Goal: Task Accomplishment & Management: Use online tool/utility

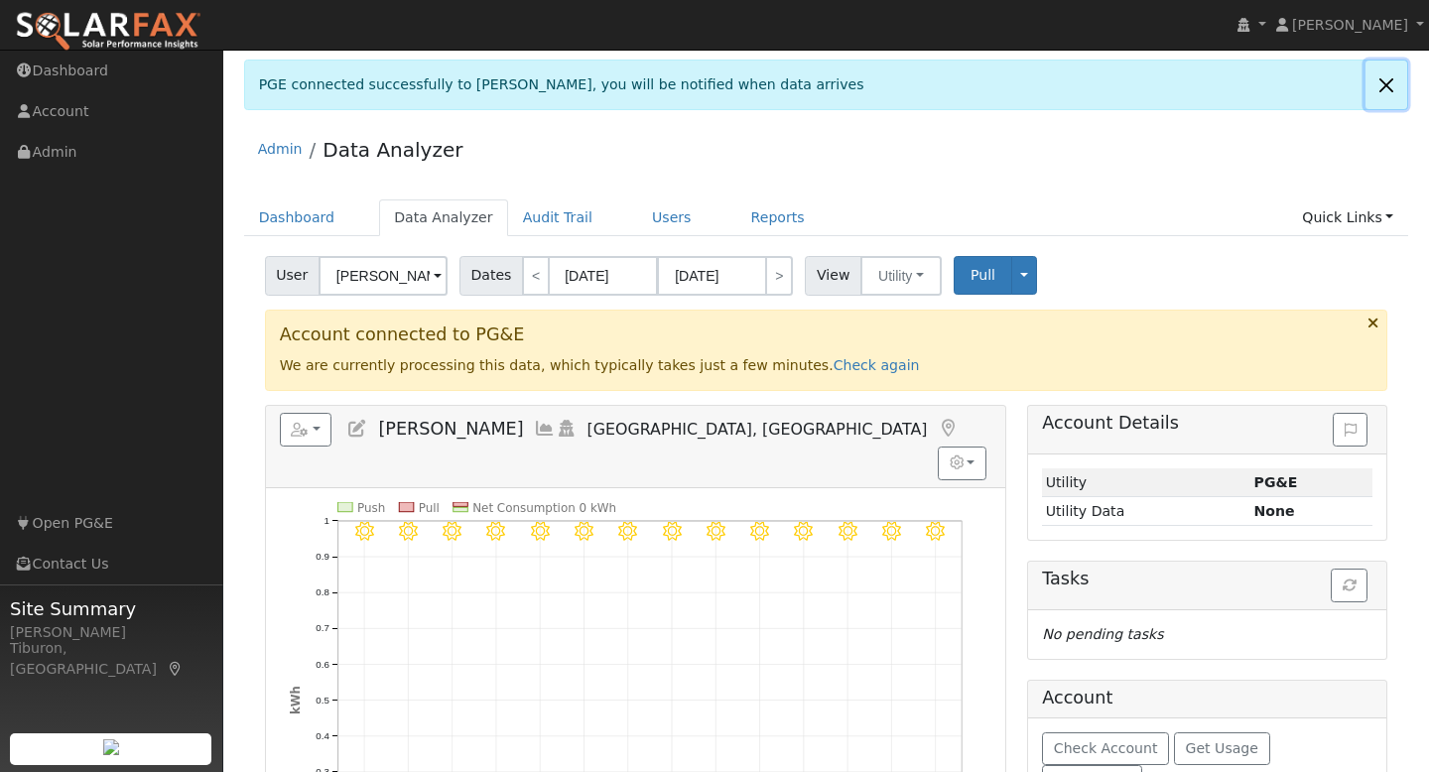
click at [1375, 87] on link at bounding box center [1386, 85] width 42 height 49
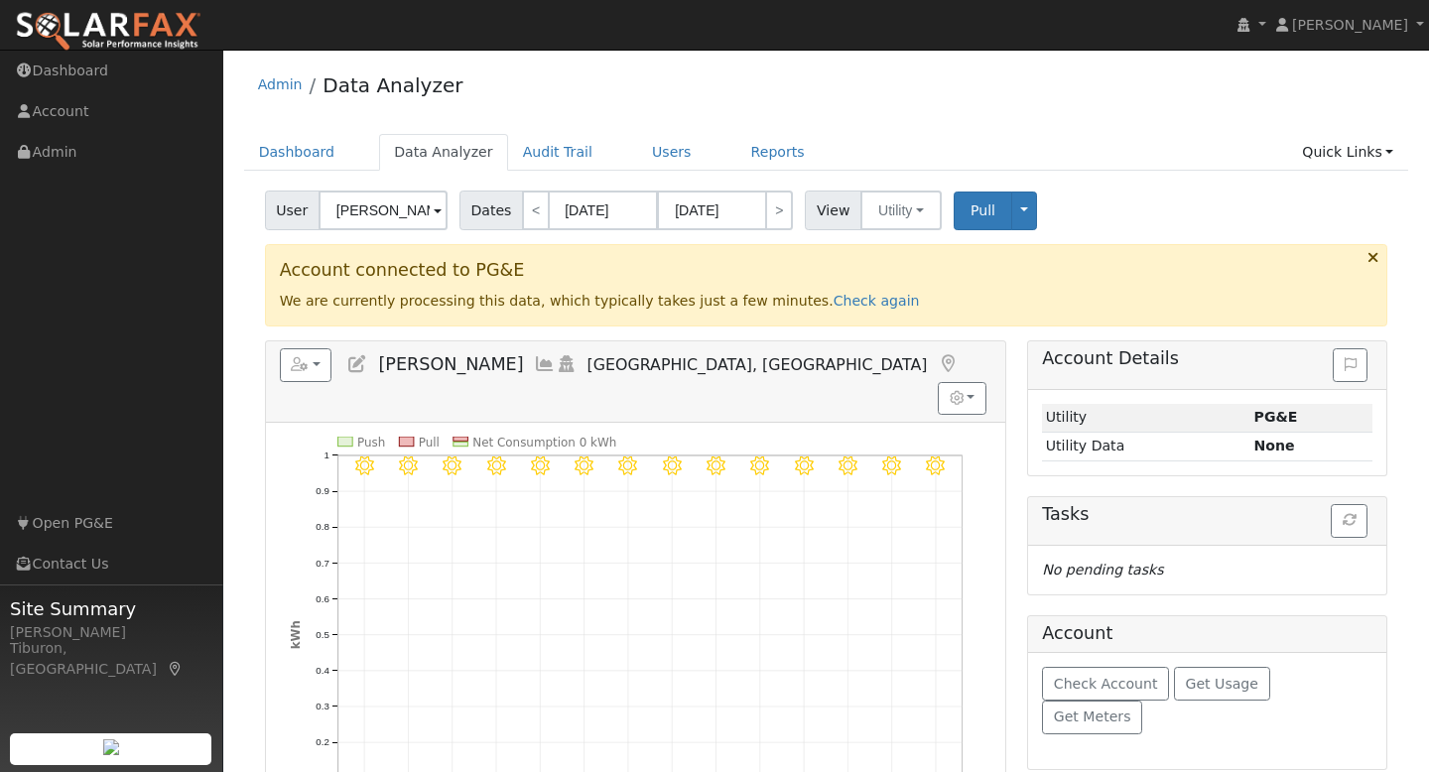
click at [1373, 254] on icon at bounding box center [1372, 257] width 11 height 15
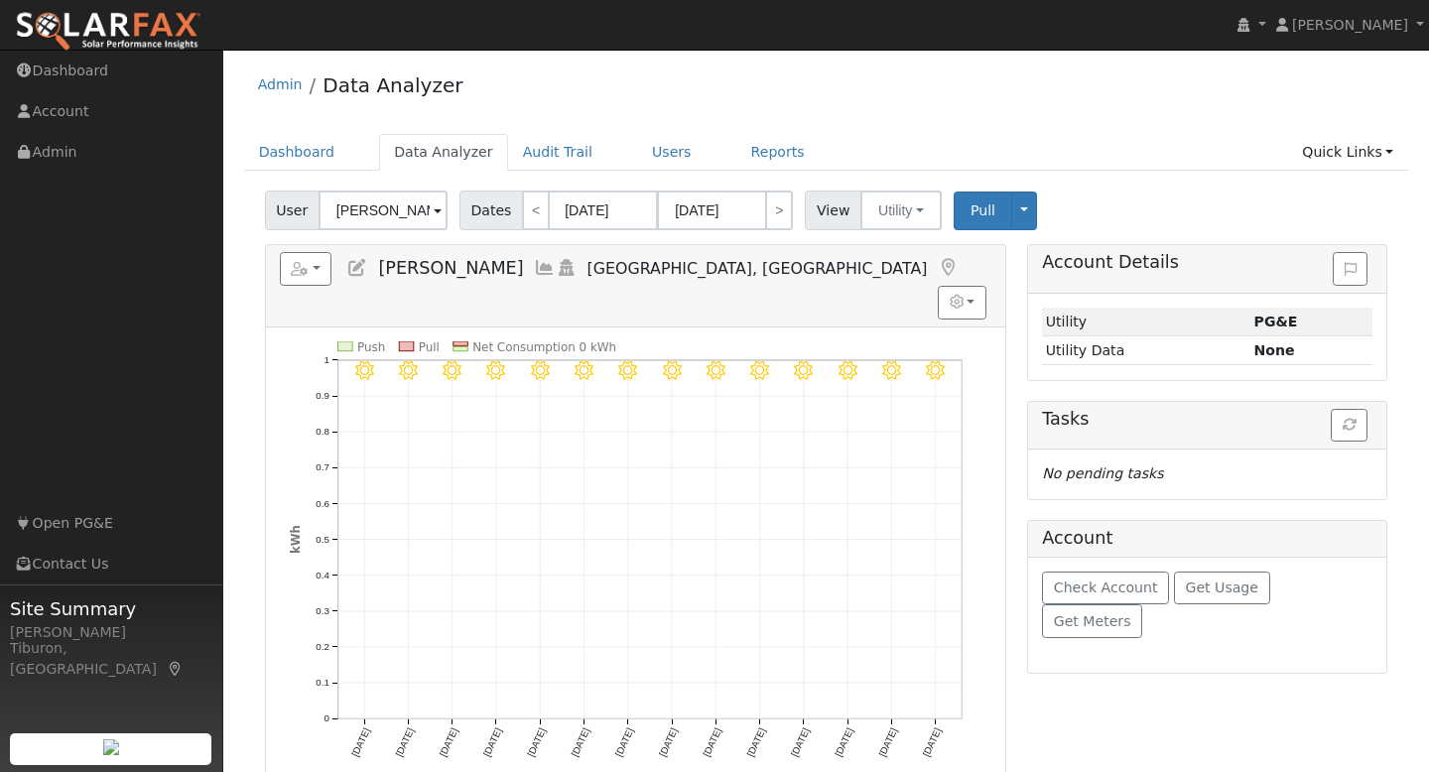
click at [1128, 124] on div "Admin Data Analyzer Dashboard Data Analyzer Audit Trail Users Reports Quick Lin…" at bounding box center [826, 535] width 1186 height 950
click at [1347, 20] on span "[PERSON_NAME]" at bounding box center [1350, 25] width 116 height 16
click at [1136, 94] on div "Admin Data Analyzer" at bounding box center [826, 90] width 1165 height 61
click at [1345, 155] on link "Quick Links" at bounding box center [1347, 152] width 121 height 37
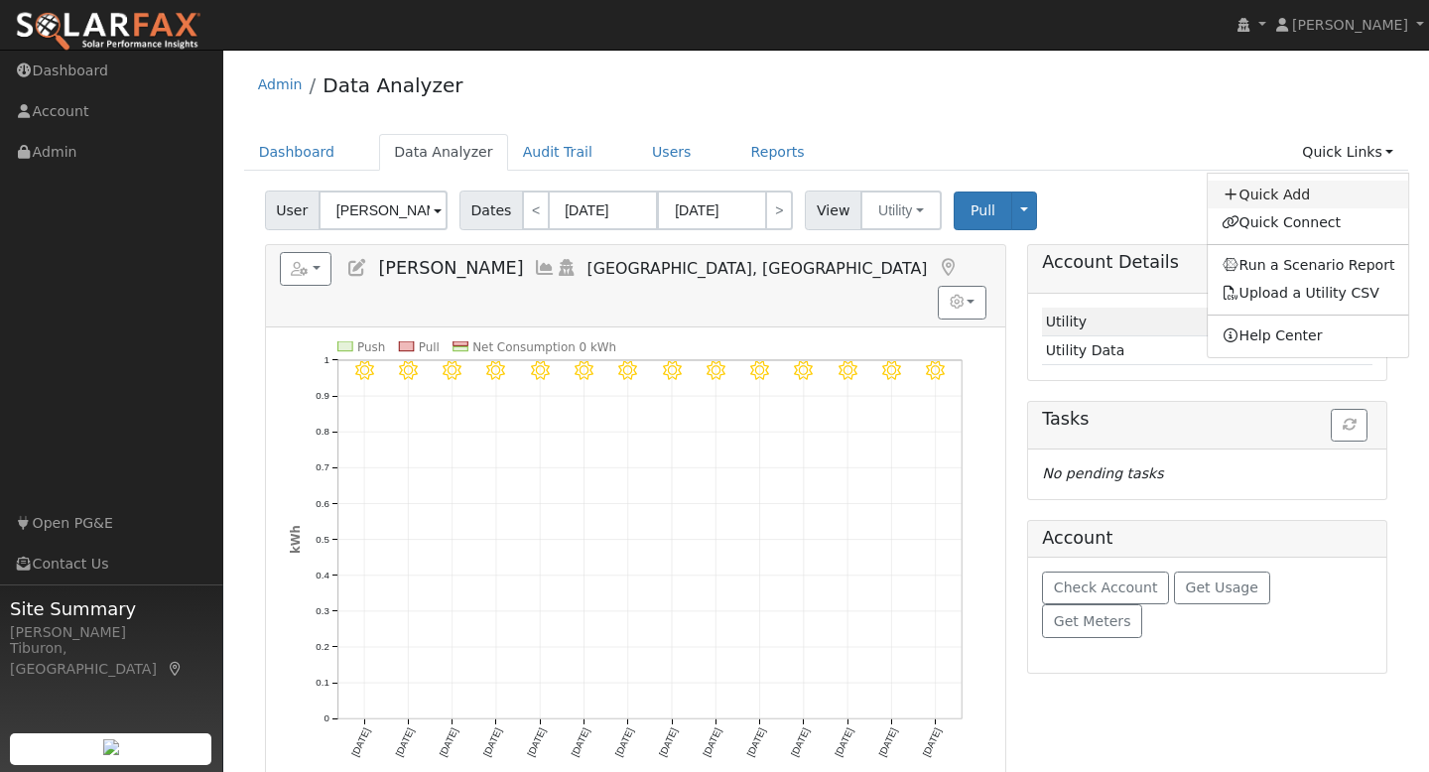
click at [1300, 191] on link "Quick Add" at bounding box center [1308, 195] width 201 height 28
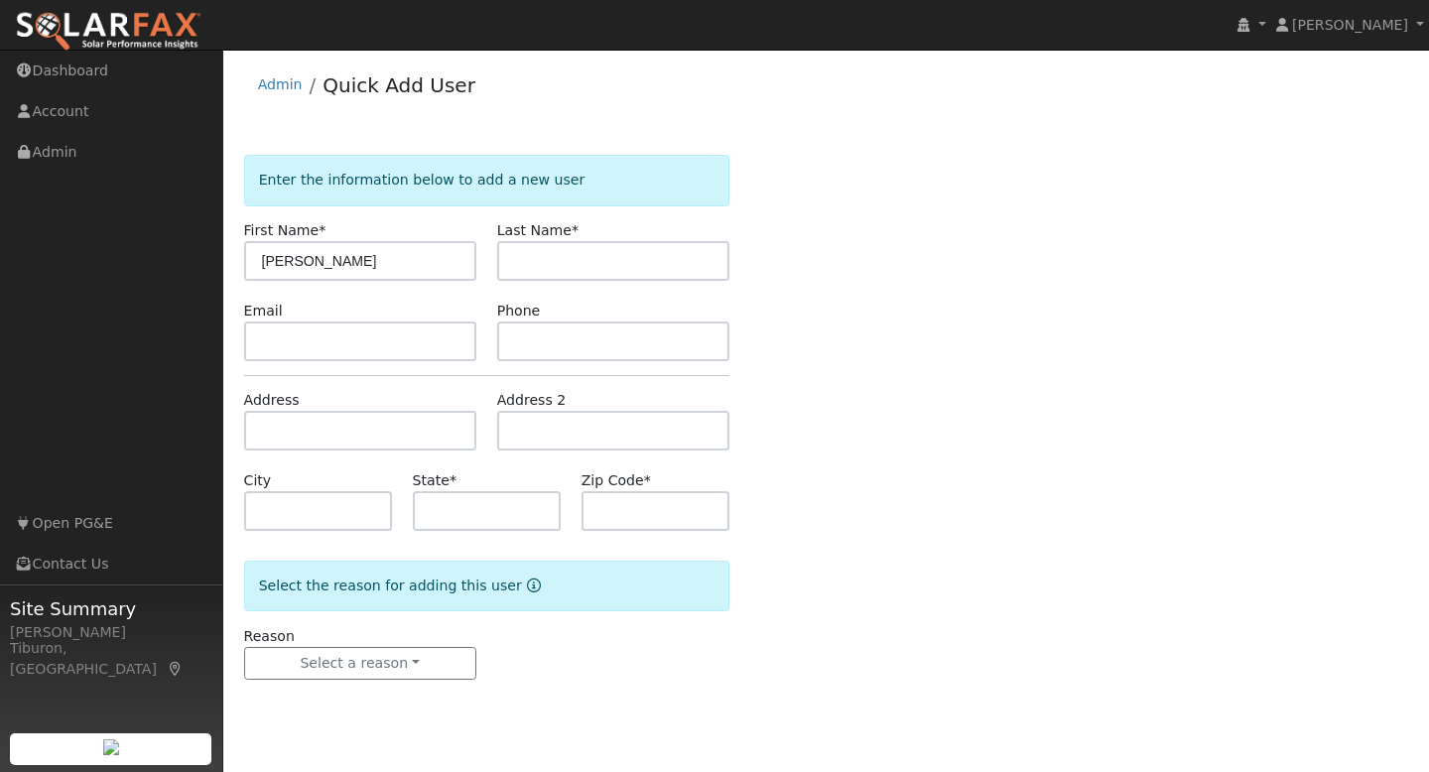
type input "[PERSON_NAME]"
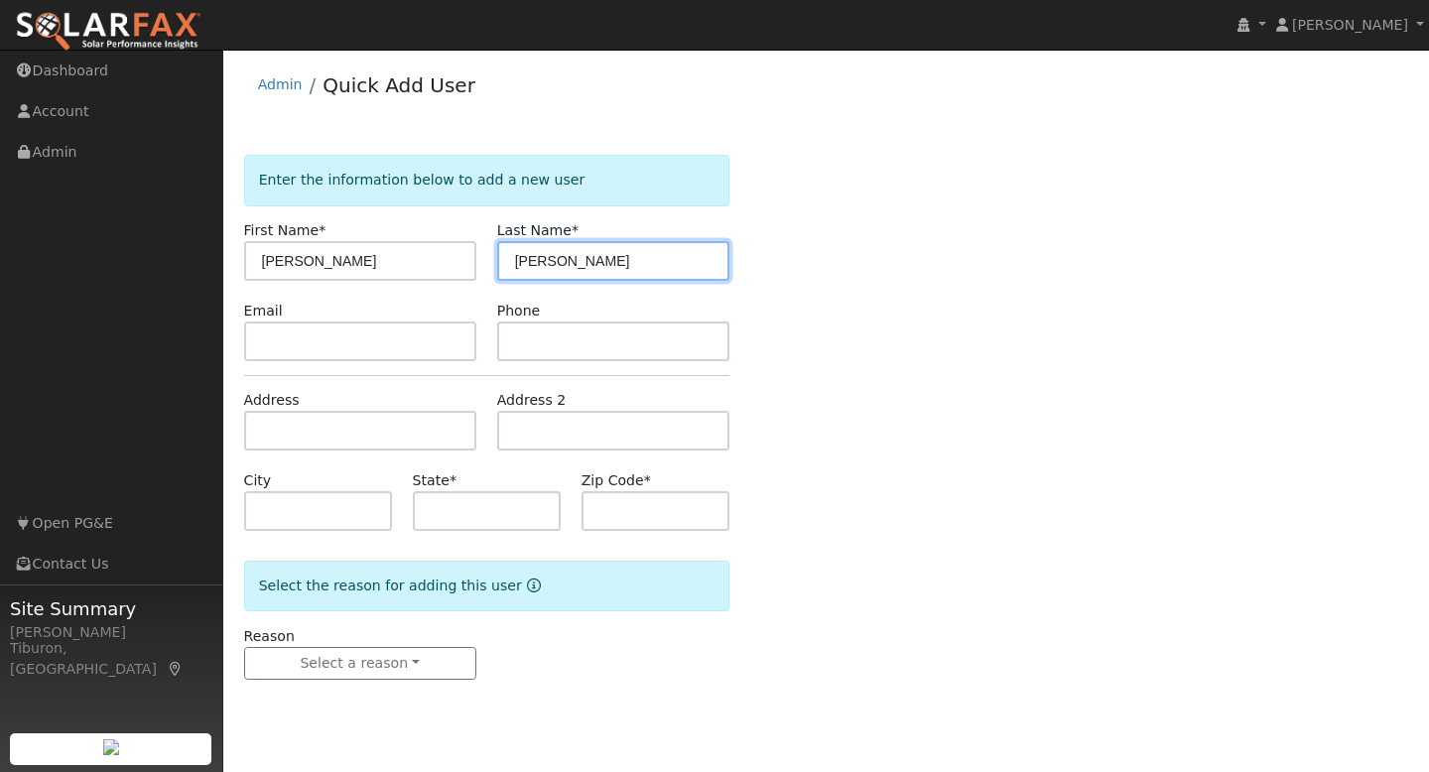
type input "[PERSON_NAME]"
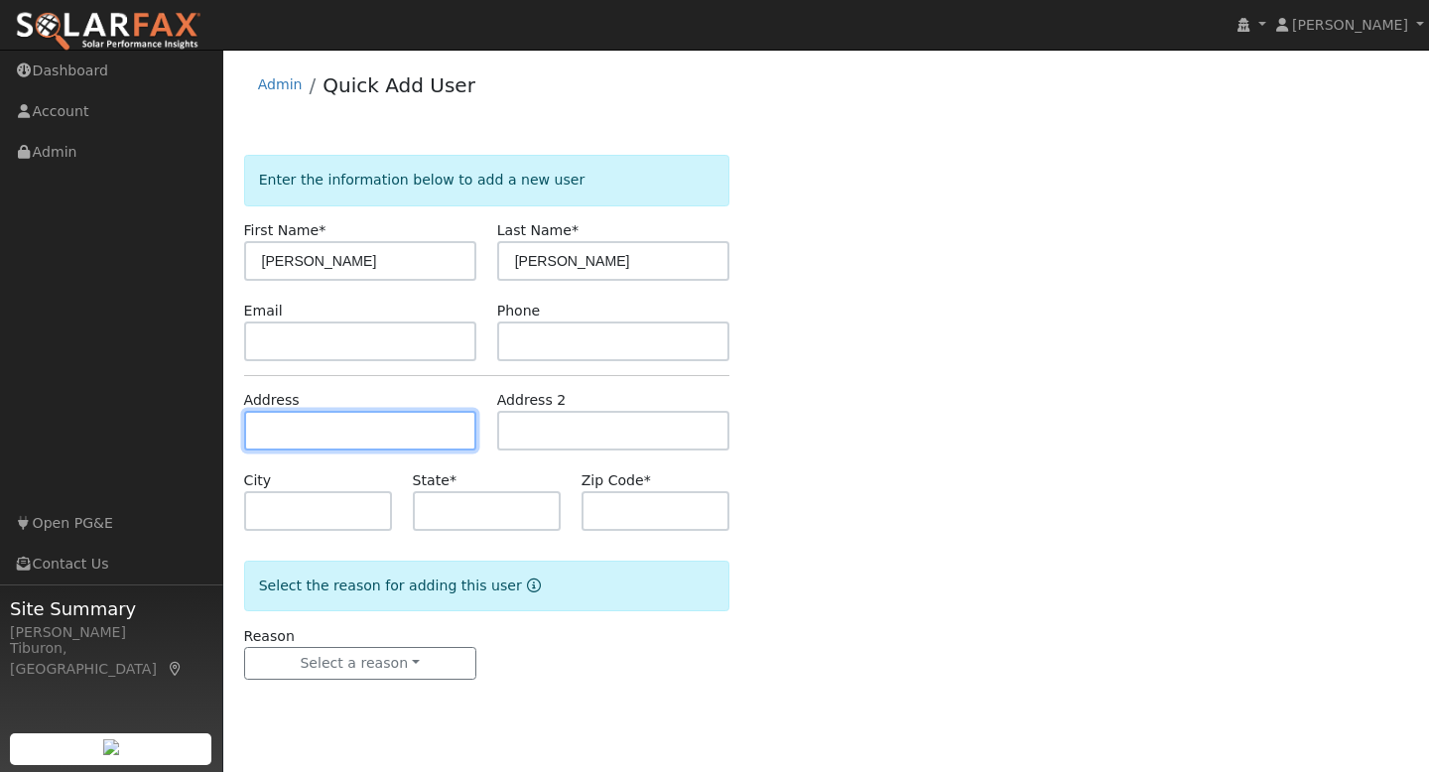
click at [338, 432] on input "text" at bounding box center [360, 431] width 232 height 40
type input "[STREET_ADDRESS]"
type input "[GEOGRAPHIC_DATA]"
type input "CA"
type input "95658"
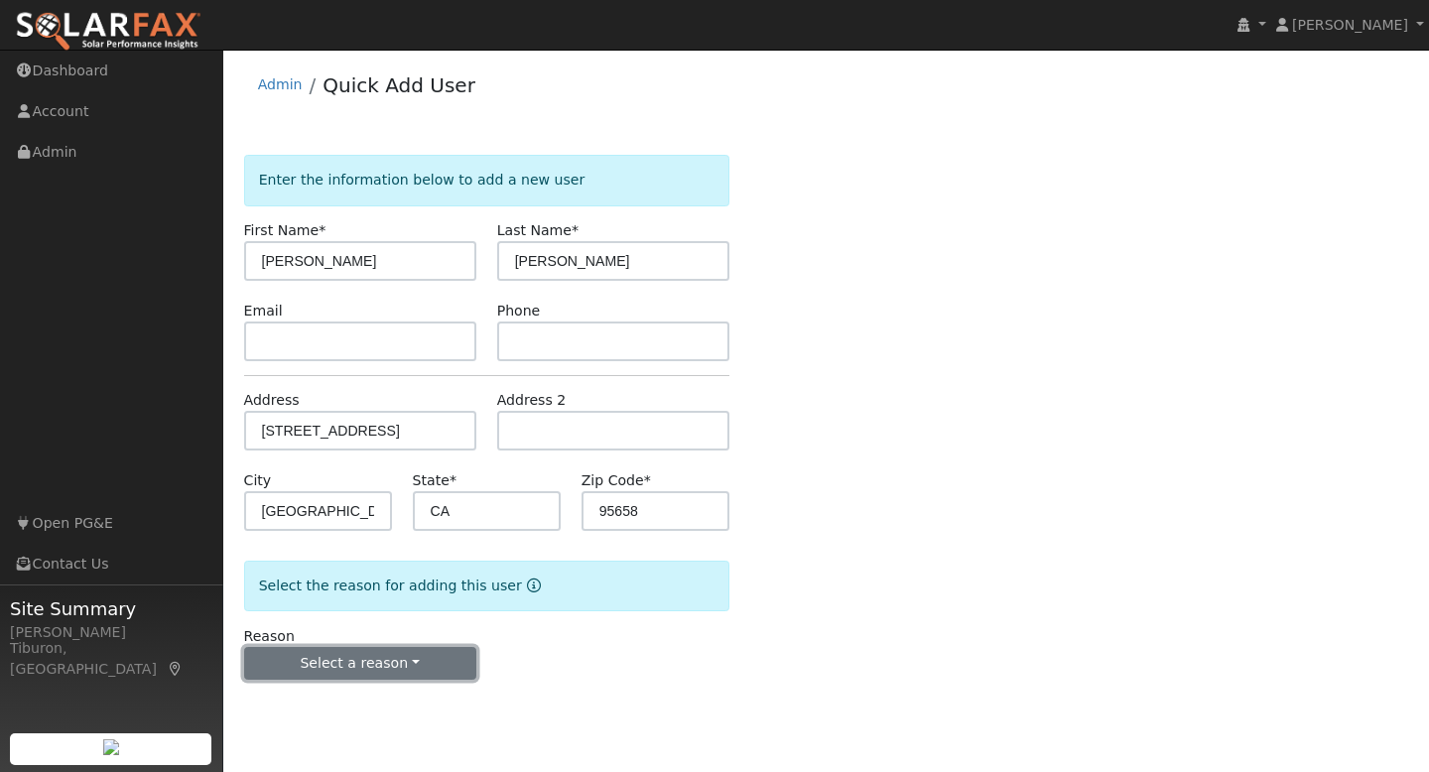
click at [376, 661] on button "Select a reason" at bounding box center [360, 664] width 232 height 34
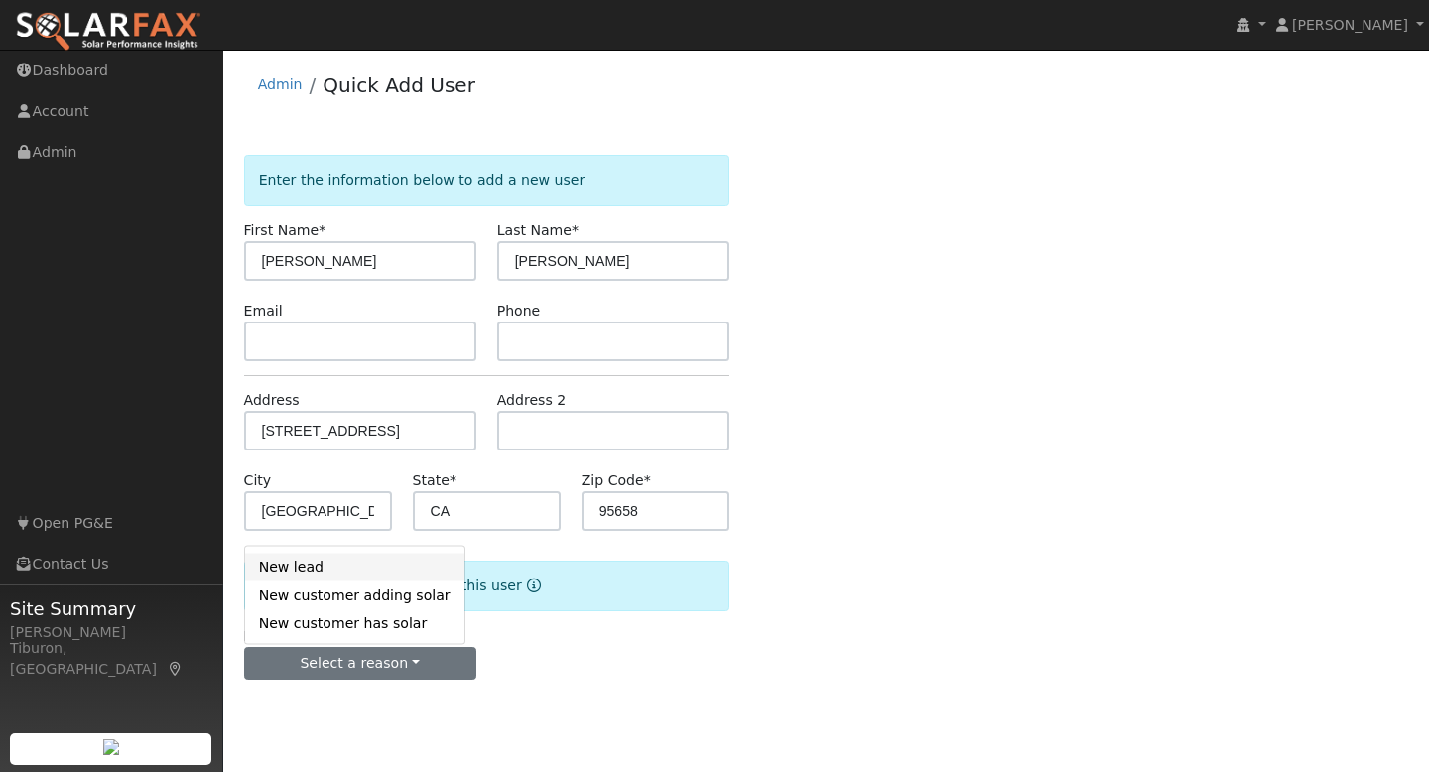
click at [303, 569] on link "New lead" at bounding box center [354, 567] width 219 height 28
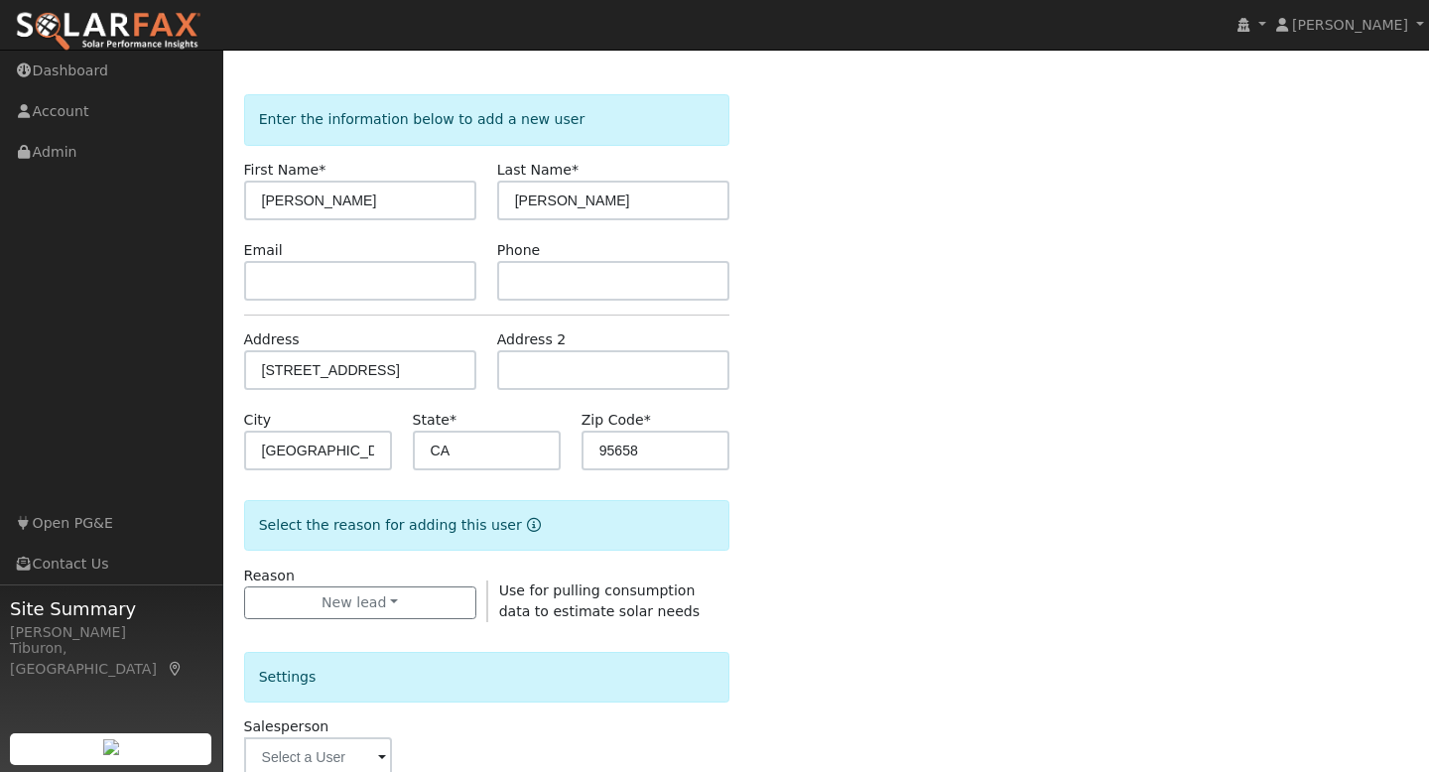
scroll to position [108, 0]
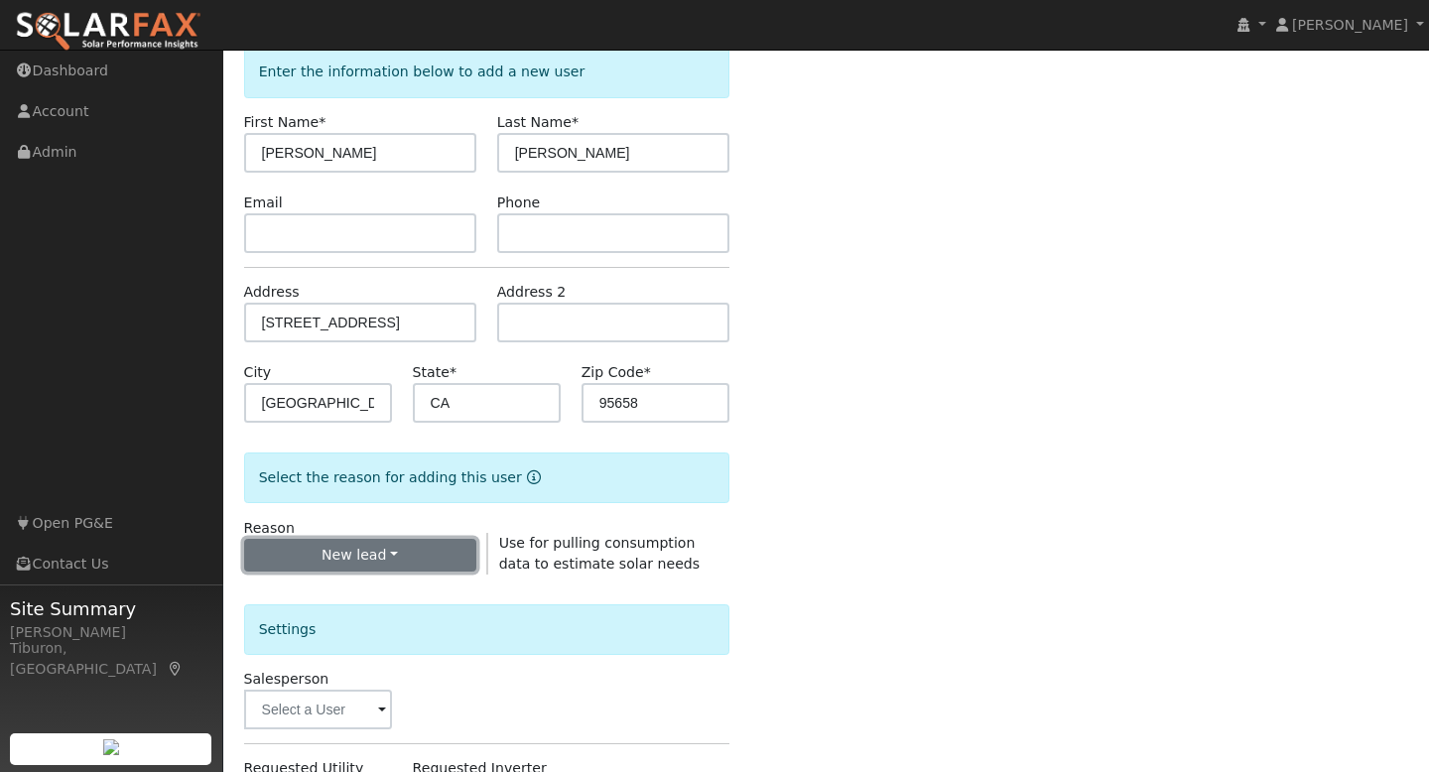
click at [369, 562] on button "New lead" at bounding box center [360, 556] width 232 height 34
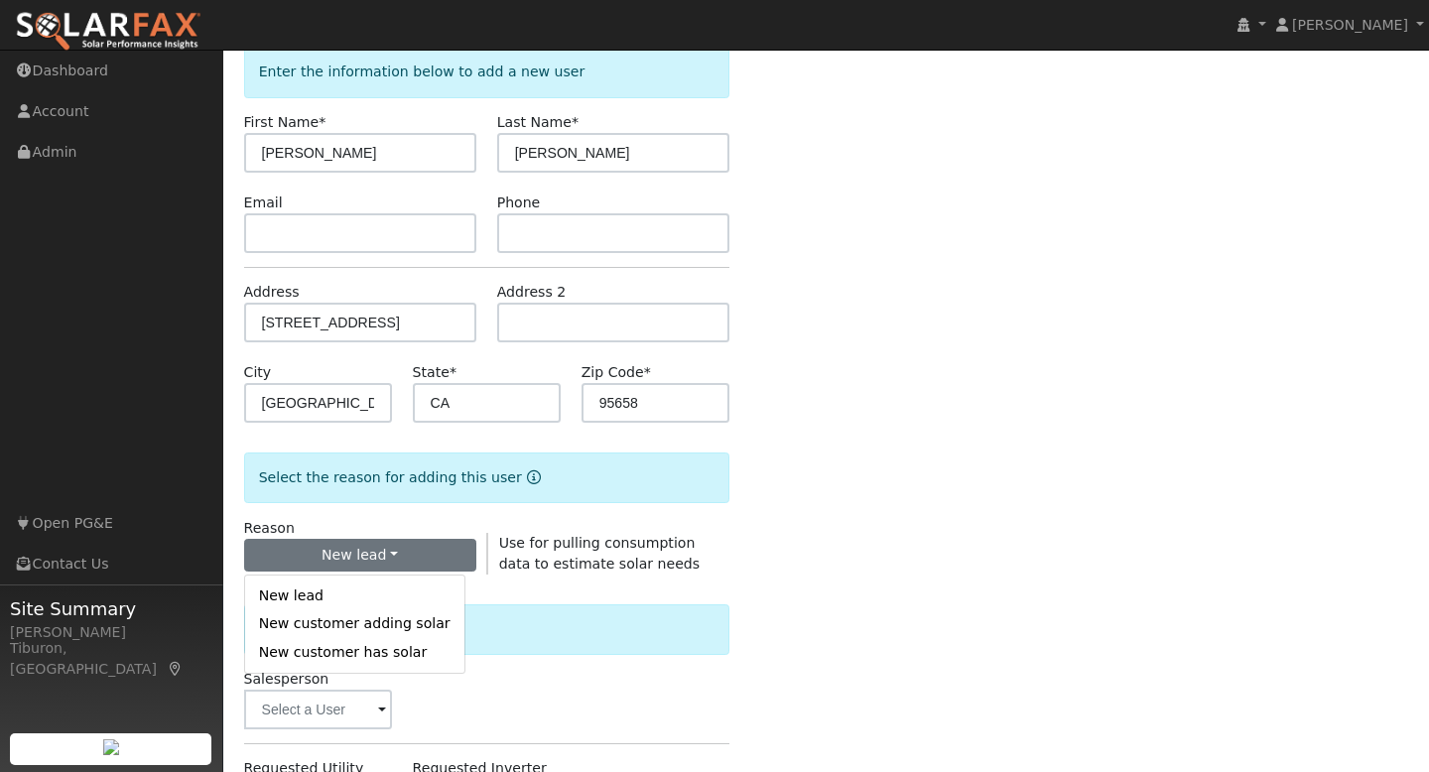
drag, startPoint x: 941, startPoint y: 529, endPoint x: 898, endPoint y: 582, distance: 68.5
click at [941, 529] on div "Enter the information below to add a new user First Name * Donald Last Name * C…" at bounding box center [826, 613] width 1165 height 1132
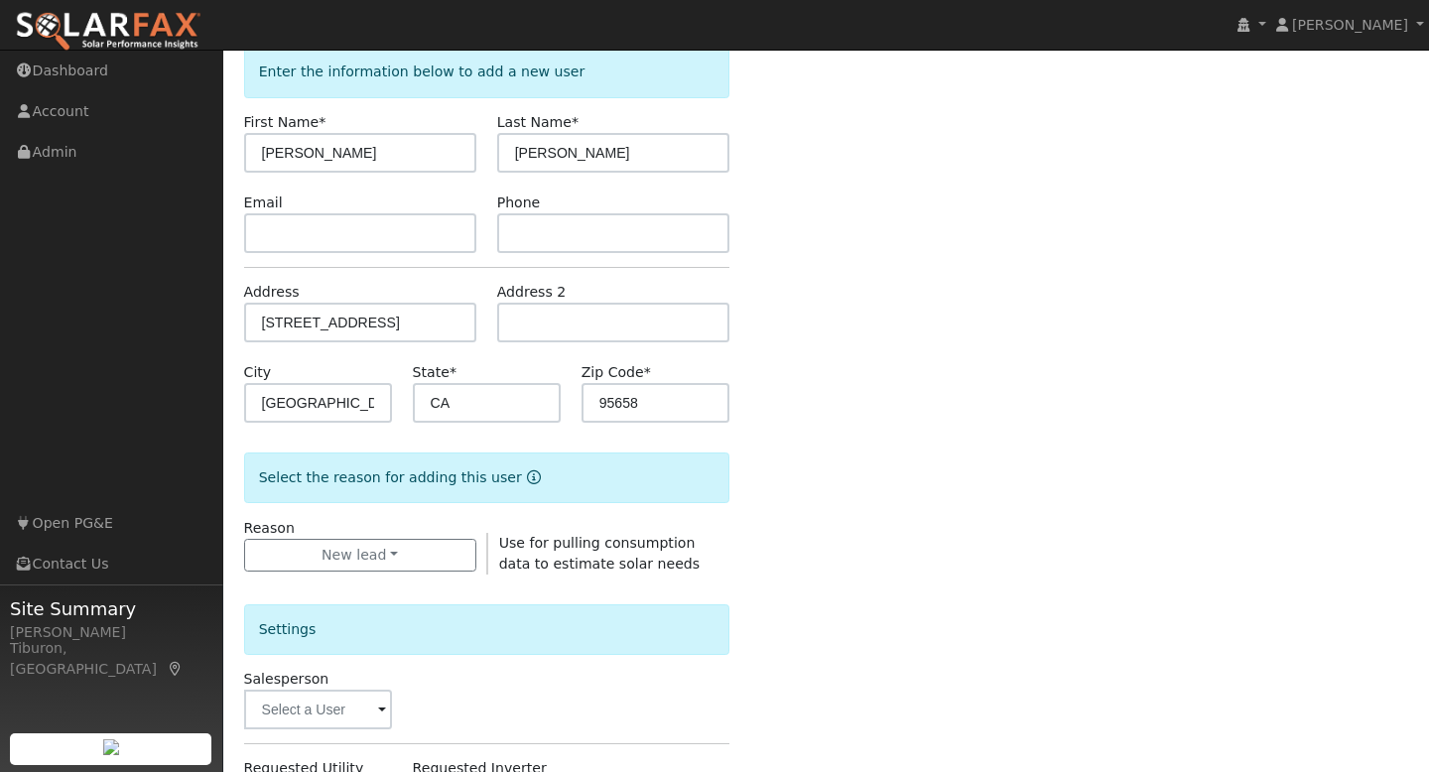
scroll to position [456, 0]
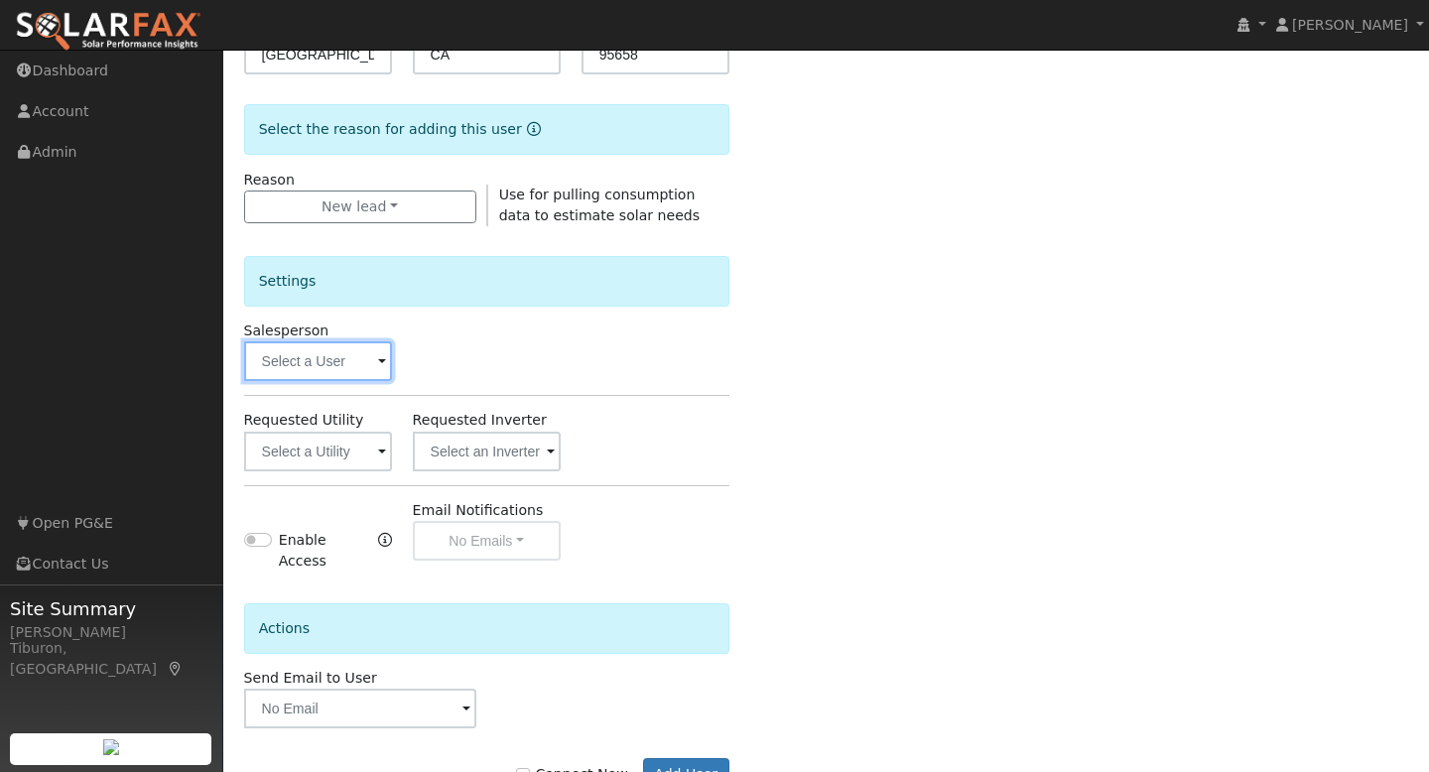
click at [320, 366] on input "text" at bounding box center [318, 361] width 148 height 40
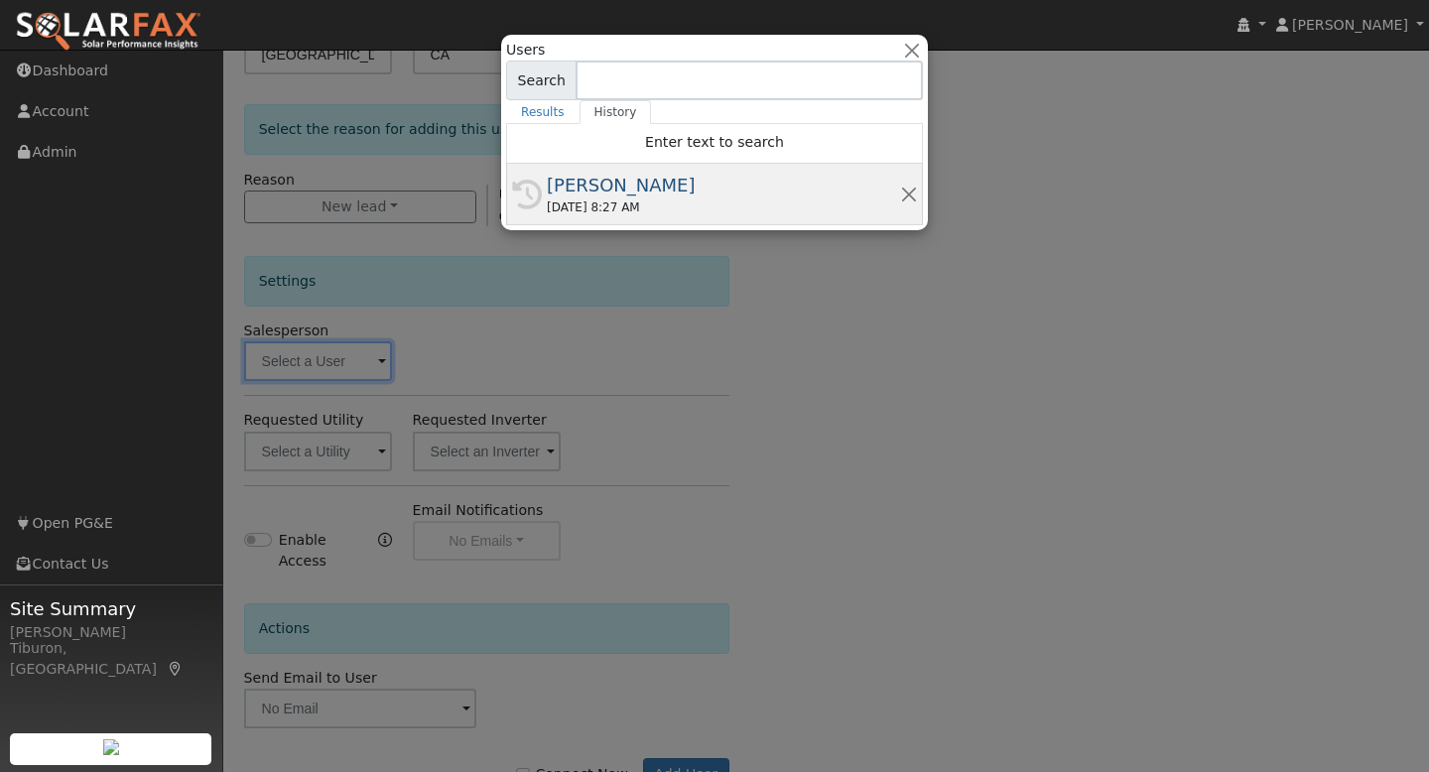
click at [623, 196] on div "[PERSON_NAME]" at bounding box center [723, 185] width 353 height 27
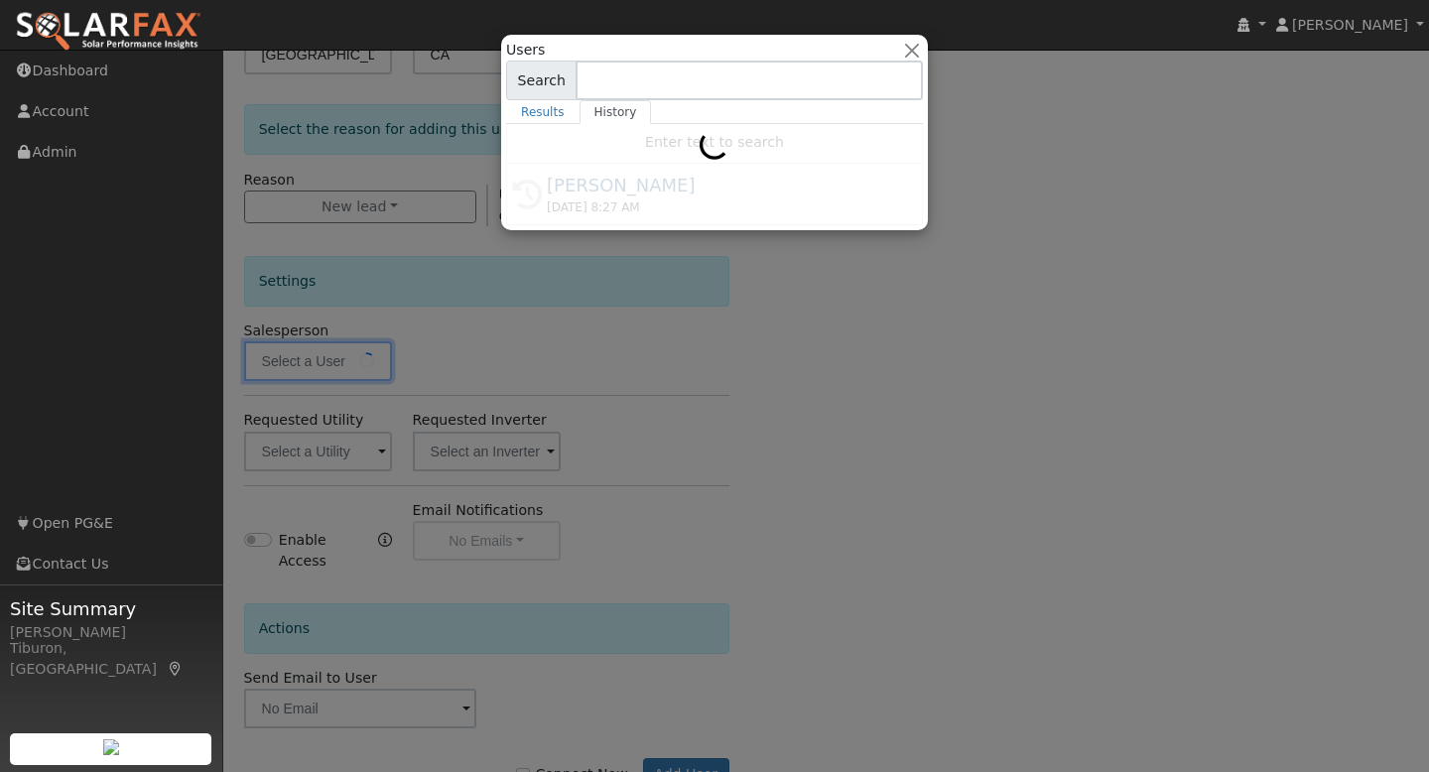
type input "[PERSON_NAME]"
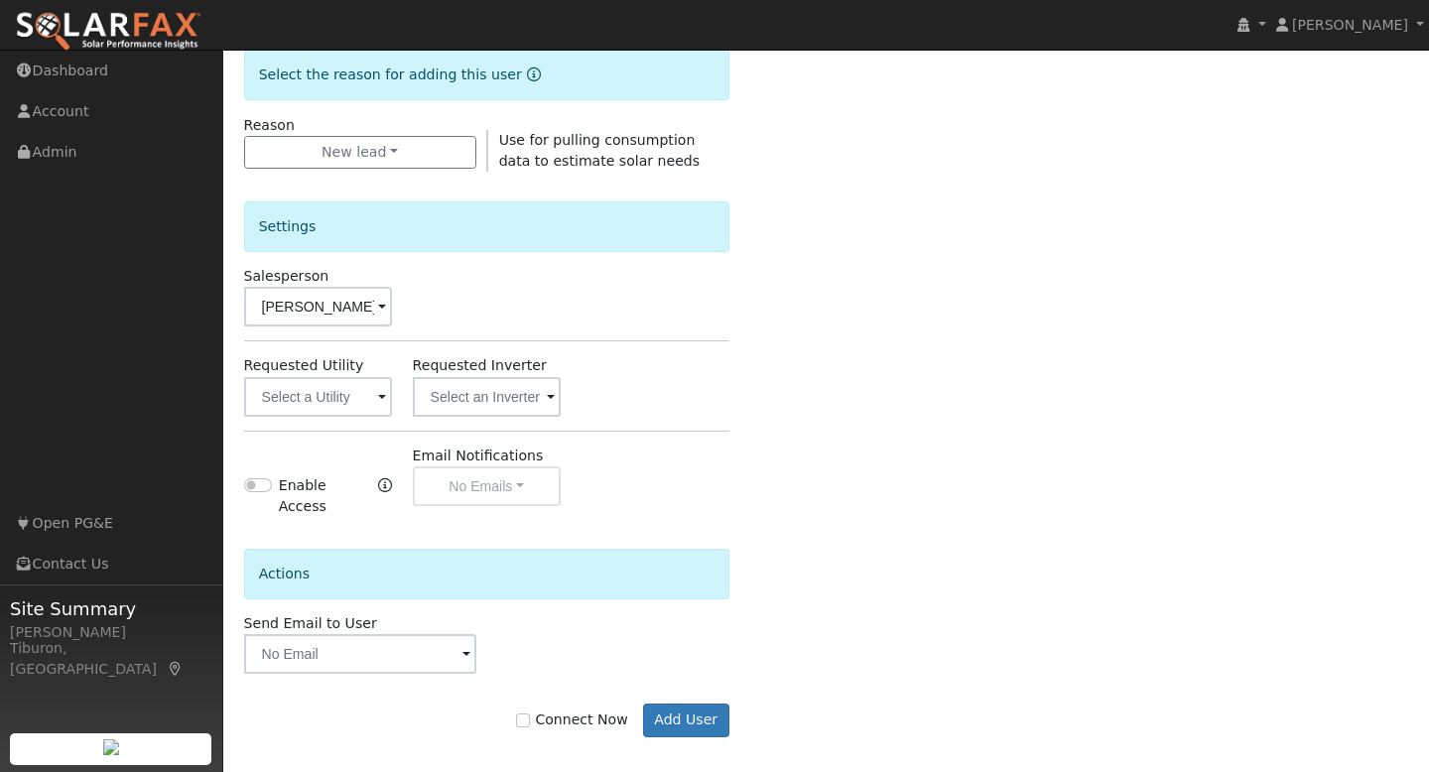
scroll to position [513, 0]
click at [695, 706] on button "Add User" at bounding box center [686, 719] width 86 height 34
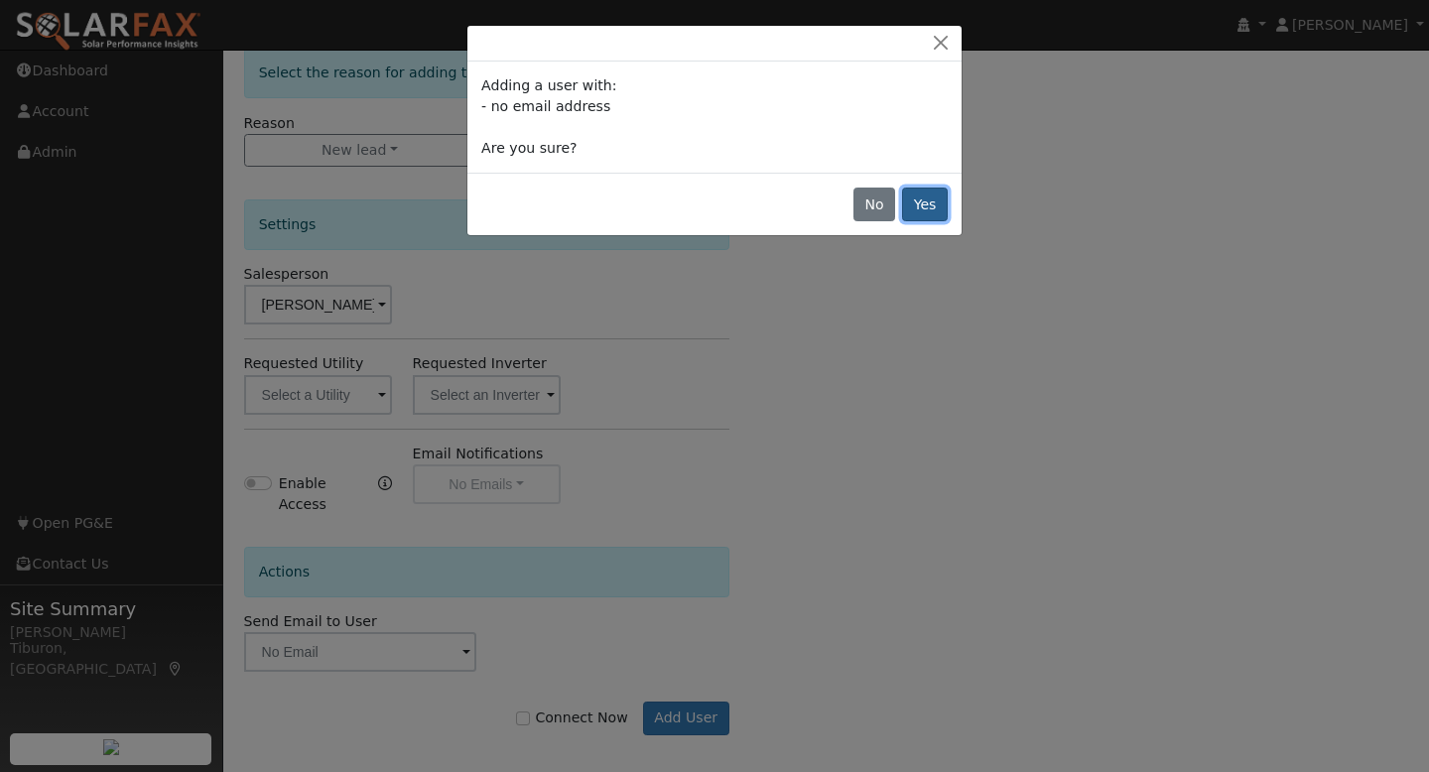
click at [931, 209] on button "Yes" at bounding box center [925, 205] width 46 height 34
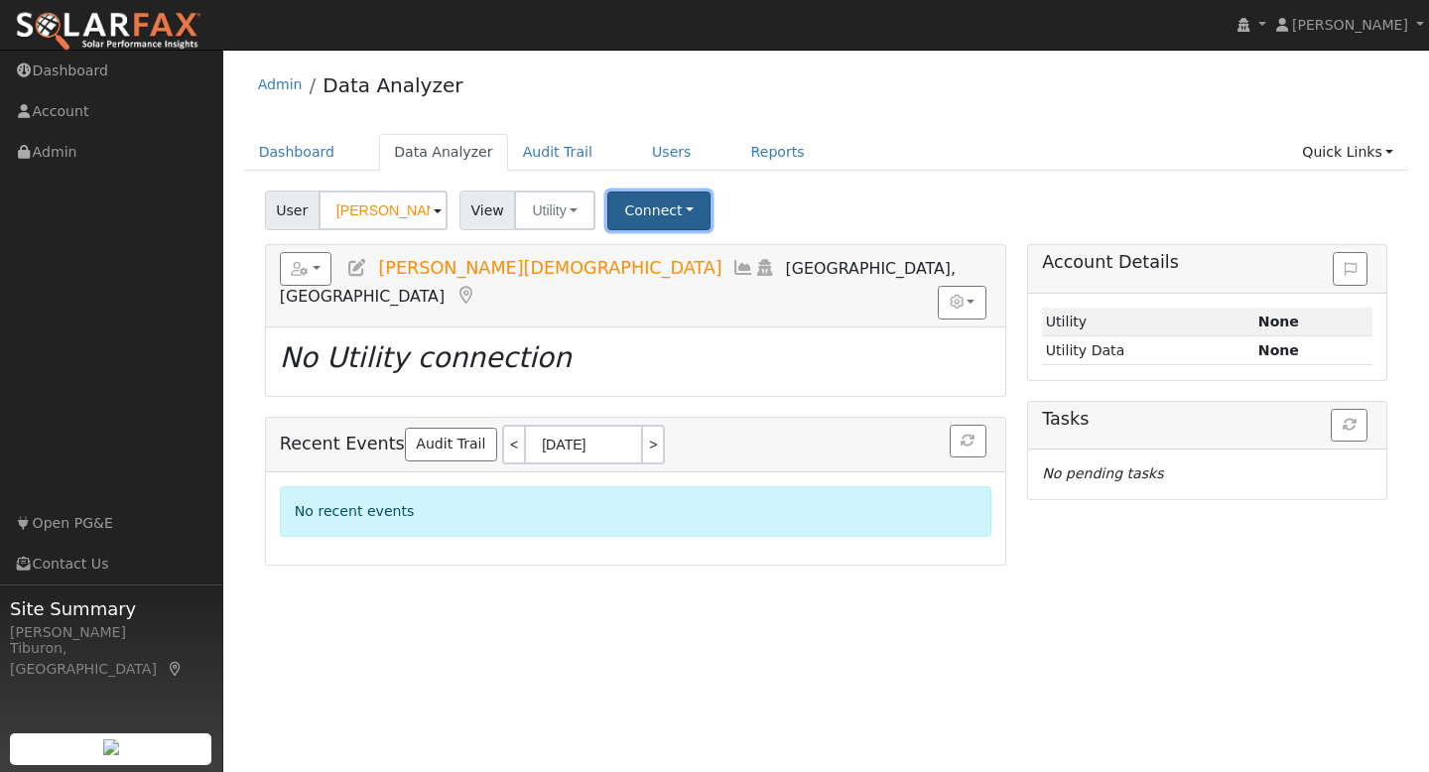
click at [668, 214] on button "Connect" at bounding box center [658, 211] width 103 height 39
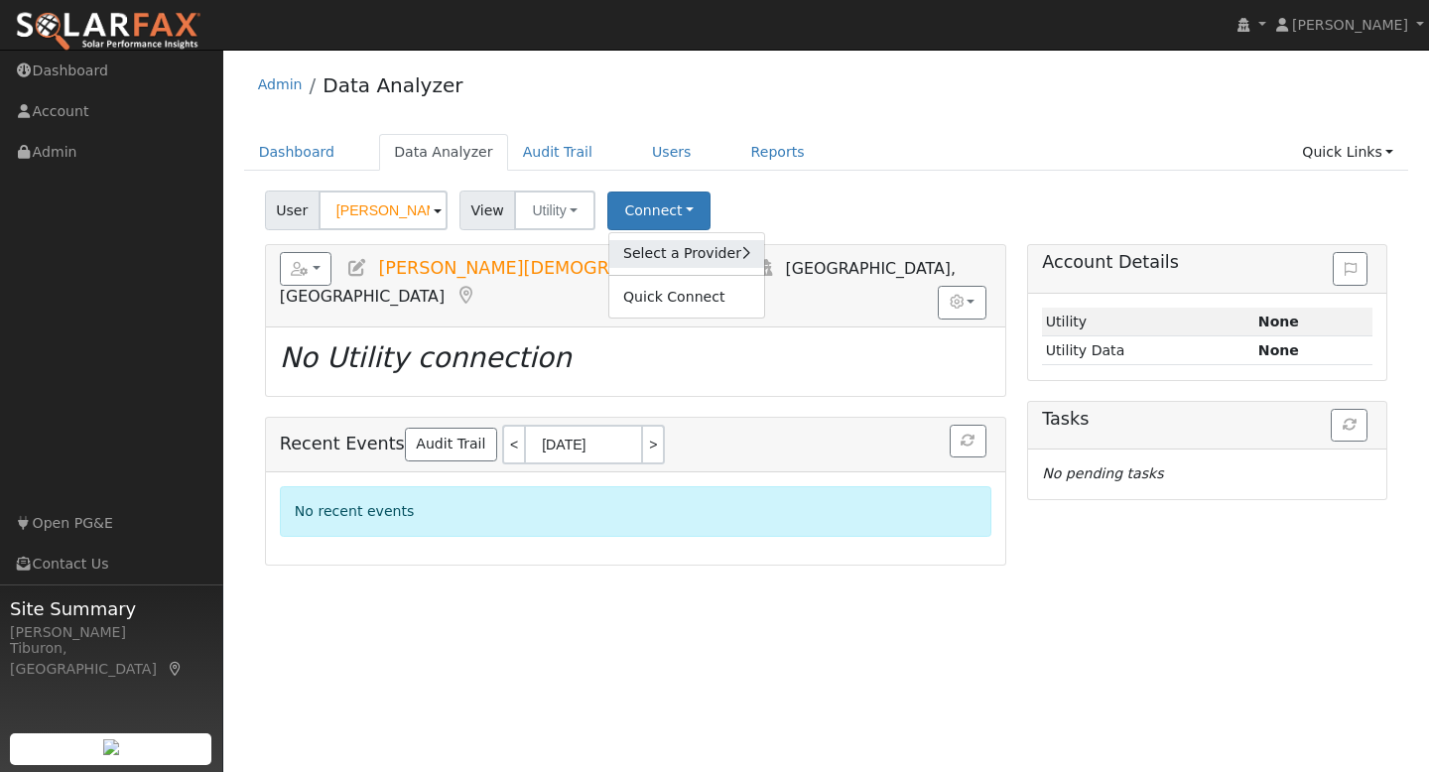
click at [670, 249] on link "Select a Provider" at bounding box center [686, 254] width 155 height 28
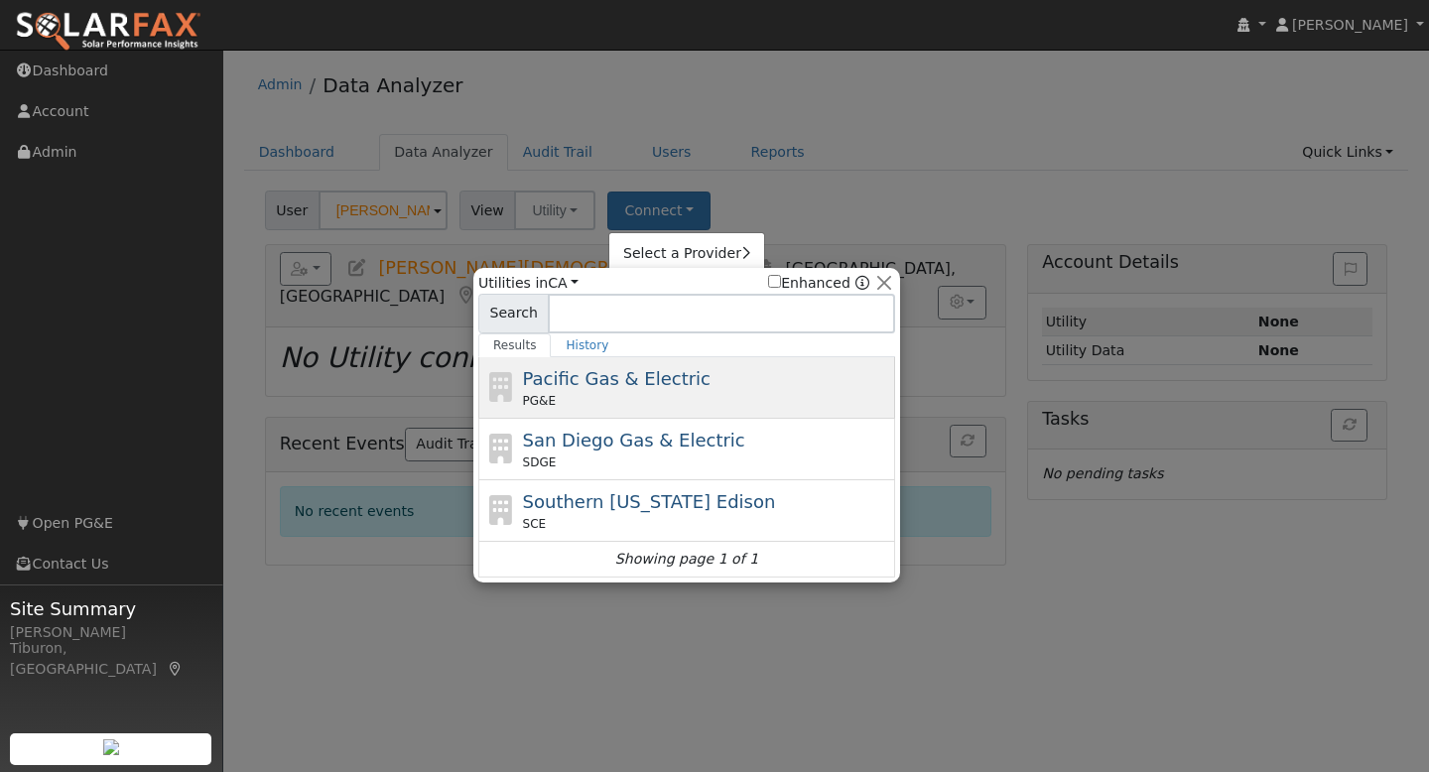
click at [617, 390] on div "Pacific Gas & Electric PG&E" at bounding box center [707, 387] width 368 height 45
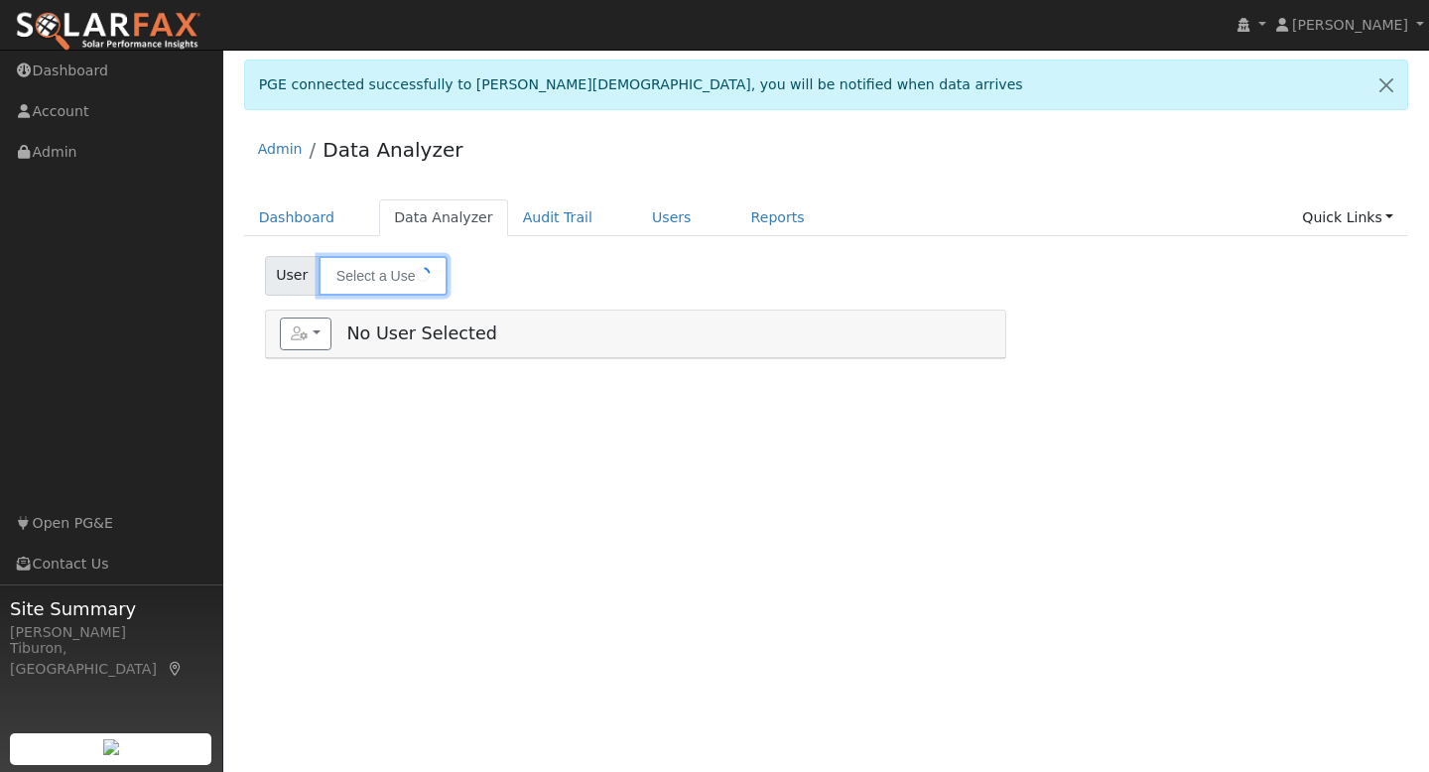
type input "Donald Crist"
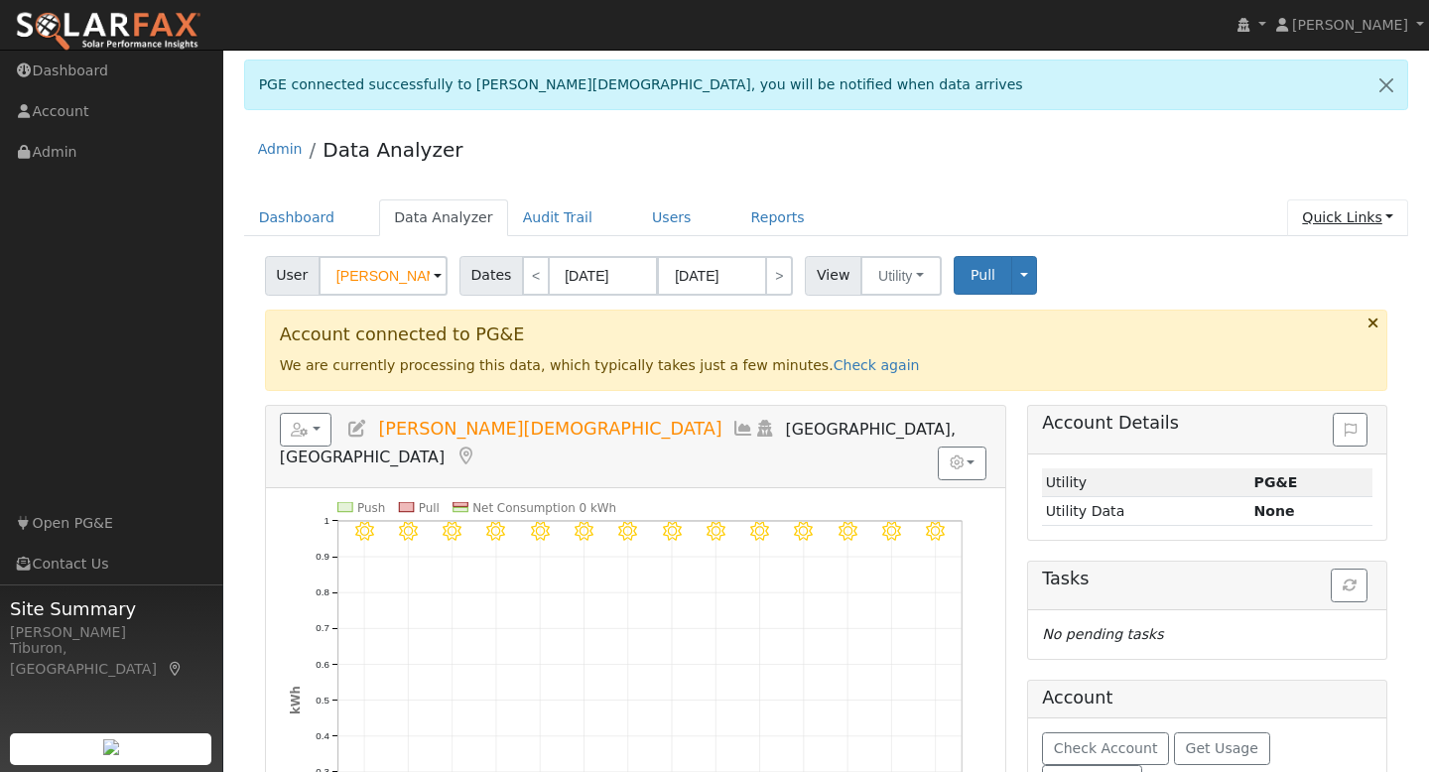
click at [1337, 210] on link "Quick Links" at bounding box center [1347, 217] width 121 height 37
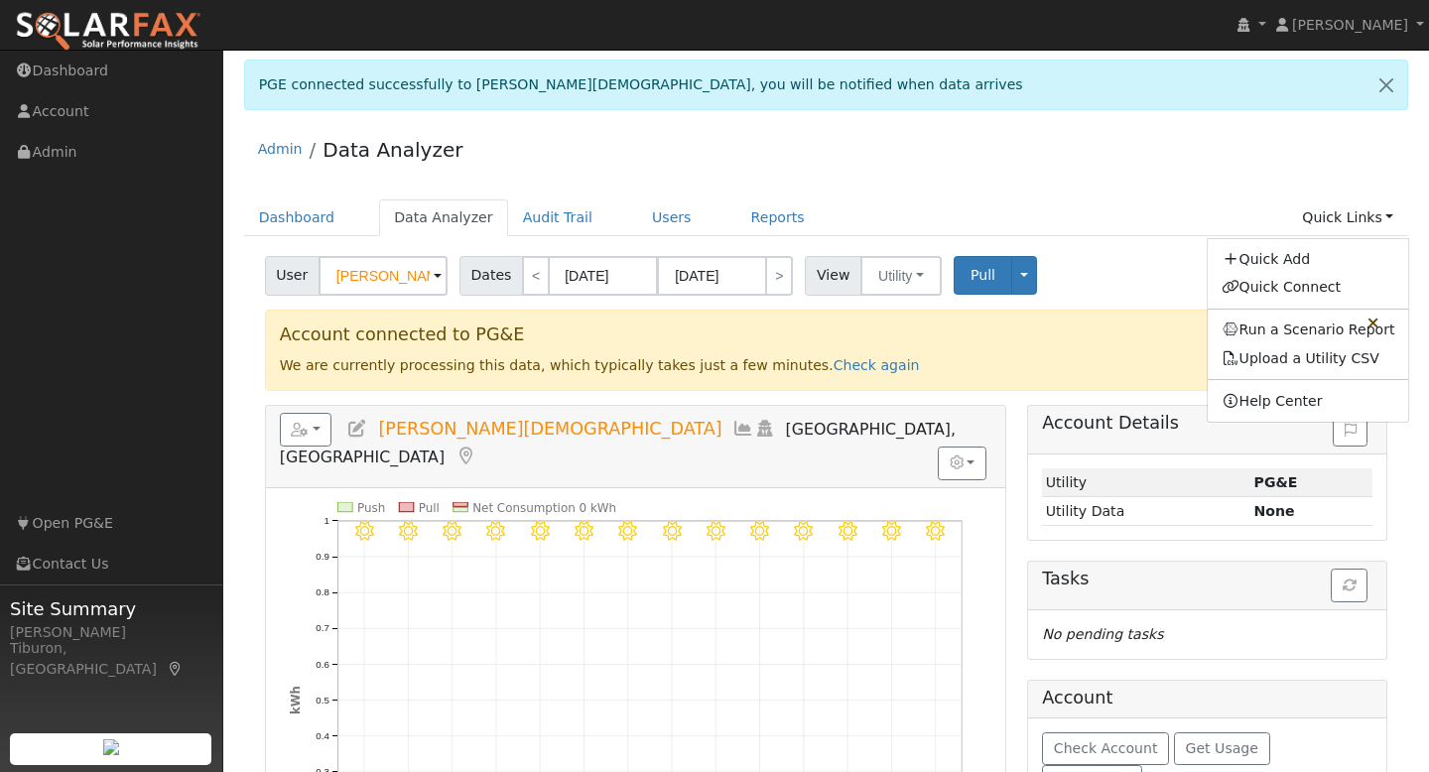
click at [1176, 222] on ul "Dashboard Data Analyzer Audit Trail Users Reports Quick Links Quick Add Quick C…" at bounding box center [826, 217] width 1165 height 37
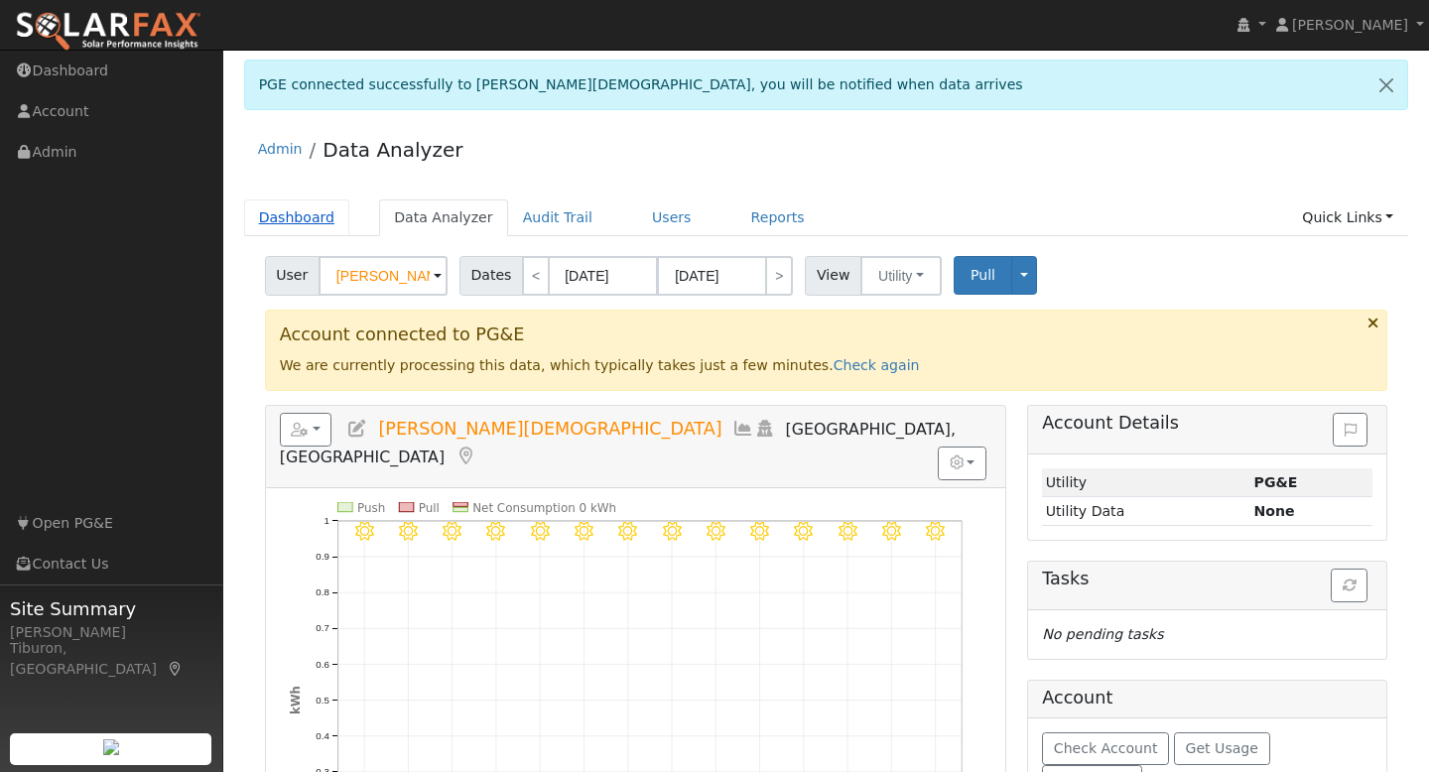
click at [282, 215] on link "Dashboard" at bounding box center [297, 217] width 106 height 37
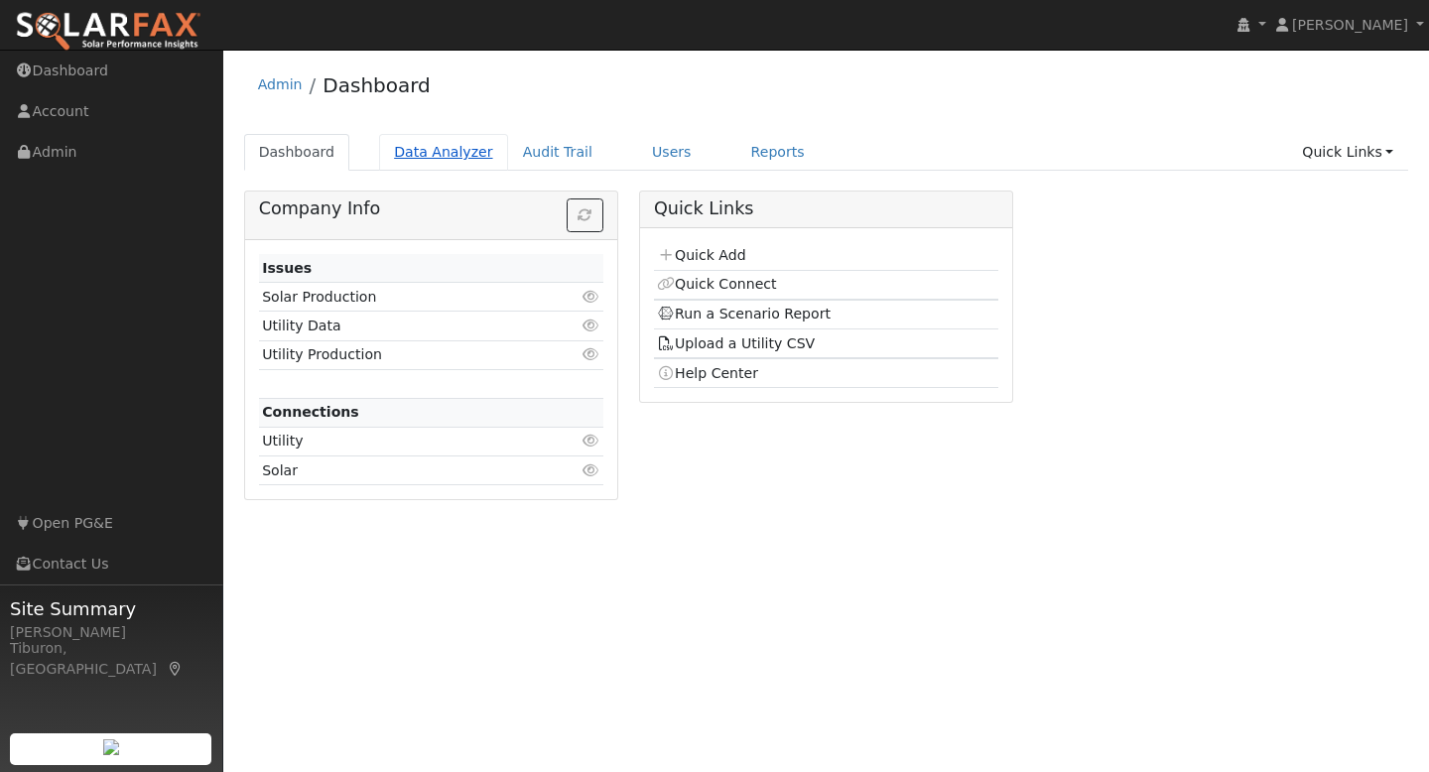
click at [453, 162] on link "Data Analyzer" at bounding box center [443, 152] width 129 height 37
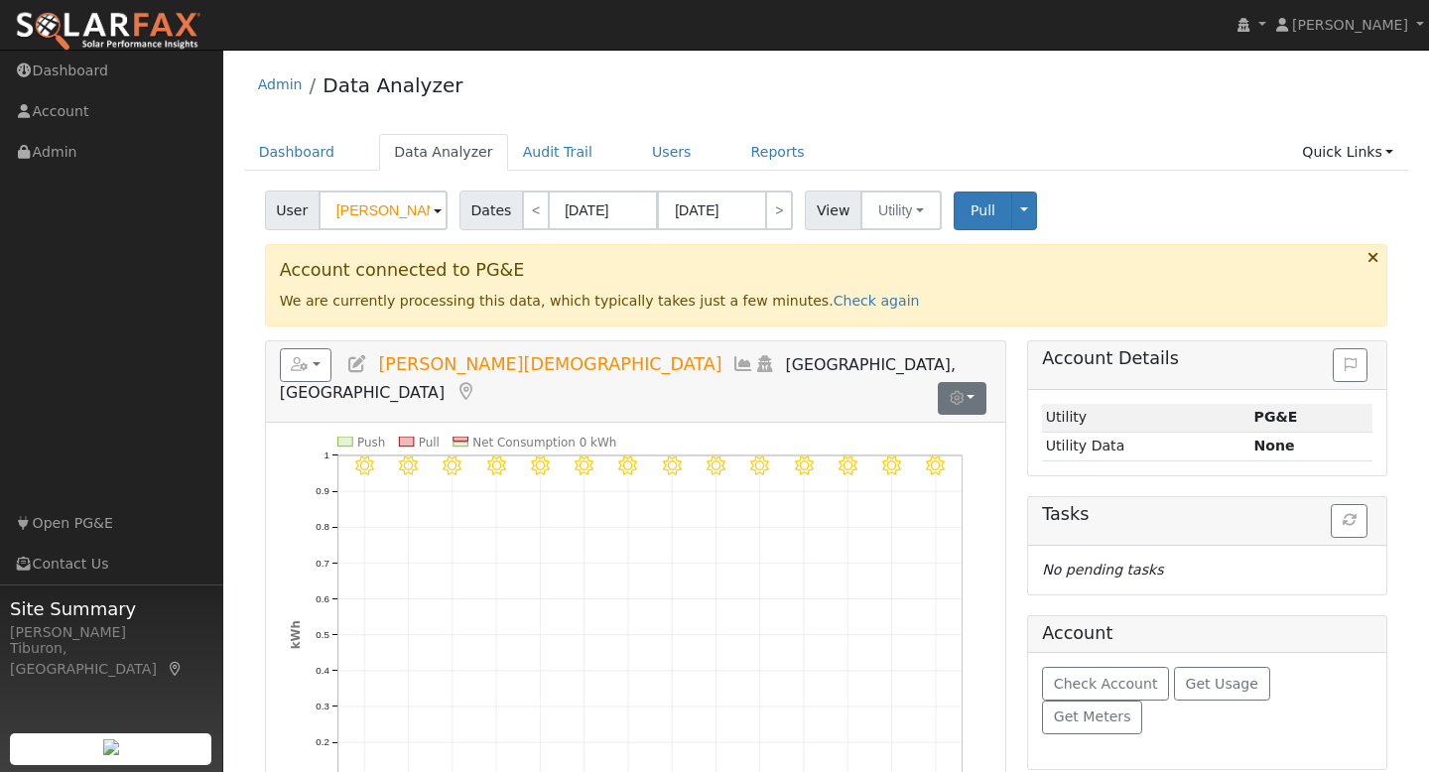
click at [971, 344] on div "Reports Scenario Health Check Energy Audit Account Timeline User Audit Trail In…" at bounding box center [635, 381] width 739 height 81
click at [966, 382] on button "button" at bounding box center [962, 399] width 49 height 34
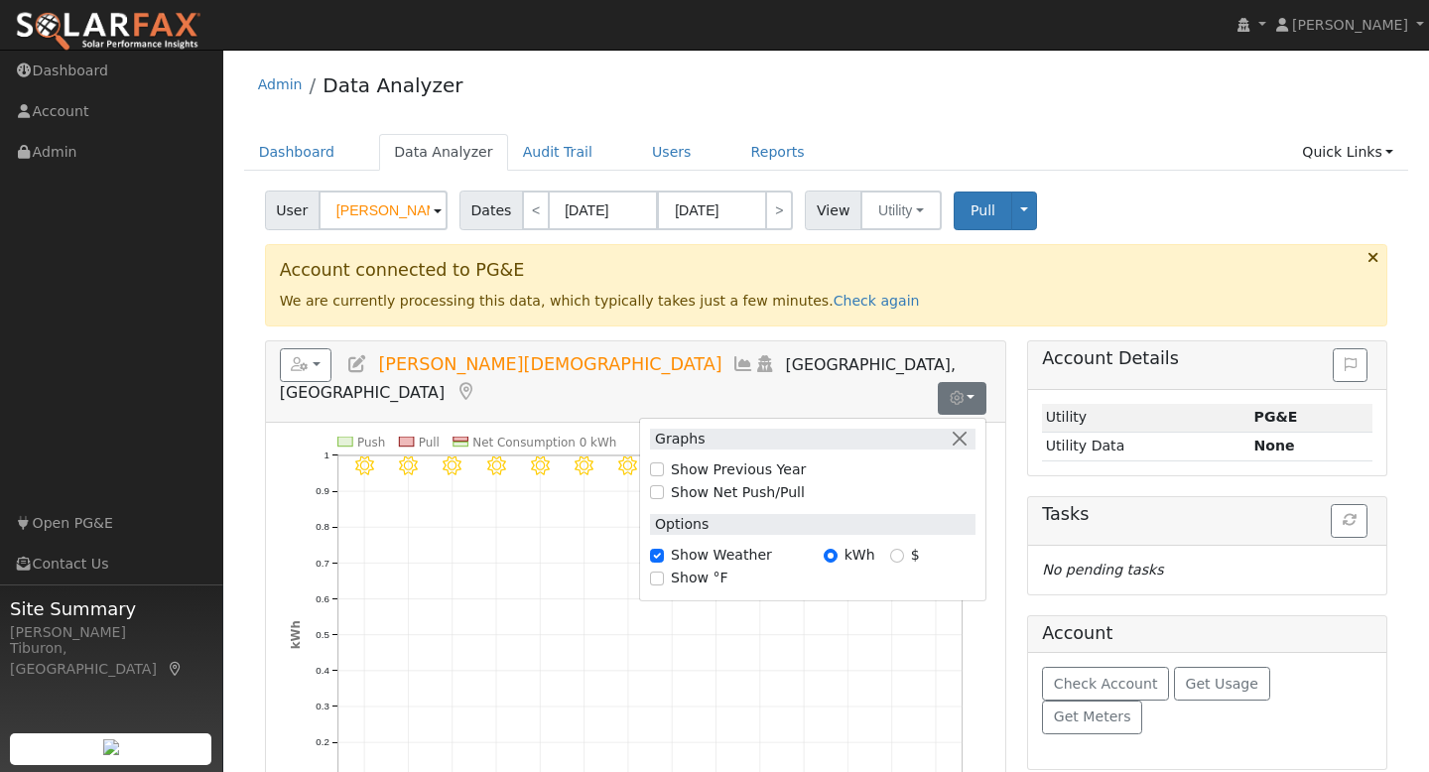
click at [1097, 308] on div "Account connected to PG&E We are currently processing this data, which typicall…" at bounding box center [826, 284] width 1123 height 81
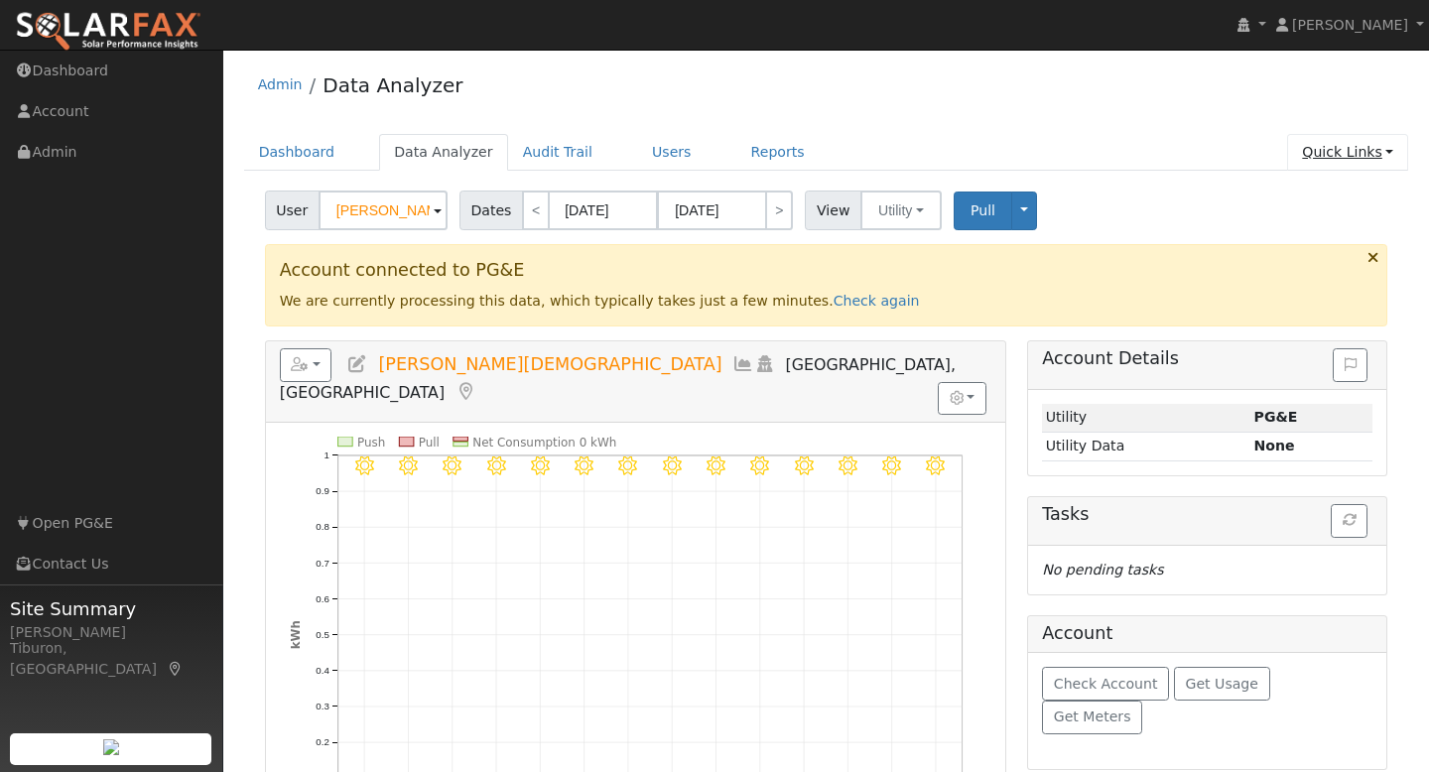
click at [1368, 153] on link "Quick Links" at bounding box center [1347, 152] width 121 height 37
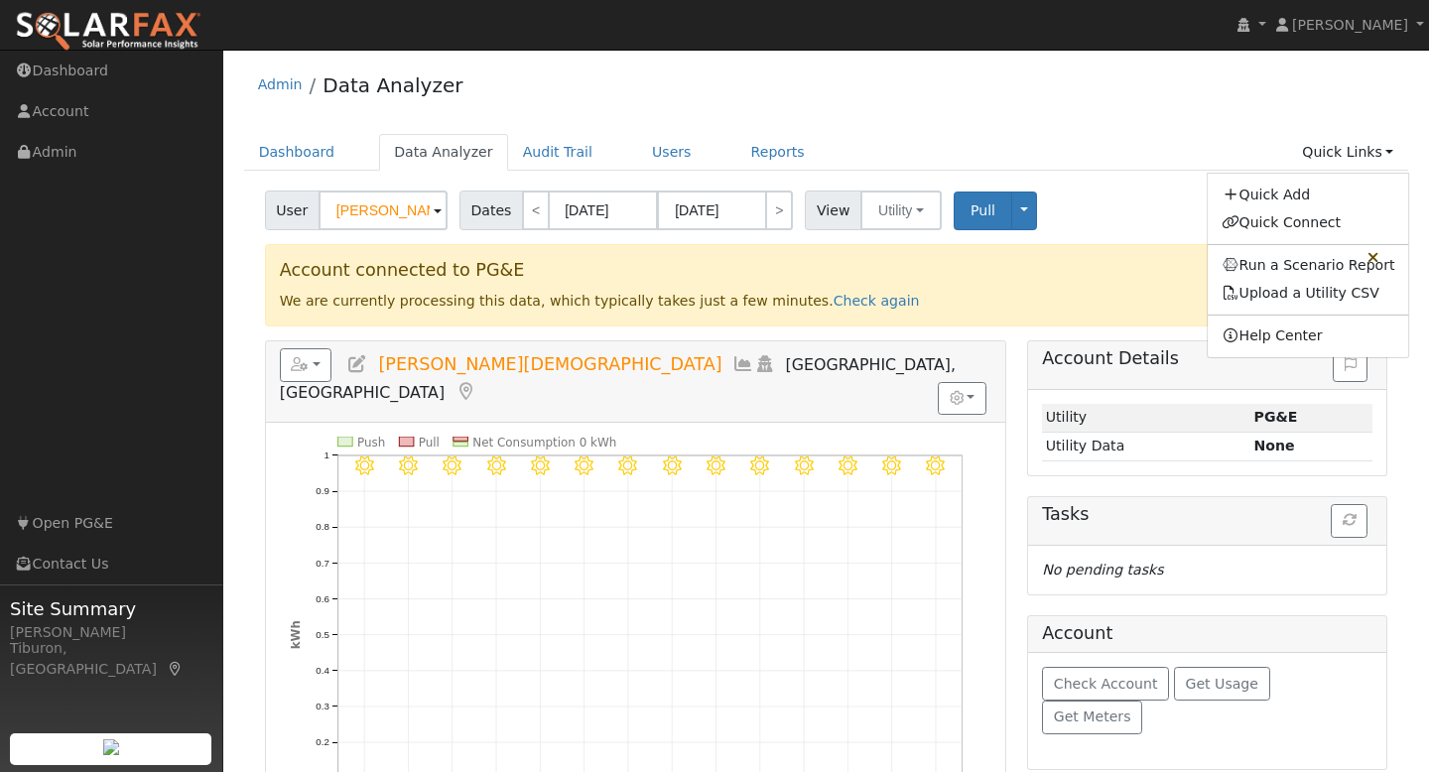
click at [1170, 165] on ul "Dashboard Data Analyzer Audit Trail Users Reports Quick Links Quick Add Quick C…" at bounding box center [826, 152] width 1165 height 37
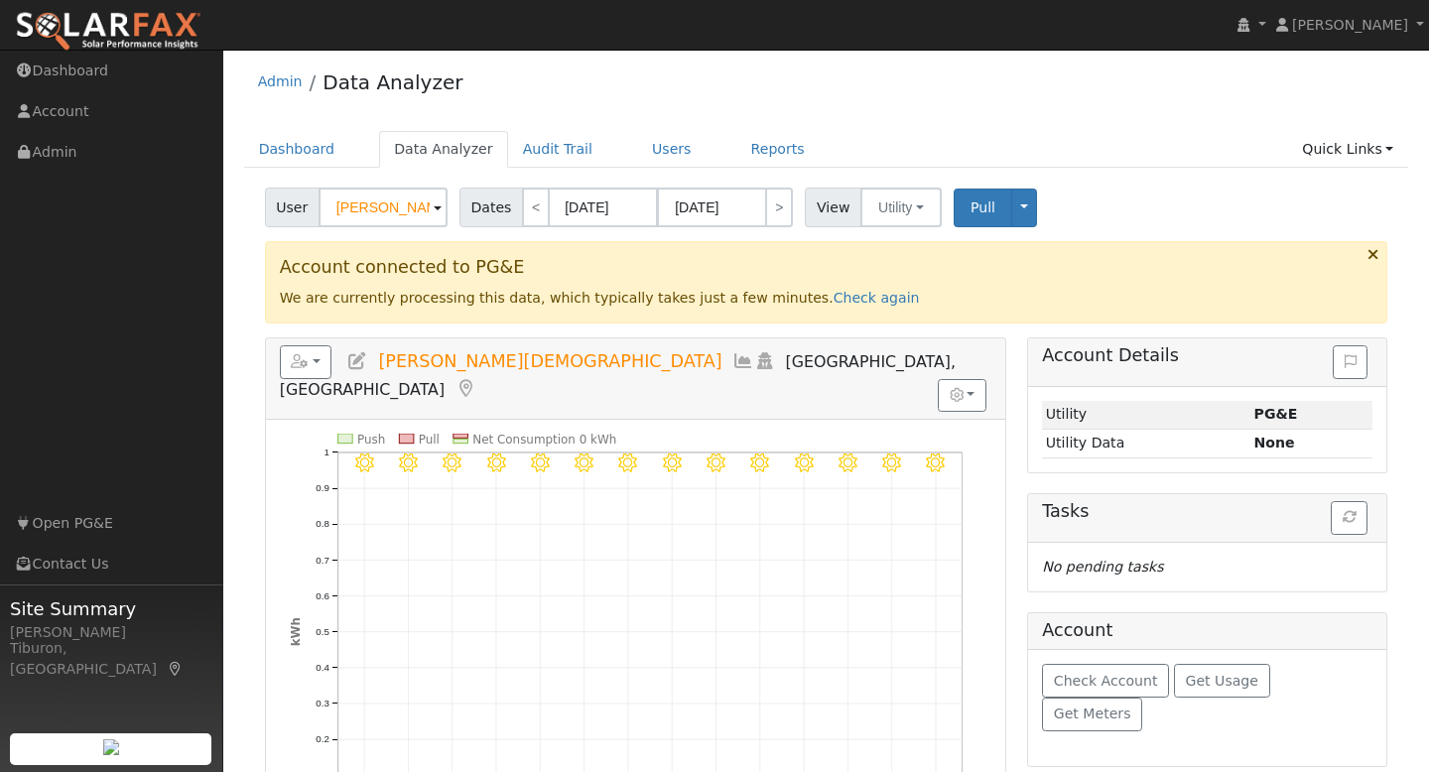
scroll to position [4, 0]
click at [321, 356] on button "button" at bounding box center [306, 361] width 53 height 34
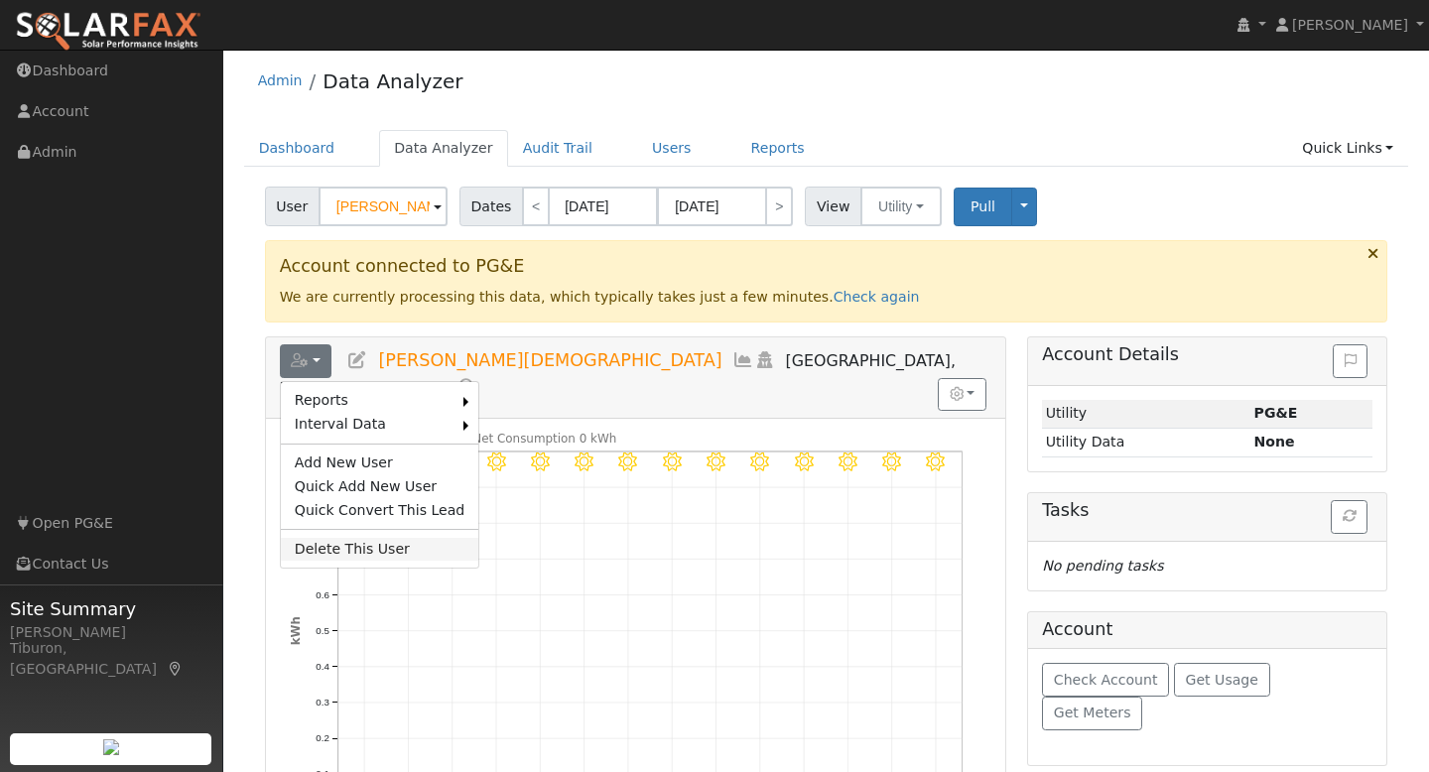
click at [356, 551] on link "Delete This User" at bounding box center [380, 550] width 198 height 24
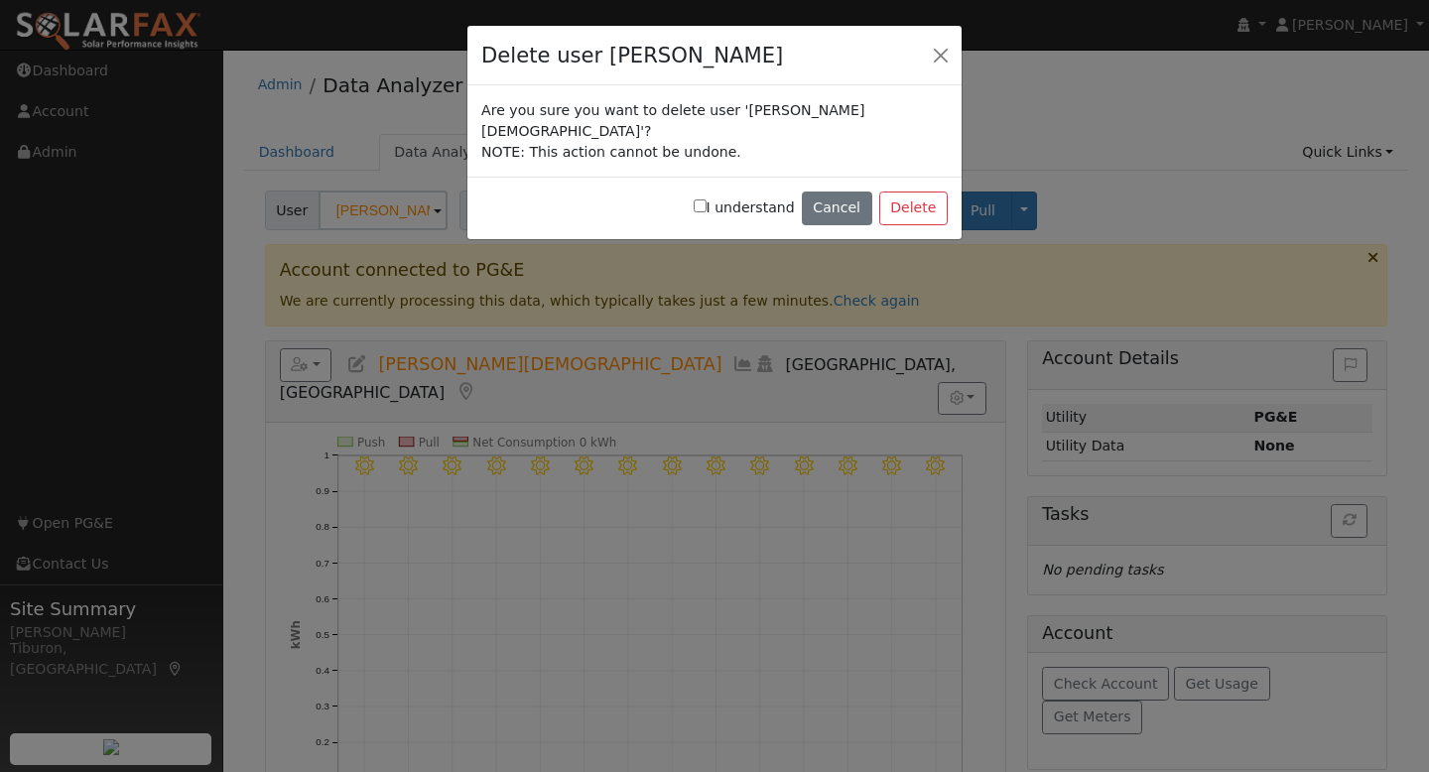
click at [707, 199] on input "I understand" at bounding box center [700, 205] width 13 height 13
checkbox input "true"
click at [914, 192] on button "Delete" at bounding box center [913, 209] width 68 height 34
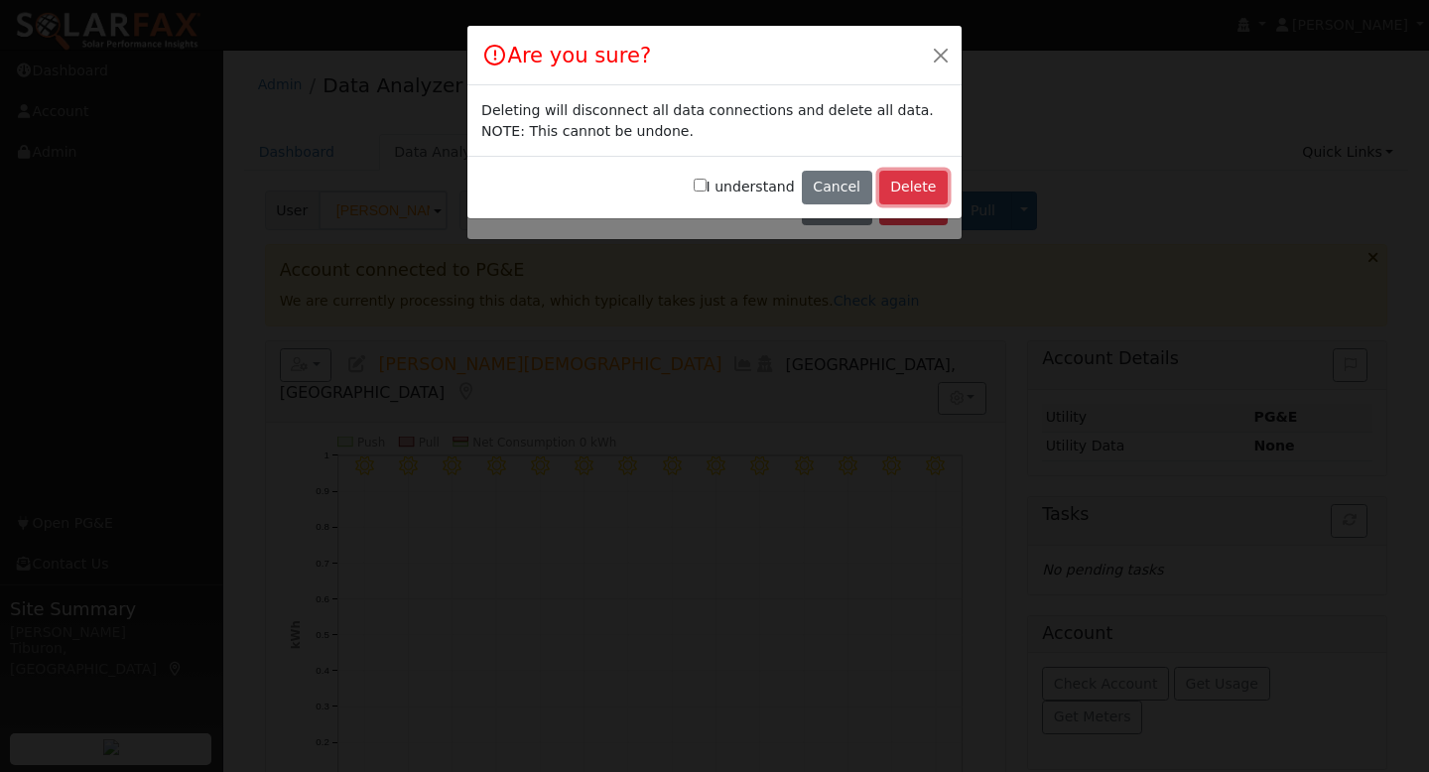
click at [913, 193] on button "Delete" at bounding box center [913, 188] width 68 height 34
click at [707, 186] on input "I understand" at bounding box center [700, 185] width 13 height 13
checkbox input "true"
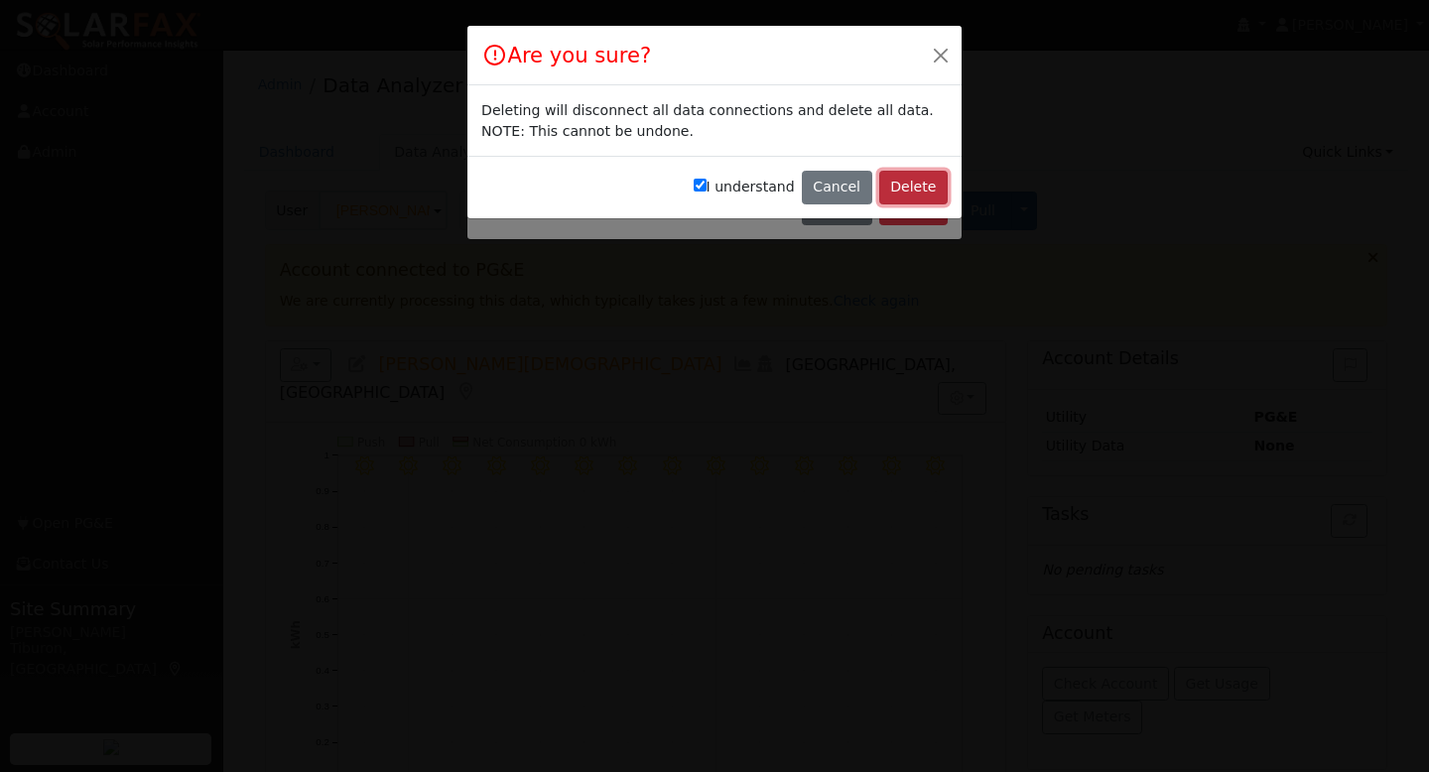
click at [911, 190] on button "Delete" at bounding box center [913, 188] width 68 height 34
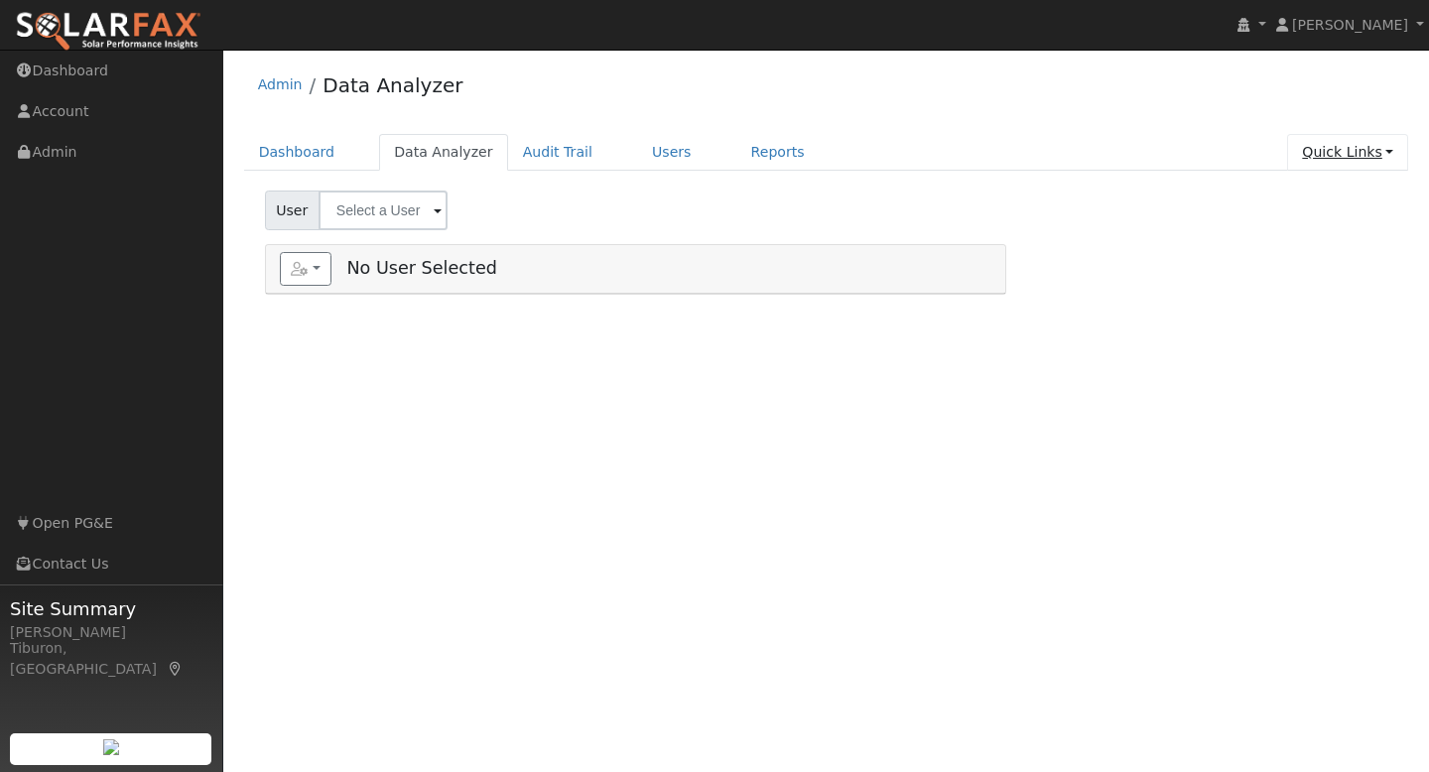
click at [1340, 150] on link "Quick Links" at bounding box center [1347, 152] width 121 height 37
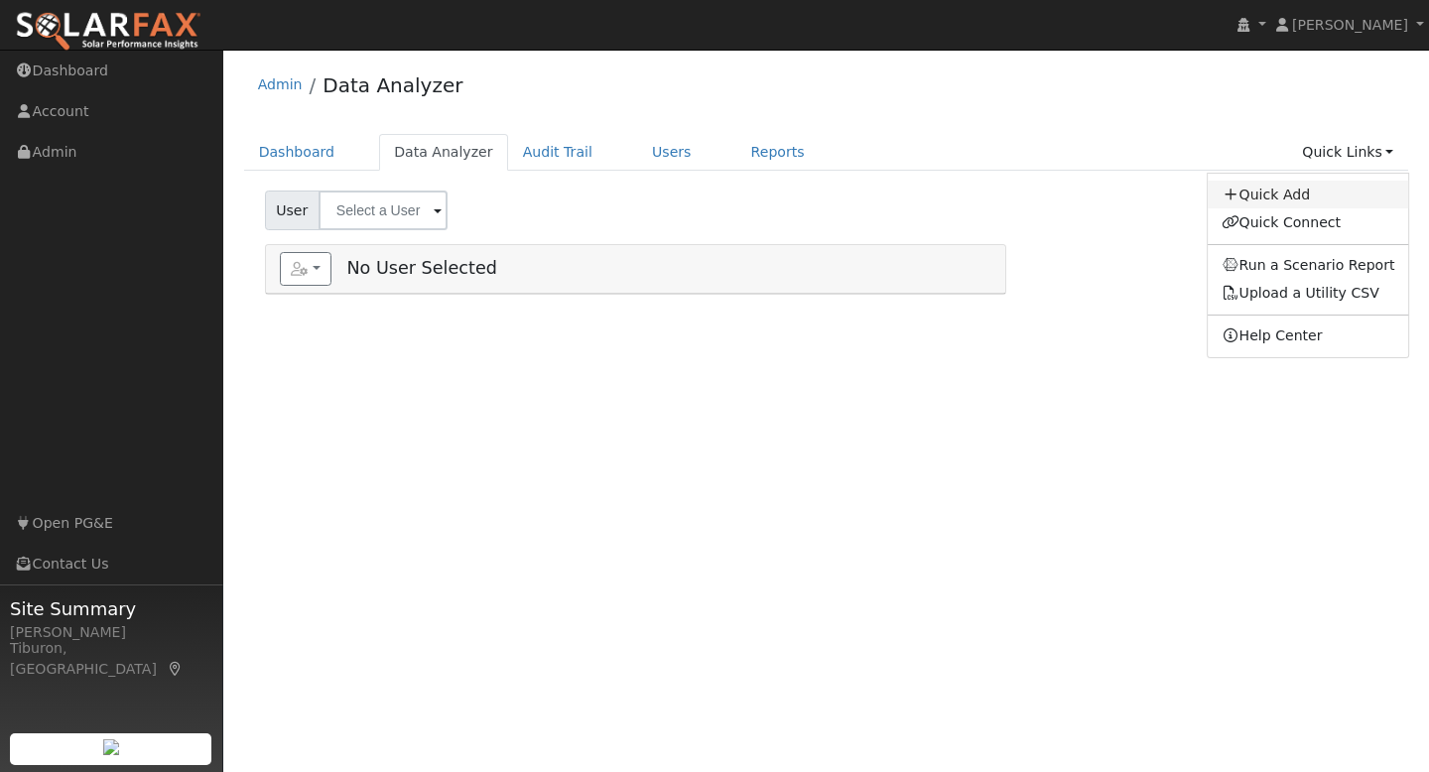
click at [1290, 191] on link "Quick Add" at bounding box center [1308, 195] width 201 height 28
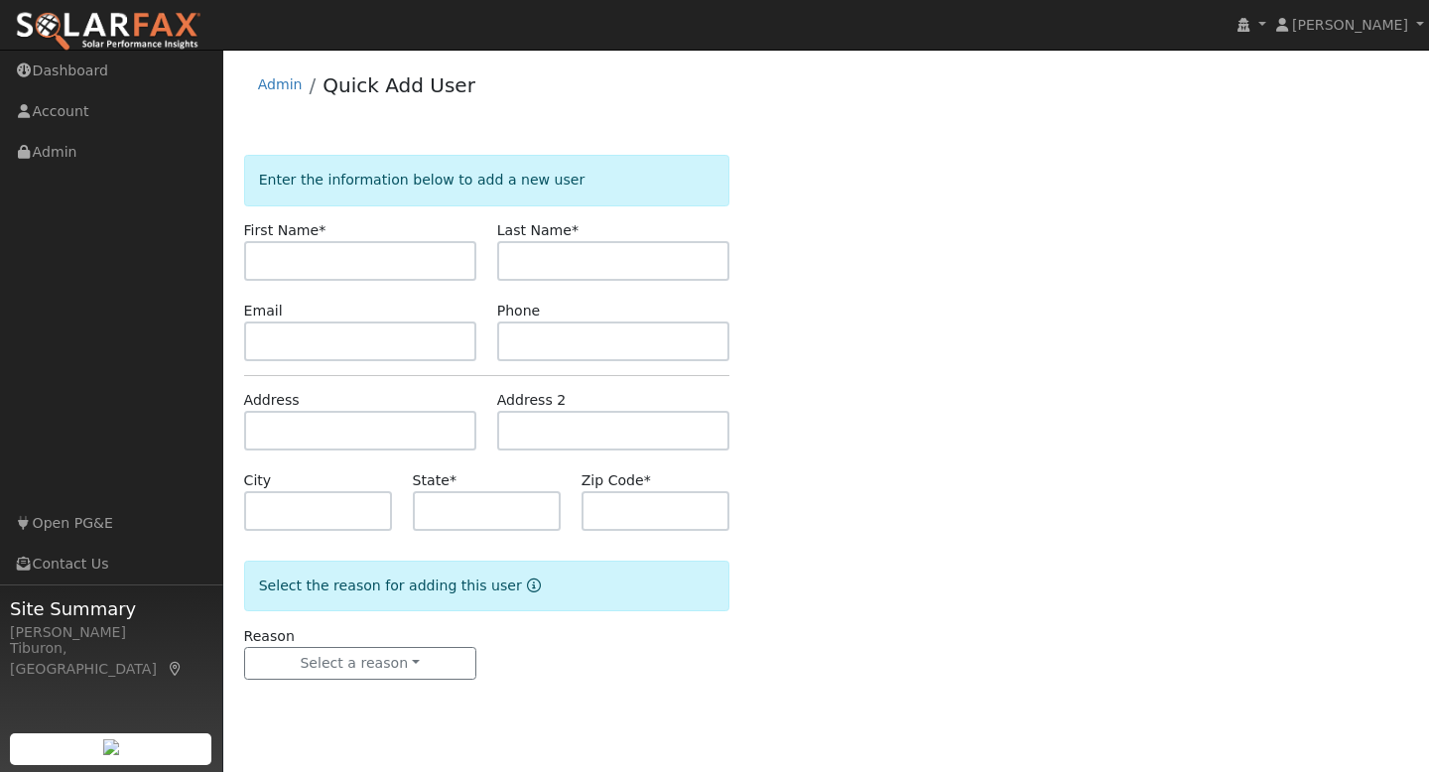
click at [306, 254] on input "text" at bounding box center [360, 261] width 232 height 40
type input "[PERSON_NAME]"
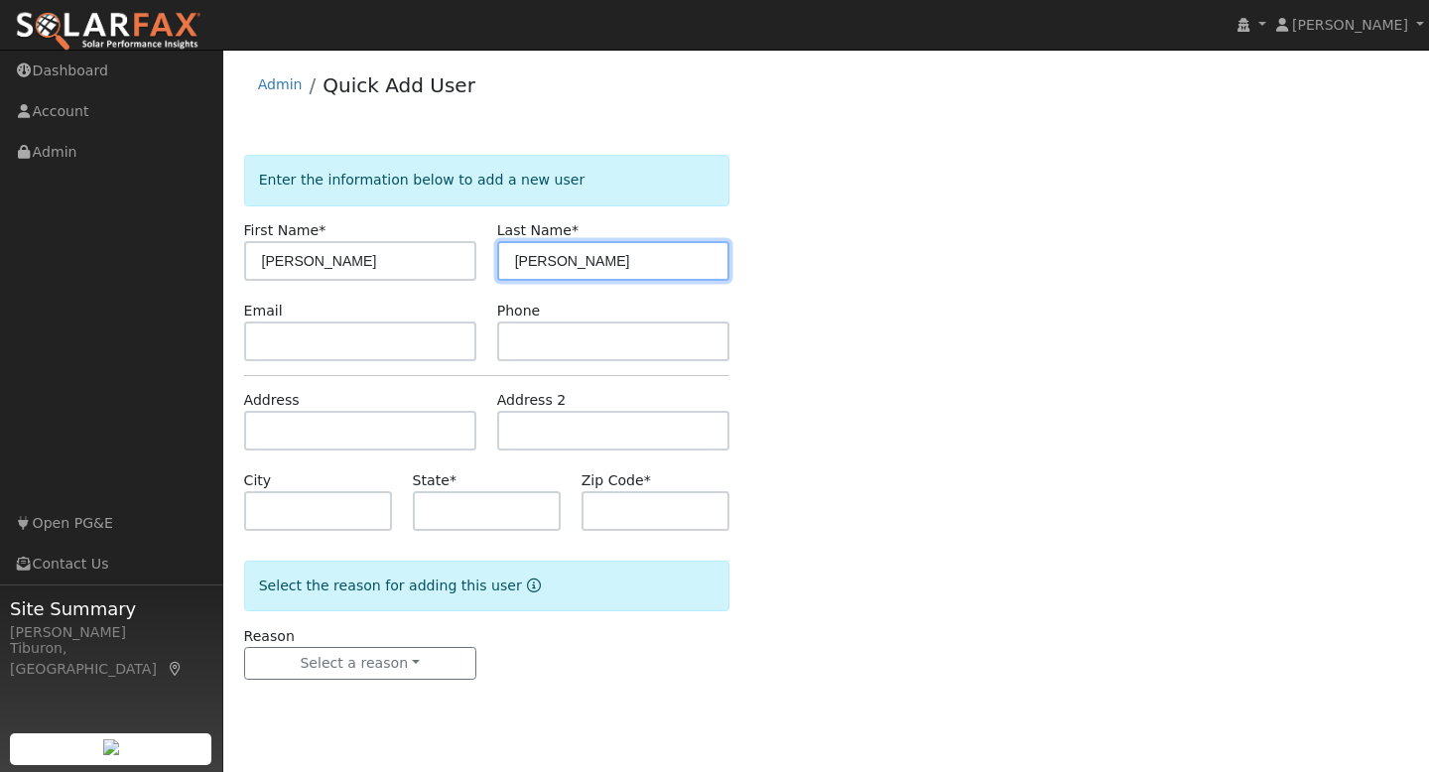
type input "[PERSON_NAME]"
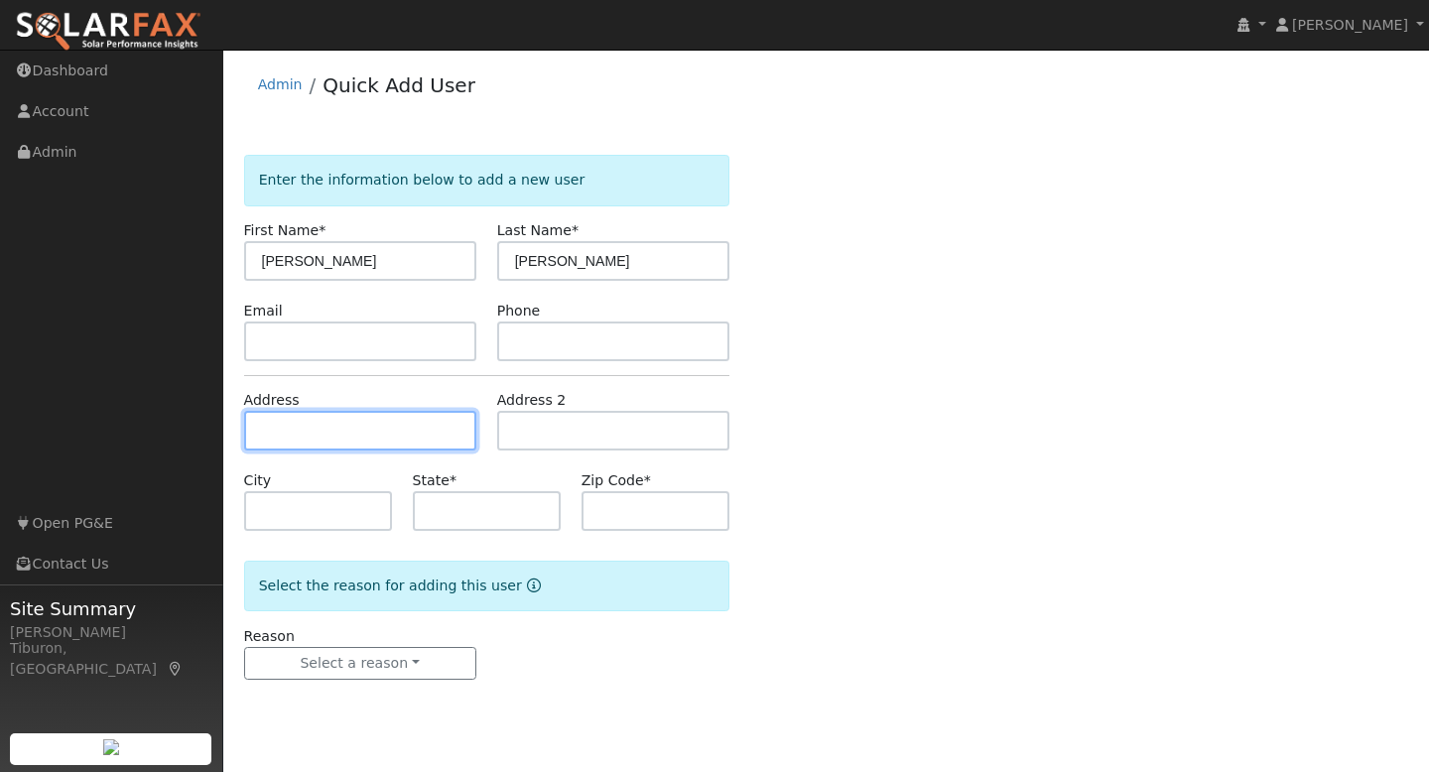
click at [286, 441] on input "text" at bounding box center [360, 431] width 232 height 40
type input "[STREET_ADDRESS]"
type input "[GEOGRAPHIC_DATA]"
type input "CA"
type input "95658"
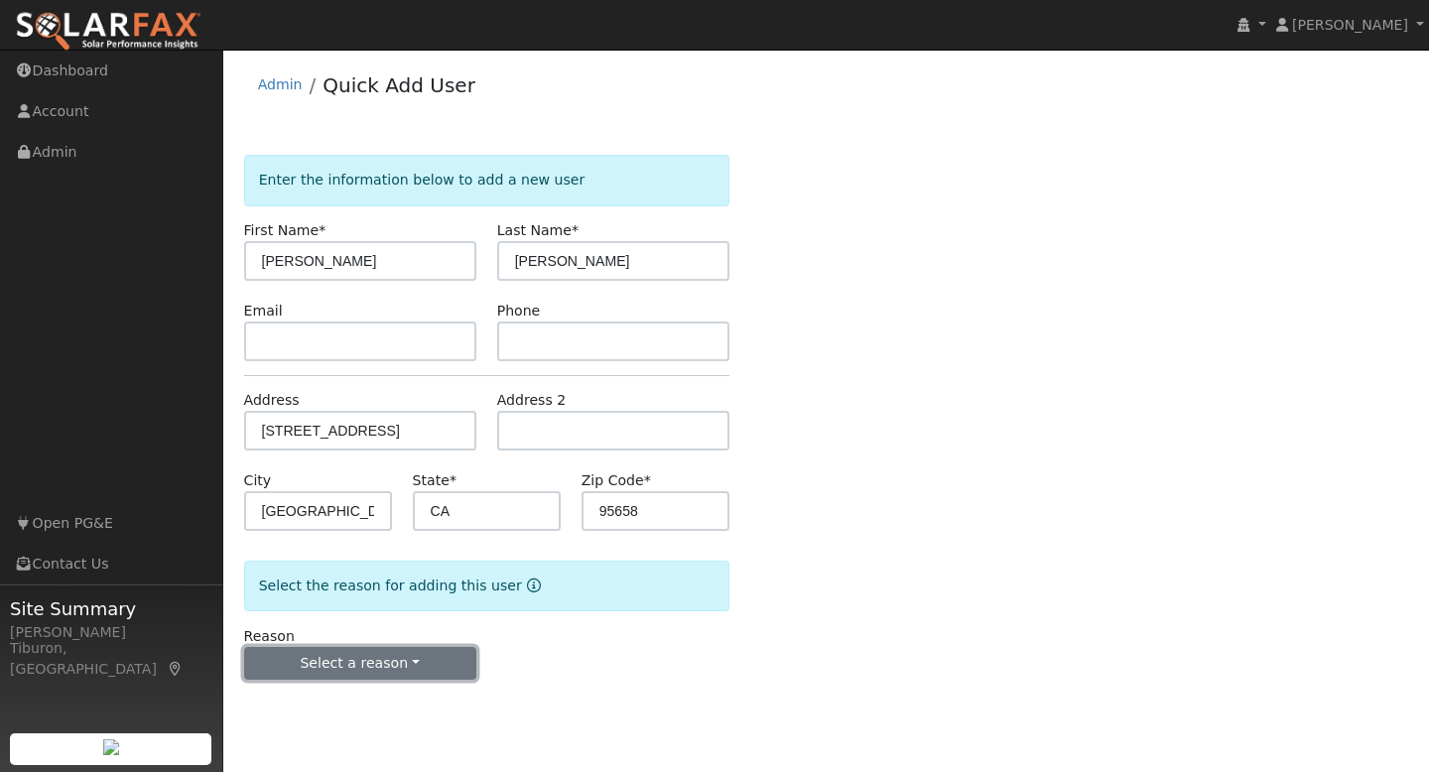
click at [422, 663] on button "Select a reason" at bounding box center [360, 664] width 232 height 34
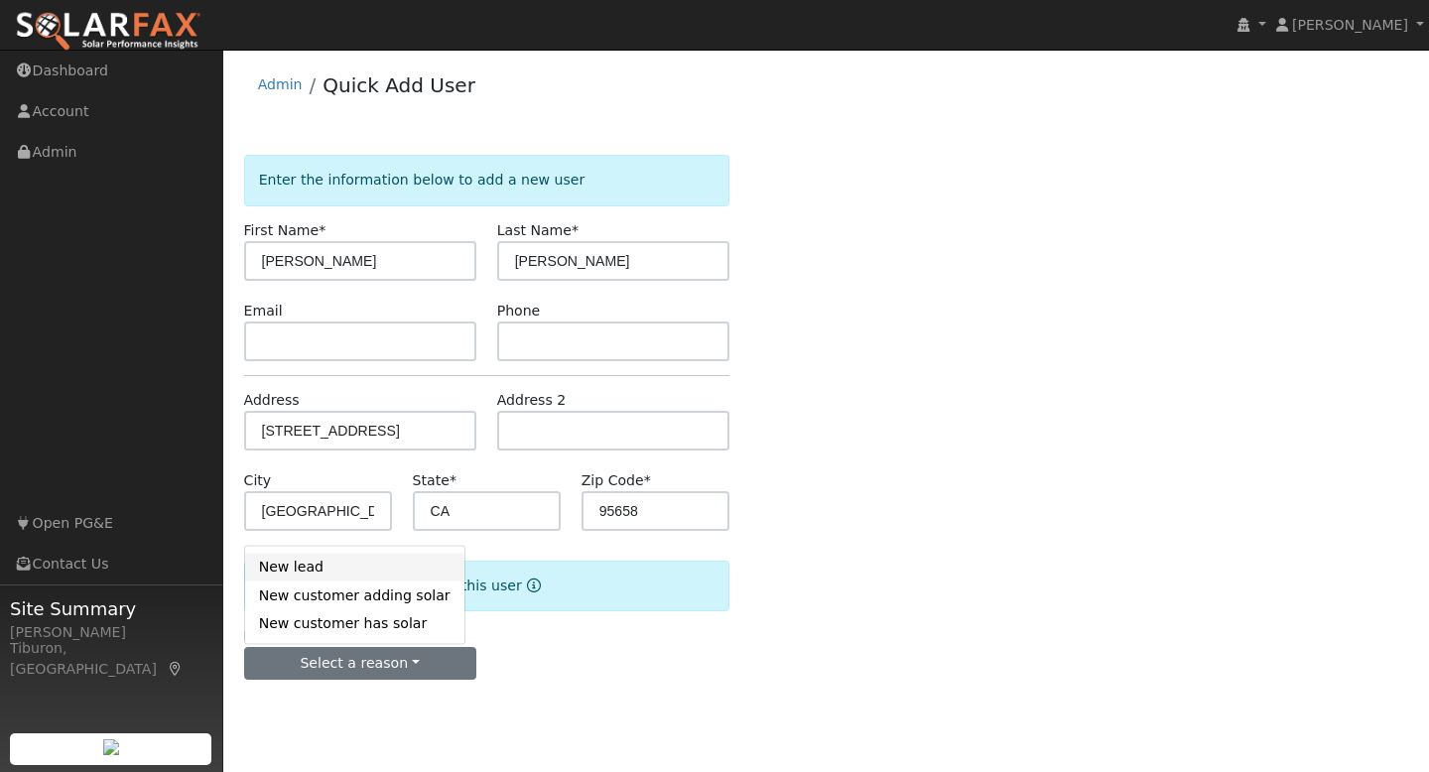
click at [324, 564] on link "New lead" at bounding box center [354, 567] width 219 height 28
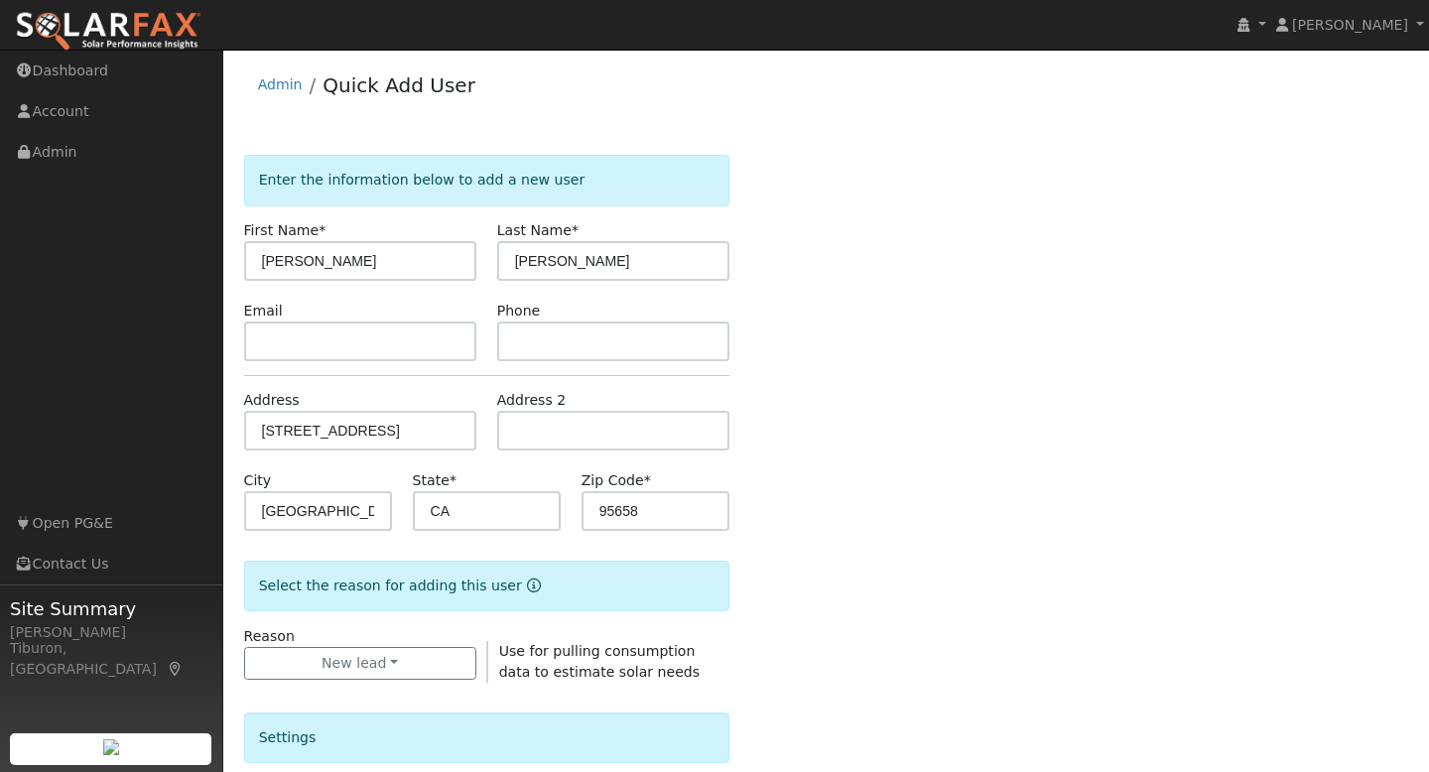
drag, startPoint x: 534, startPoint y: 619, endPoint x: 530, endPoint y: 609, distance: 10.7
click at [528, 612] on form "Enter the information below to add a new user First Name * [PERSON_NAME] Last N…" at bounding box center [486, 721] width 485 height 1132
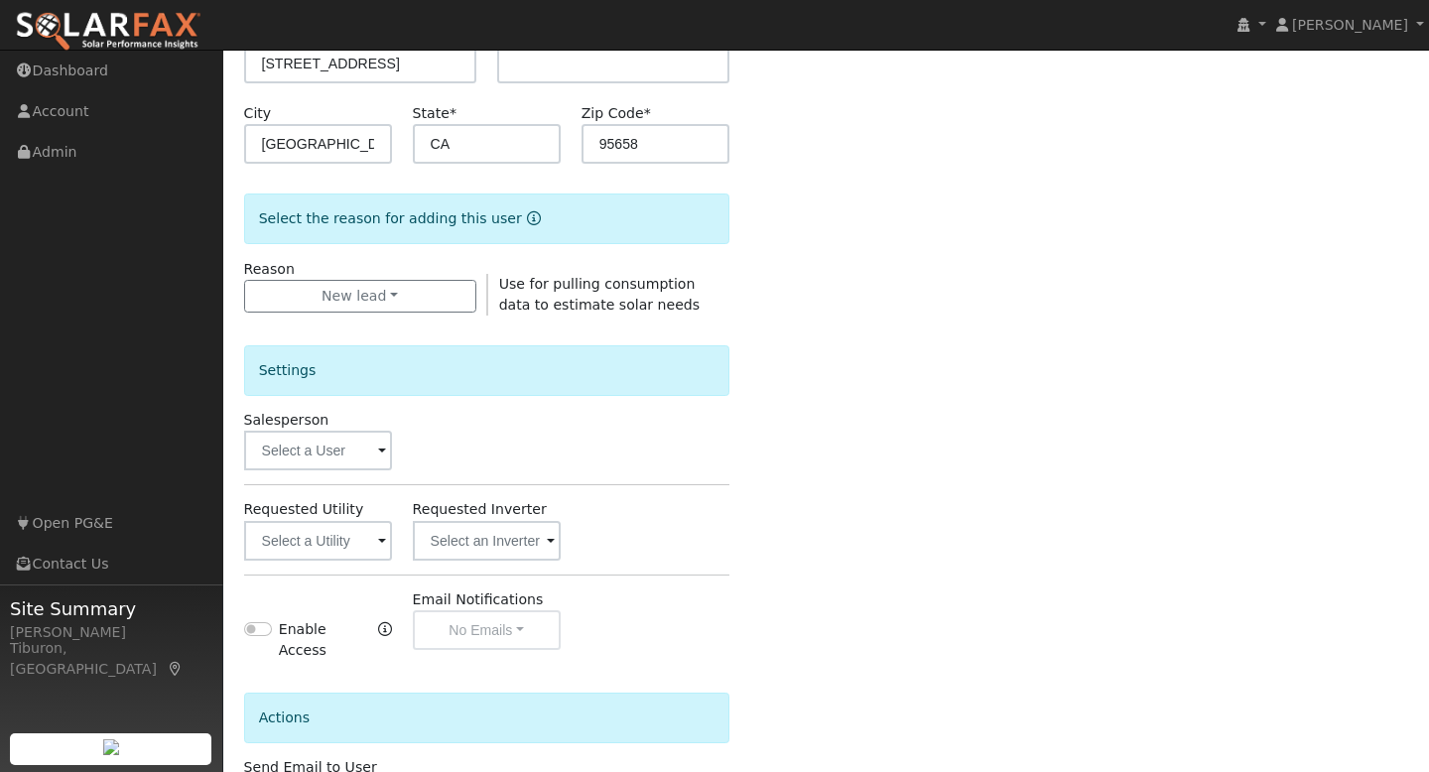
scroll to position [513, 0]
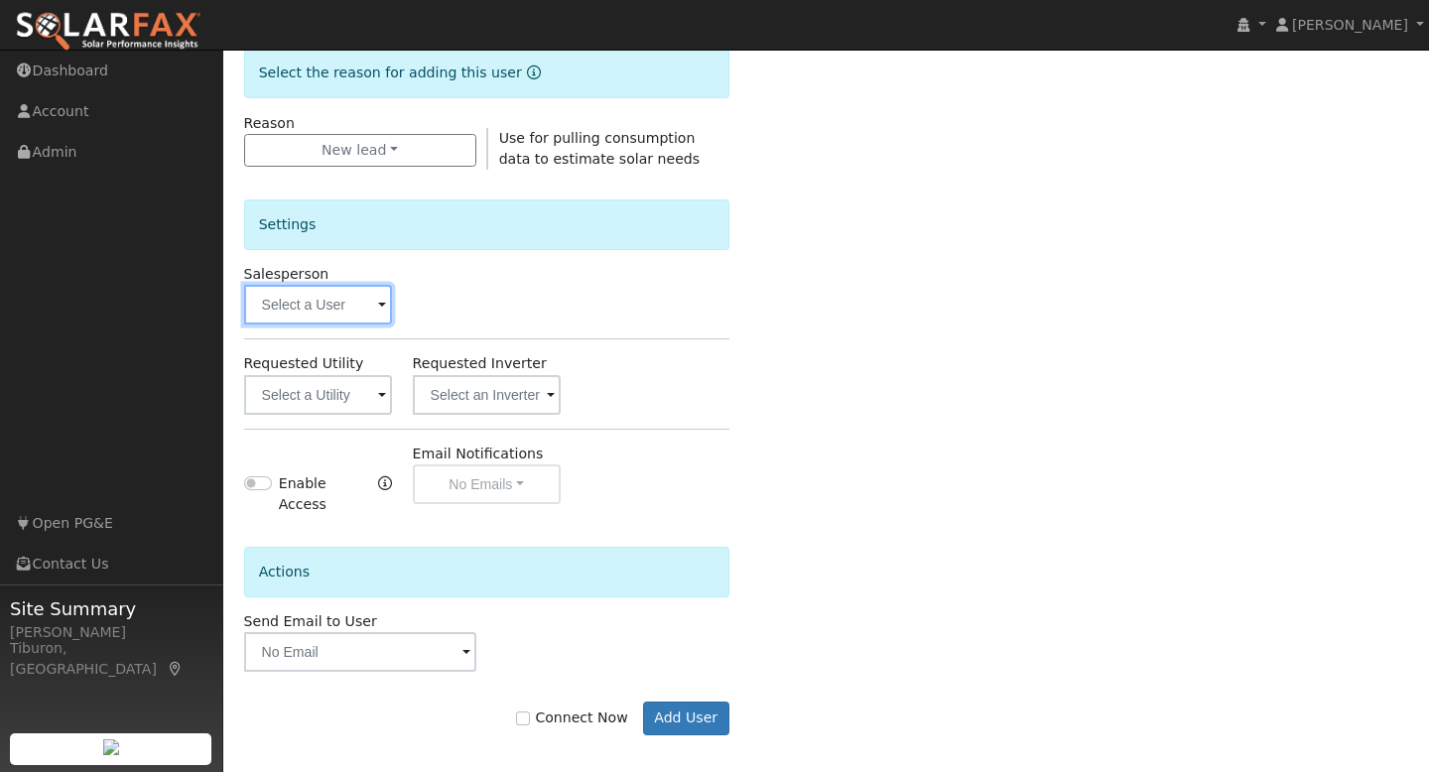
click at [309, 303] on input "text" at bounding box center [318, 305] width 148 height 40
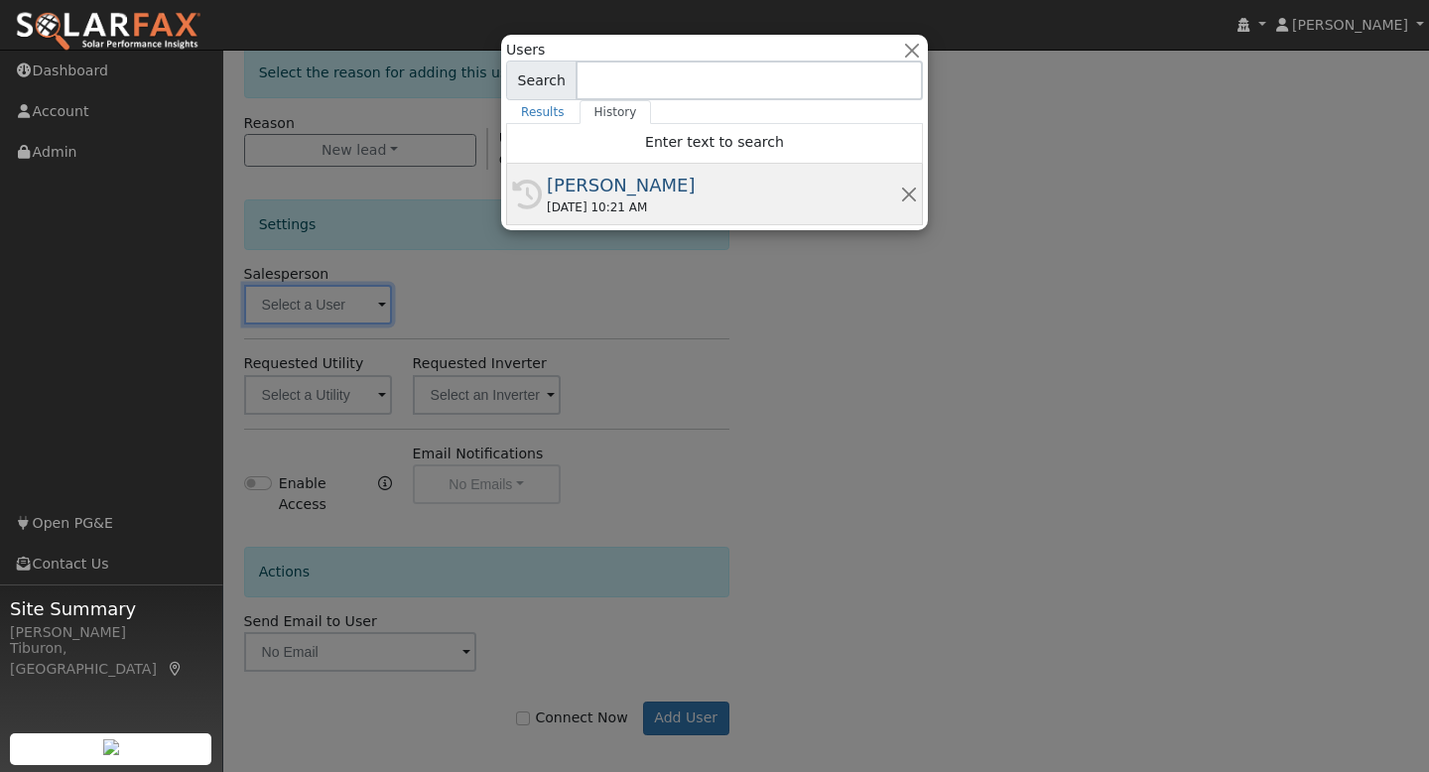
click at [642, 198] on div "09/09/2025 10:21 AM" at bounding box center [723, 207] width 353 height 18
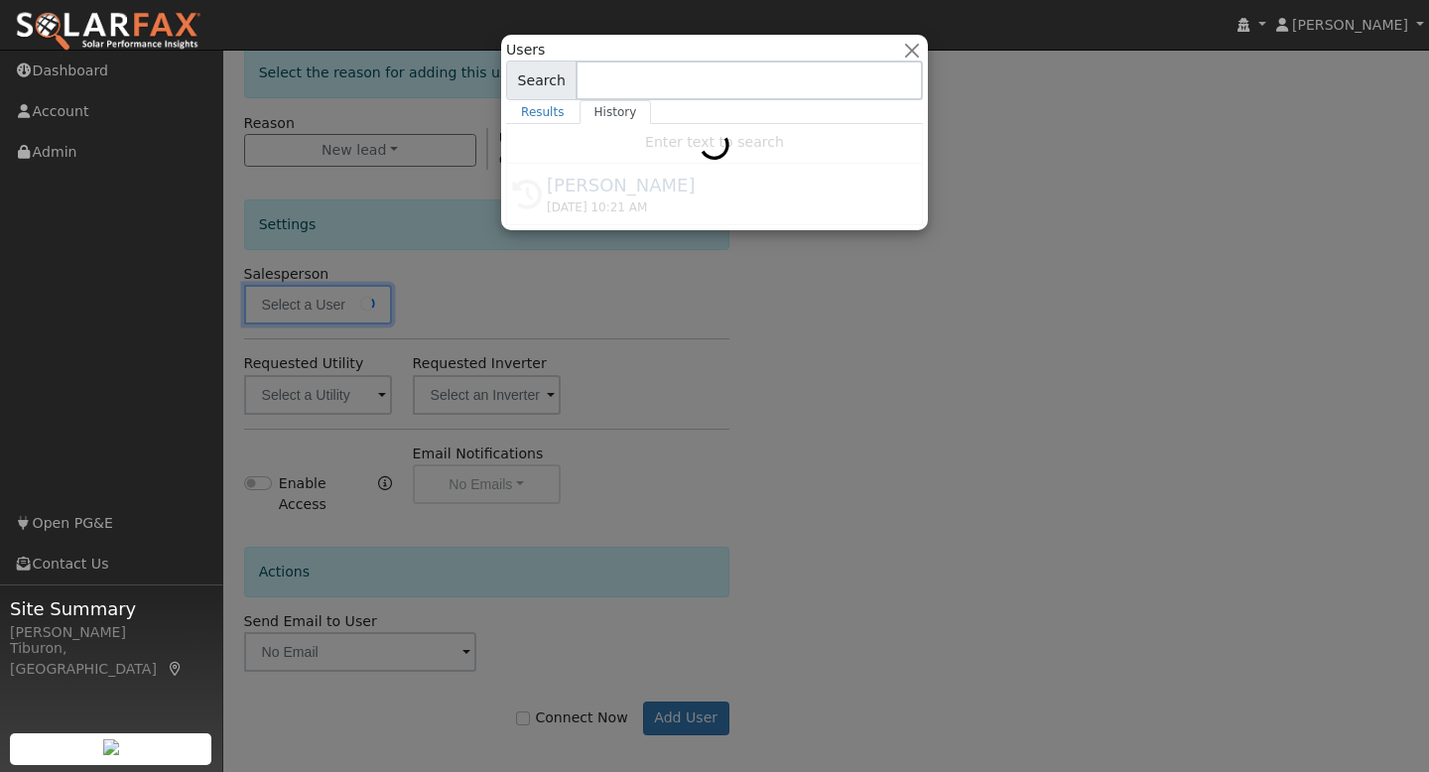
type input "[PERSON_NAME]"
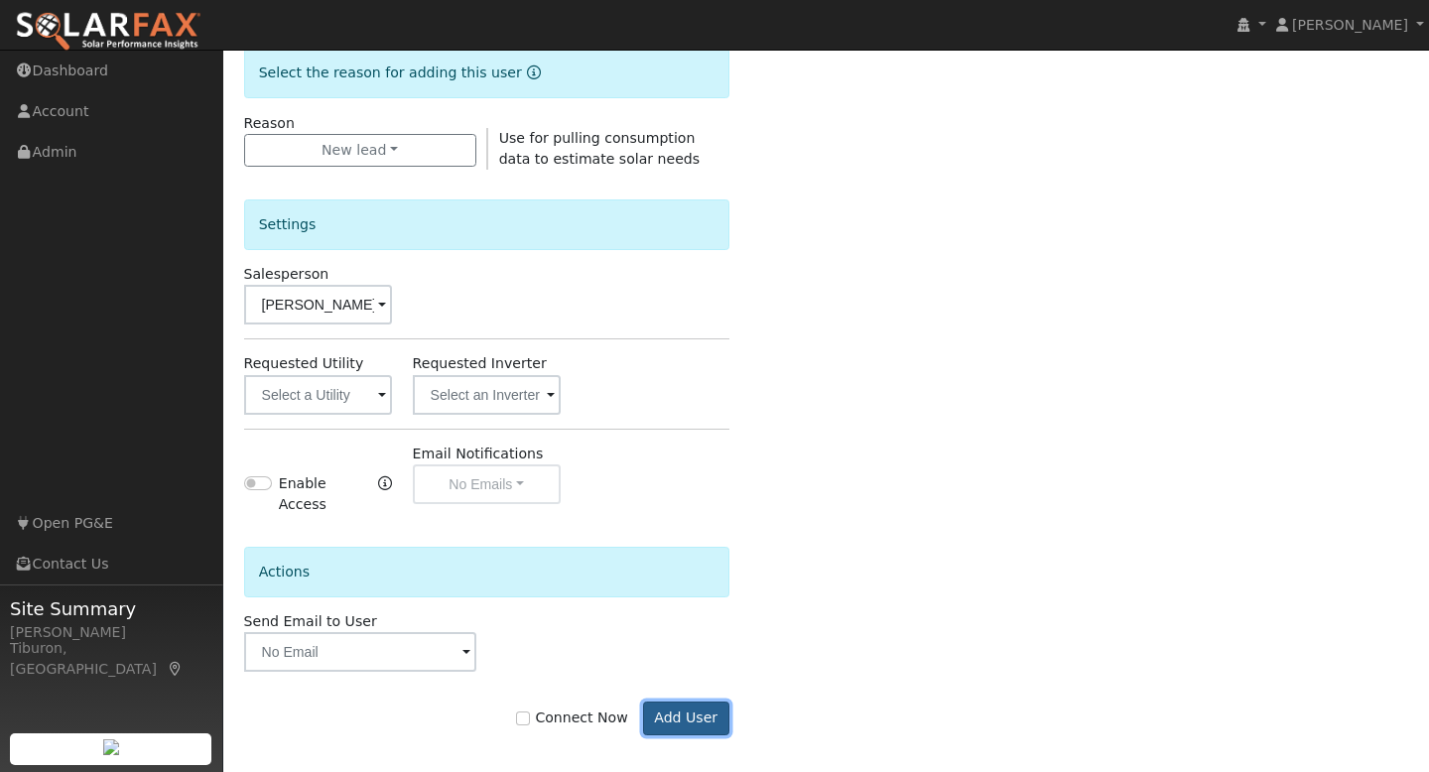
click at [687, 710] on button "Add User" at bounding box center [686, 719] width 86 height 34
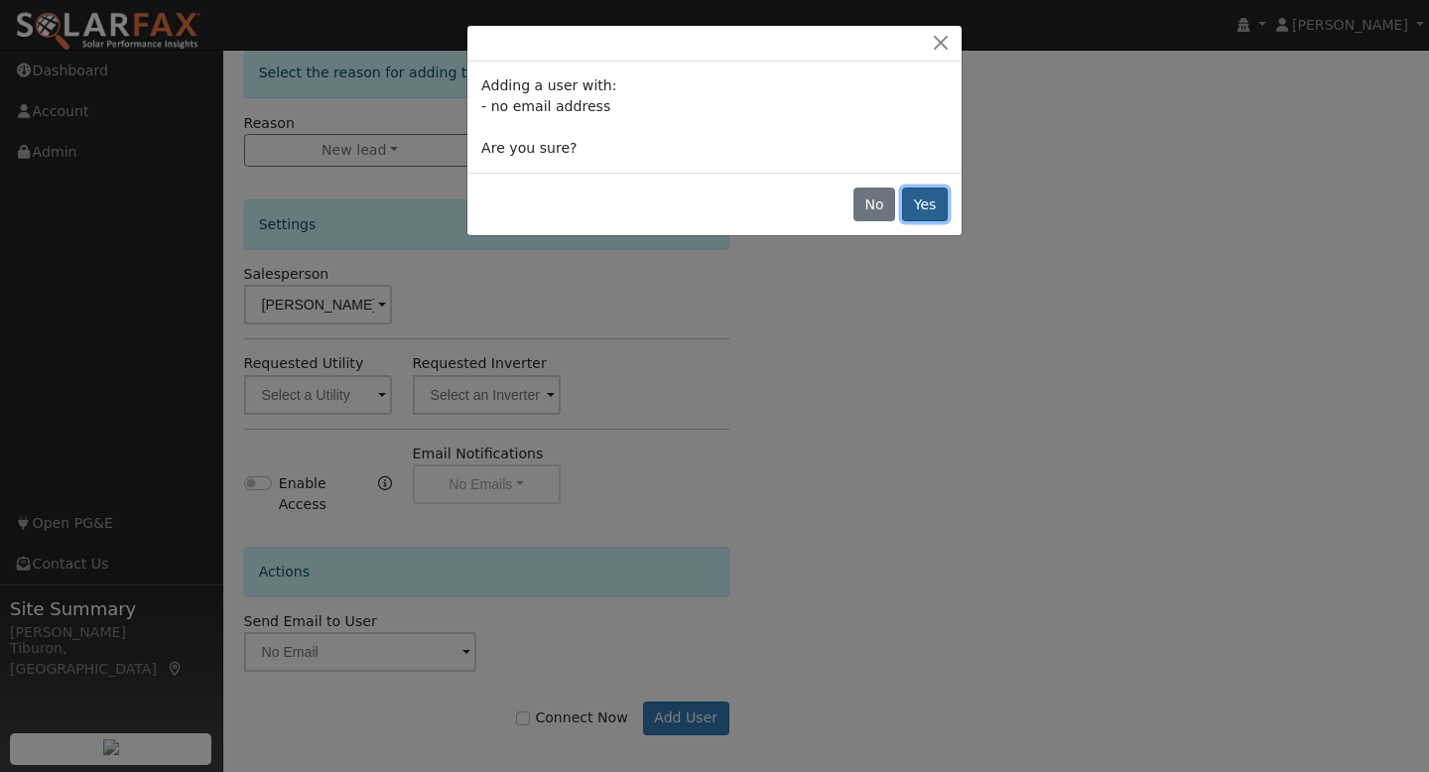
click at [929, 209] on button "Yes" at bounding box center [925, 205] width 46 height 34
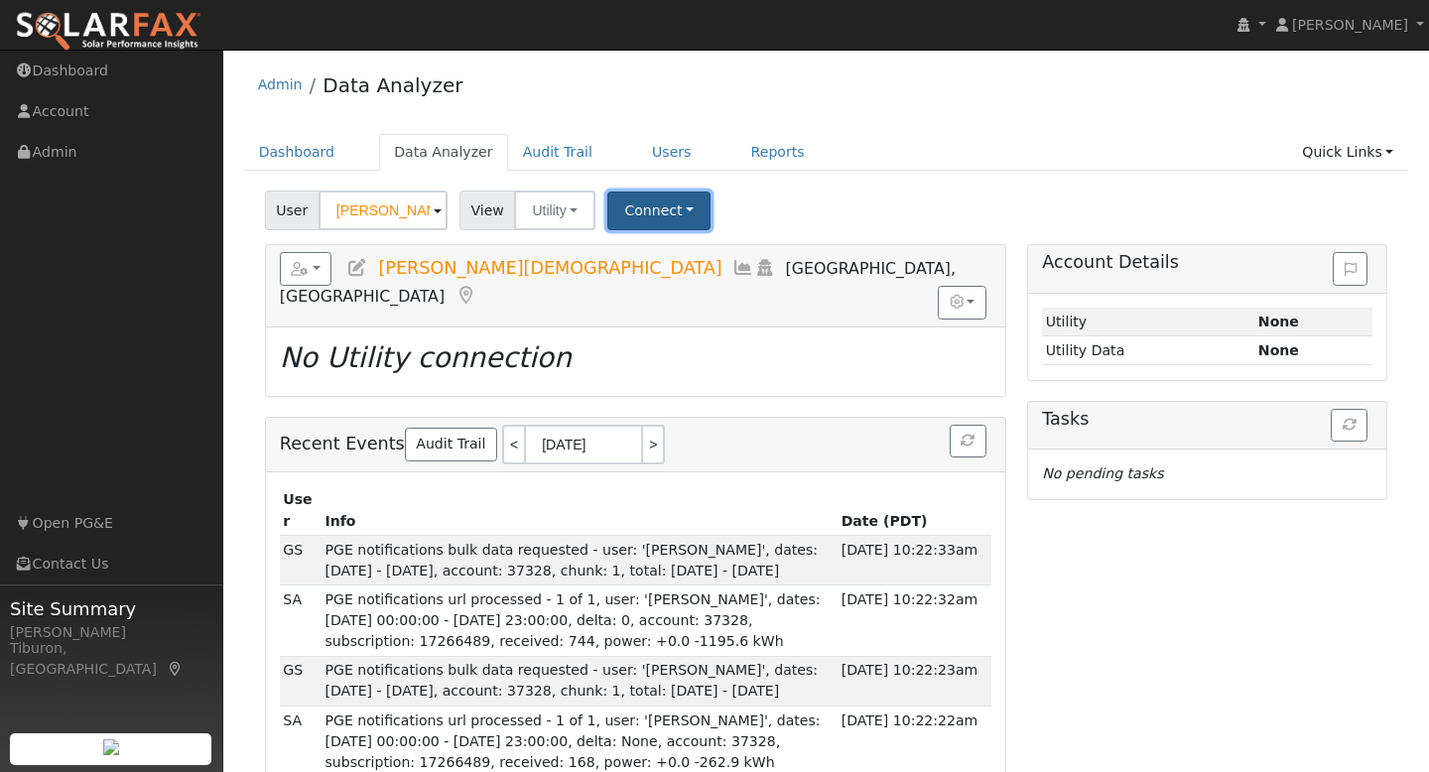
click at [657, 207] on button "Connect" at bounding box center [658, 211] width 103 height 39
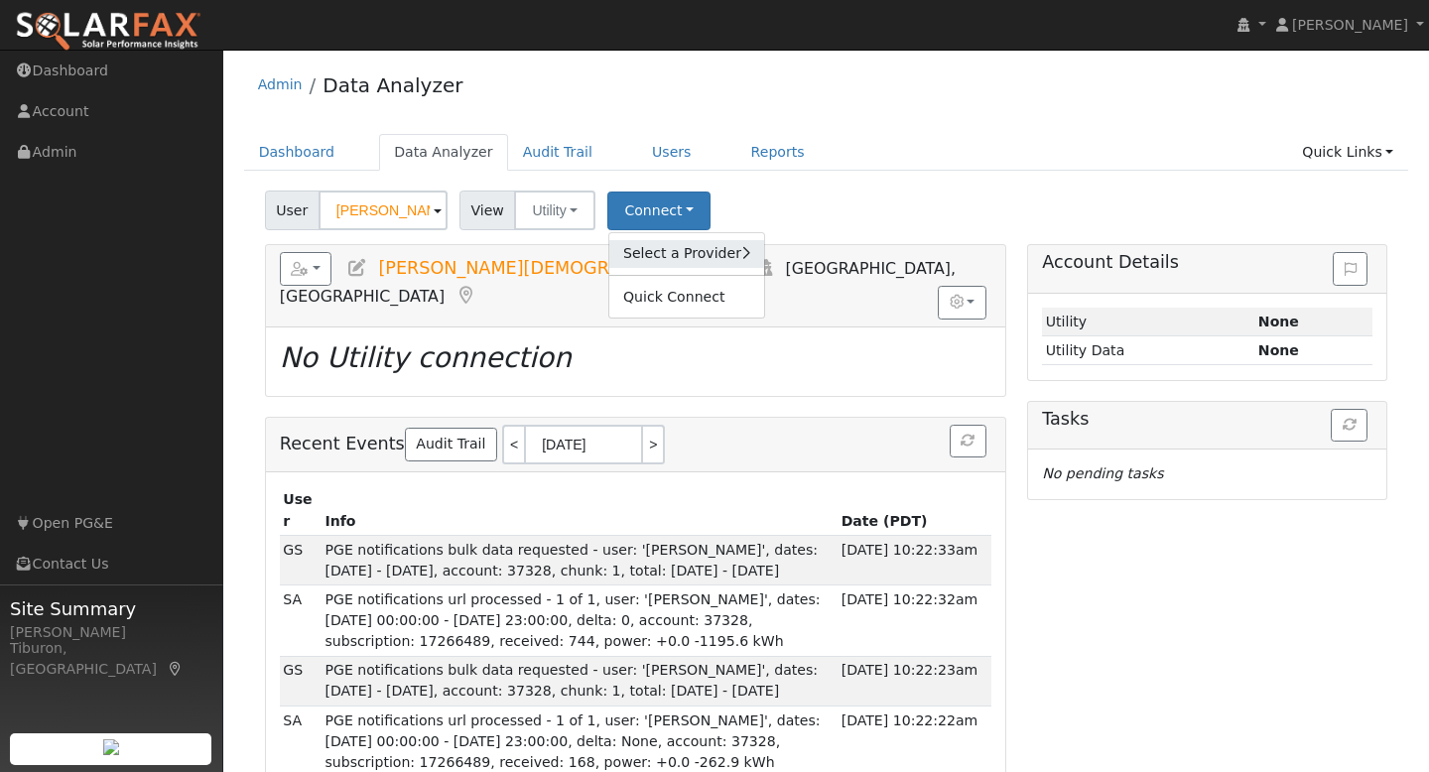
click at [661, 252] on link "Select a Provider" at bounding box center [686, 254] width 155 height 28
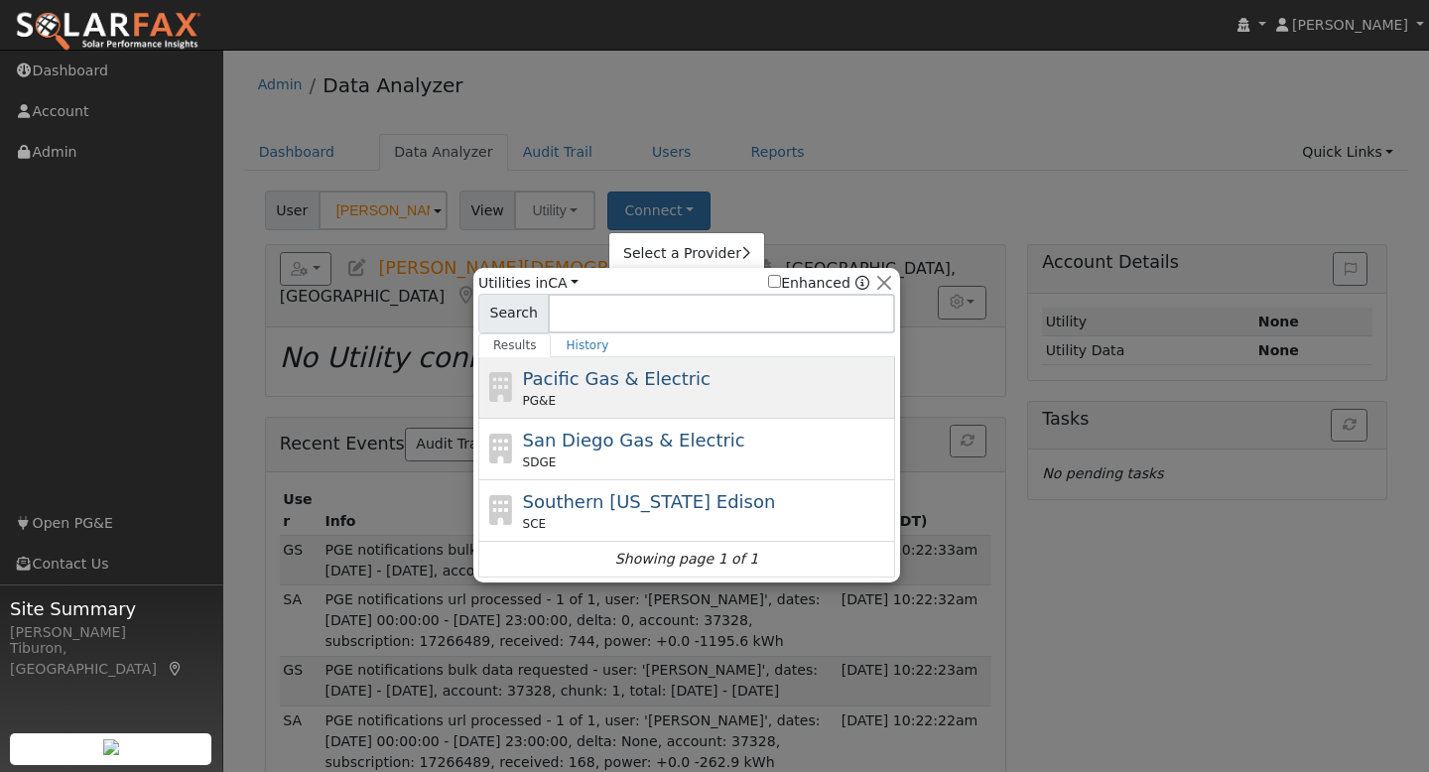
click at [574, 389] on div "Pacific Gas & Electric PG&E" at bounding box center [707, 387] width 368 height 45
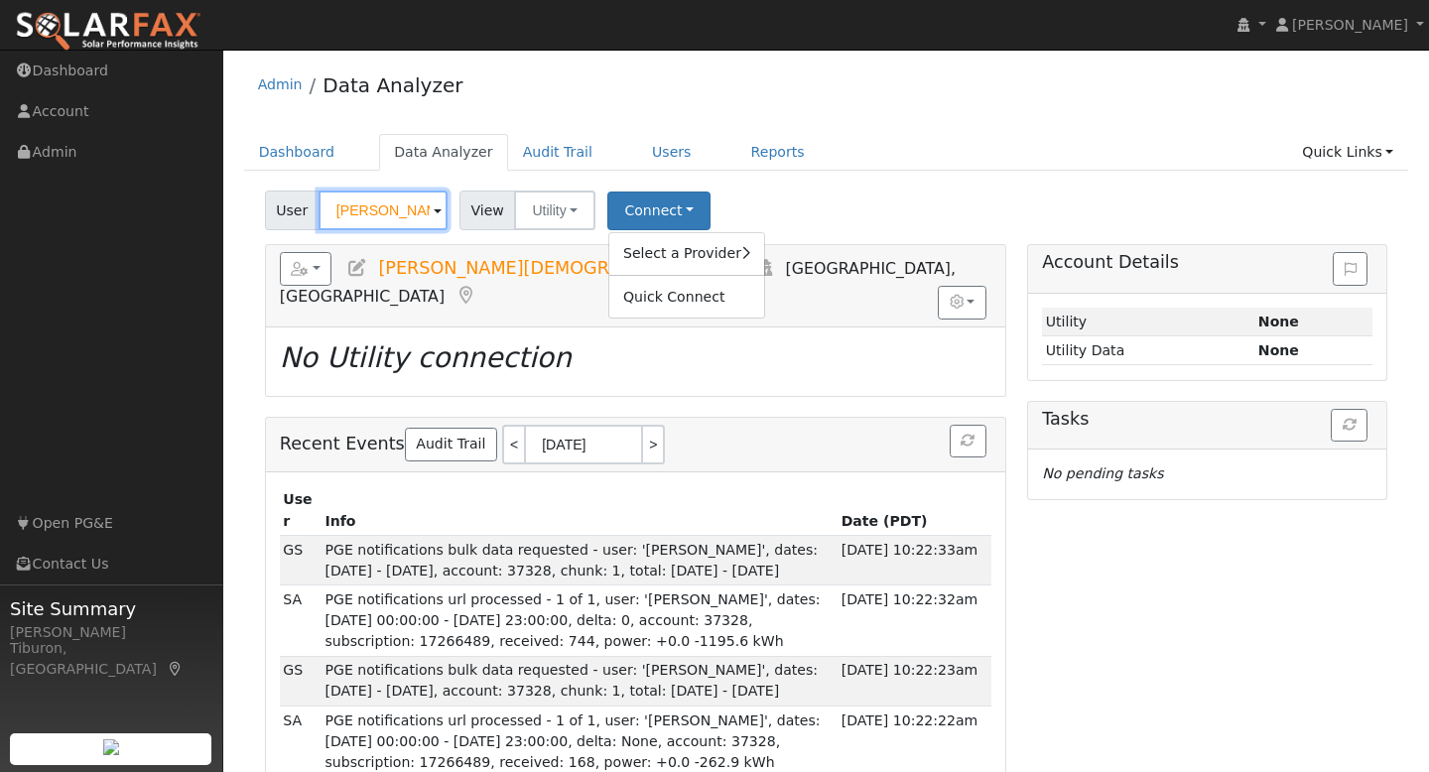
click at [347, 221] on input "Donald Crist" at bounding box center [383, 211] width 129 height 40
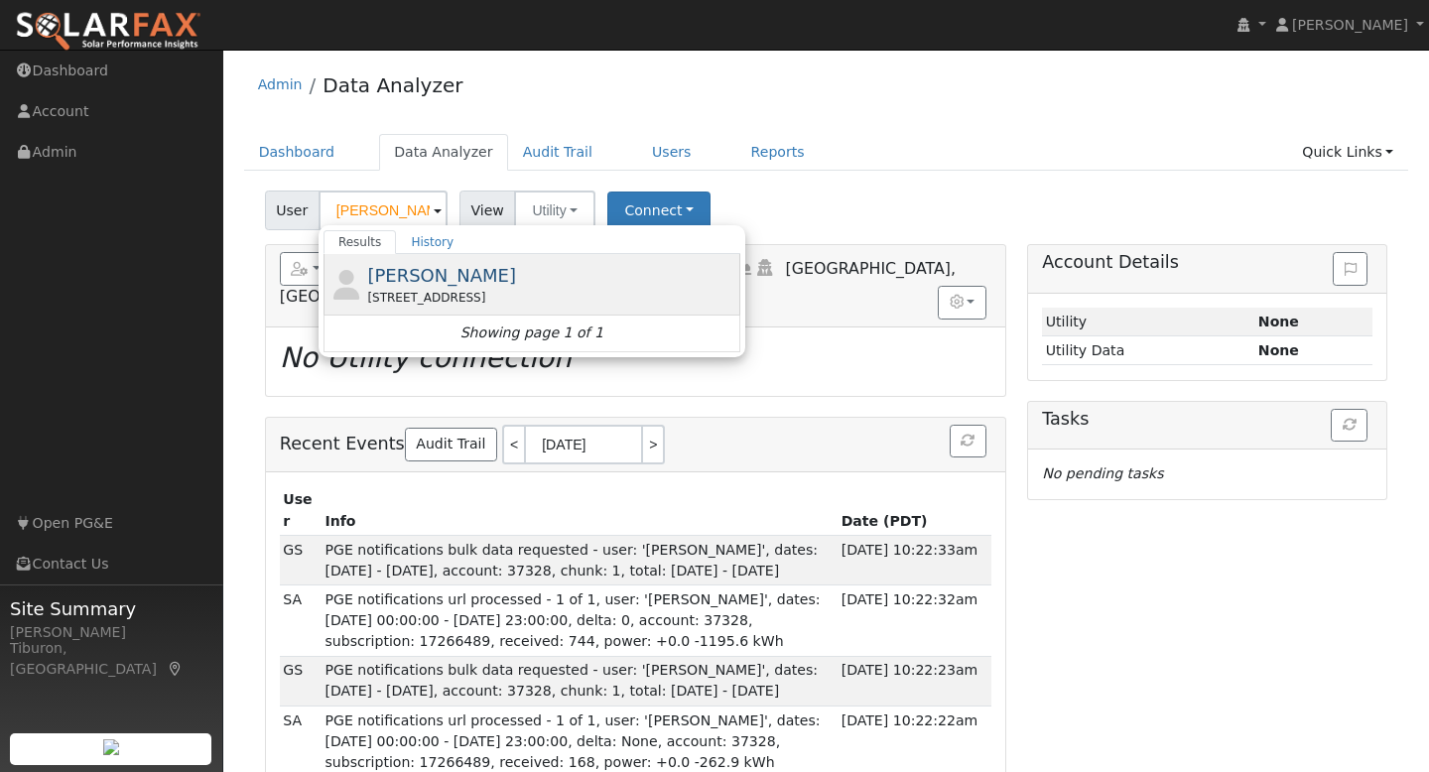
click at [460, 283] on span "Maryann Farmar" at bounding box center [441, 275] width 149 height 21
type input "Maryann Farmar"
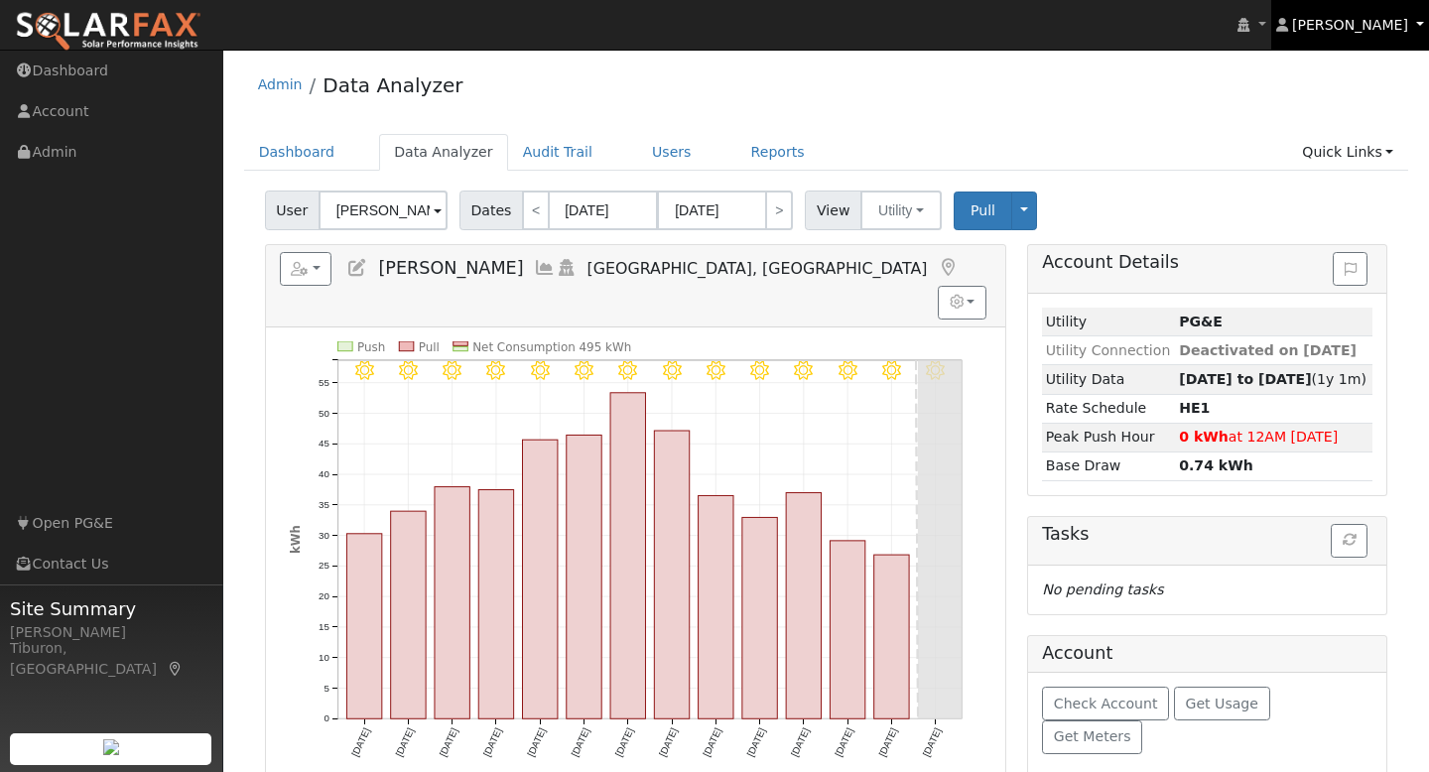
click at [1354, 22] on span "Gavin Steiner" at bounding box center [1350, 25] width 116 height 16
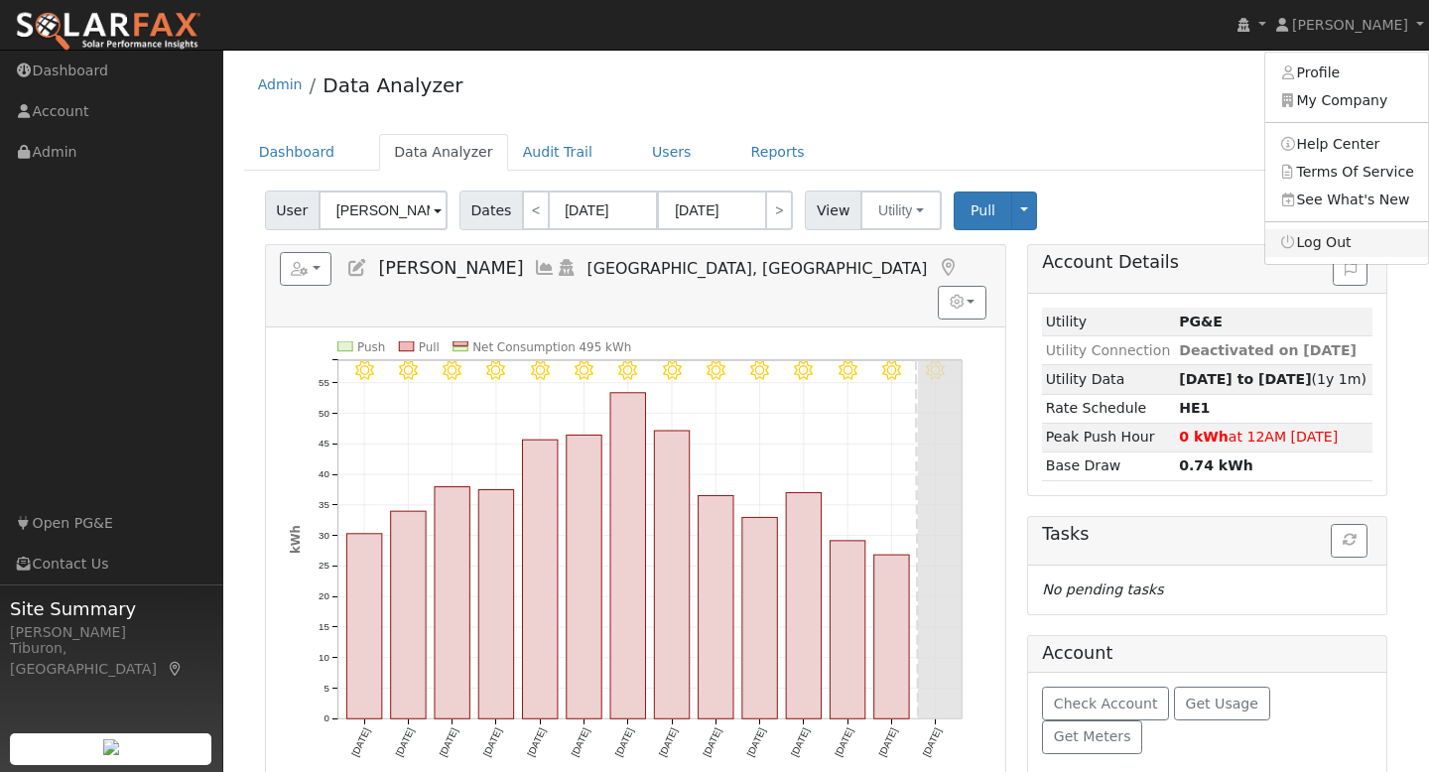
click at [1328, 247] on link "Log Out" at bounding box center [1346, 243] width 163 height 28
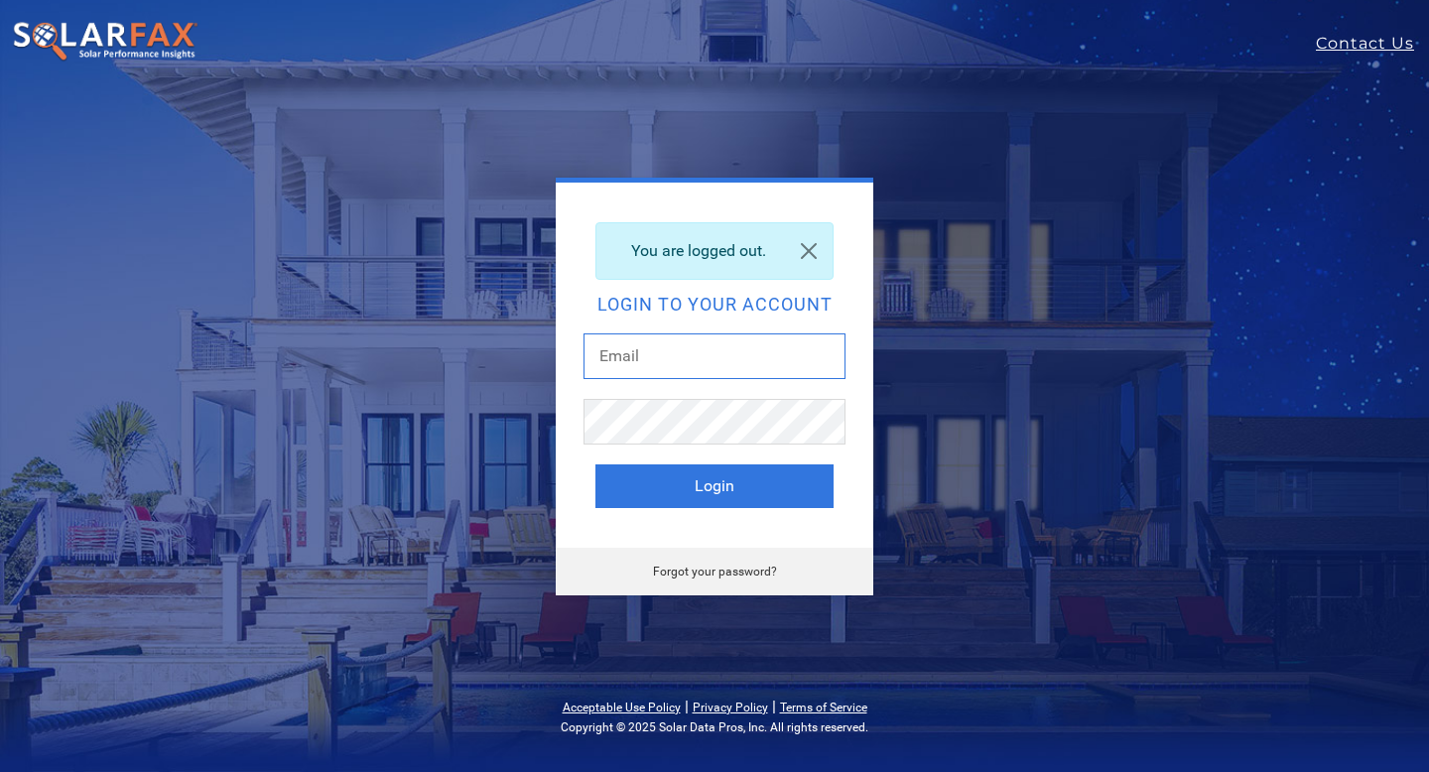
click at [685, 346] on input "text" at bounding box center [714, 356] width 262 height 46
type input "[PERSON_NAME][EMAIL_ADDRESS][PERSON_NAME][DOMAIN_NAME]"
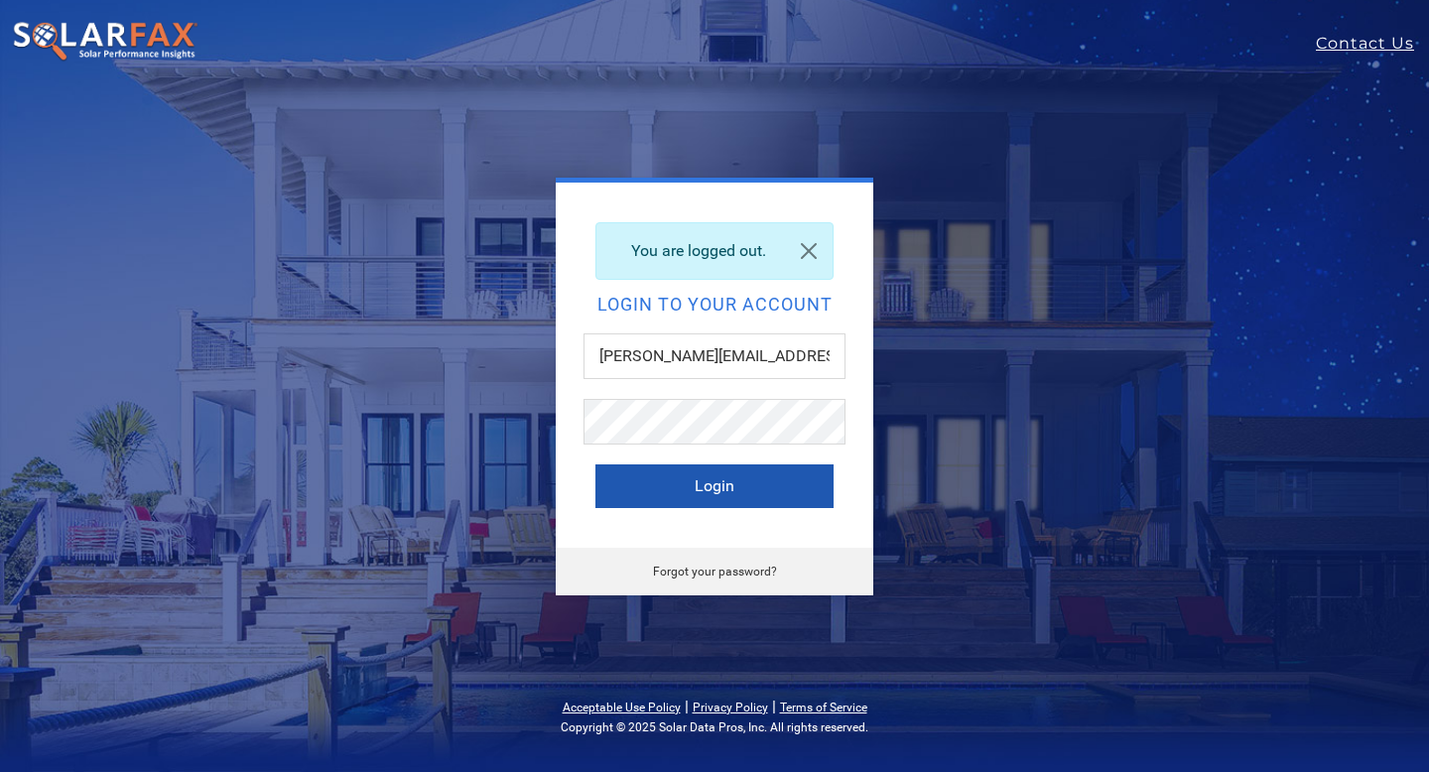
click at [706, 482] on button "Login" at bounding box center [714, 486] width 238 height 44
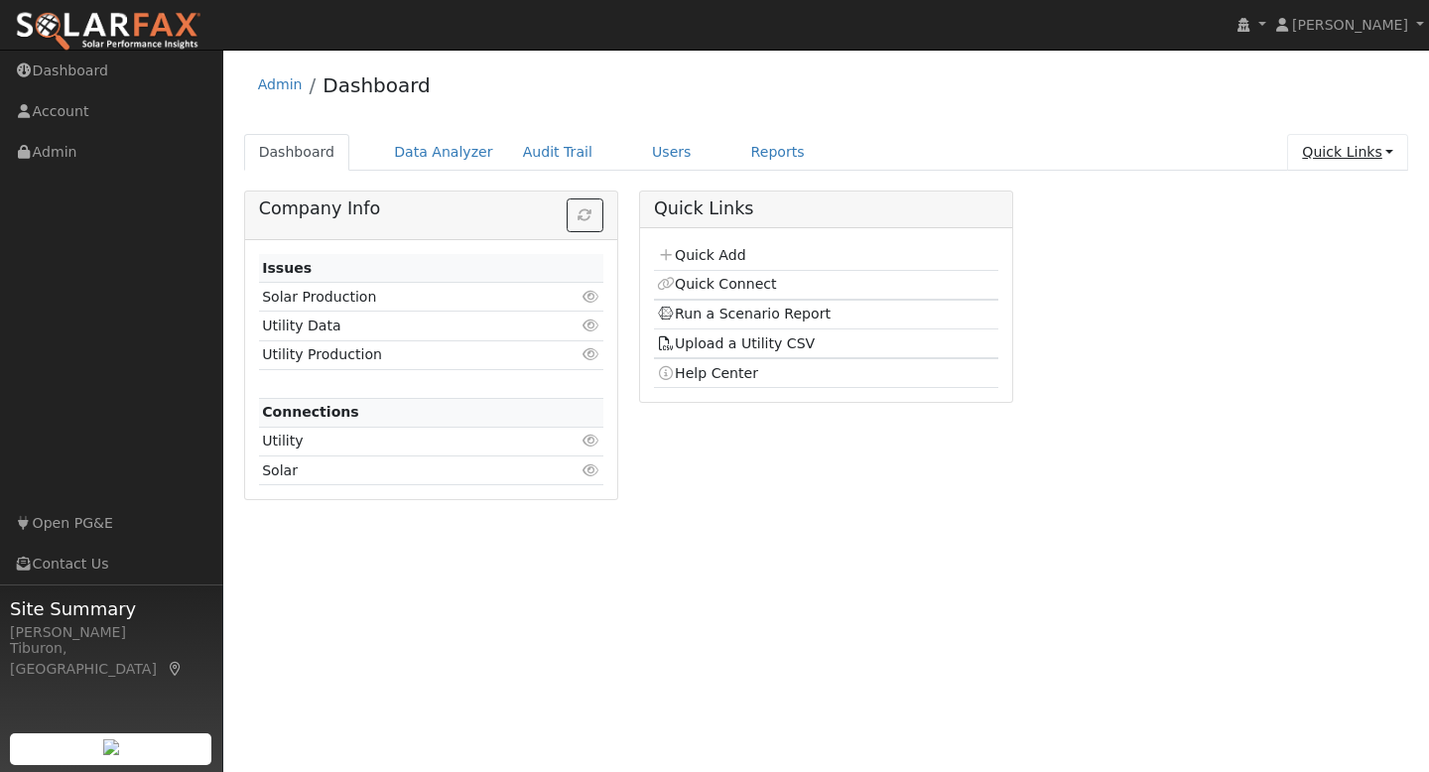
click at [1343, 146] on link "Quick Links" at bounding box center [1347, 152] width 121 height 37
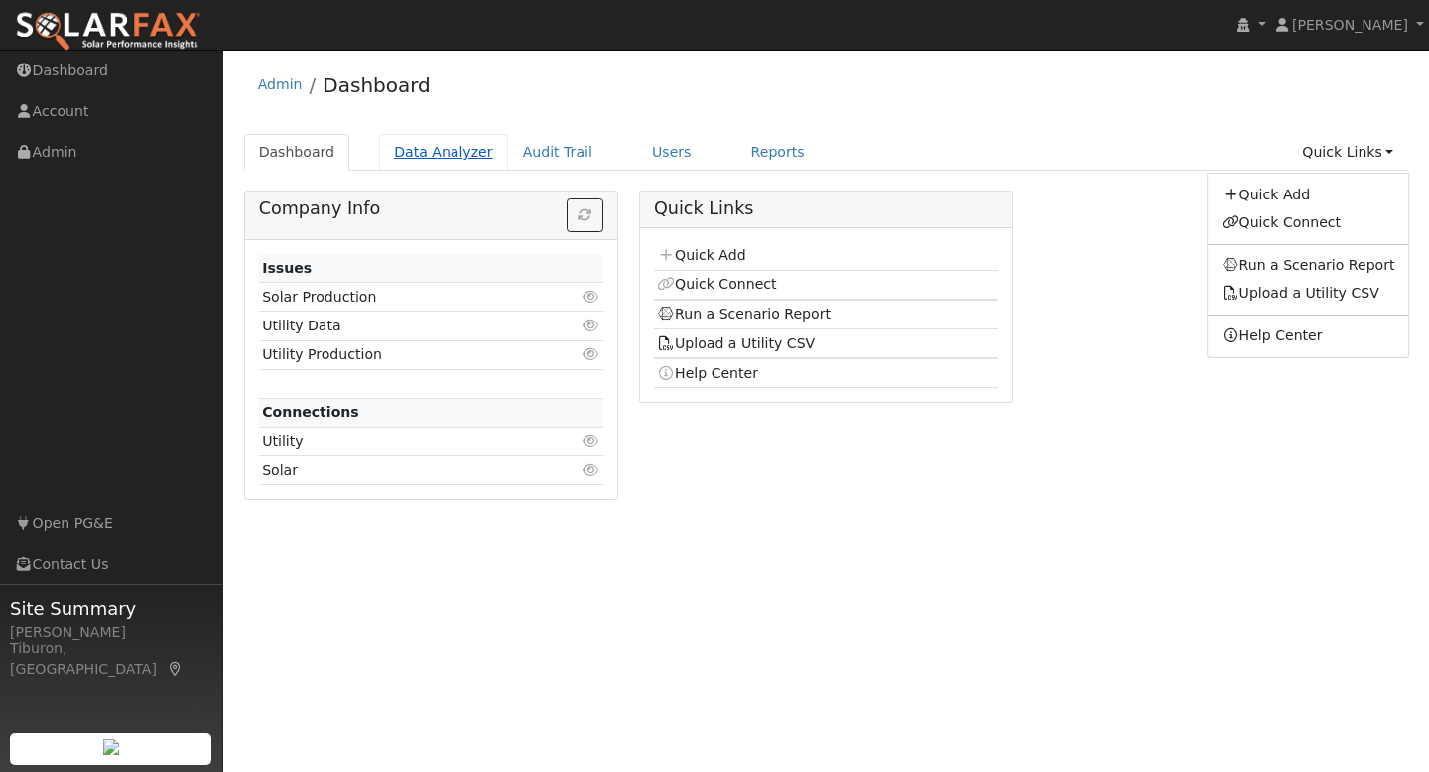
click at [436, 159] on link "Data Analyzer" at bounding box center [443, 152] width 129 height 37
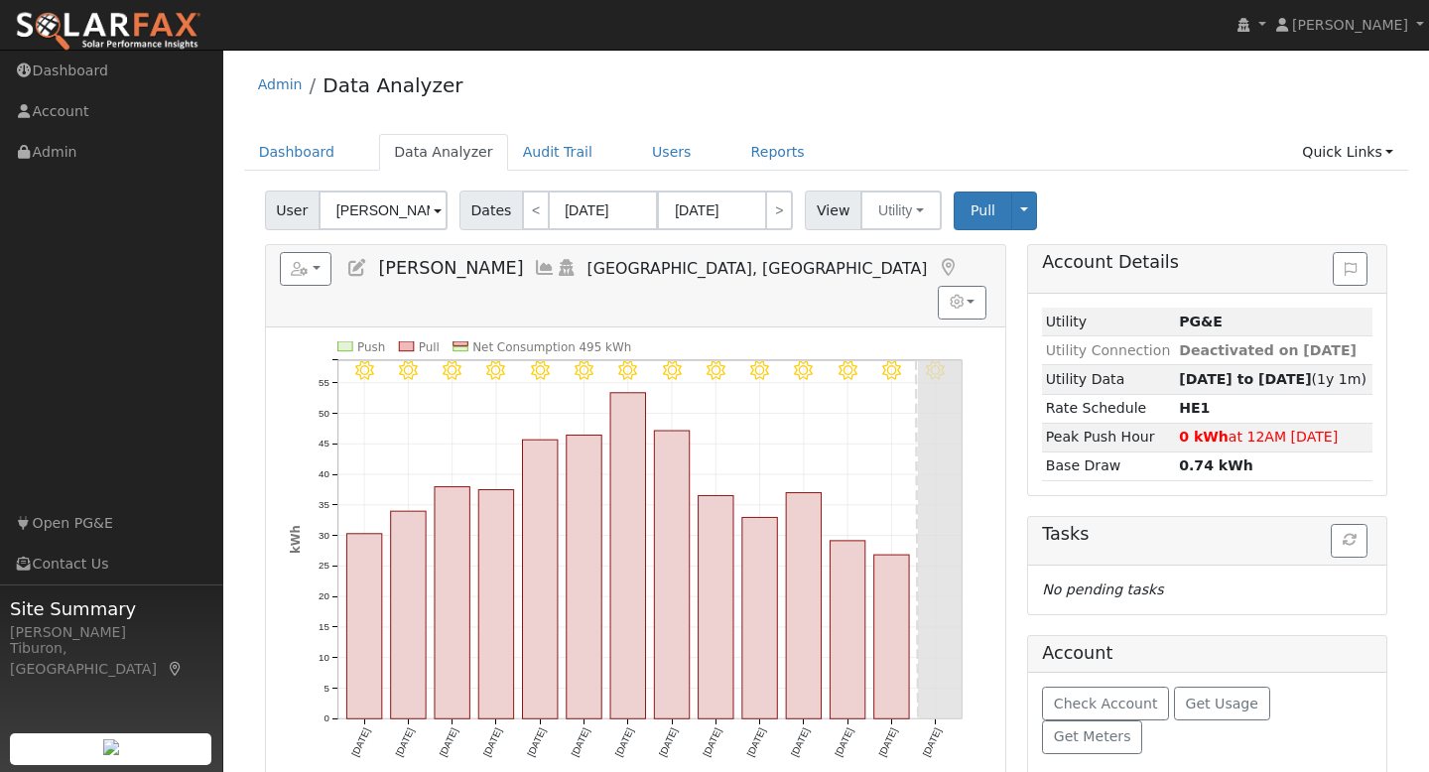
click at [387, 215] on input "[PERSON_NAME]" at bounding box center [383, 211] width 129 height 40
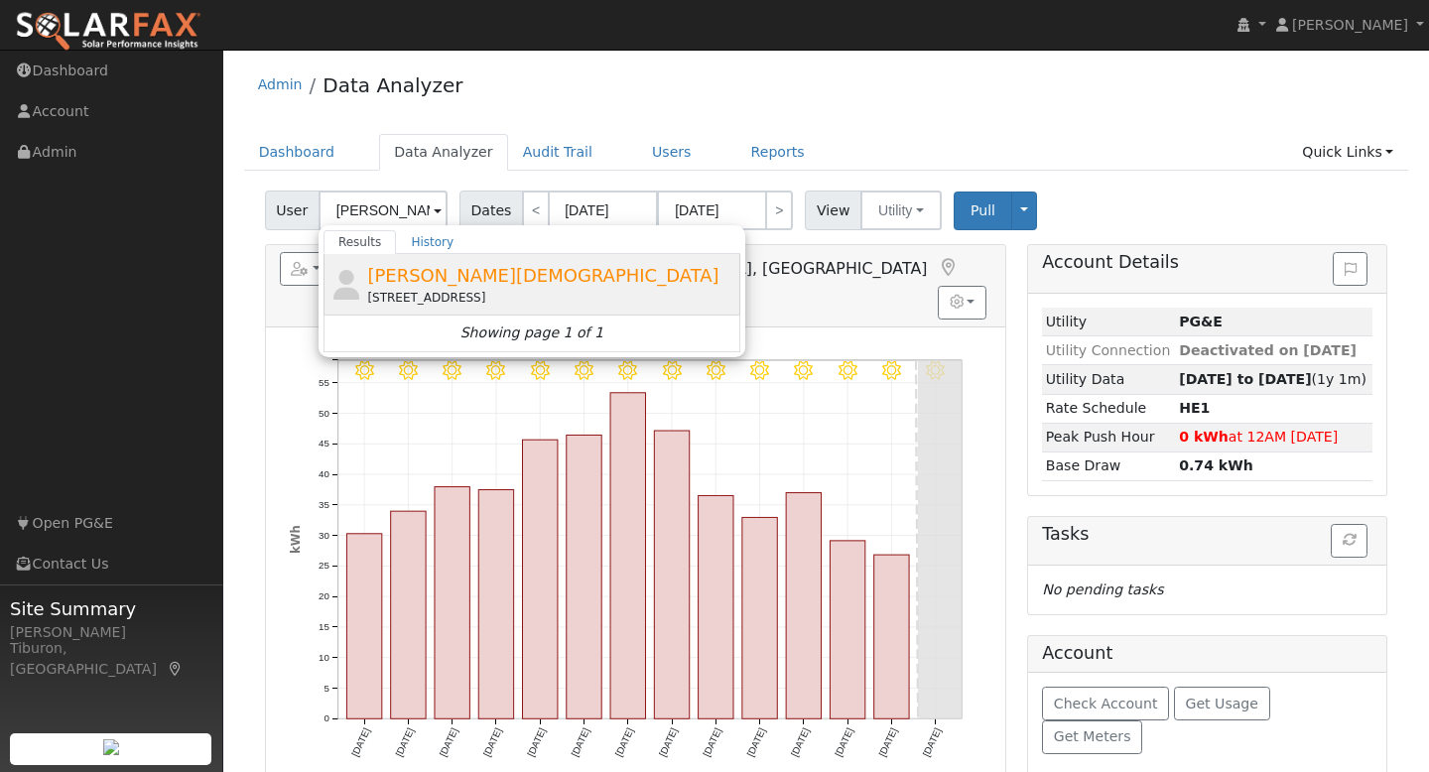
click at [431, 294] on div "[STREET_ADDRESS]" at bounding box center [551, 298] width 368 height 18
type input "[PERSON_NAME][DEMOGRAPHIC_DATA]"
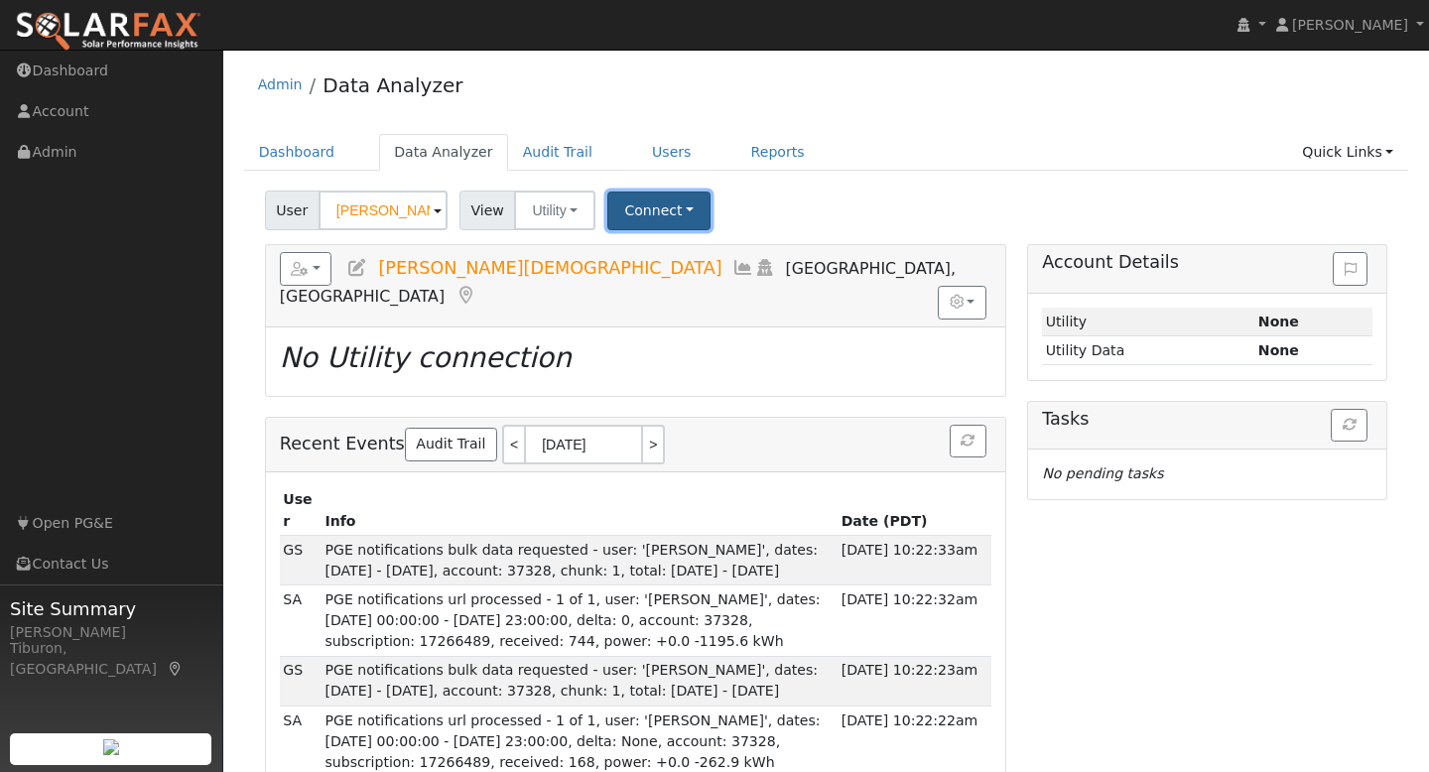
click at [662, 218] on button "Connect" at bounding box center [658, 211] width 103 height 39
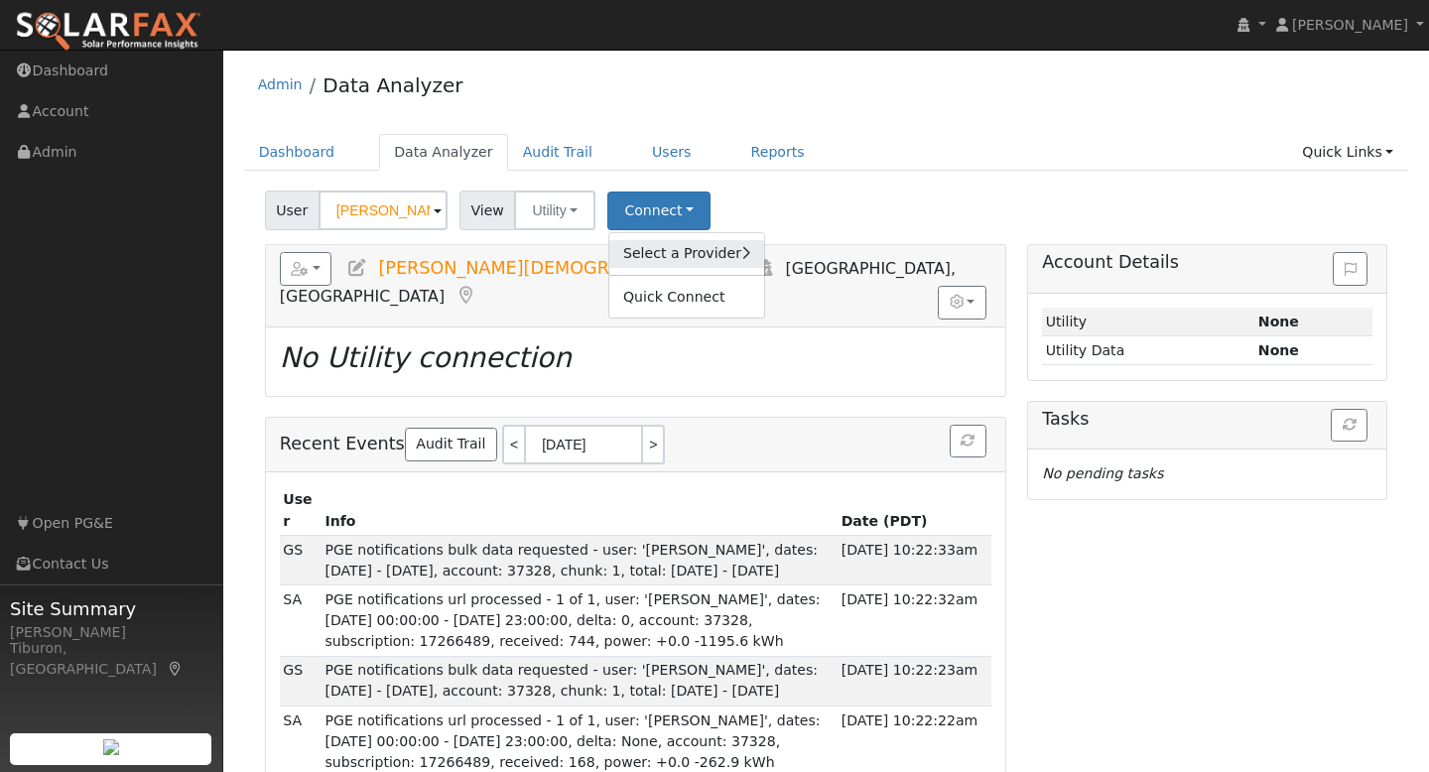
click at [689, 255] on link "Select a Provider" at bounding box center [686, 254] width 155 height 28
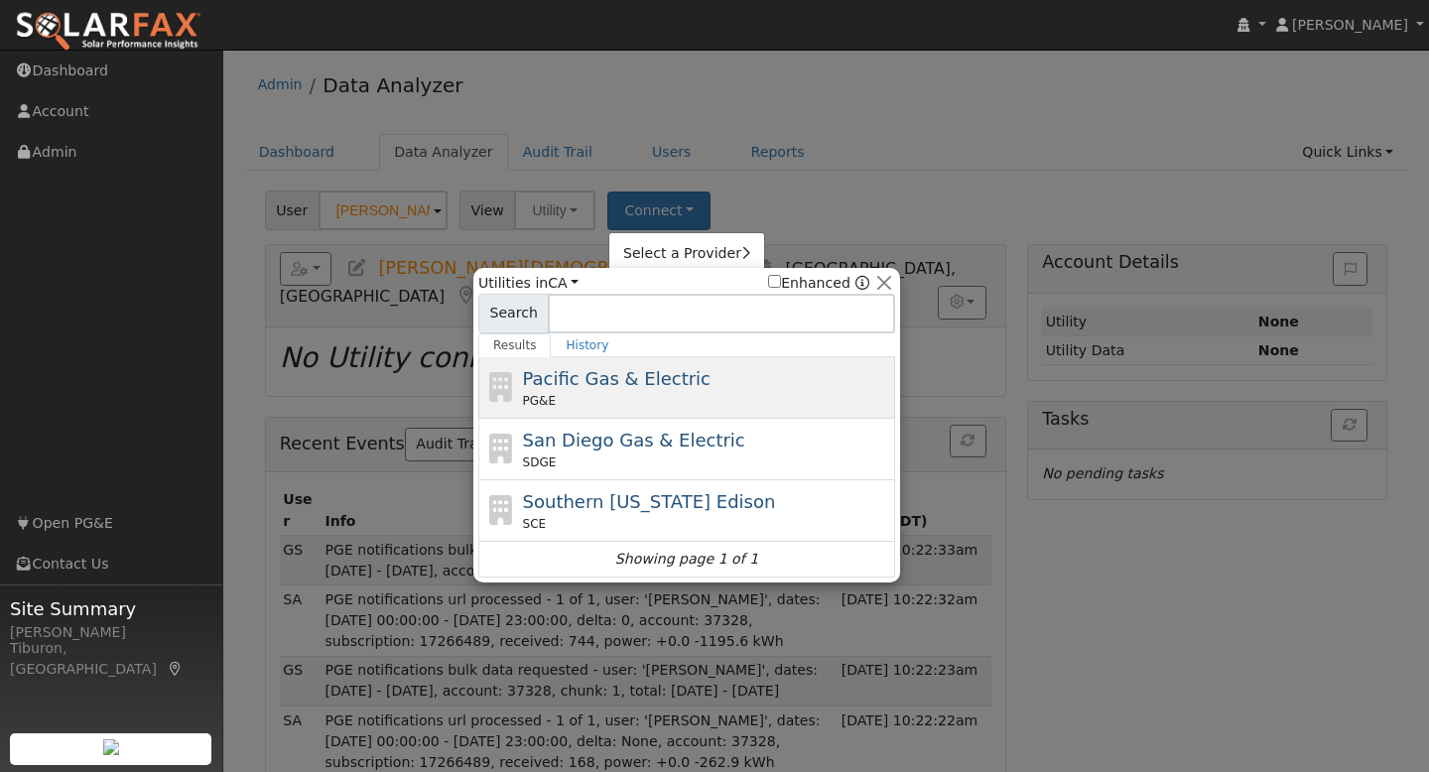
click at [633, 384] on span "Pacific Gas & Electric" at bounding box center [617, 378] width 188 height 21
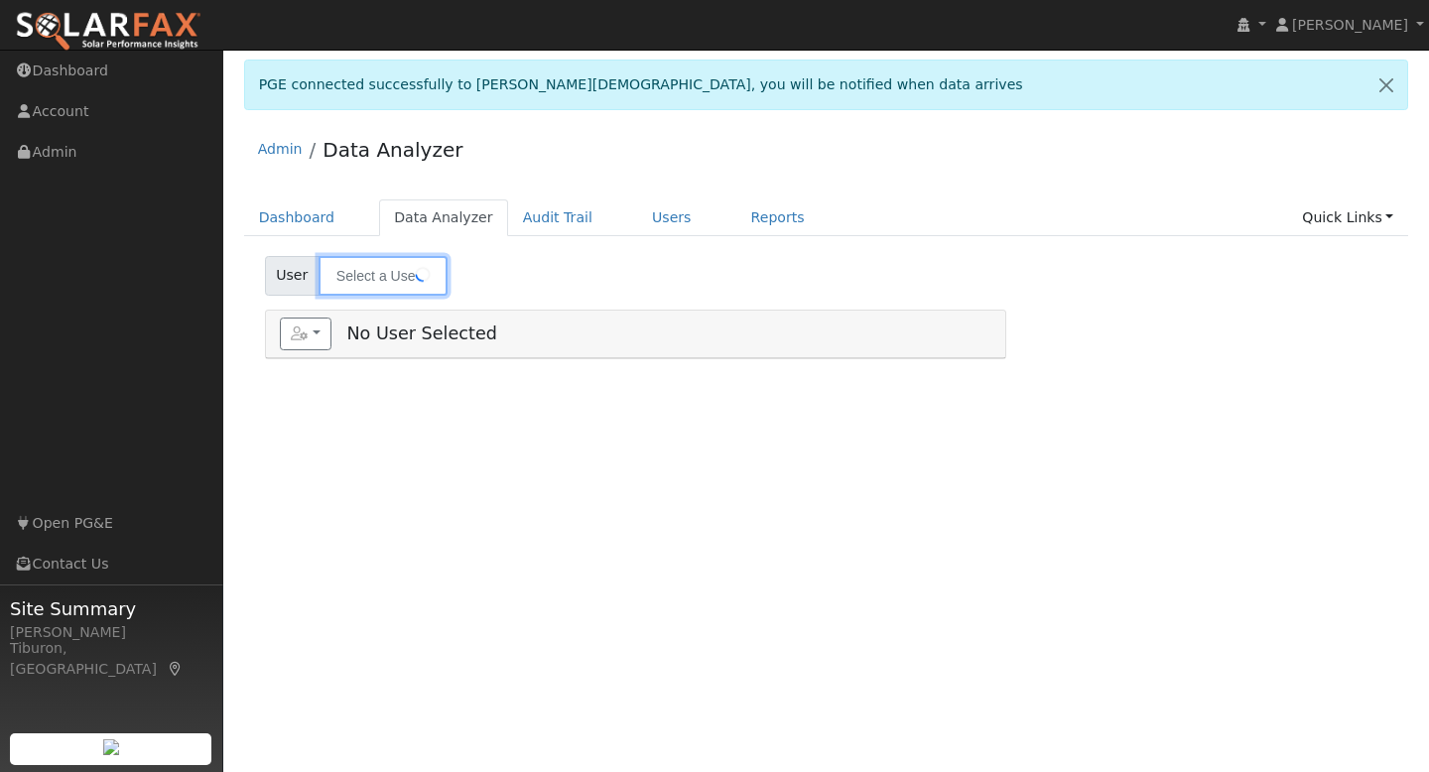
type input "[PERSON_NAME][DEMOGRAPHIC_DATA]"
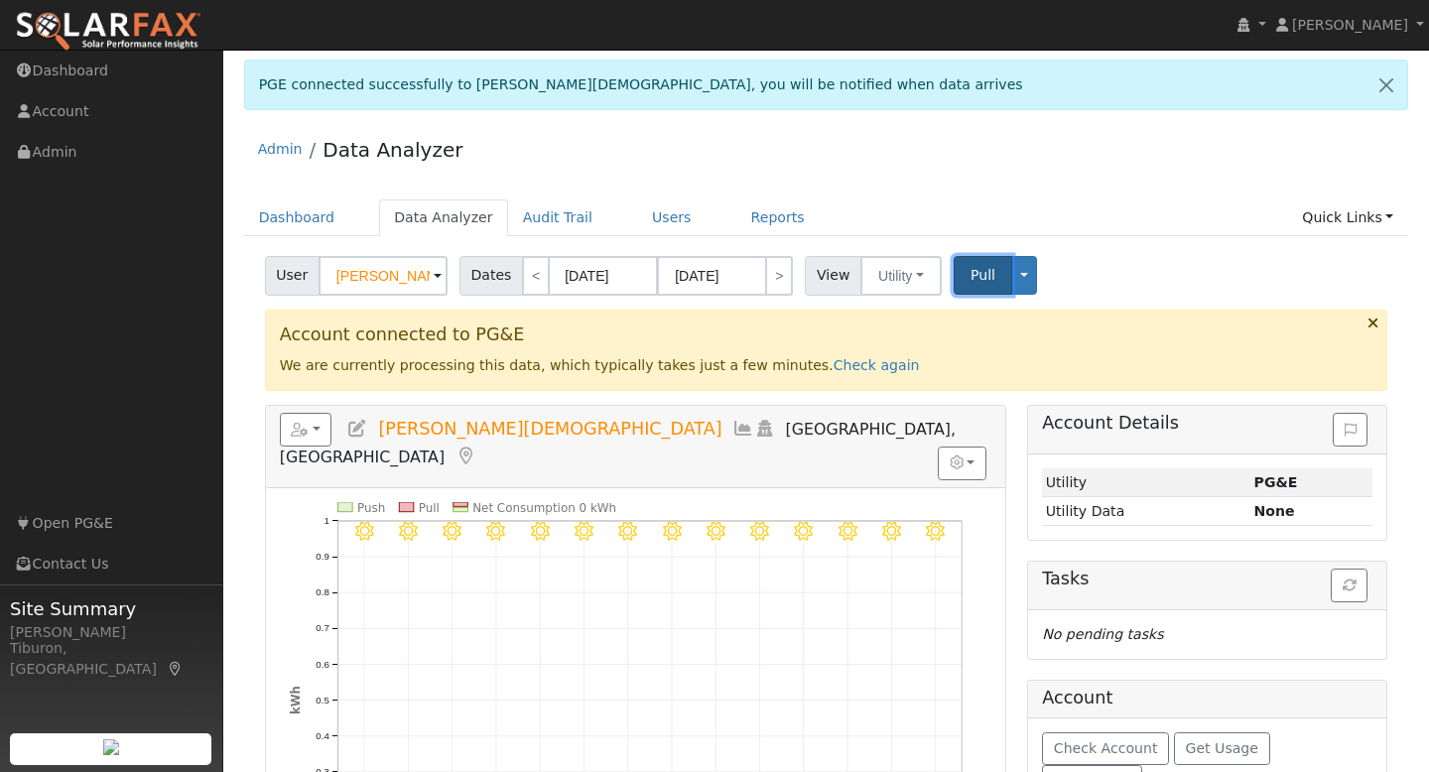
click at [972, 273] on span "Pull" at bounding box center [982, 275] width 25 height 16
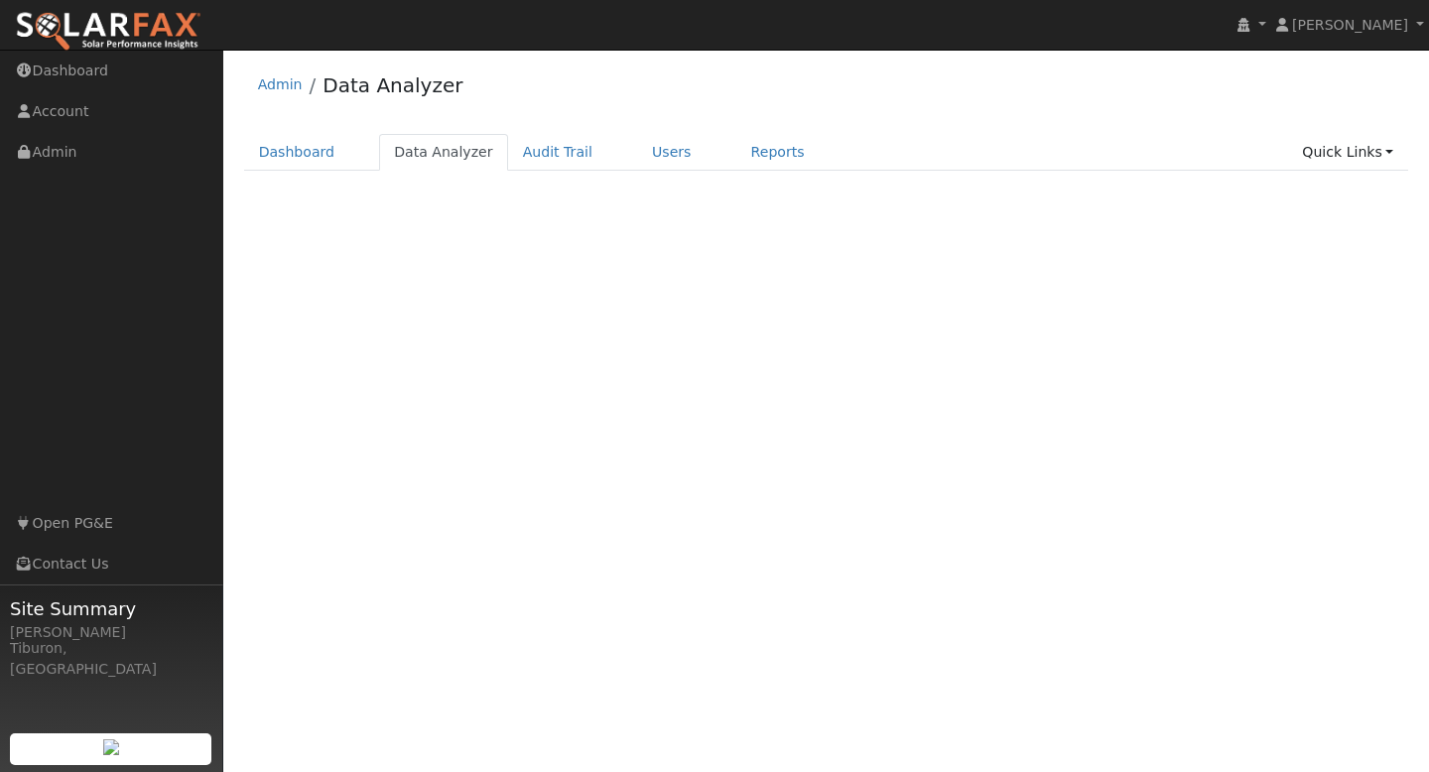
select select "7"
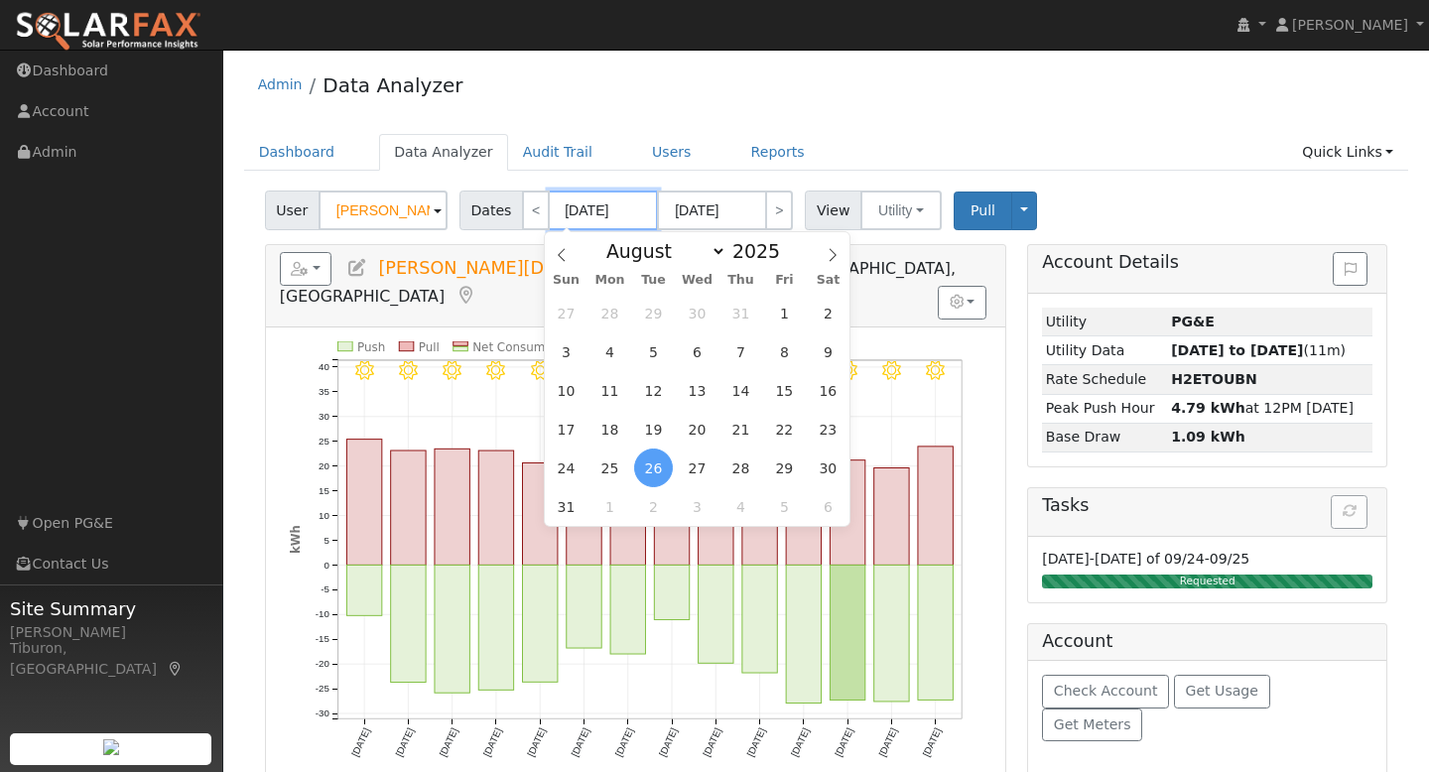
click at [587, 209] on input "[DATE]" at bounding box center [603, 211] width 109 height 40
click at [785, 258] on span at bounding box center [791, 256] width 14 height 11
type input "2024"
click at [566, 514] on span "1" at bounding box center [566, 506] width 39 height 39
type input "[DATE]"
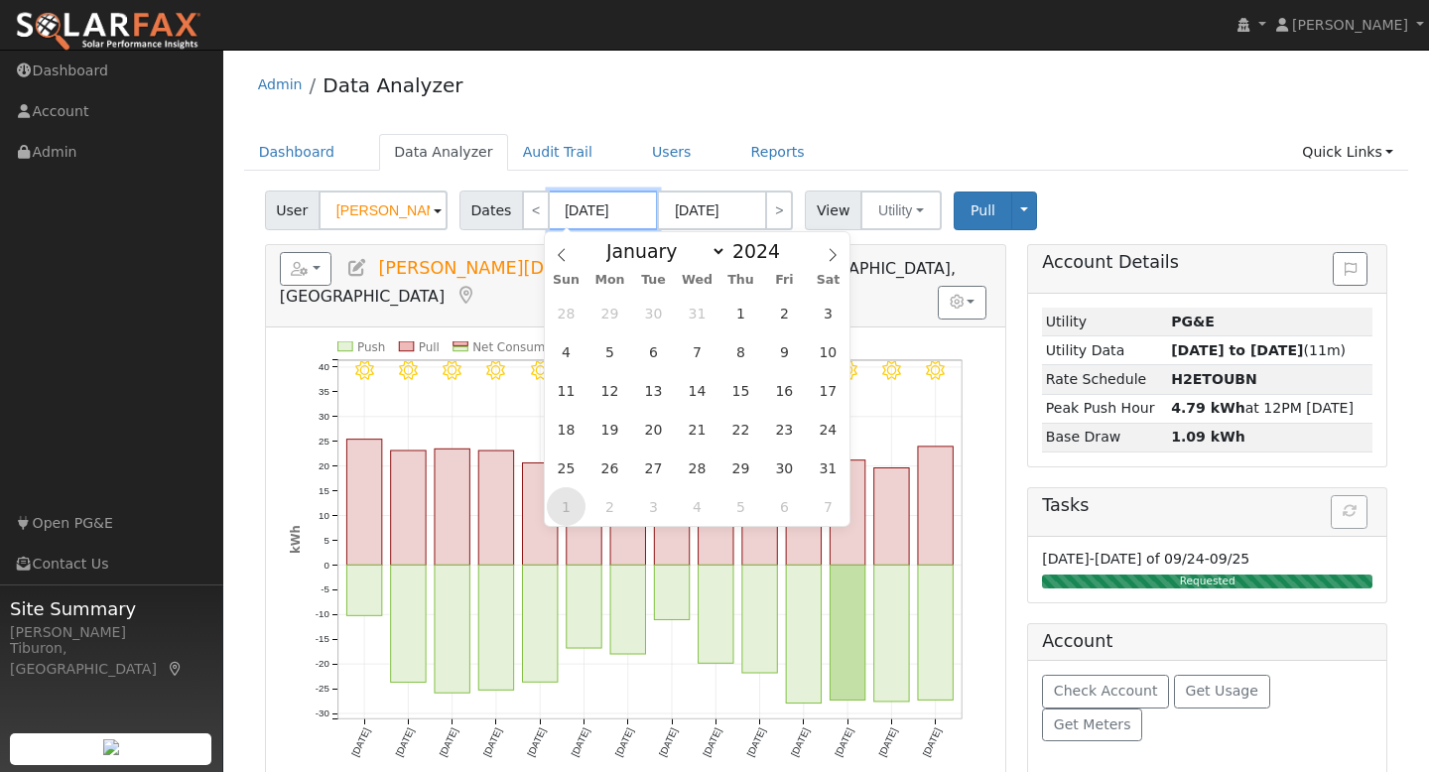
type input "[DATE]"
type input "2024"
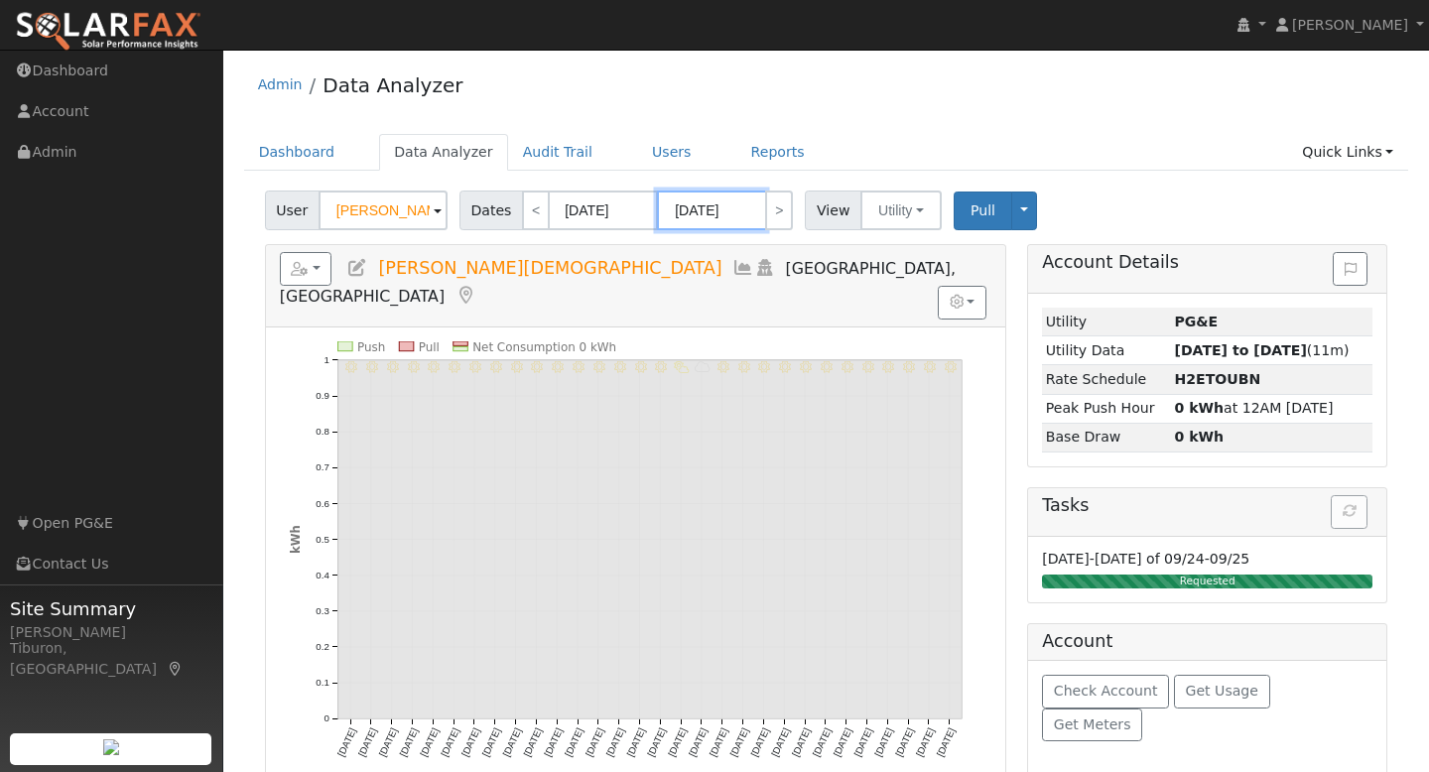
click at [732, 214] on input "[DATE]" at bounding box center [711, 211] width 109 height 40
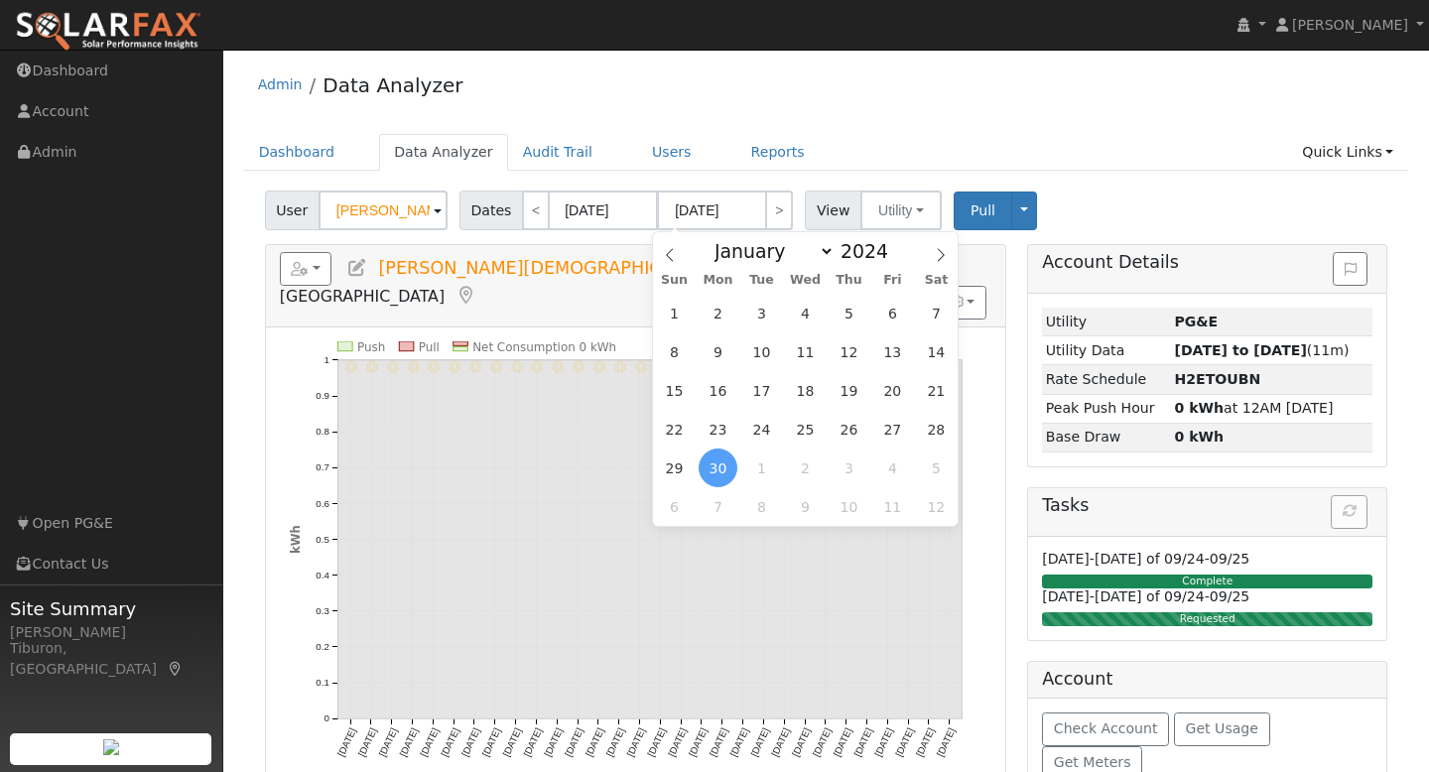
click at [1166, 172] on div "Dashboard Data Analyzer Audit Trail Users Reports Quick Links Quick Add Quick C…" at bounding box center [826, 162] width 1165 height 57
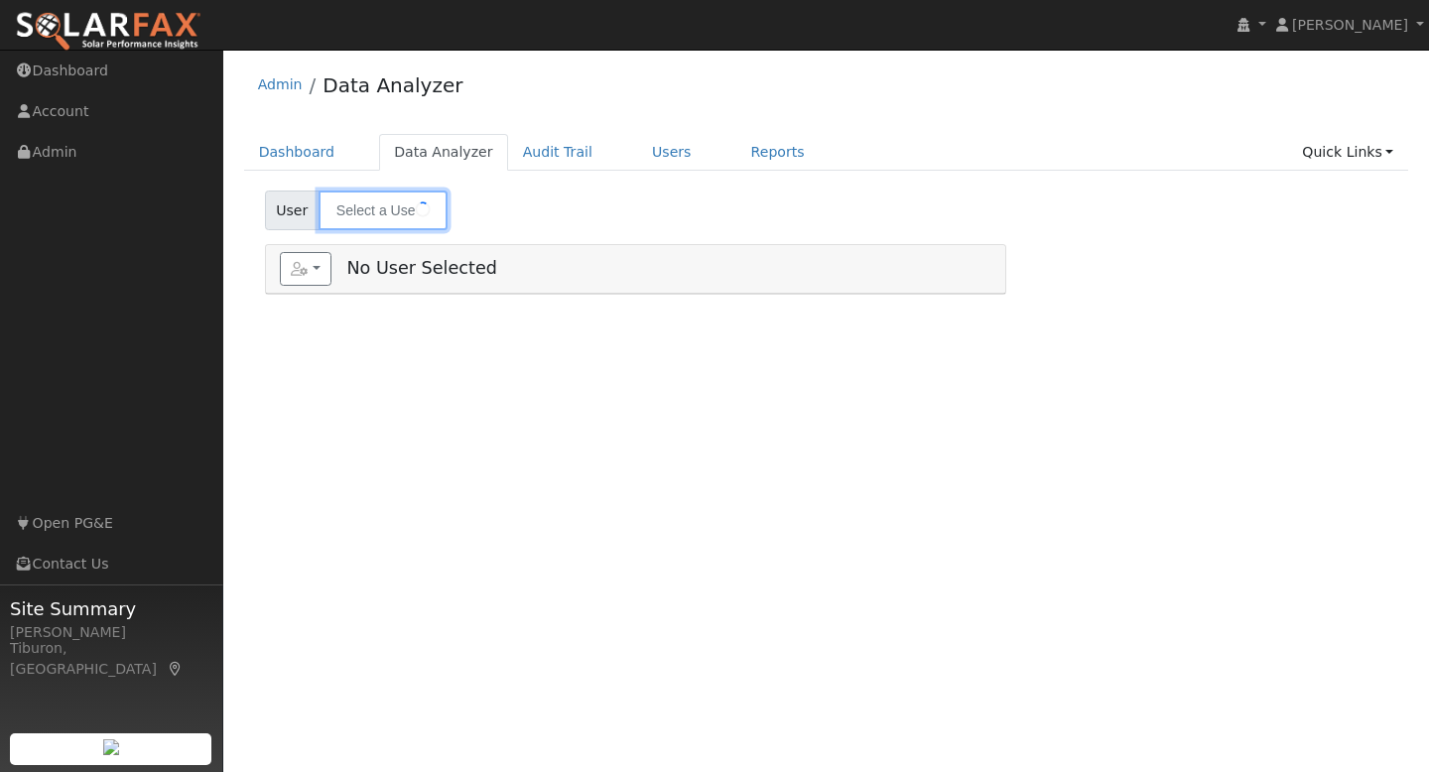
type input "[PERSON_NAME][DEMOGRAPHIC_DATA]"
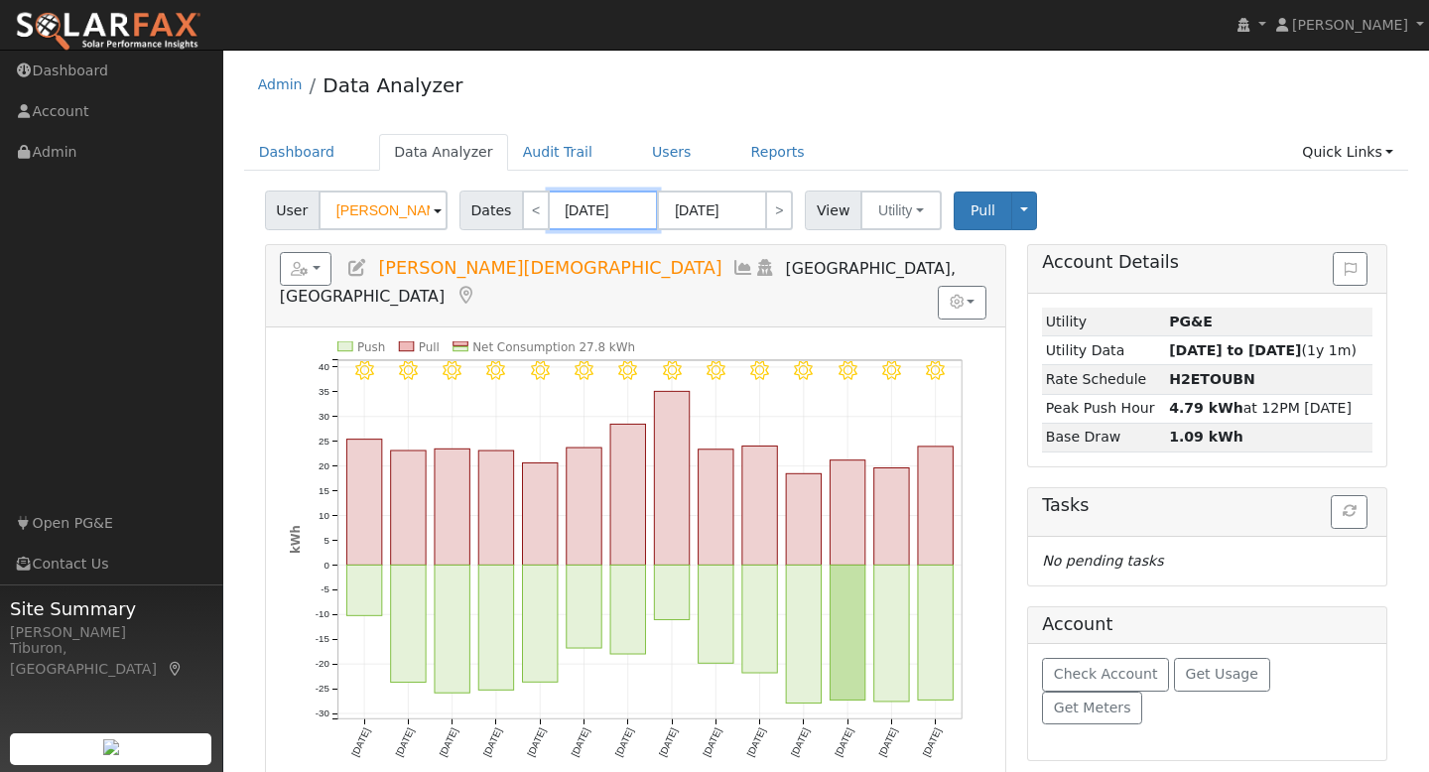
click at [561, 217] on input "[DATE]" at bounding box center [603, 211] width 109 height 40
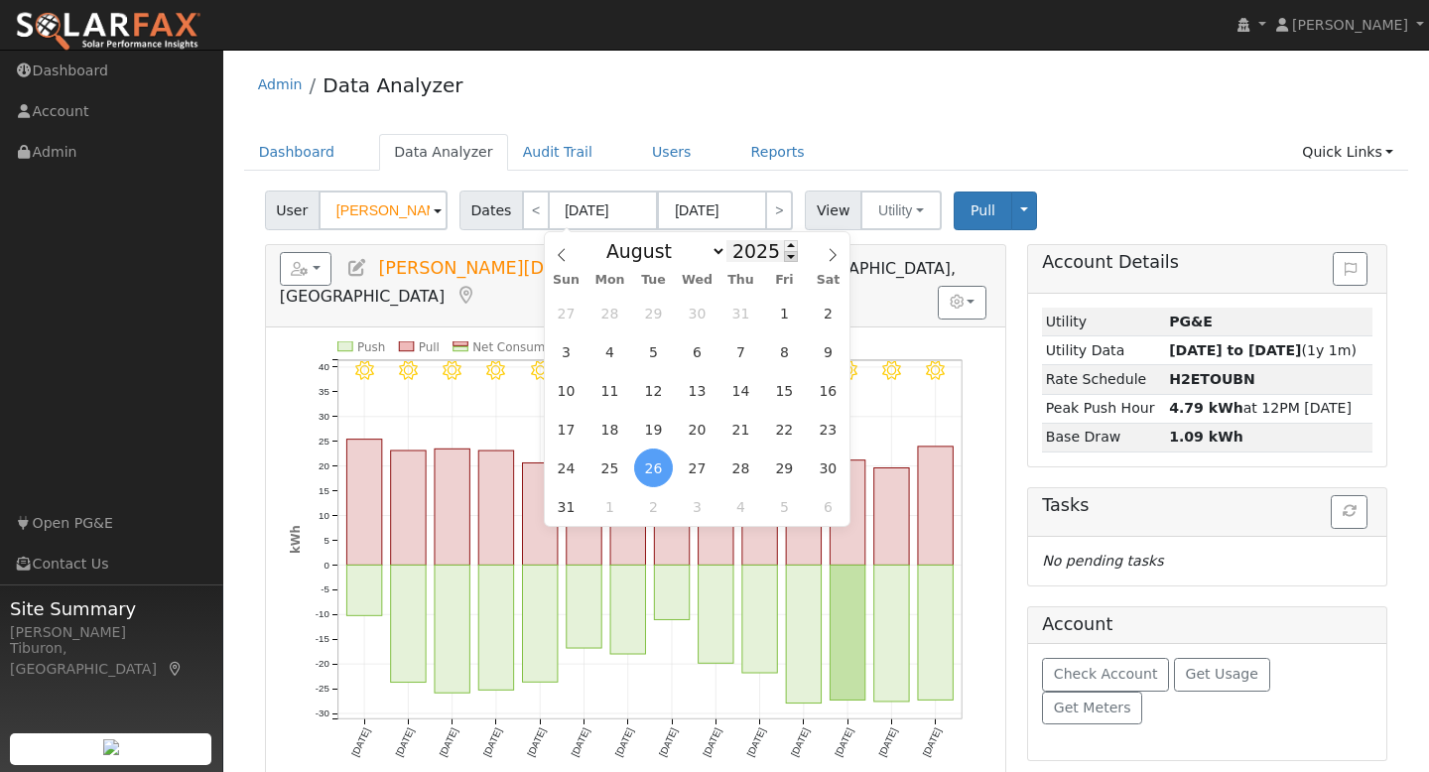
click at [784, 255] on span at bounding box center [791, 256] width 14 height 11
type input "2024"
click at [566, 514] on span "1" at bounding box center [566, 506] width 39 height 39
type input "09/01/2024"
type input "09/30/2024"
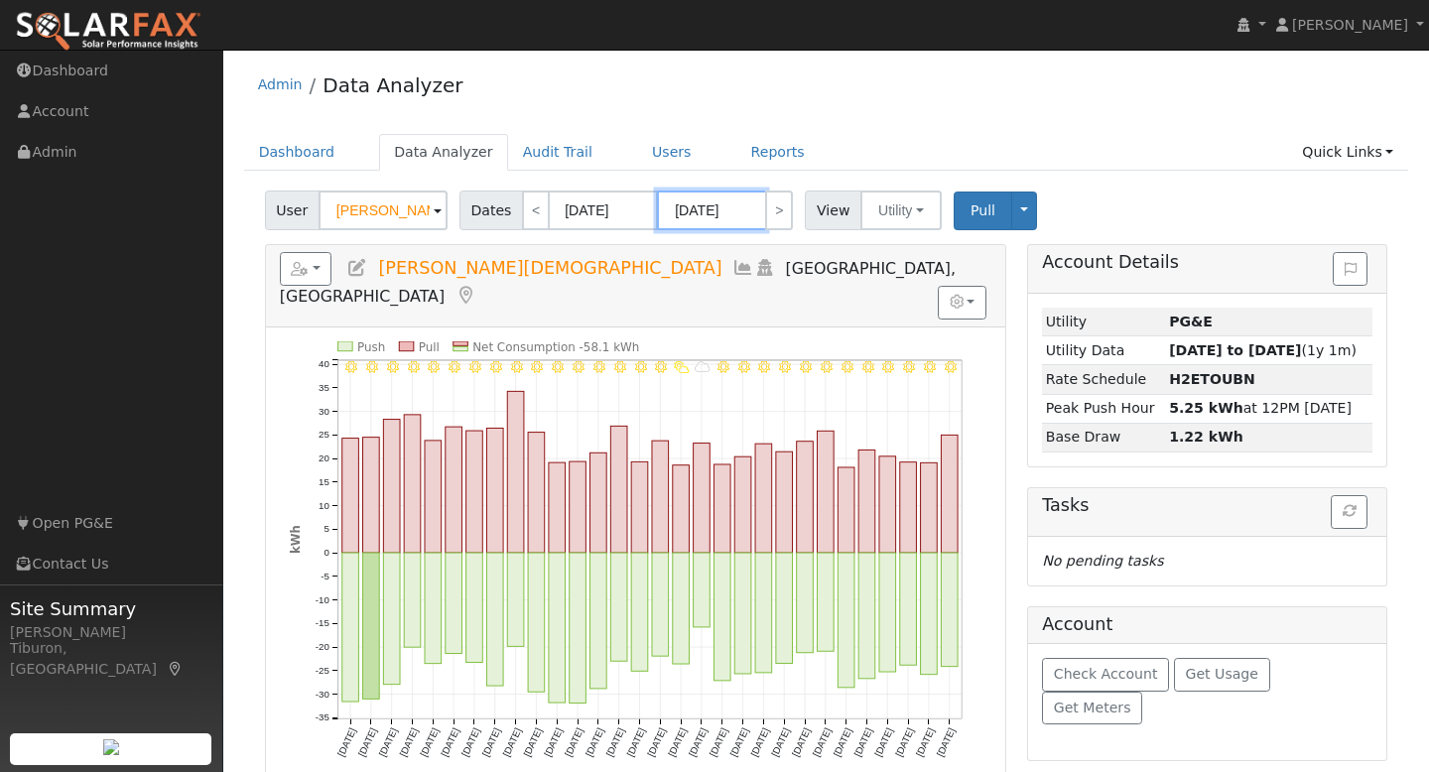
click at [719, 207] on input "09/30/2024" at bounding box center [711, 211] width 109 height 40
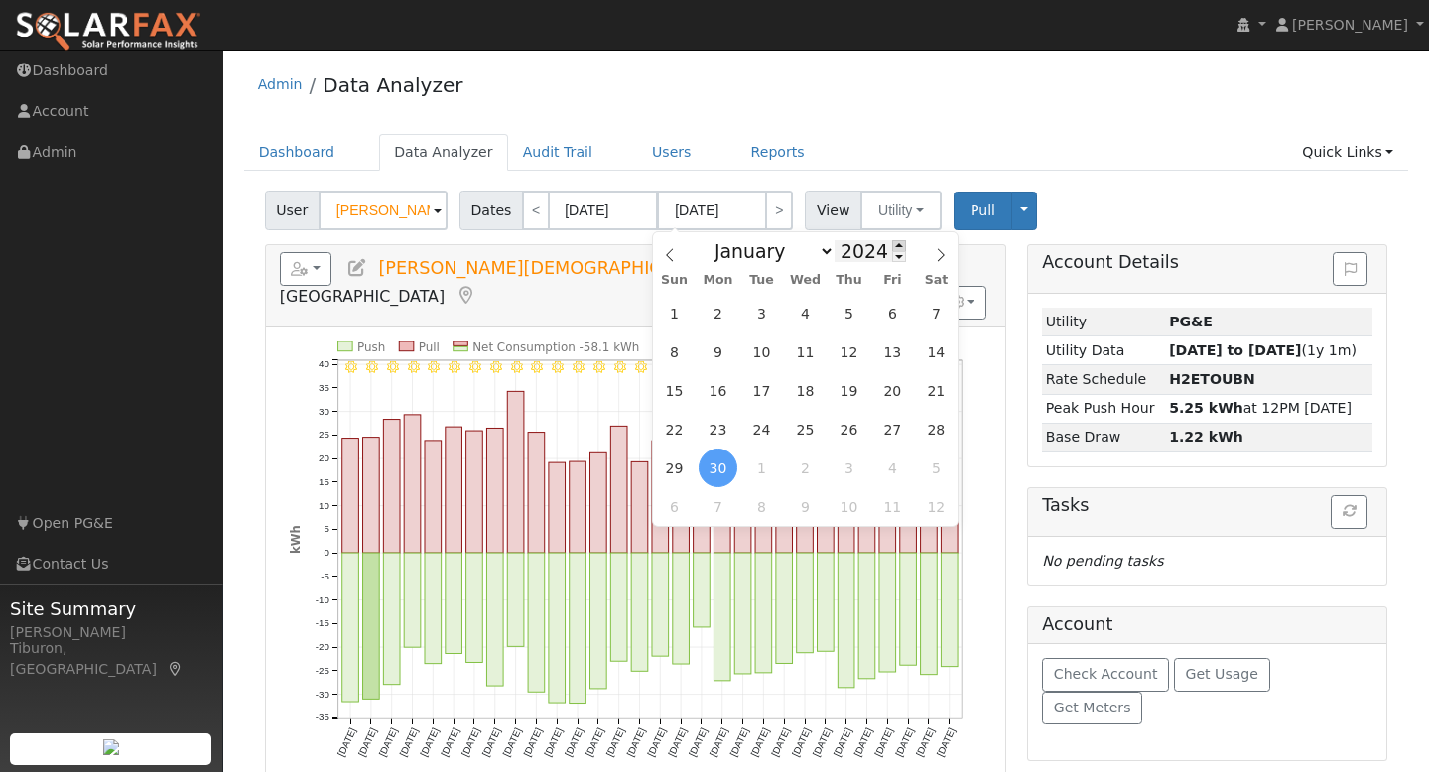
click at [892, 244] on span at bounding box center [899, 245] width 14 height 11
type input "2025"
click at [679, 315] on span "31" at bounding box center [674, 313] width 39 height 39
type input "08/31/2025"
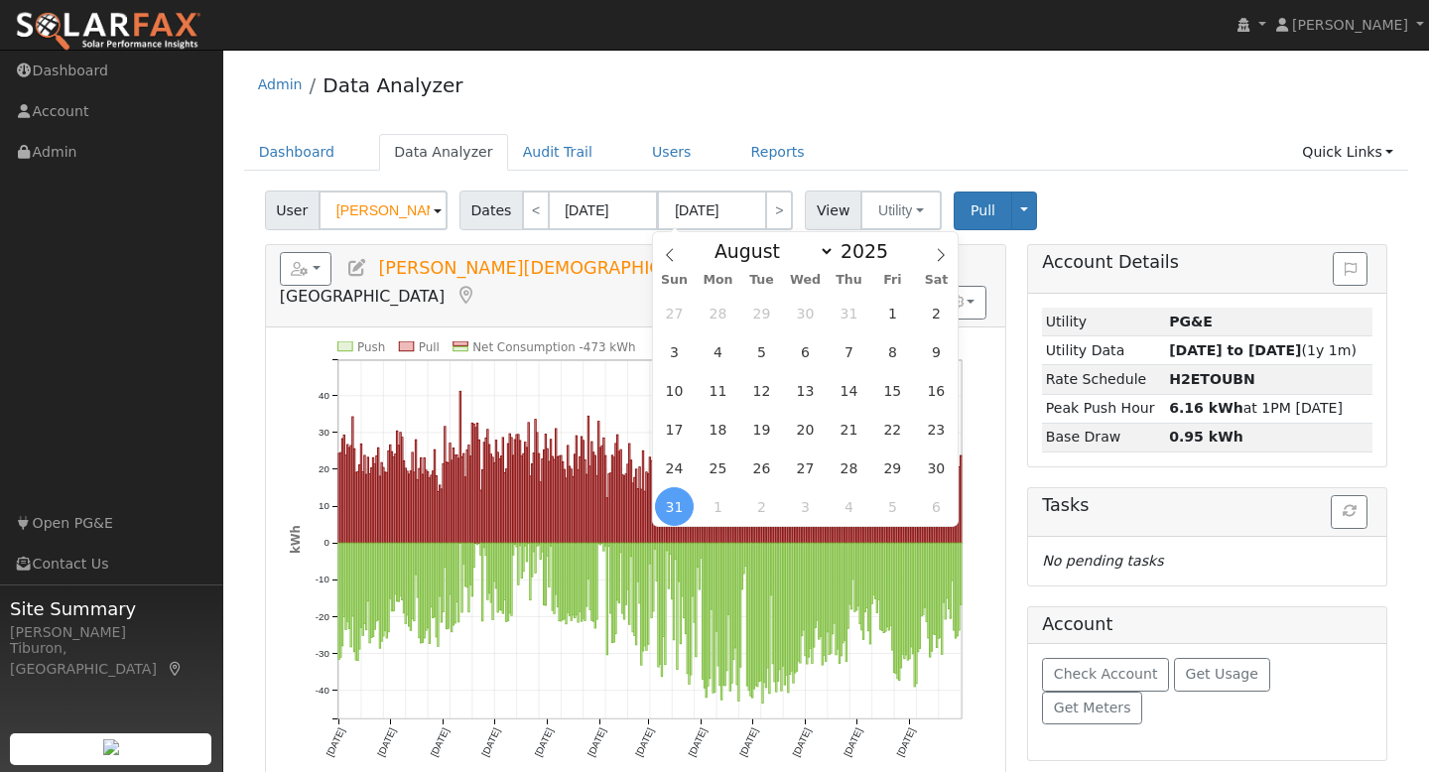
click at [597, 99] on div "Admin Data Analyzer" at bounding box center [826, 90] width 1165 height 61
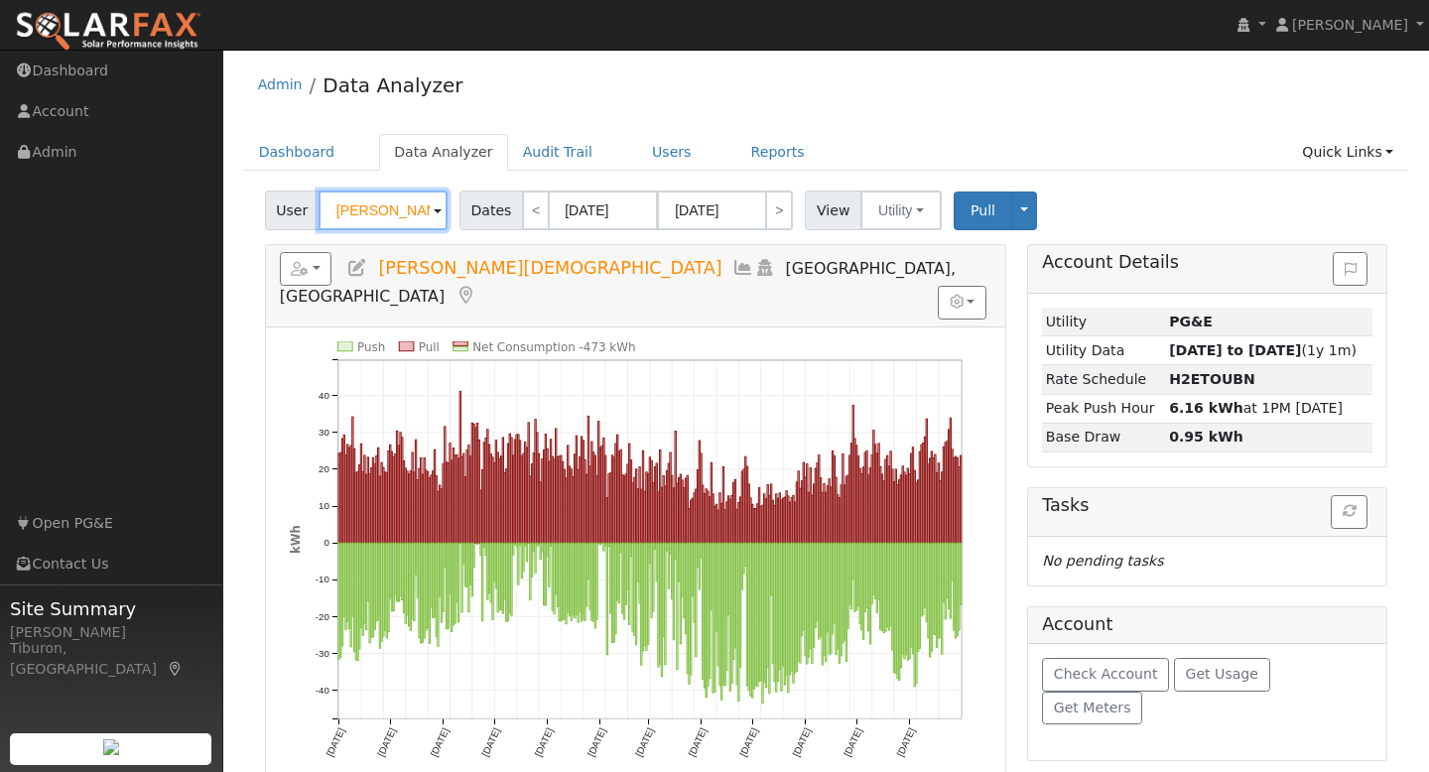
click at [375, 206] on input "Donald Crist" at bounding box center [383, 211] width 129 height 40
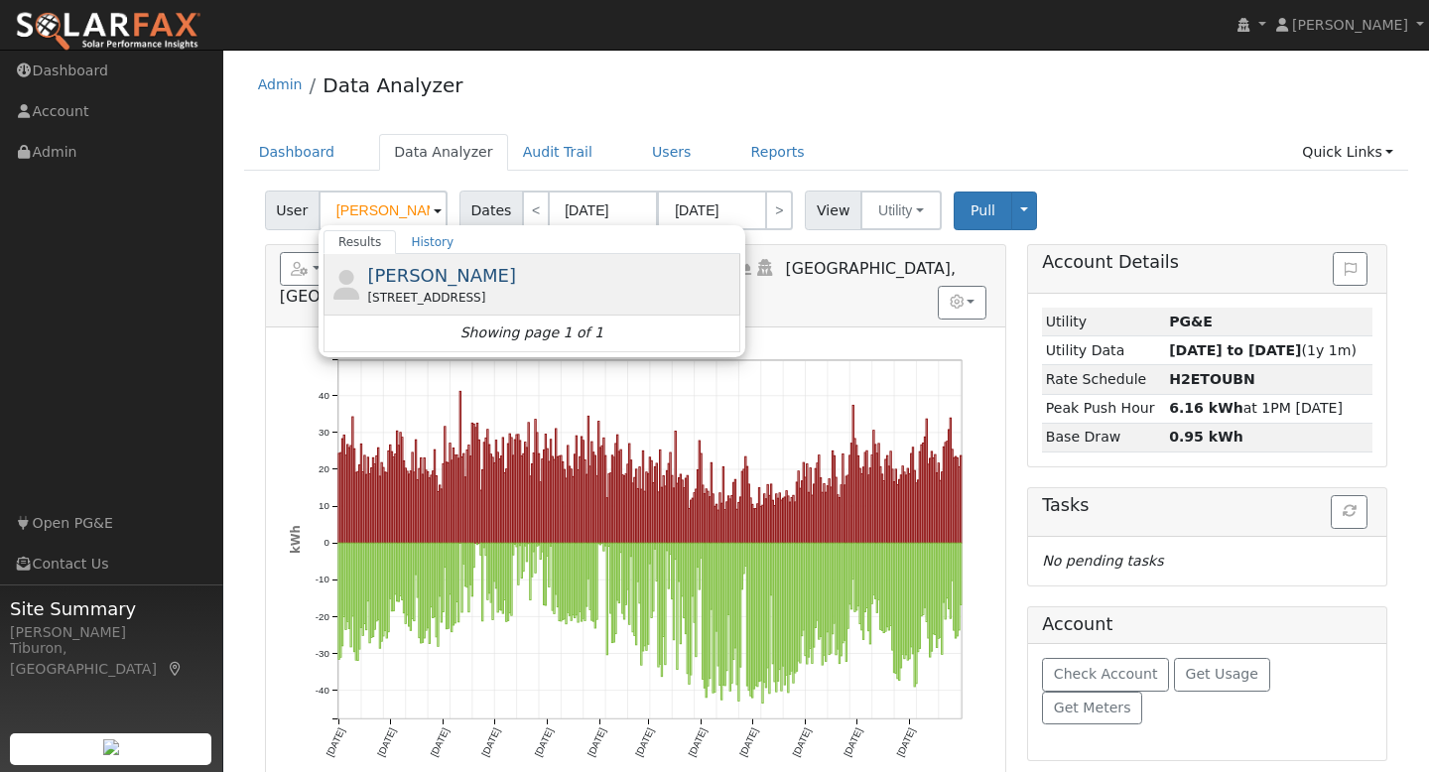
click at [492, 285] on span "[PERSON_NAME]" at bounding box center [441, 275] width 149 height 21
type input "[PERSON_NAME]"
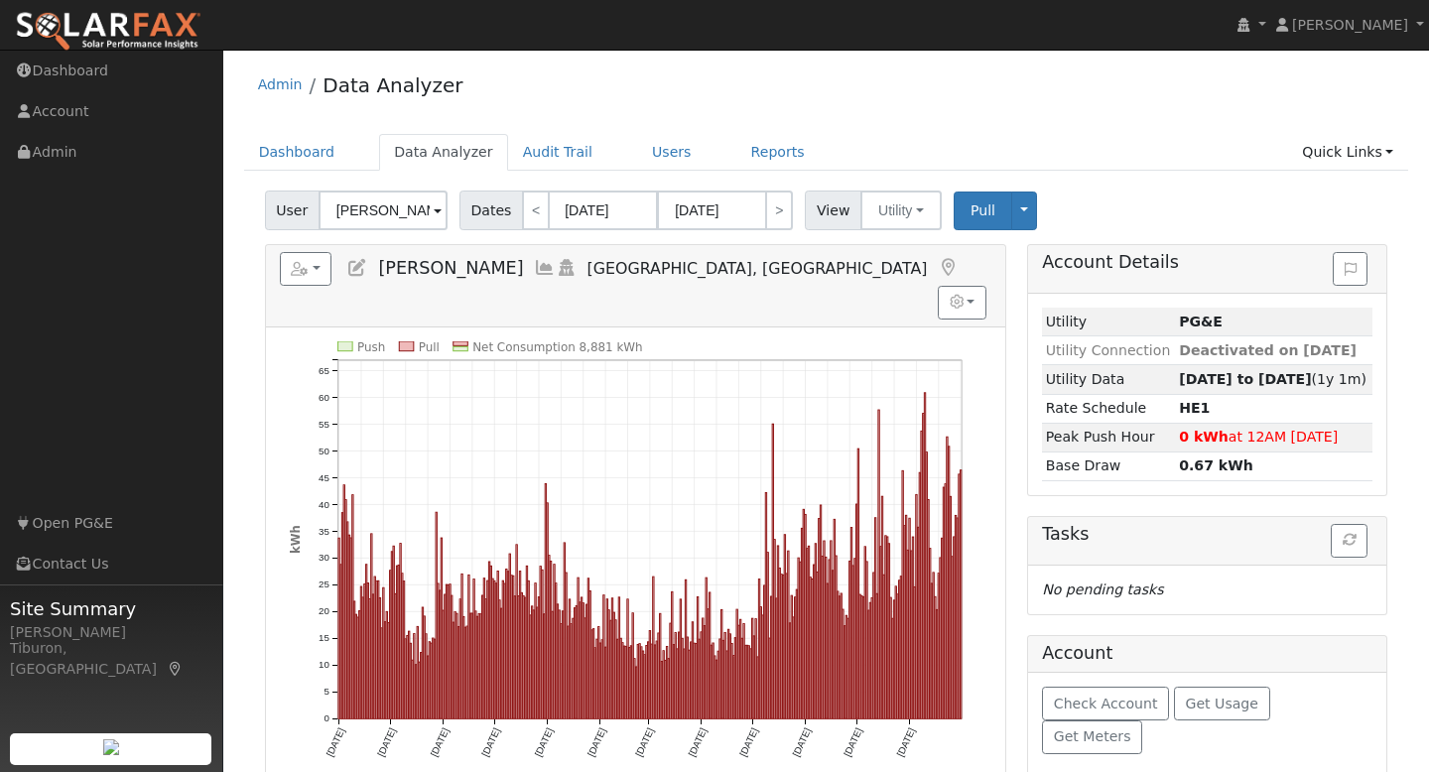
click at [937, 266] on icon at bounding box center [948, 268] width 22 height 18
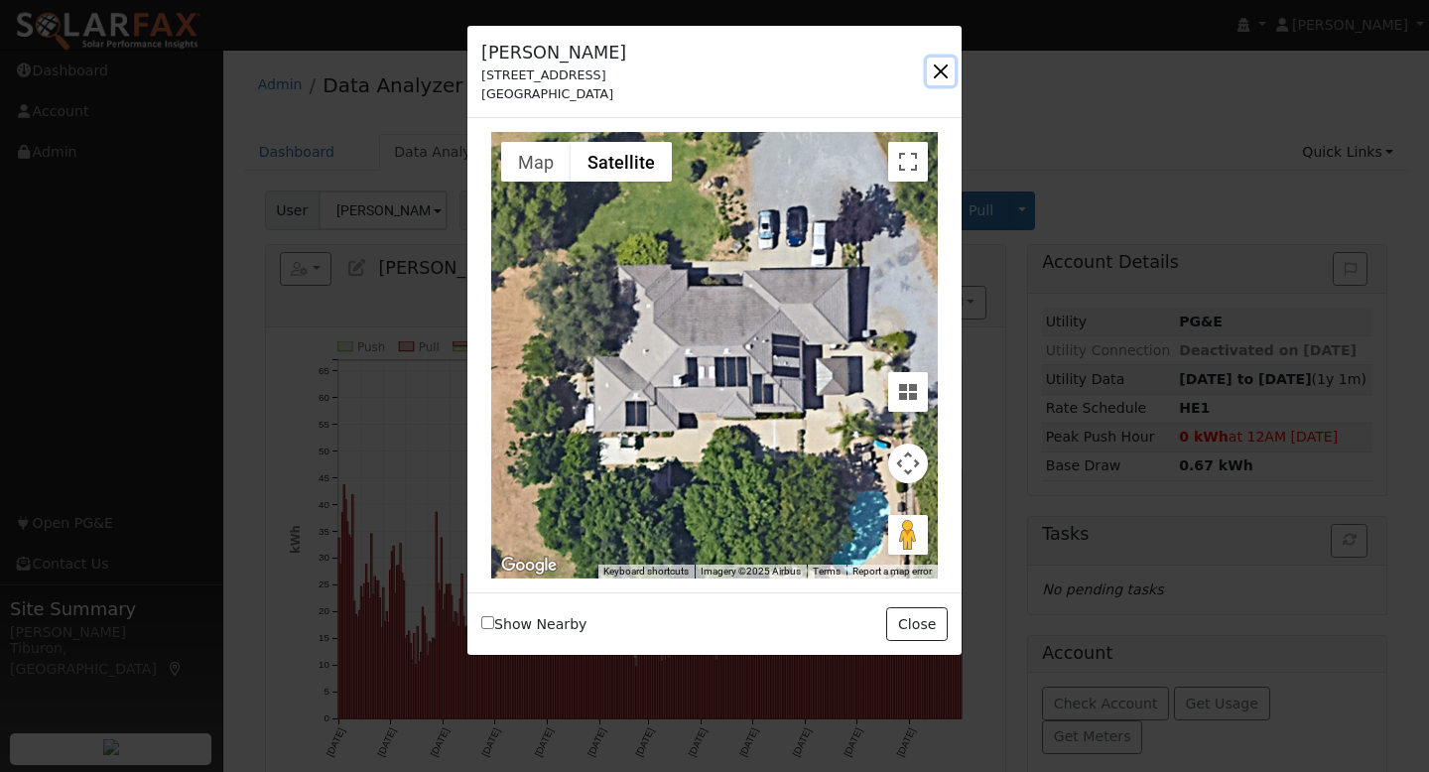
click at [937, 66] on button "button" at bounding box center [941, 72] width 28 height 28
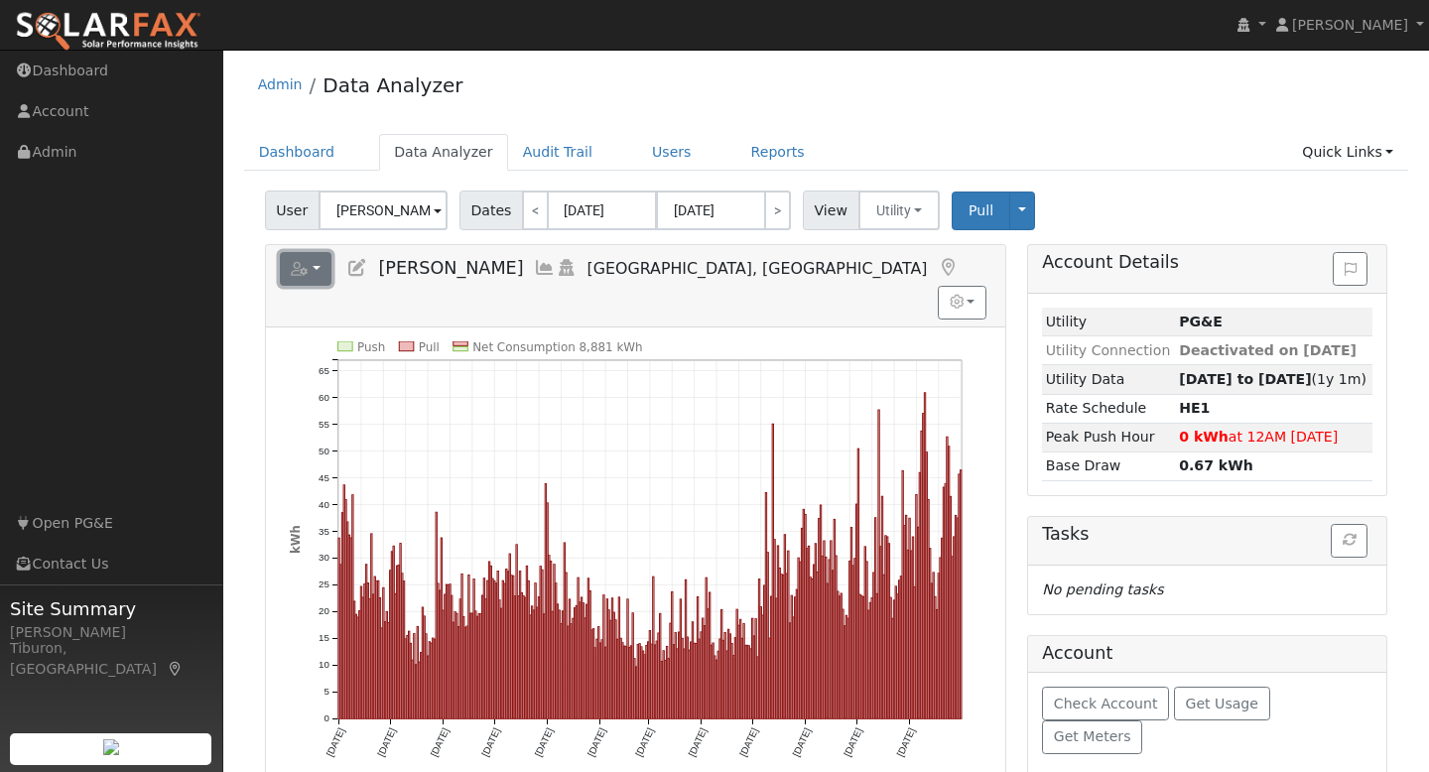
click at [297, 264] on icon "button" at bounding box center [300, 269] width 18 height 14
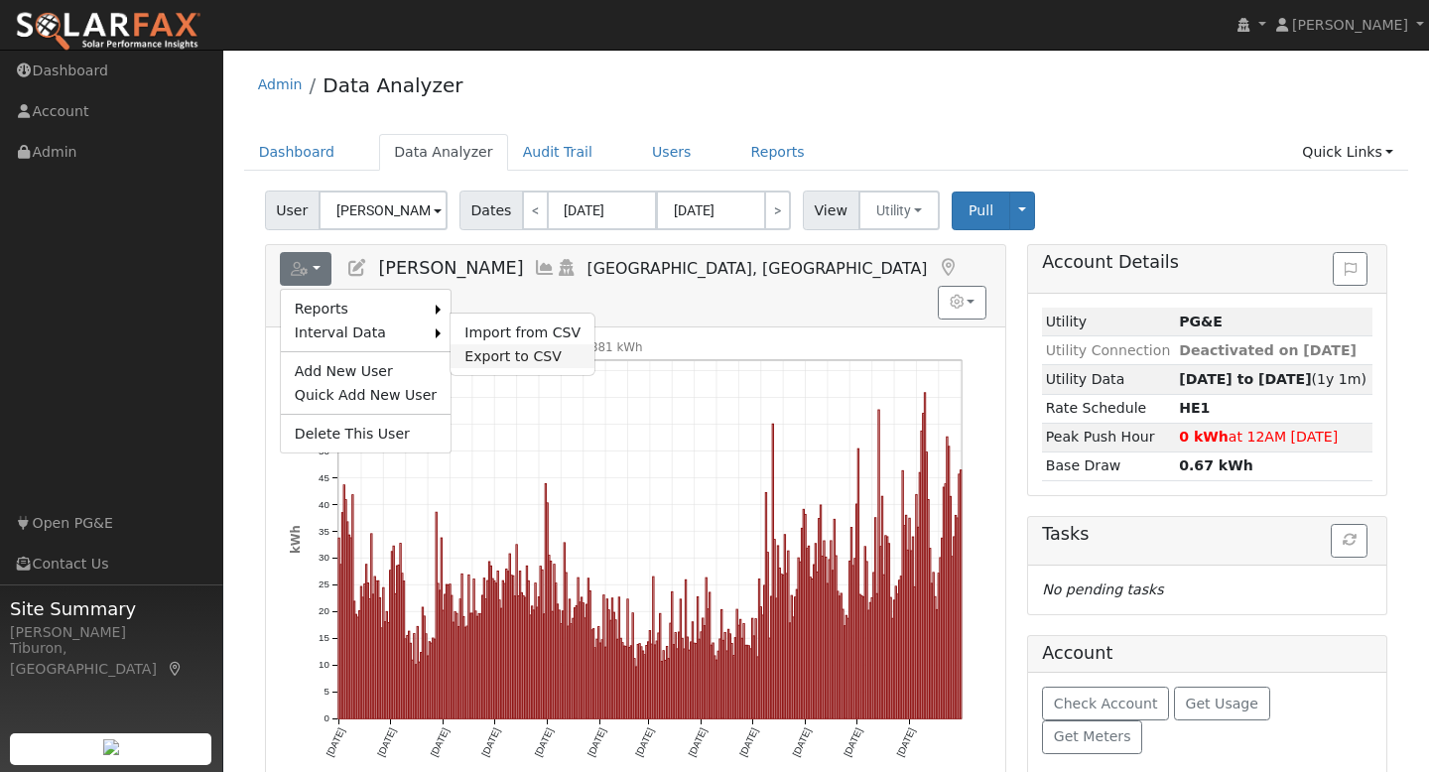
click at [503, 357] on link "Export to CSV" at bounding box center [523, 356] width 144 height 24
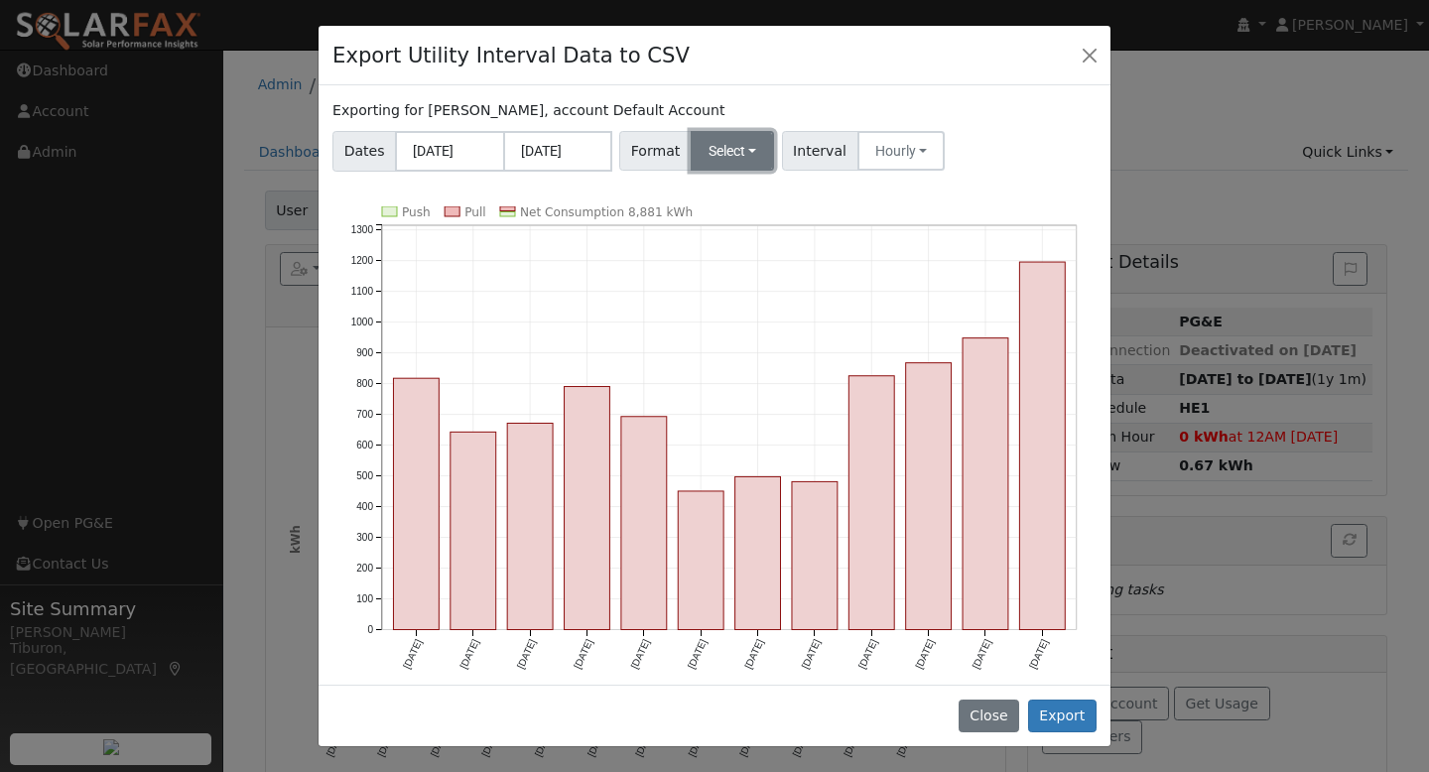
click at [729, 161] on button "Select" at bounding box center [733, 151] width 84 height 40
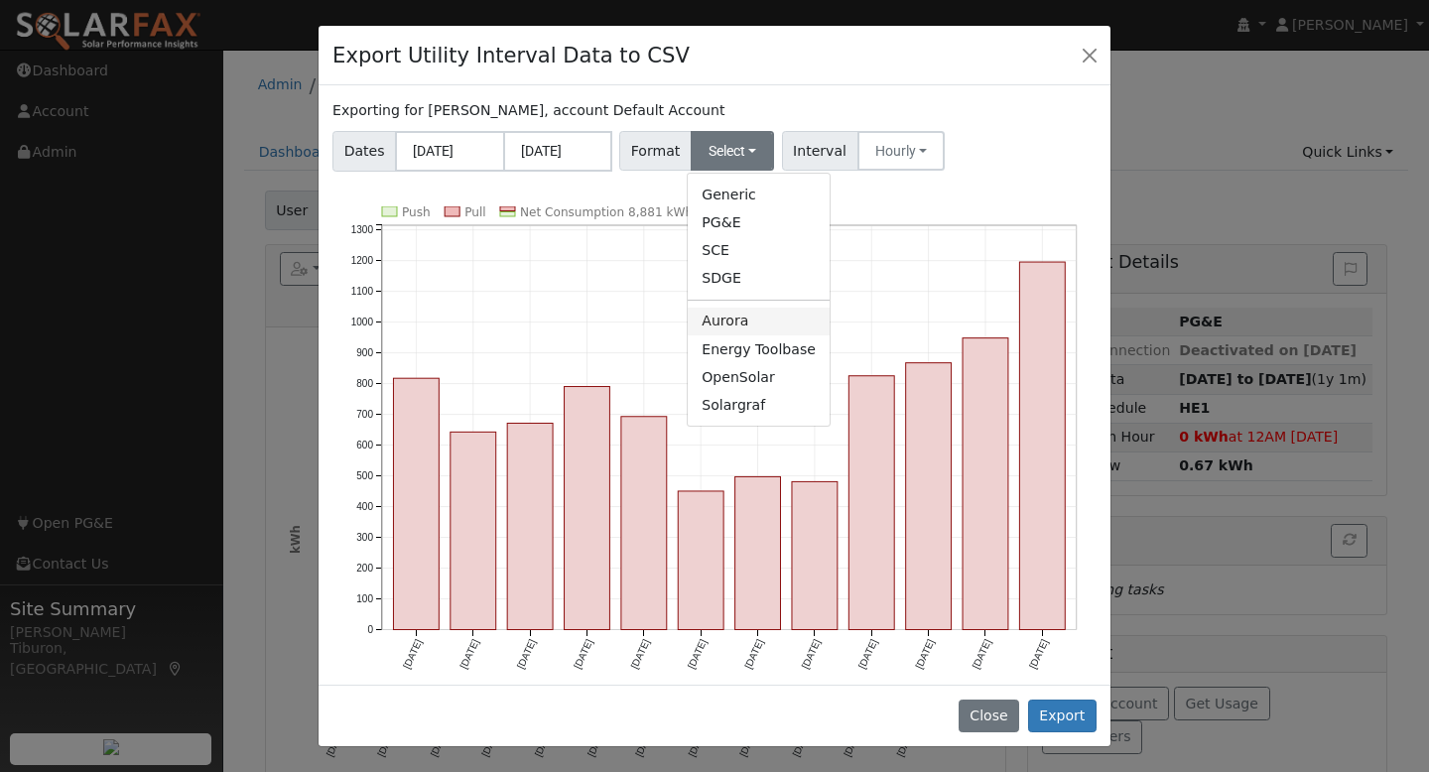
click at [733, 321] on link "Aurora" at bounding box center [759, 322] width 142 height 28
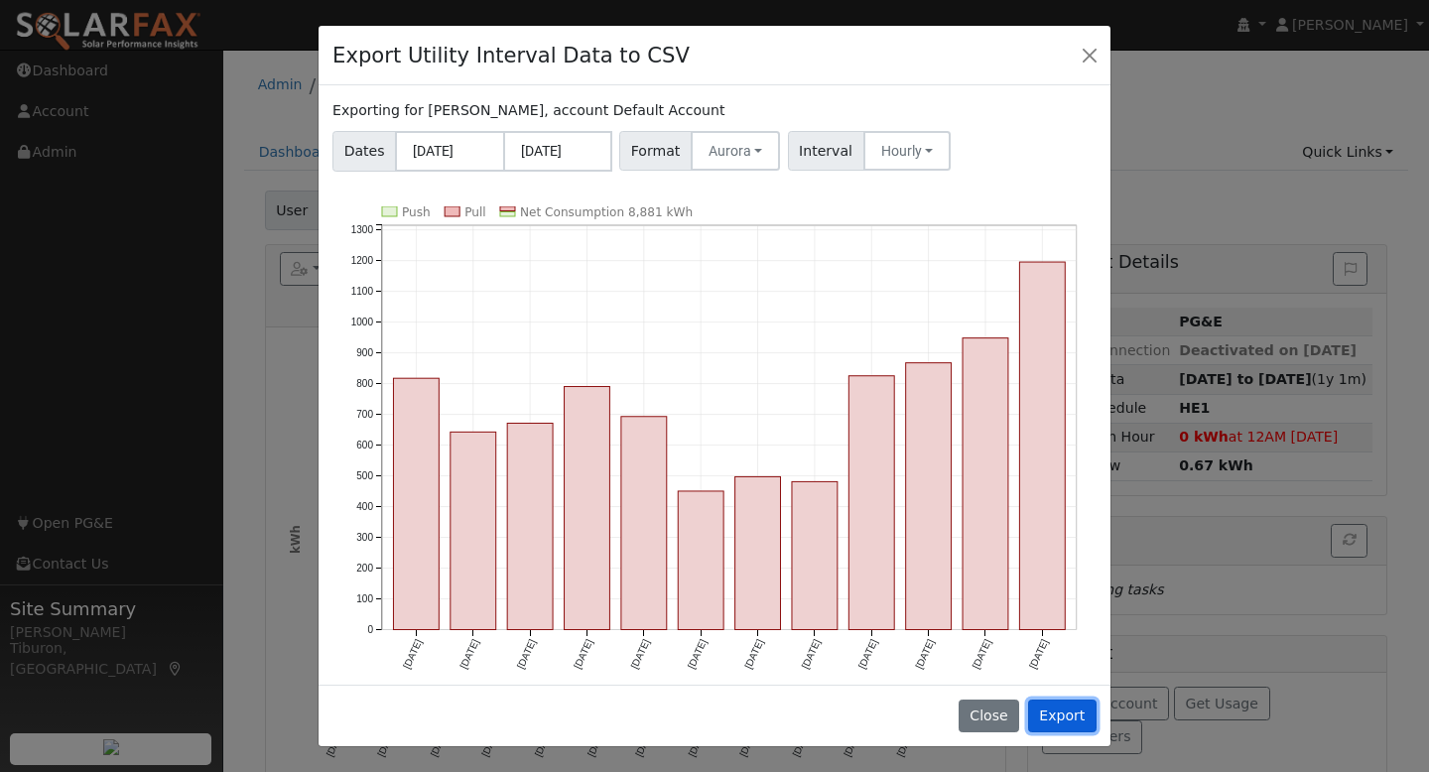
click at [1067, 715] on button "Export" at bounding box center [1062, 717] width 68 height 34
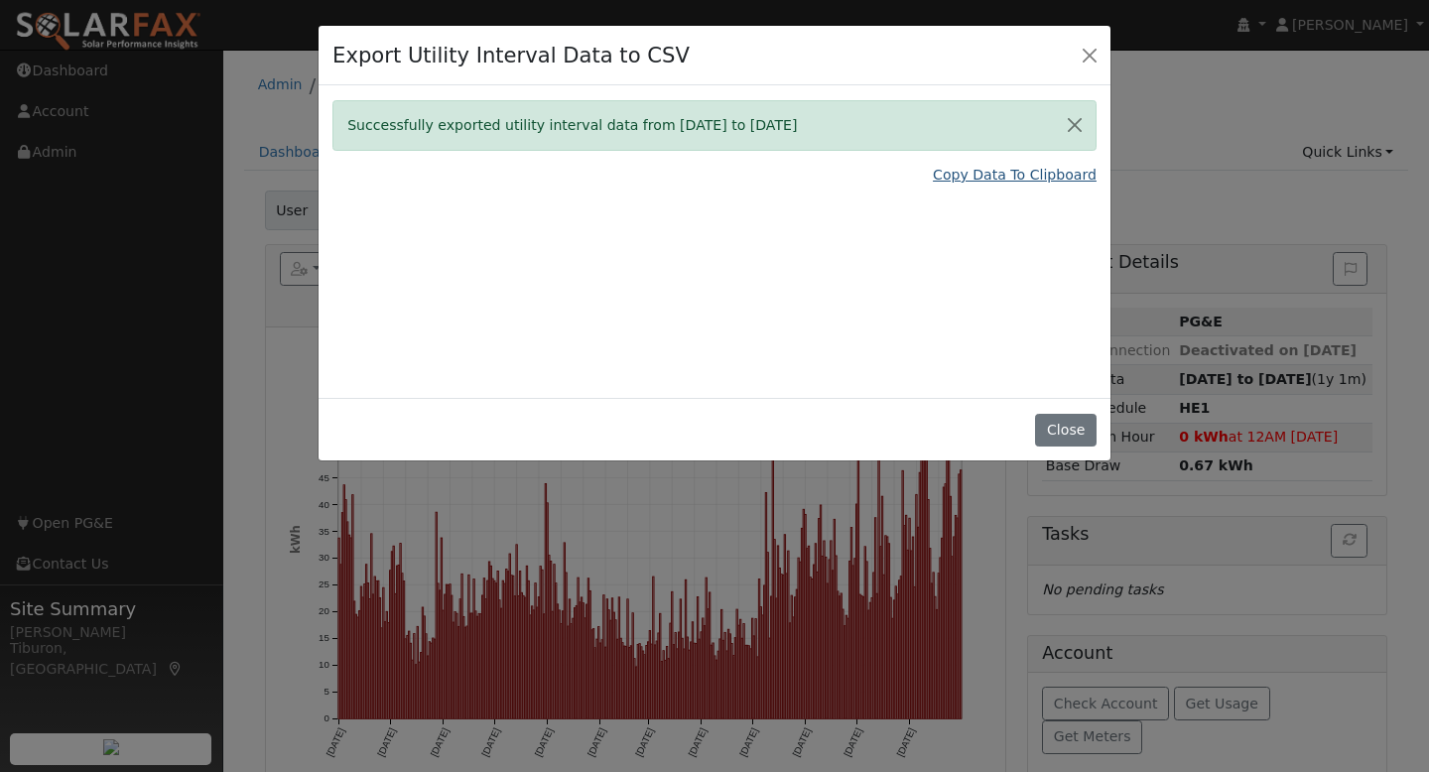
click at [1016, 172] on link "Copy Data To Clipboard" at bounding box center [1015, 175] width 164 height 21
click at [1065, 431] on button "Close" at bounding box center [1065, 431] width 61 height 34
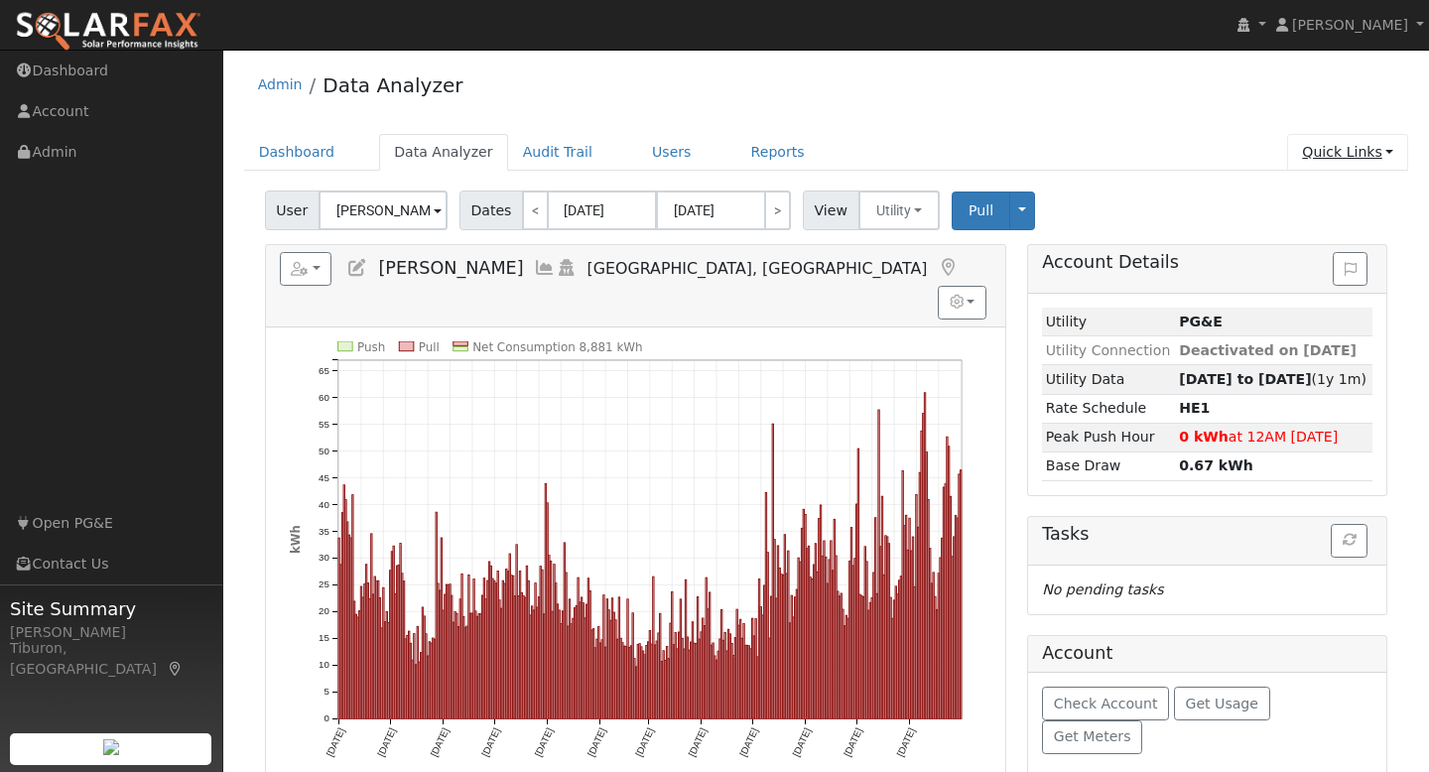
click at [1340, 165] on link "Quick Links" at bounding box center [1347, 152] width 121 height 37
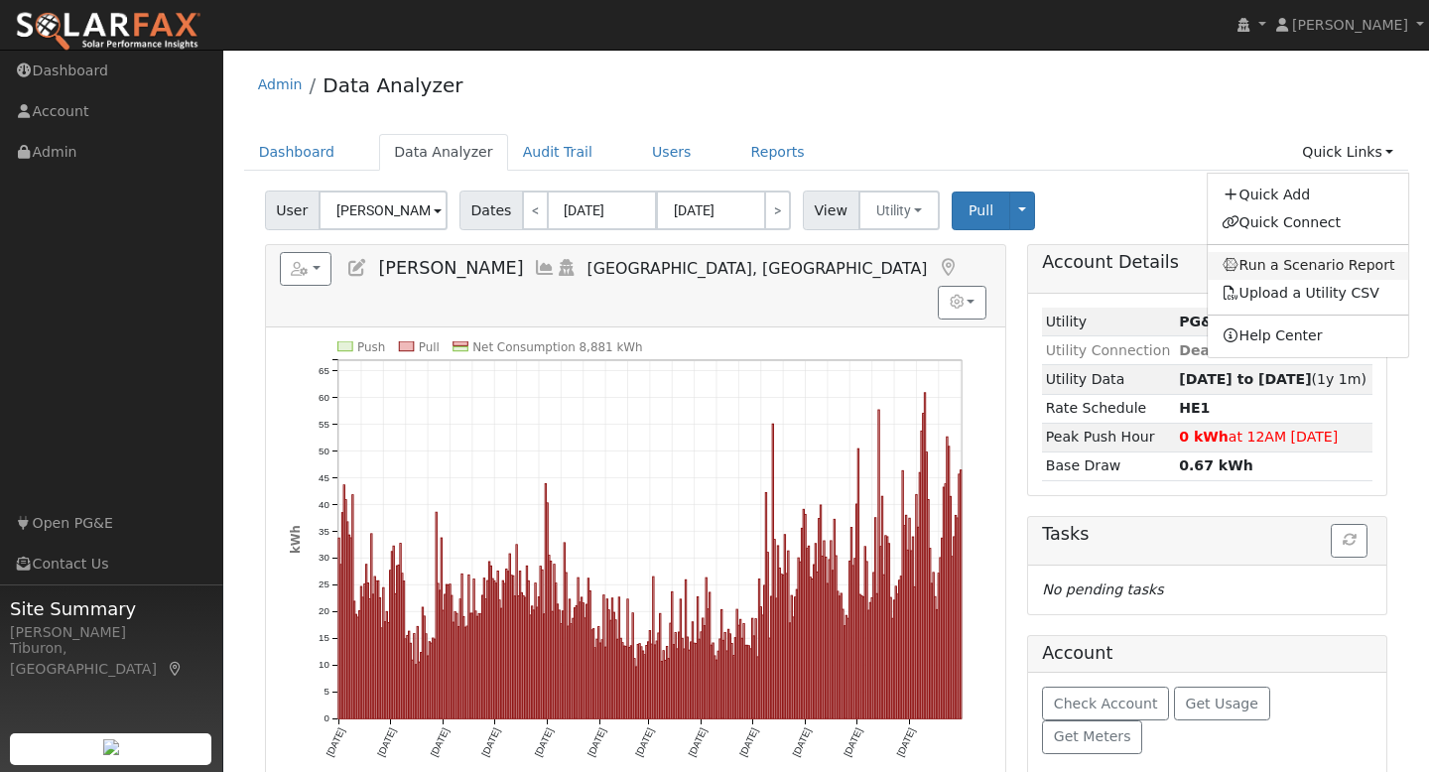
click at [1308, 260] on link "Run a Scenario Report" at bounding box center [1308, 266] width 201 height 28
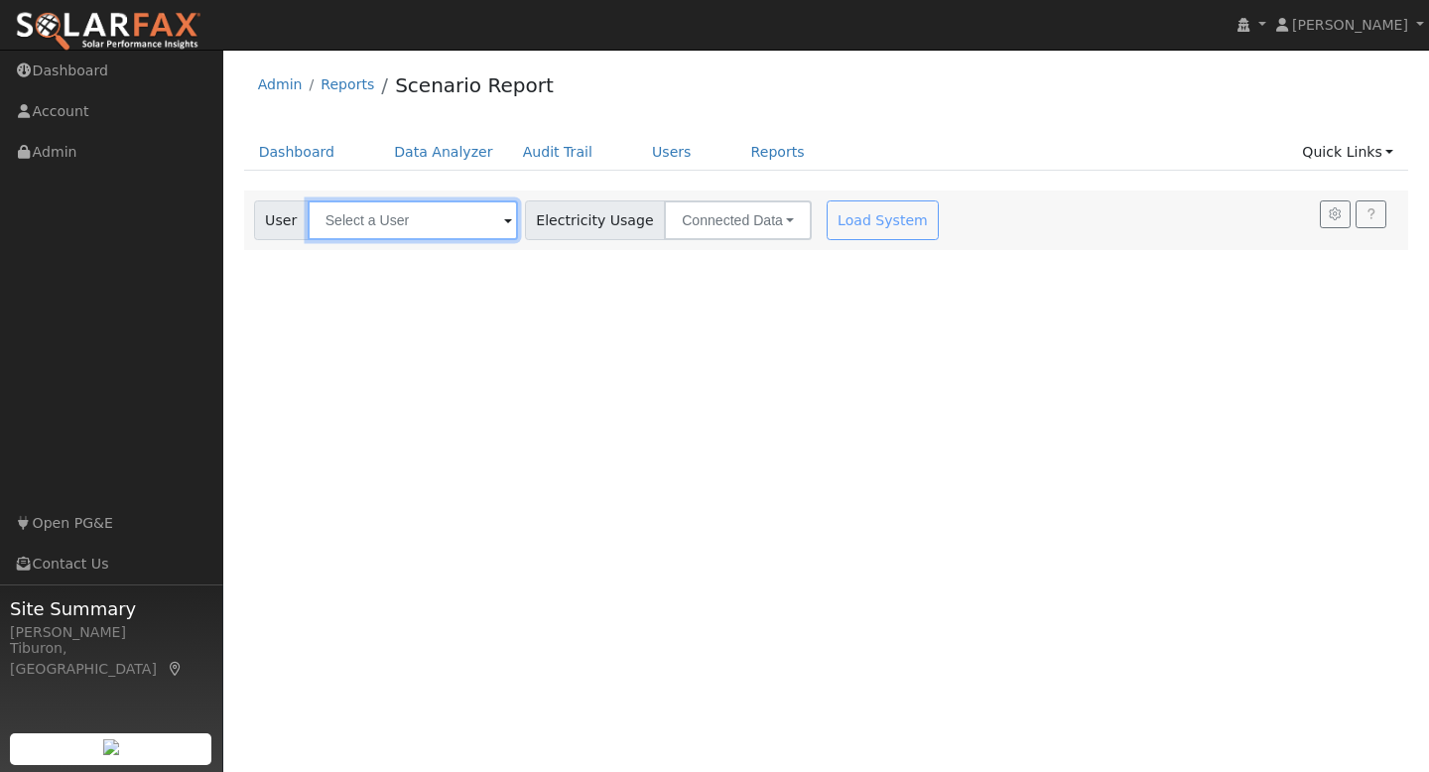
click at [417, 225] on input "text" at bounding box center [413, 220] width 210 height 40
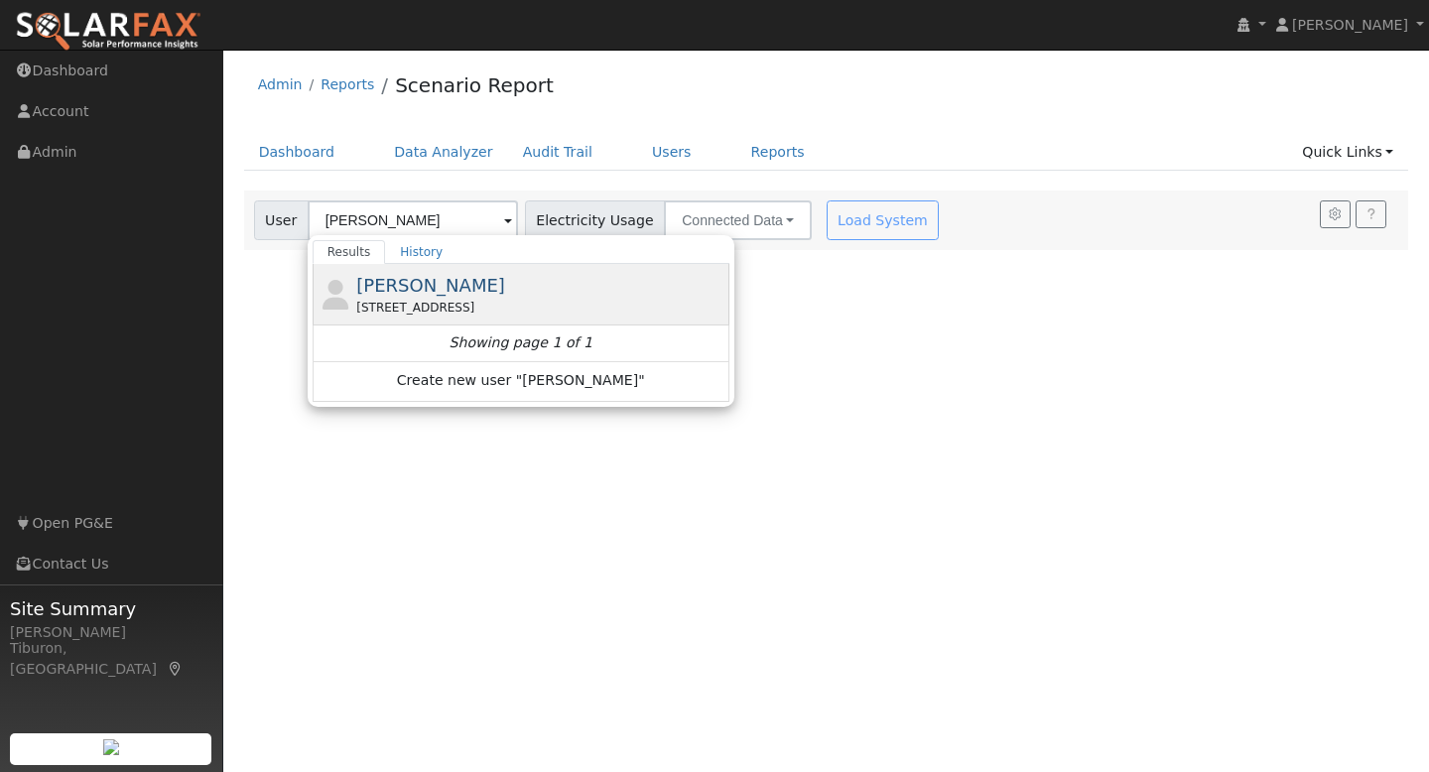
click at [521, 289] on div "[PERSON_NAME][GEOGRAPHIC_DATA][STREET_ADDRESS]" at bounding box center [540, 294] width 368 height 45
type input "[PERSON_NAME]"
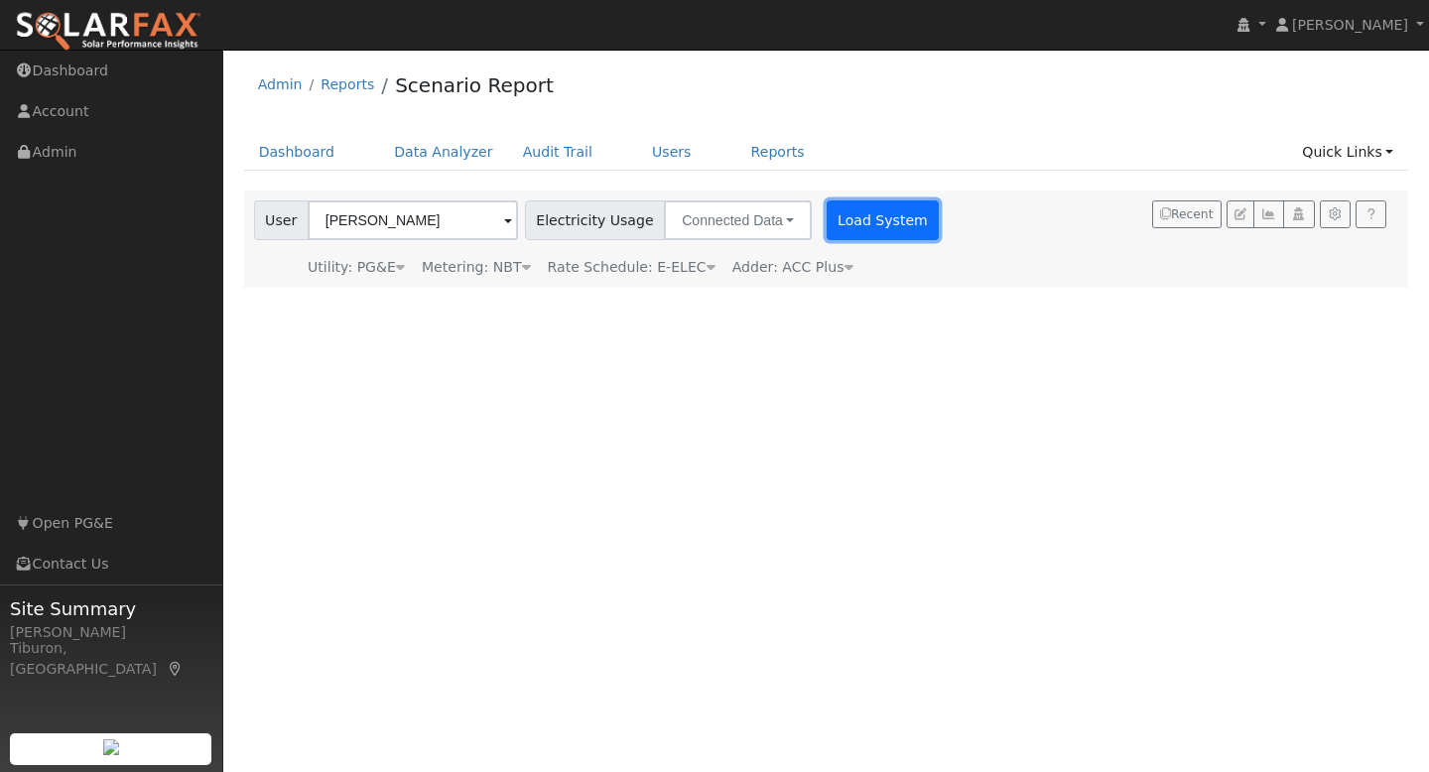
click at [867, 221] on button "Load System" at bounding box center [883, 220] width 113 height 40
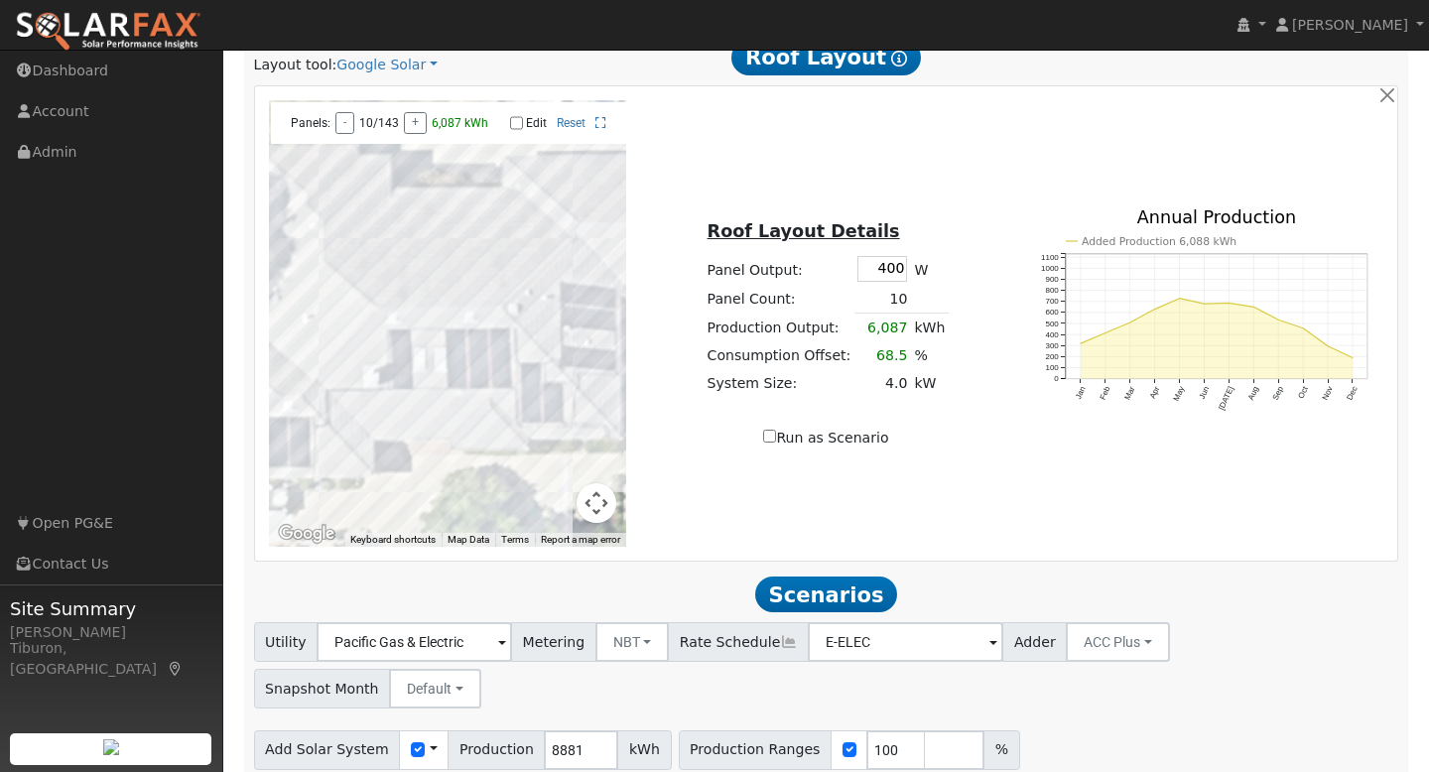
scroll to position [1087, 0]
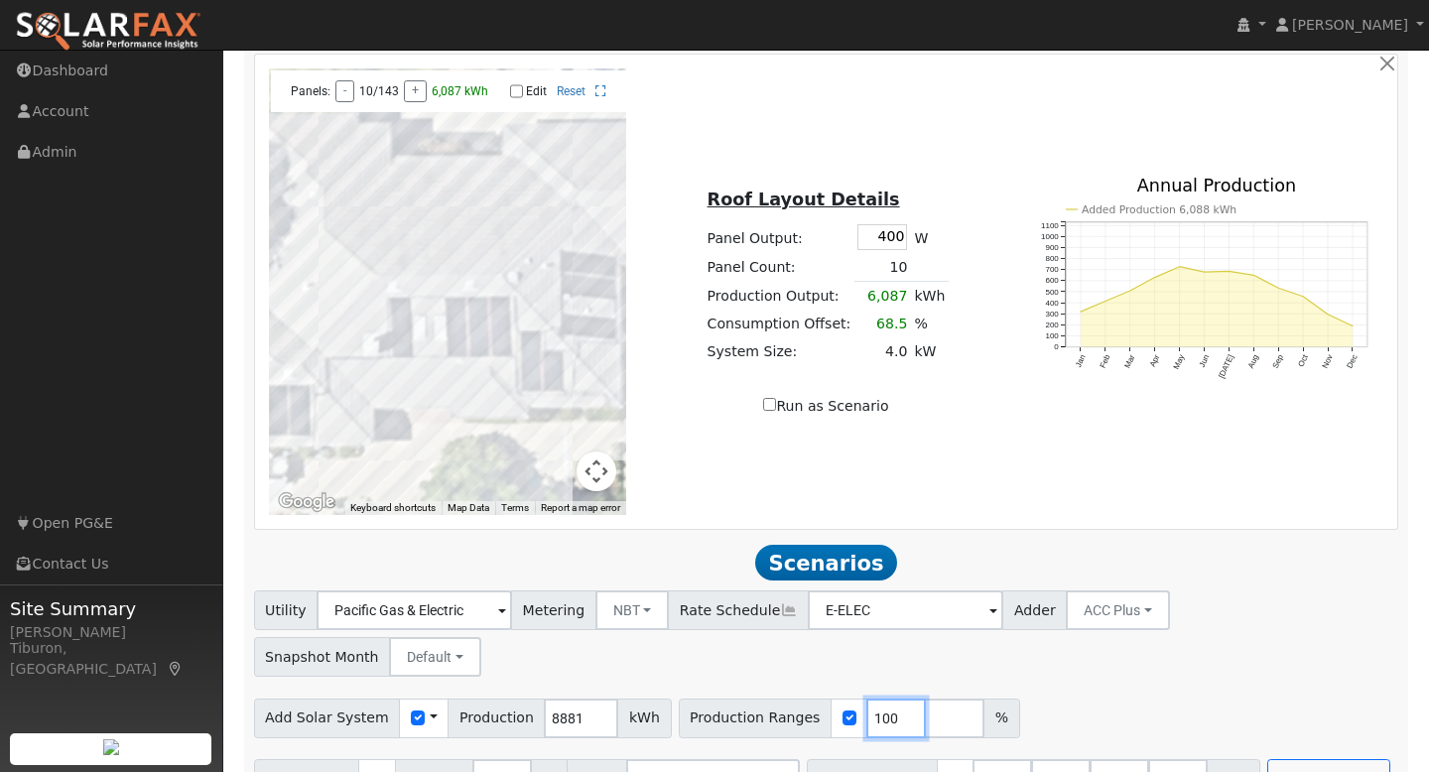
drag, startPoint x: 870, startPoint y: 666, endPoint x: 794, endPoint y: 665, distance: 76.4
click at [797, 699] on div "Production Ranges 100 %" at bounding box center [849, 719] width 341 height 40
type input "140"
drag, startPoint x: 994, startPoint y: 733, endPoint x: 933, endPoint y: 730, distance: 61.6
click at [933, 759] on div "Battery Ranges 13.5 Overrides Reserve % Mode None None Self Consumption Peak Sa…" at bounding box center [1033, 779] width 453 height 40
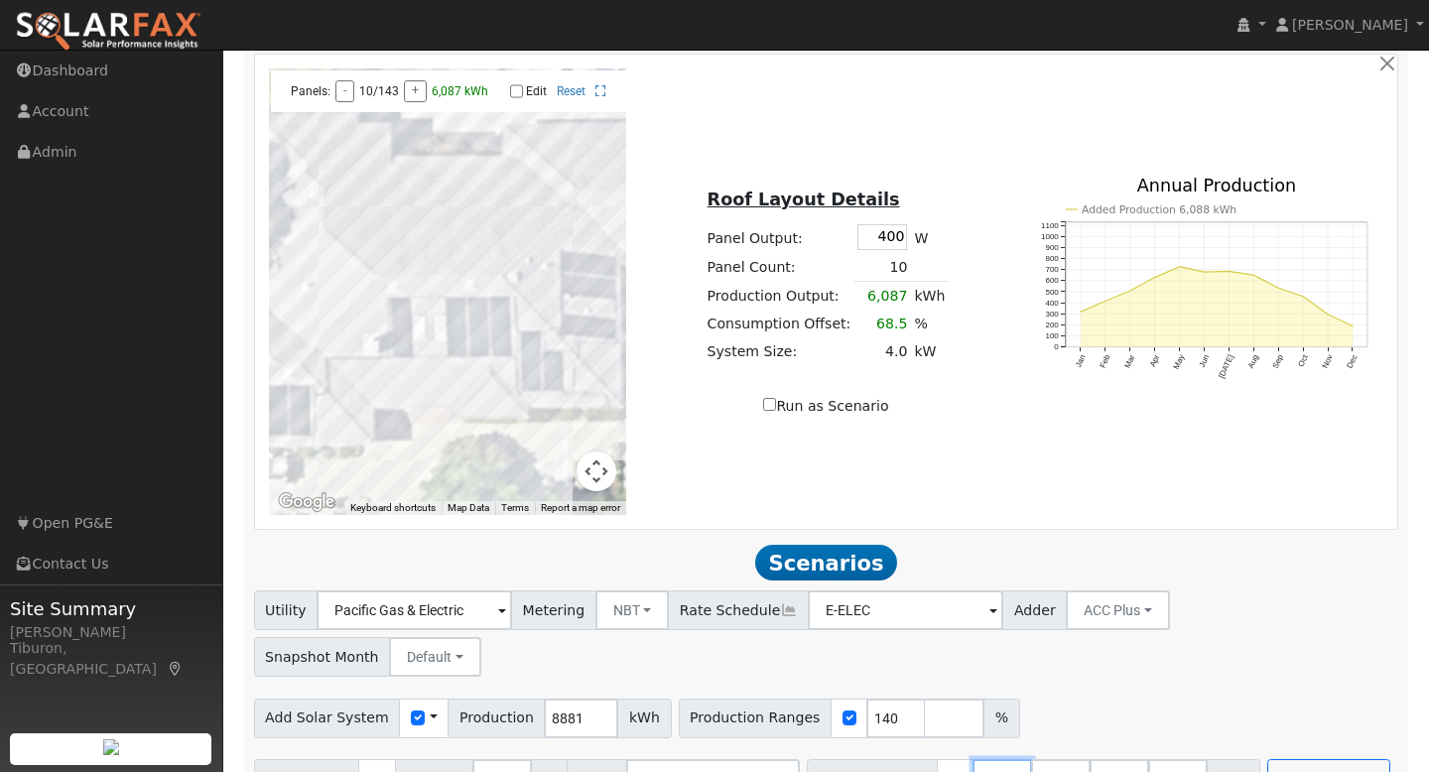
type input "27"
type input "40.5"
type input "27"
drag, startPoint x: 1046, startPoint y: 730, endPoint x: 1013, endPoint y: 734, distance: 33.0
click at [1031, 759] on input "40.5" at bounding box center [1061, 779] width 60 height 40
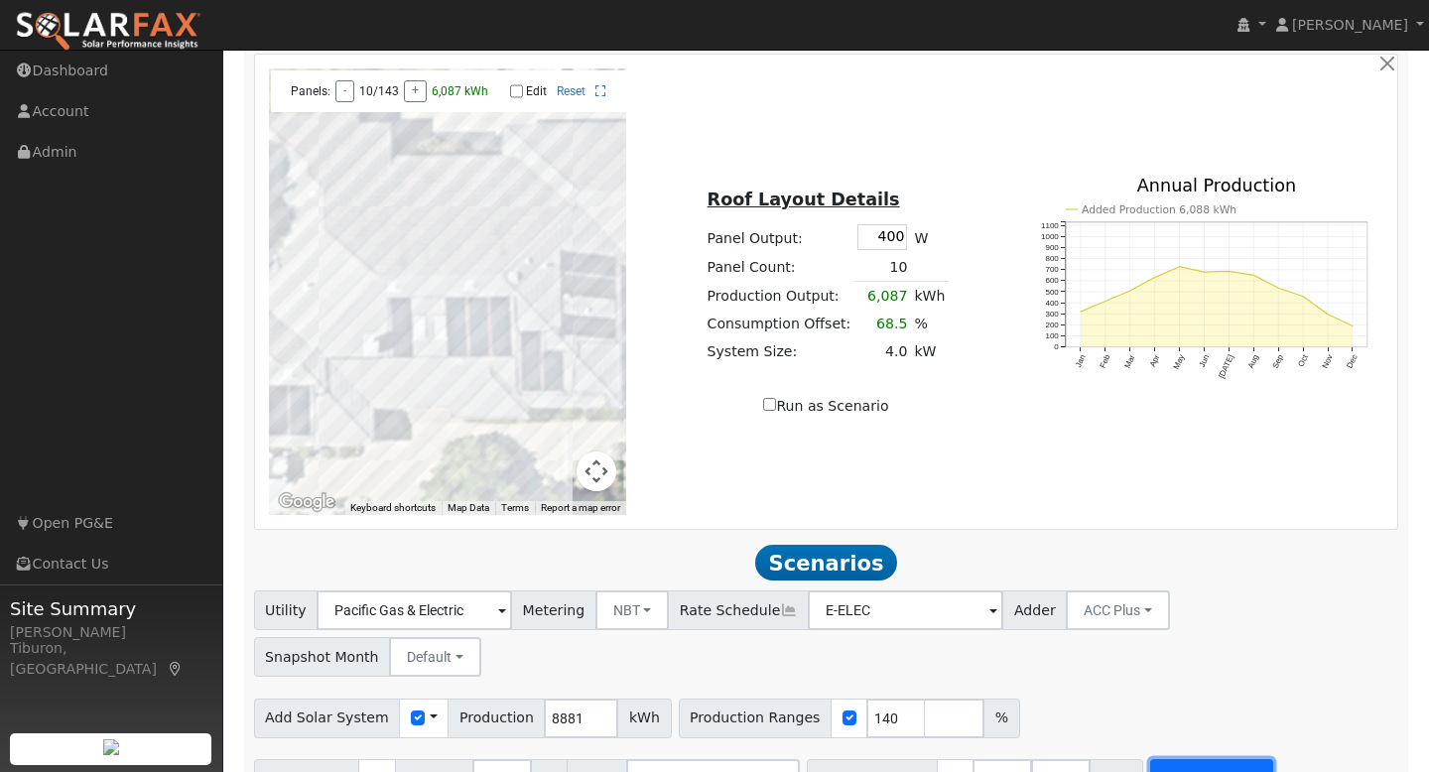
click at [1217, 759] on button "Run Scenarios" at bounding box center [1211, 779] width 122 height 40
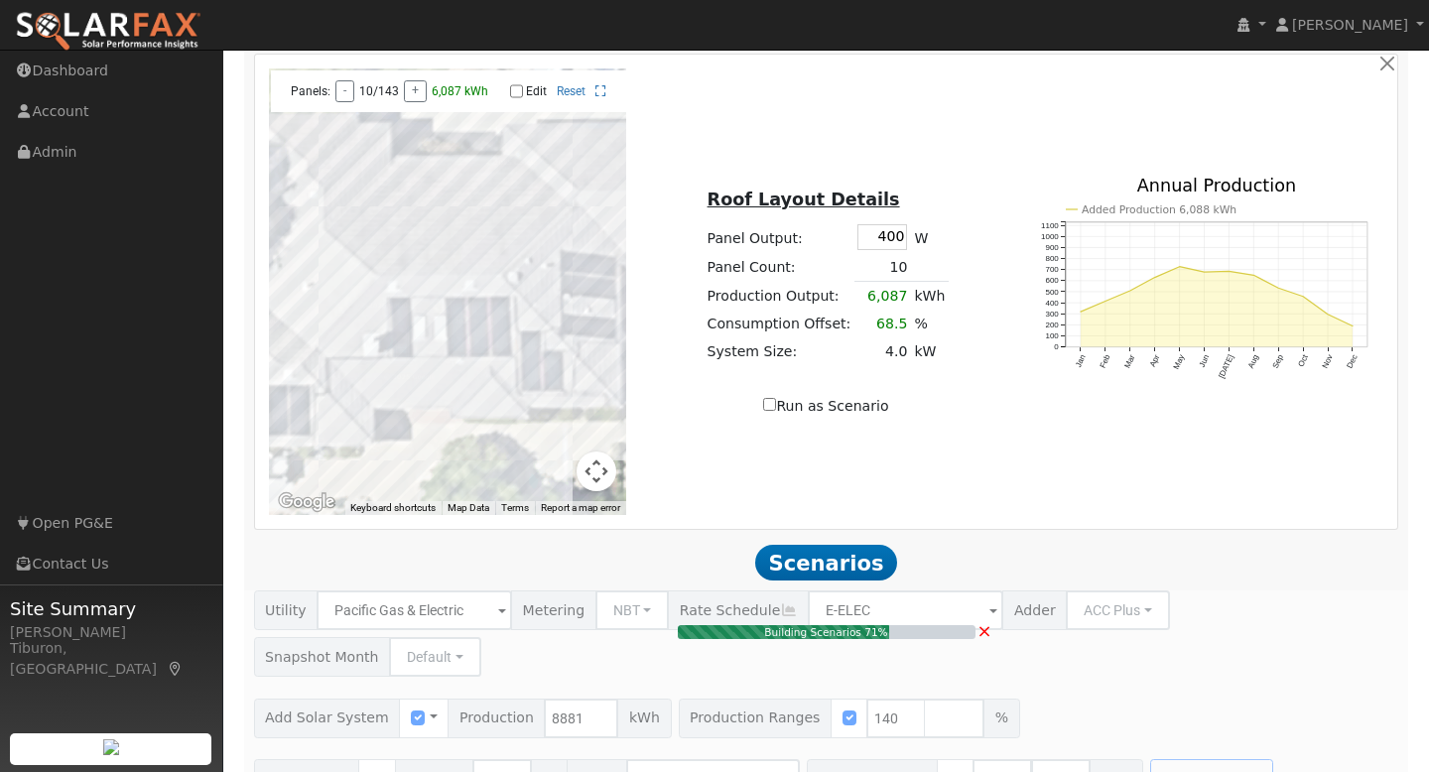
type input "8.3"
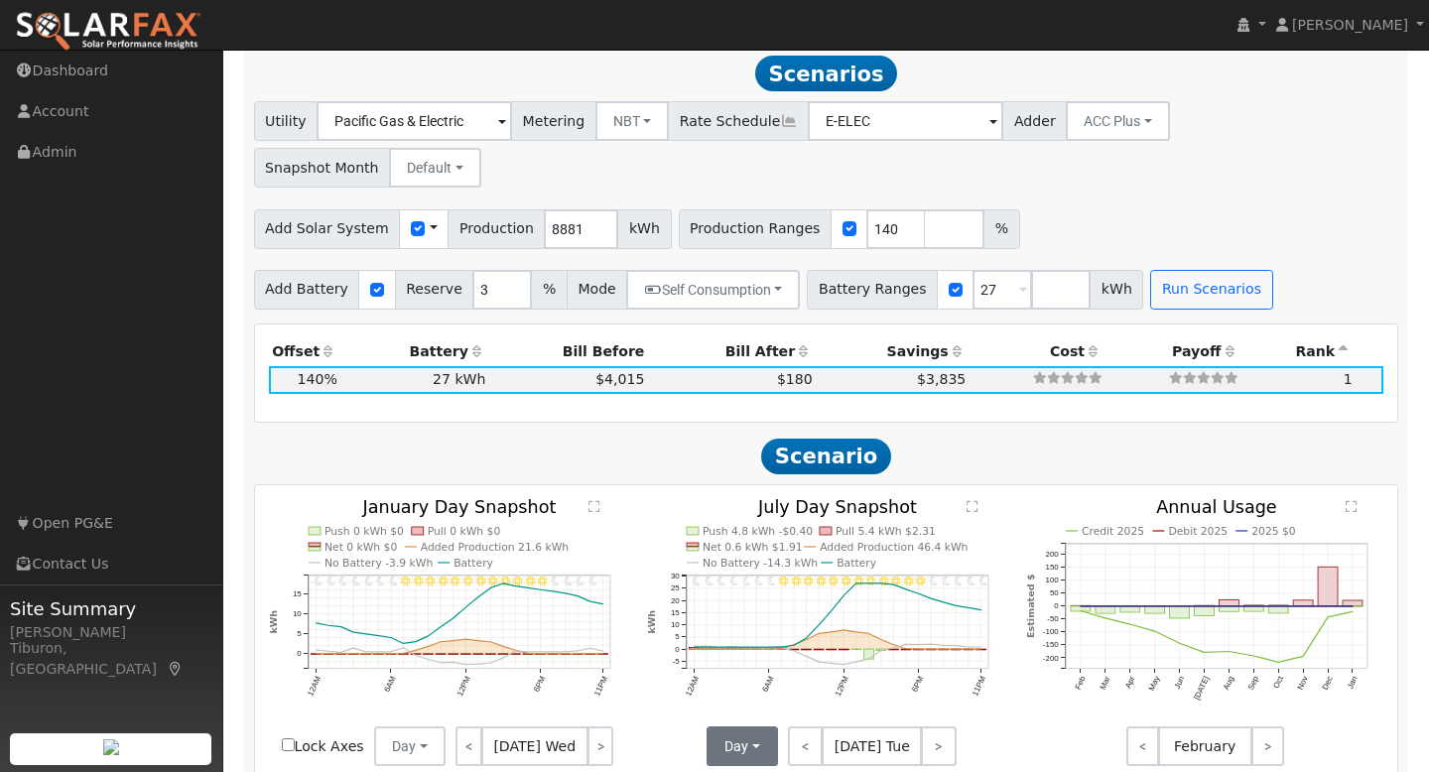
scroll to position [1576, 0]
drag, startPoint x: 1037, startPoint y: 239, endPoint x: 1058, endPoint y: 256, distance: 26.8
click at [1038, 270] on input "number" at bounding box center [1061, 290] width 60 height 40
type input "30"
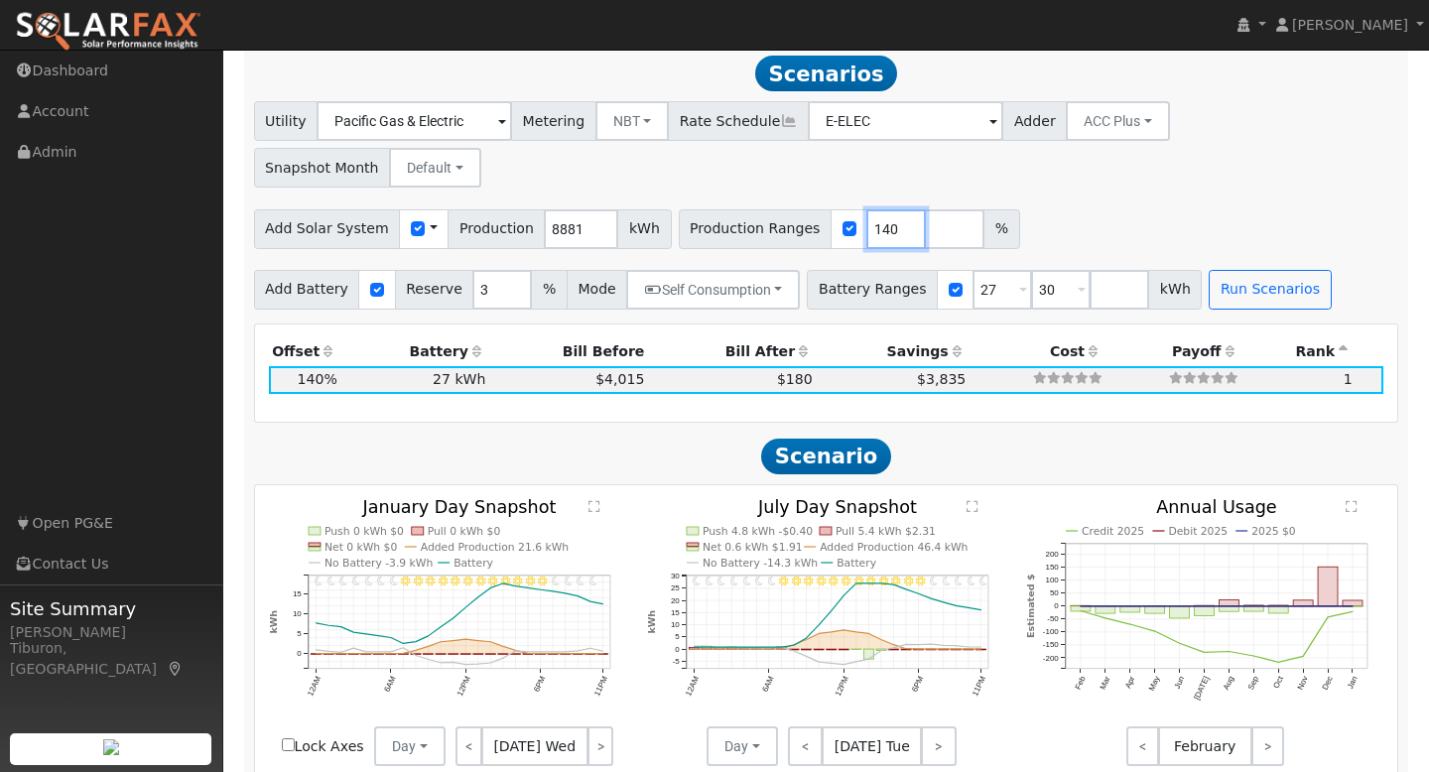
drag, startPoint x: 875, startPoint y: 180, endPoint x: 827, endPoint y: 183, distance: 48.7
click at [827, 209] on div "Production Ranges 140 %" at bounding box center [849, 229] width 341 height 40
click at [925, 209] on input "number" at bounding box center [955, 229] width 60 height 40
type input "130"
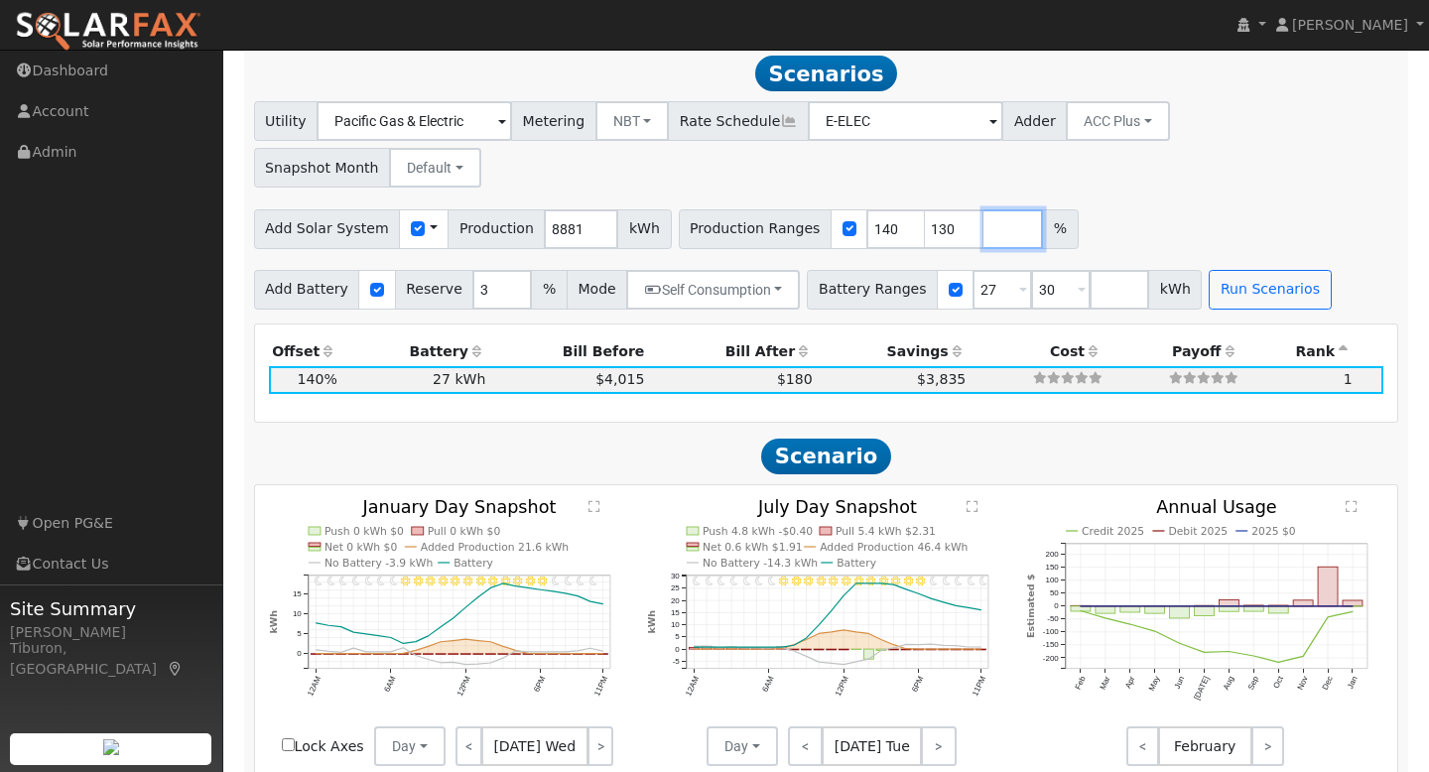
type input "140"
drag, startPoint x: 972, startPoint y: 180, endPoint x: 1023, endPoint y: 193, distance: 52.5
click at [983, 209] on input "number" at bounding box center [1013, 229] width 60 height 40
type input "144"
click at [1042, 209] on input "number" at bounding box center [1072, 229] width 60 height 40
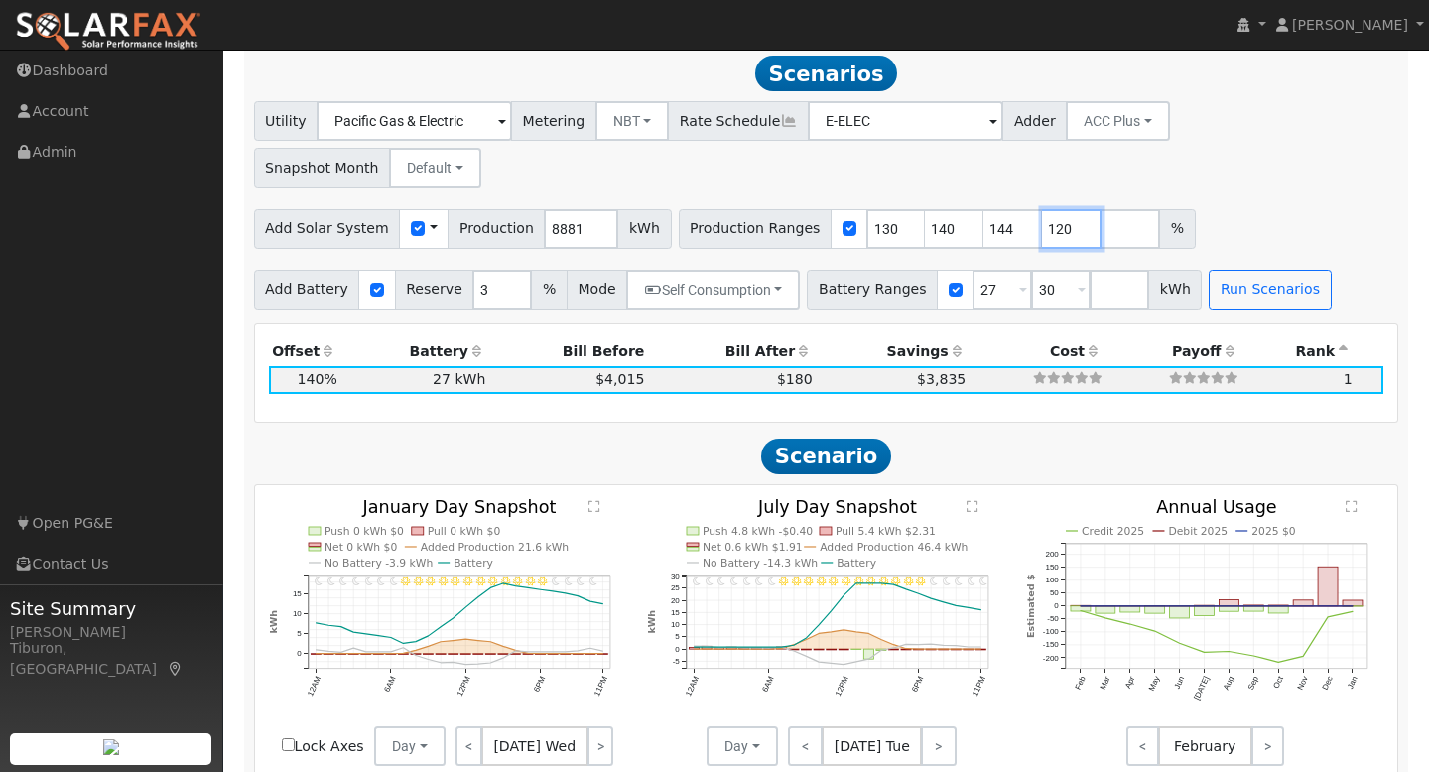
type input "120"
type input "130"
type input "140"
type input "144"
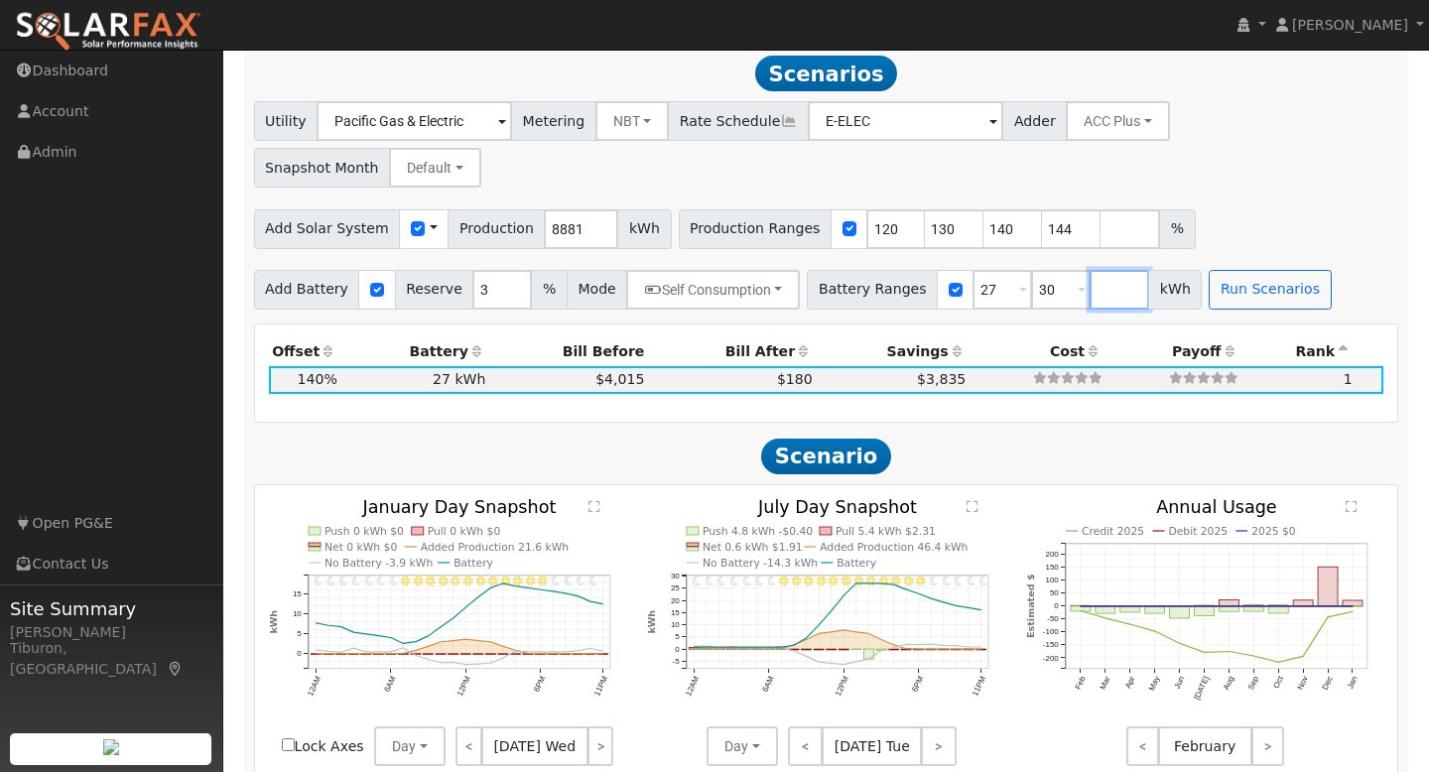
click at [1090, 270] on input "number" at bounding box center [1120, 290] width 60 height 40
type input "13.5"
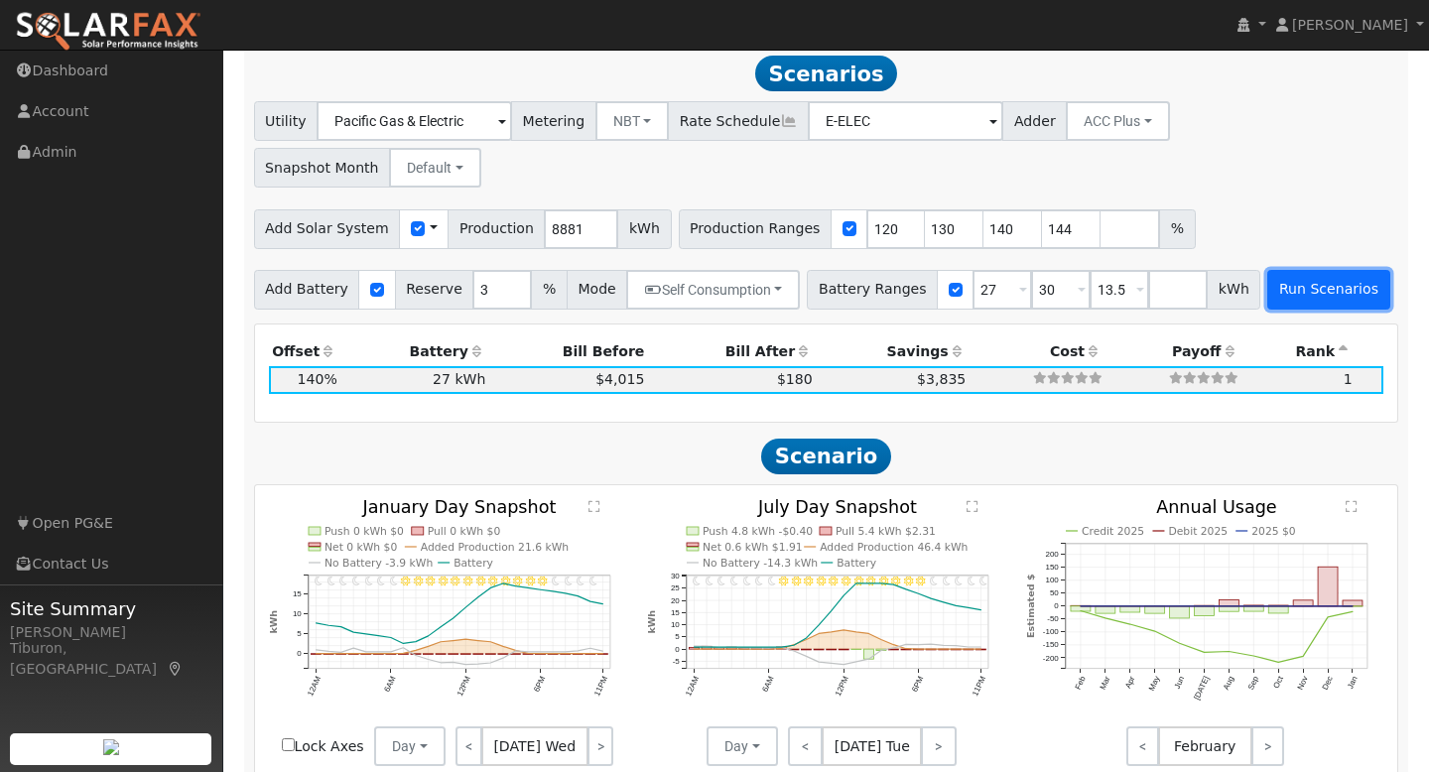
type input "13.5"
type input "27"
type input "30"
click at [1324, 270] on button "Run Scenarios" at bounding box center [1328, 290] width 122 height 40
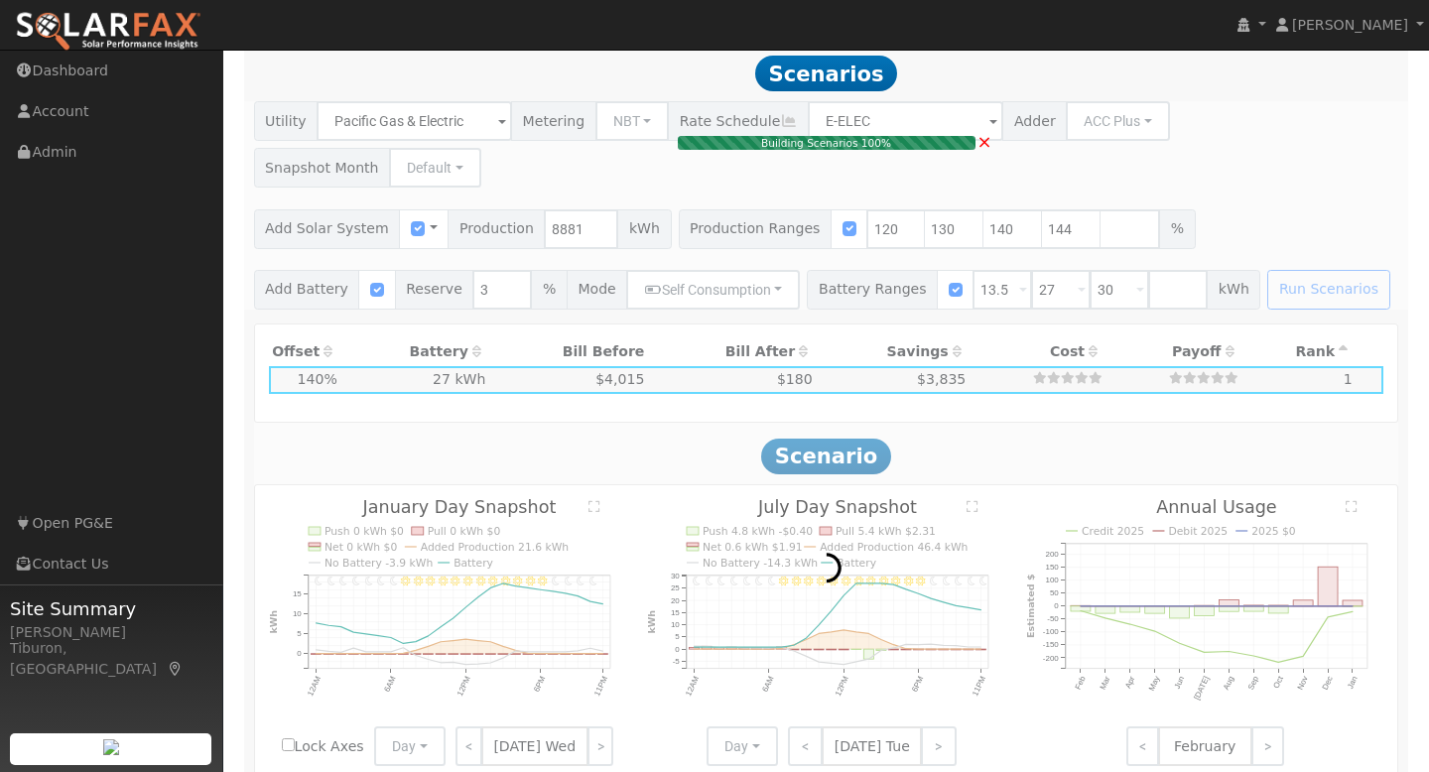
type input "8.5"
type input "$29,841"
type input "$16,200"
type input "$13,812"
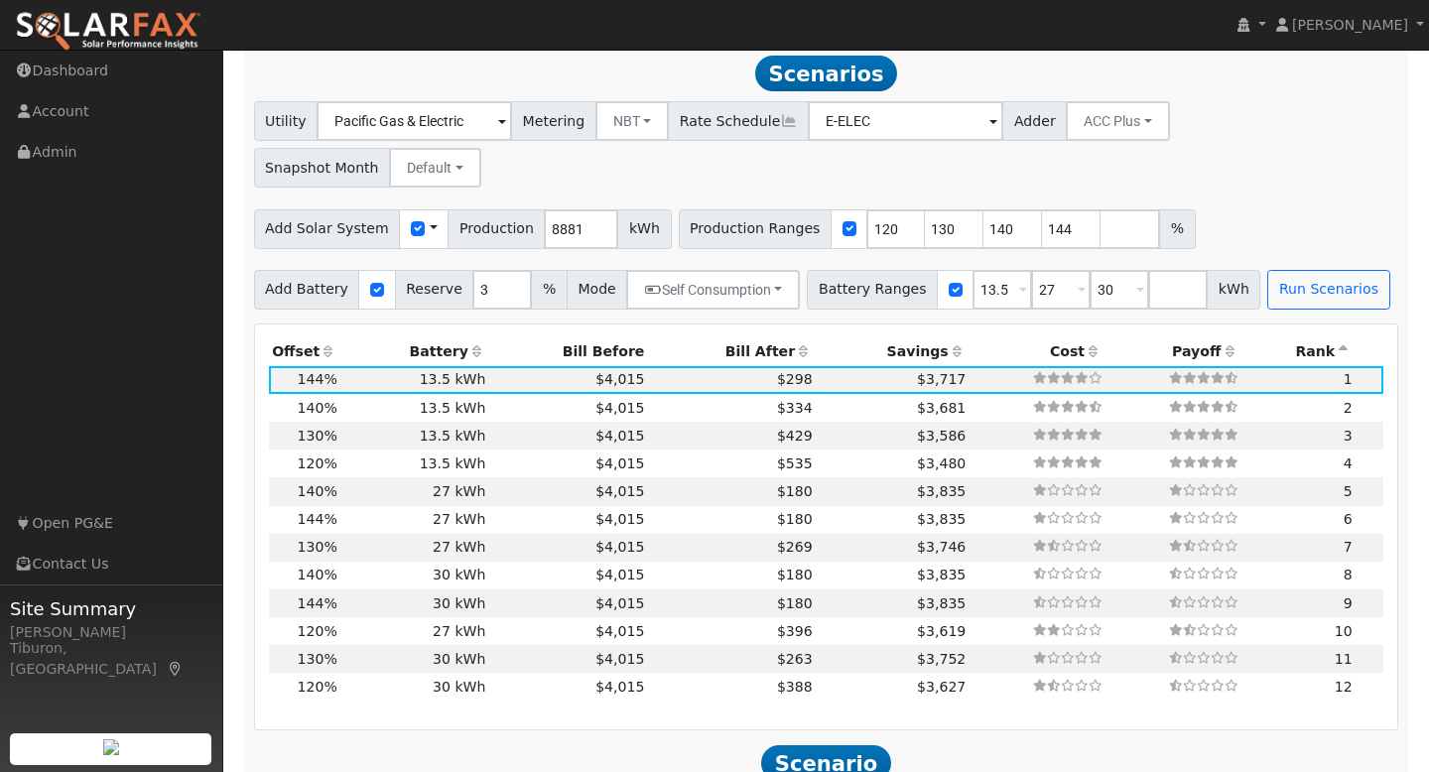
scroll to position [1572, 0]
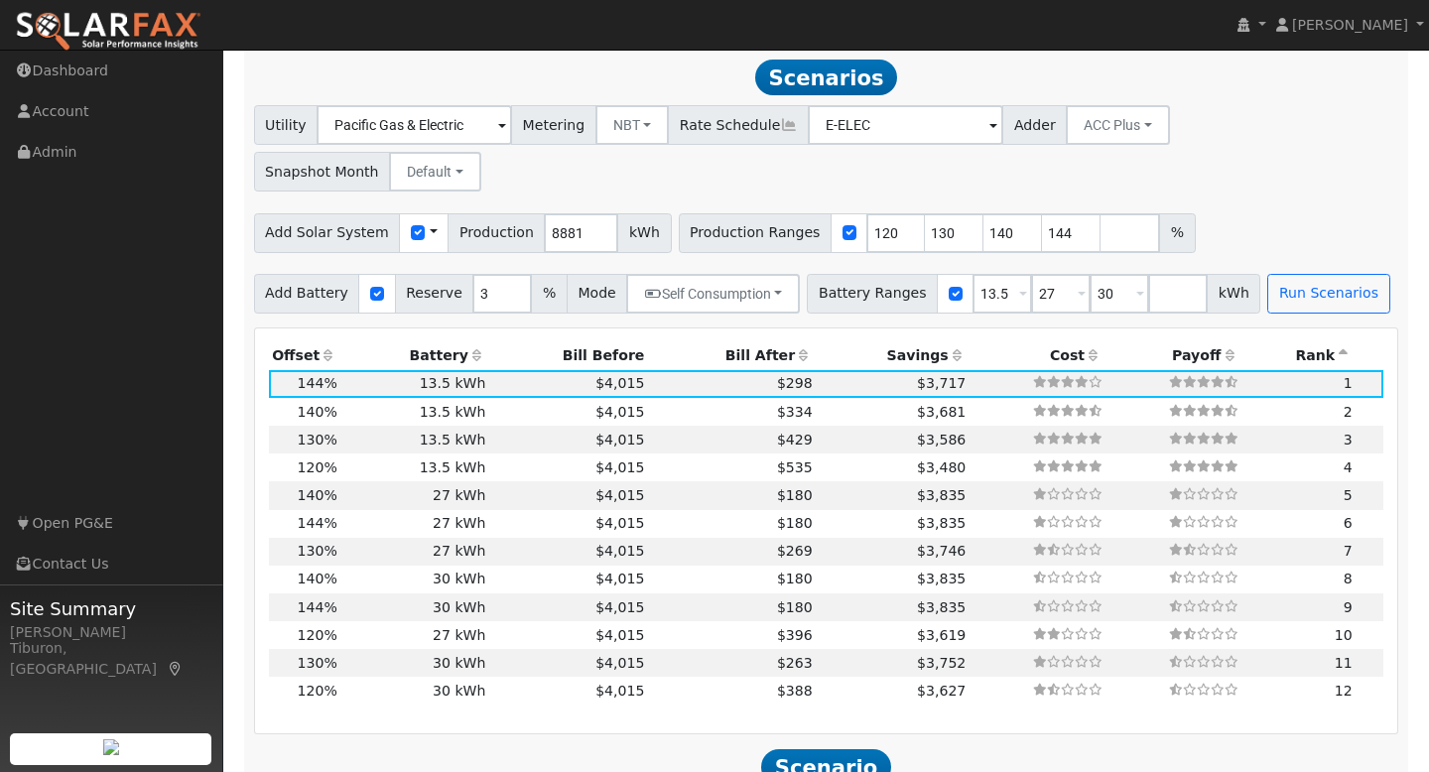
click at [752, 342] on th "Bill After" at bounding box center [732, 356] width 168 height 28
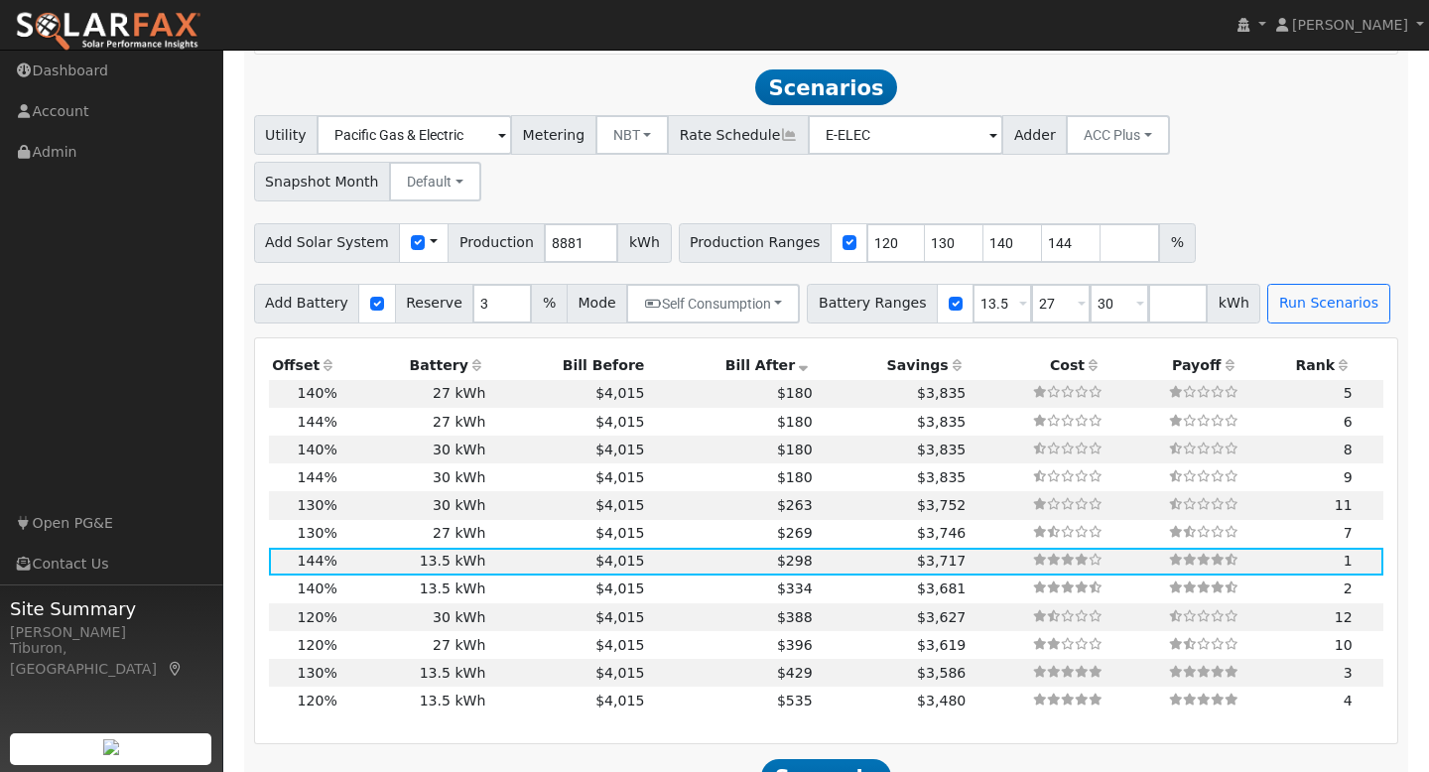
scroll to position [0, 0]
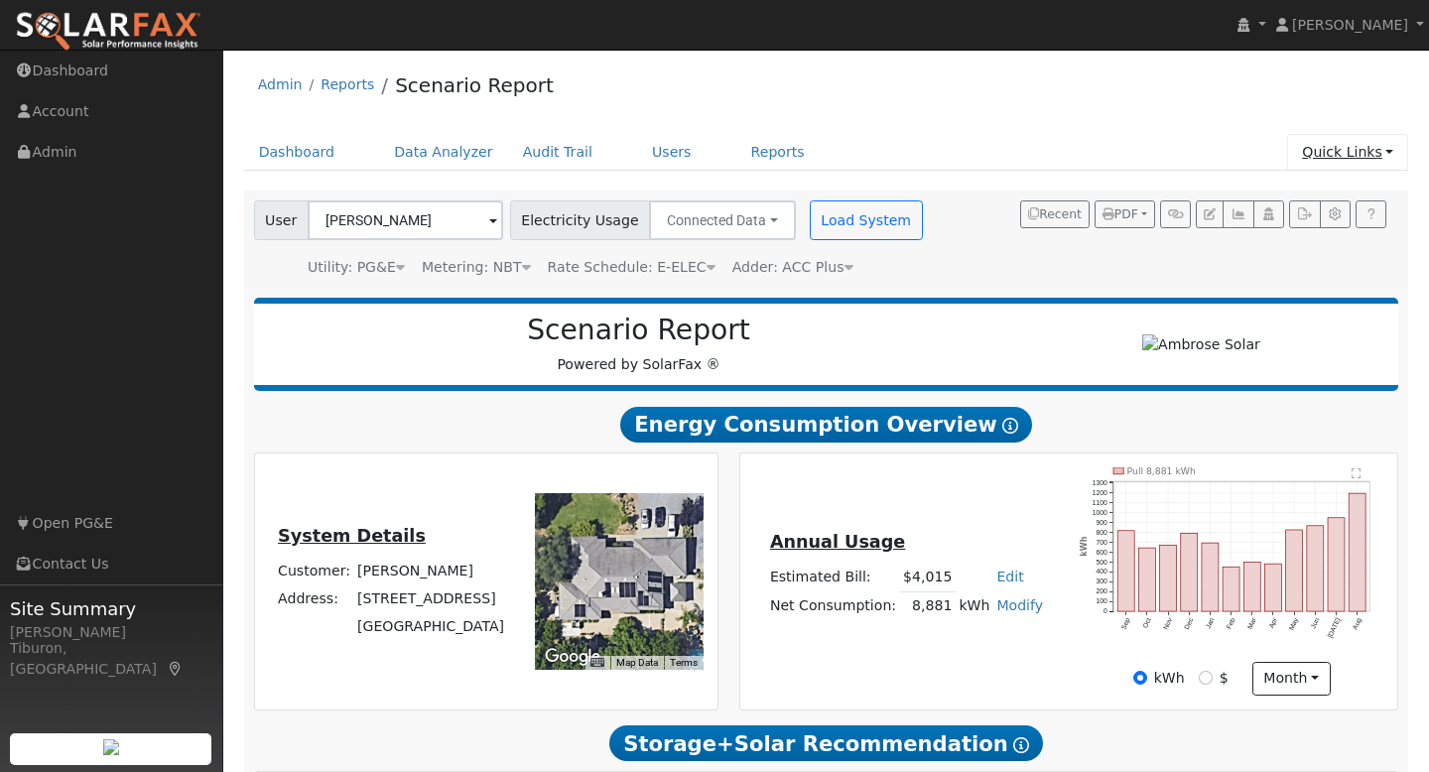
click at [1347, 149] on link "Quick Links" at bounding box center [1347, 152] width 121 height 37
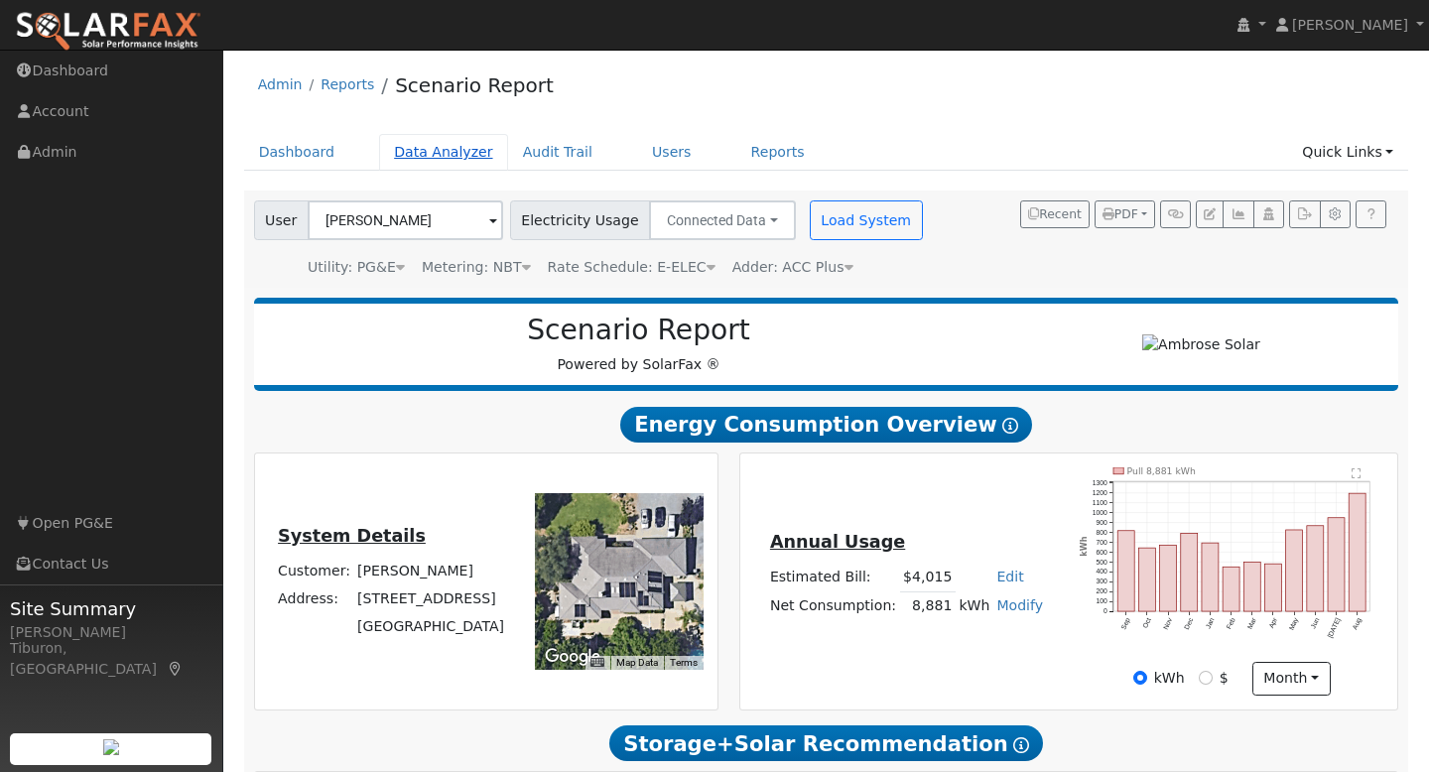
click at [432, 154] on link "Data Analyzer" at bounding box center [443, 152] width 129 height 37
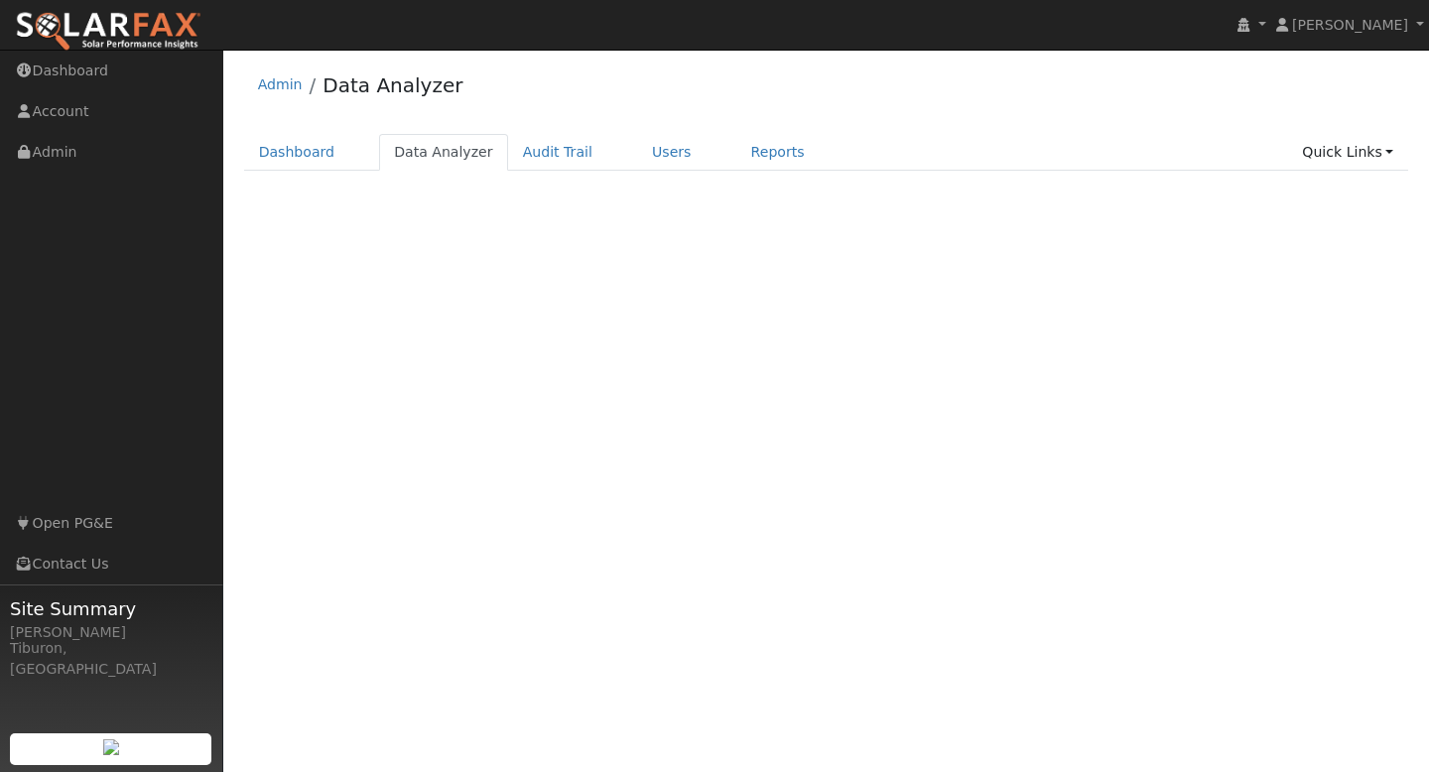
select select "7"
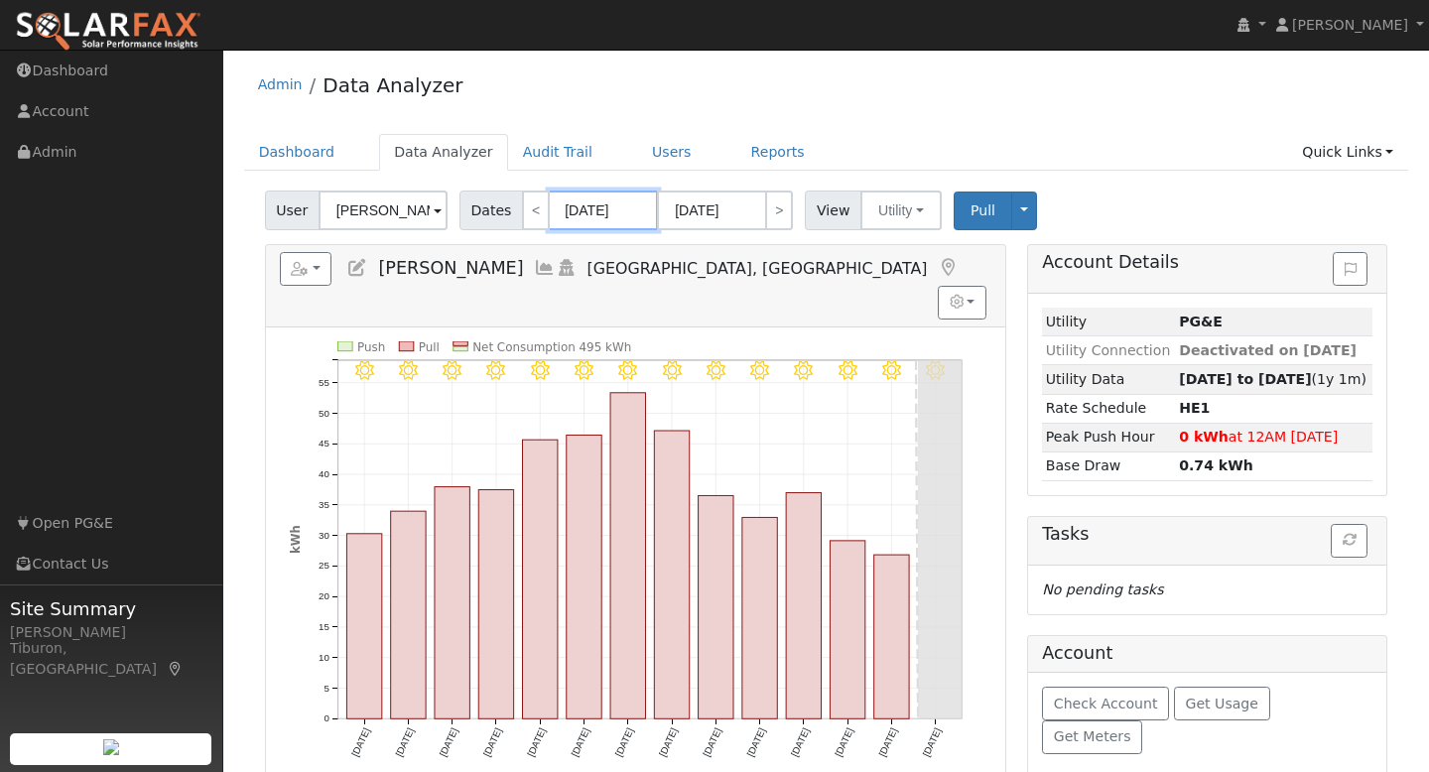
click at [596, 215] on input "[DATE]" at bounding box center [603, 211] width 109 height 40
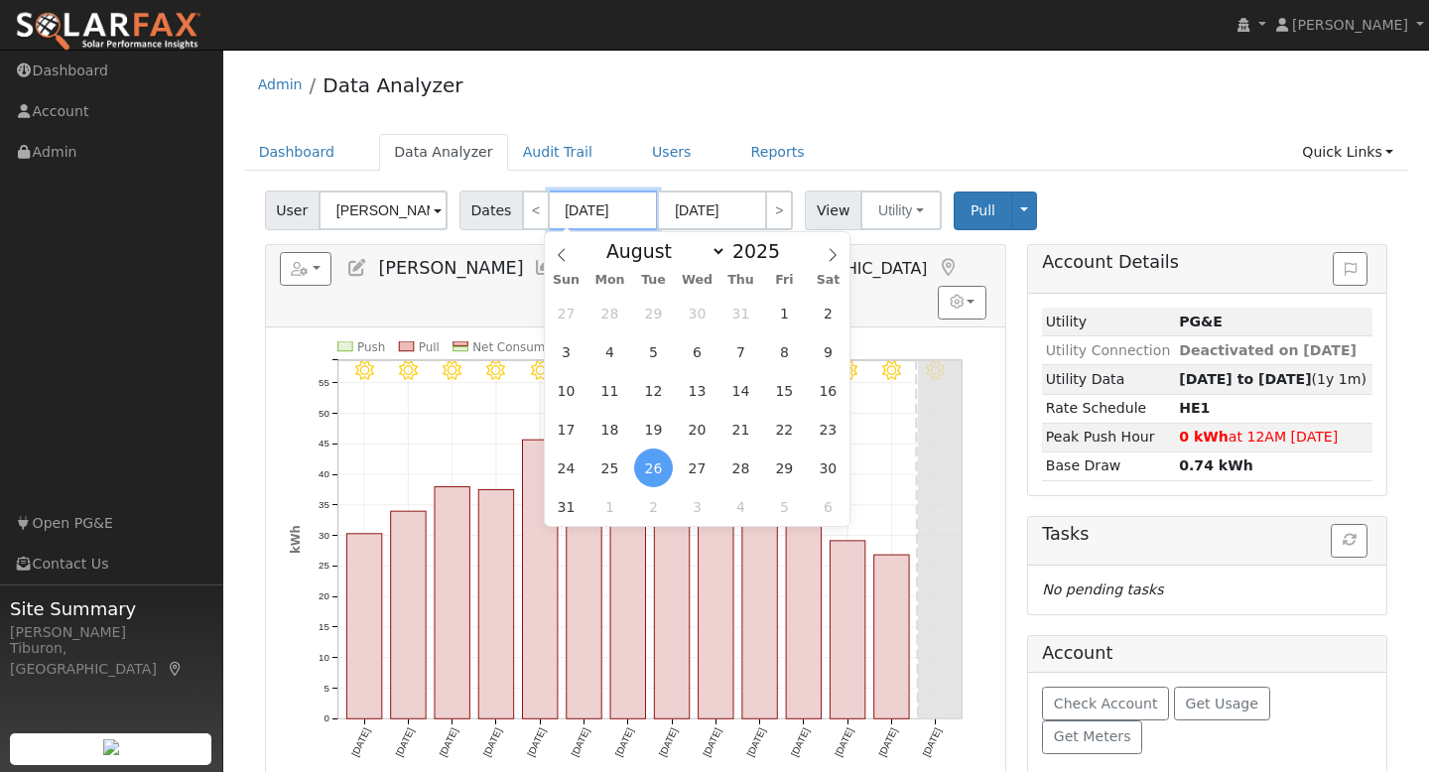
click at [602, 207] on input "[DATE]" at bounding box center [603, 211] width 109 height 40
click at [790, 352] on span "8" at bounding box center [784, 351] width 39 height 39
type input "[DATE]"
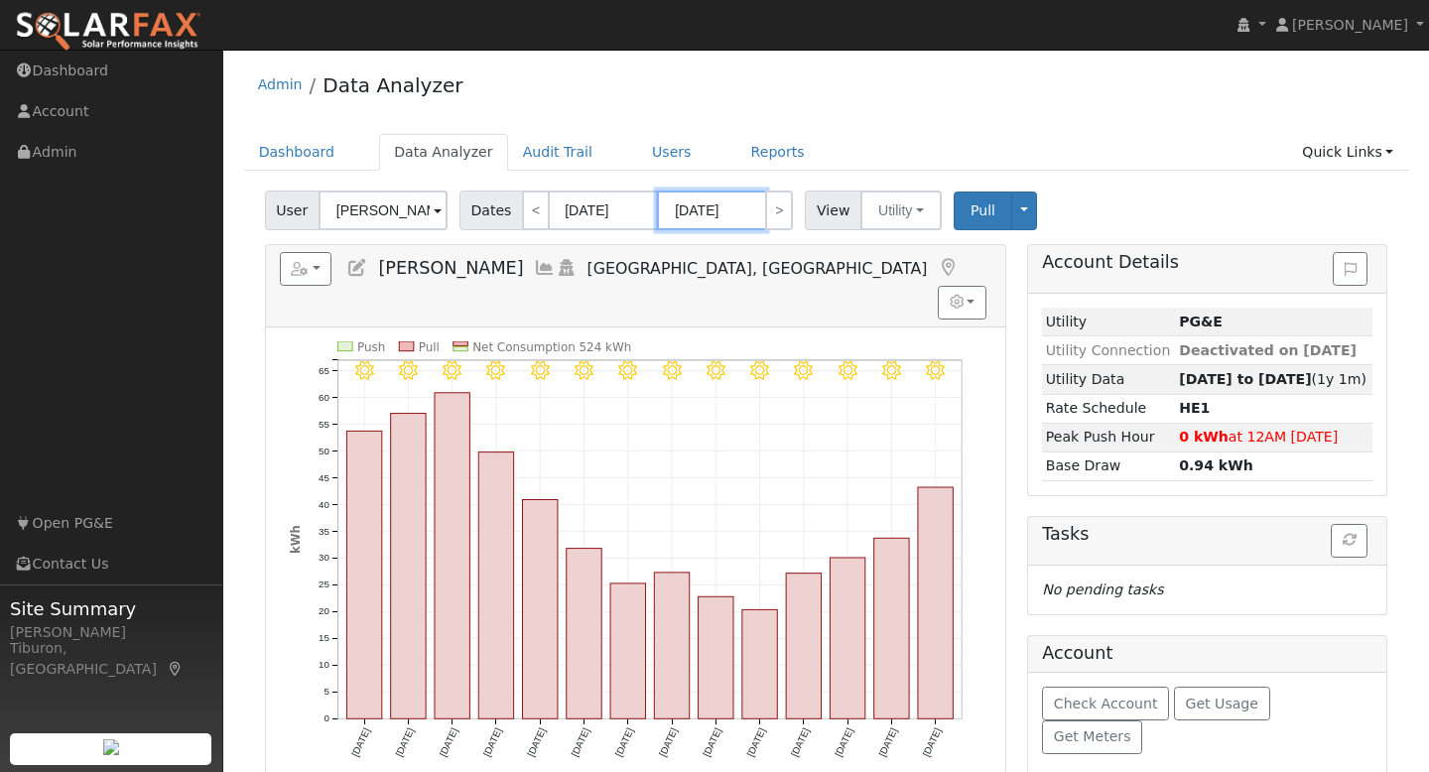
click at [708, 210] on input "[DATE]" at bounding box center [711, 211] width 109 height 40
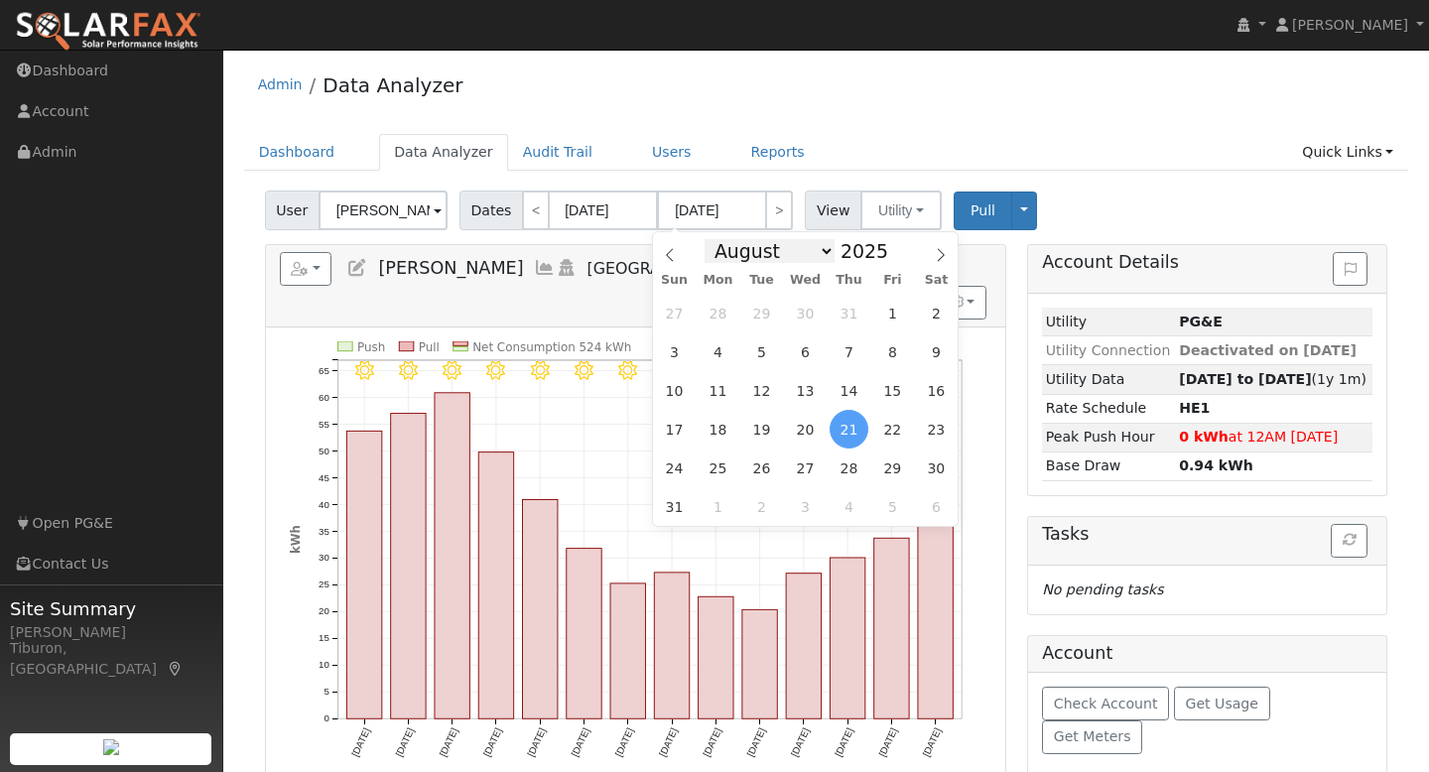
click at [756, 254] on select "January February March April May June July August September October November De…" at bounding box center [770, 251] width 130 height 24
select select "8"
click at [710, 239] on select "January February March April May June July August September October November De…" at bounding box center [770, 251] width 130 height 24
click at [718, 355] on span "8" at bounding box center [718, 351] width 39 height 39
type input "[DATE]"
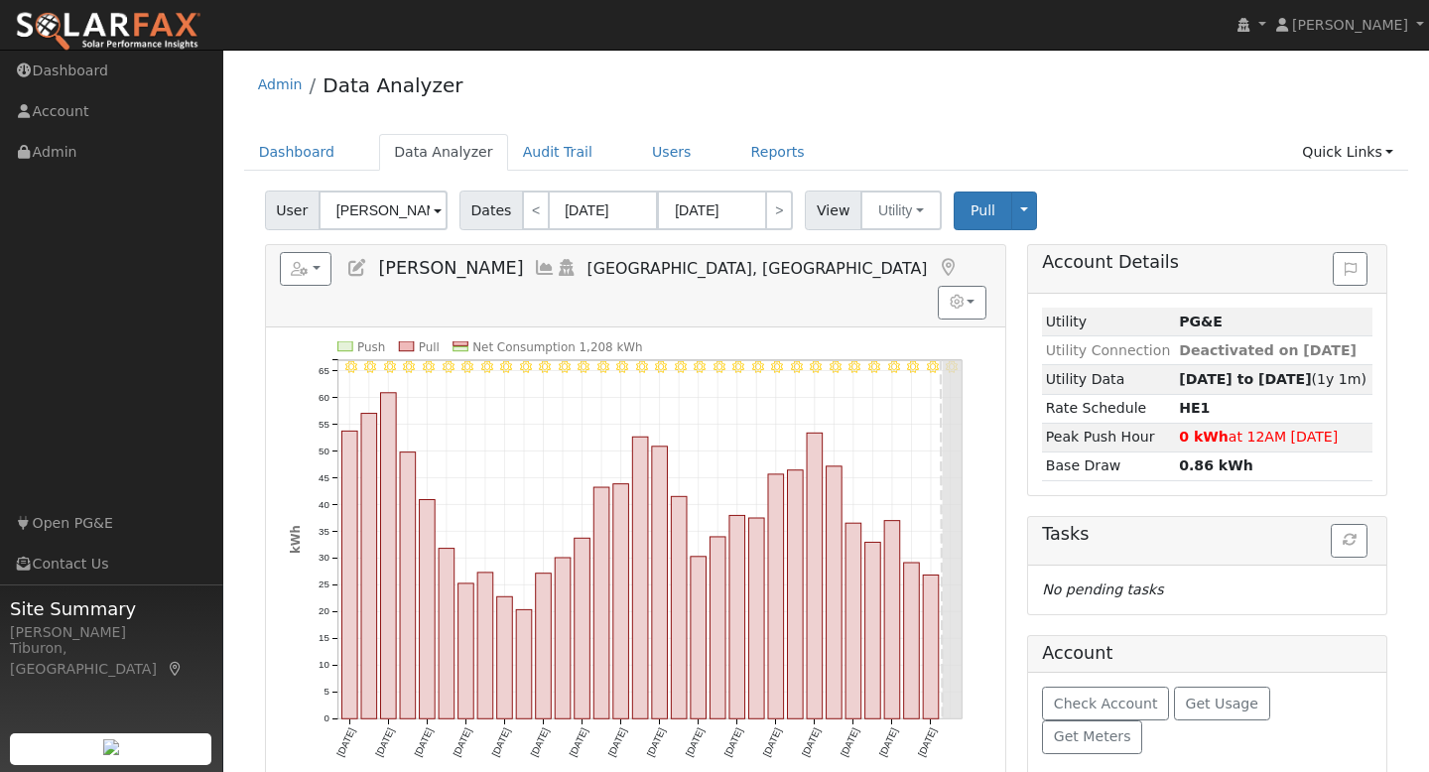
click at [992, 106] on div "Admin Data Analyzer" at bounding box center [826, 90] width 1165 height 61
click at [1332, 152] on link "Quick Links" at bounding box center [1347, 152] width 121 height 37
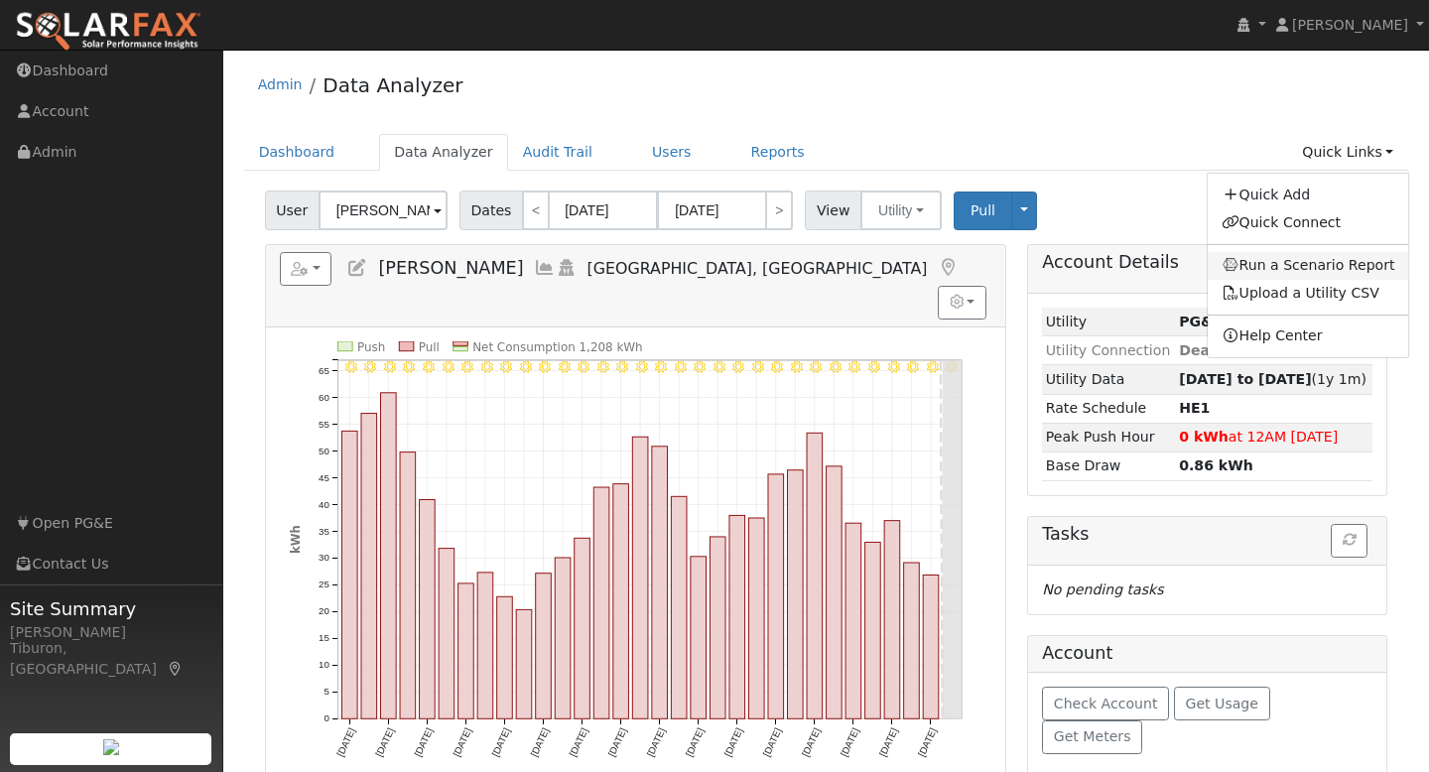
click at [1311, 258] on link "Run a Scenario Report" at bounding box center [1308, 266] width 201 height 28
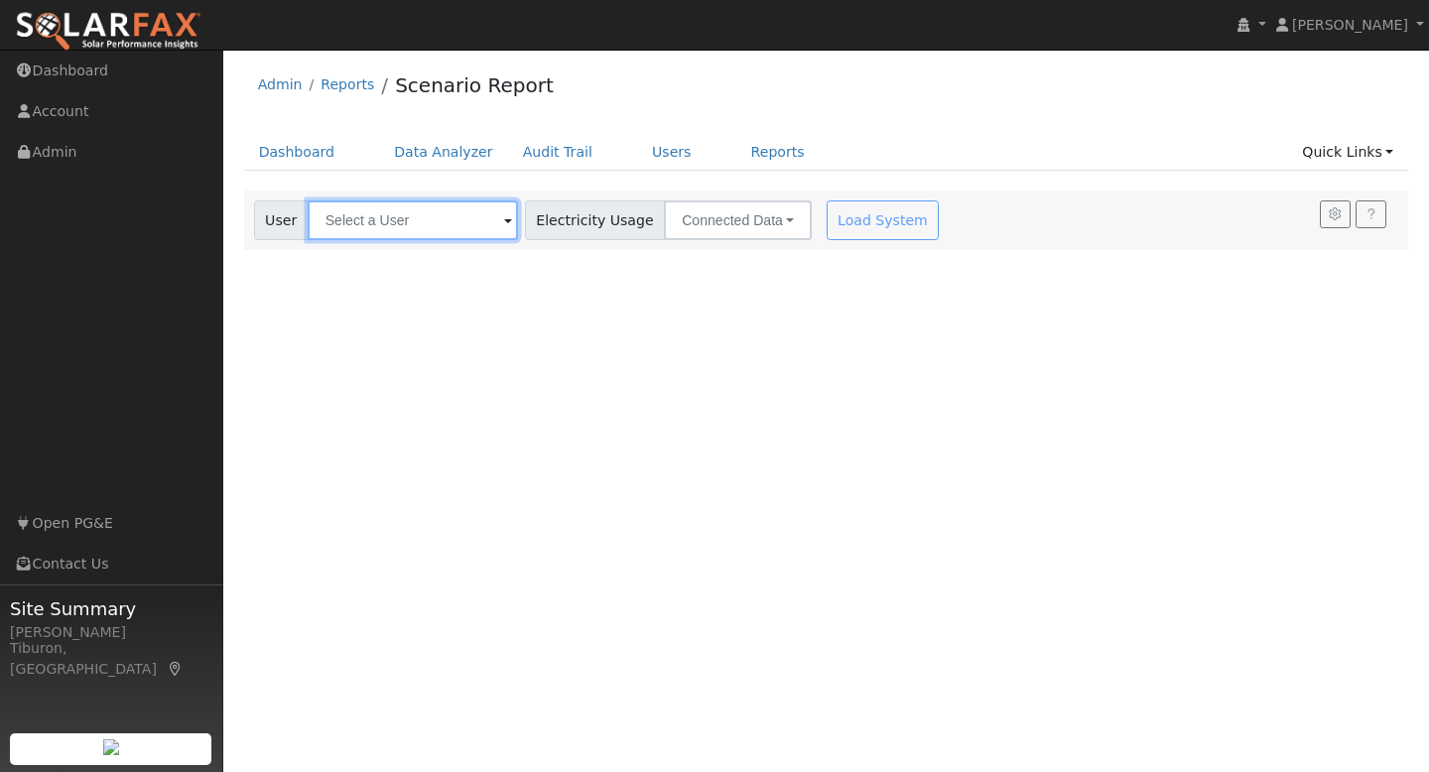
click at [394, 209] on input "text" at bounding box center [413, 220] width 210 height 40
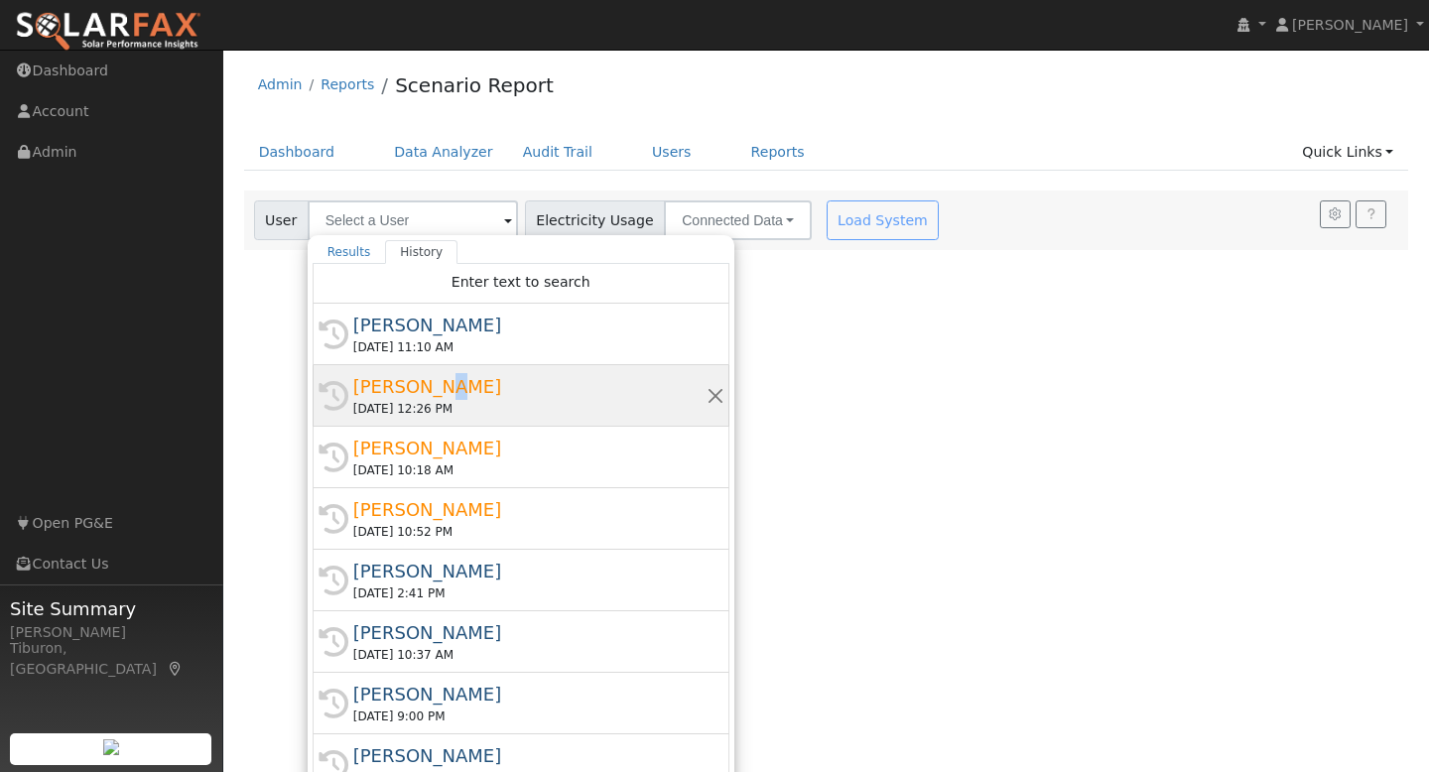
click at [426, 395] on div "[PERSON_NAME]" at bounding box center [529, 386] width 353 height 27
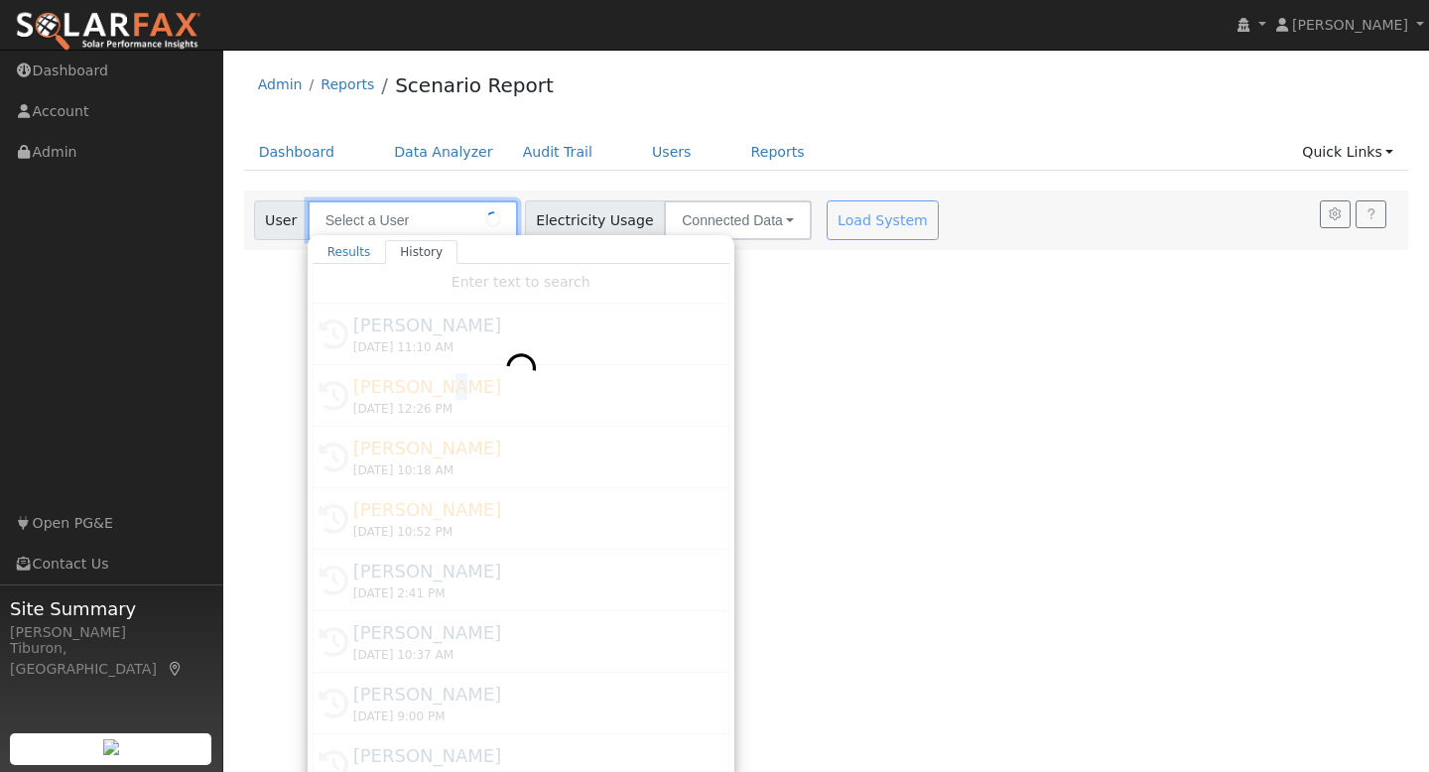
type input "[PERSON_NAME]"
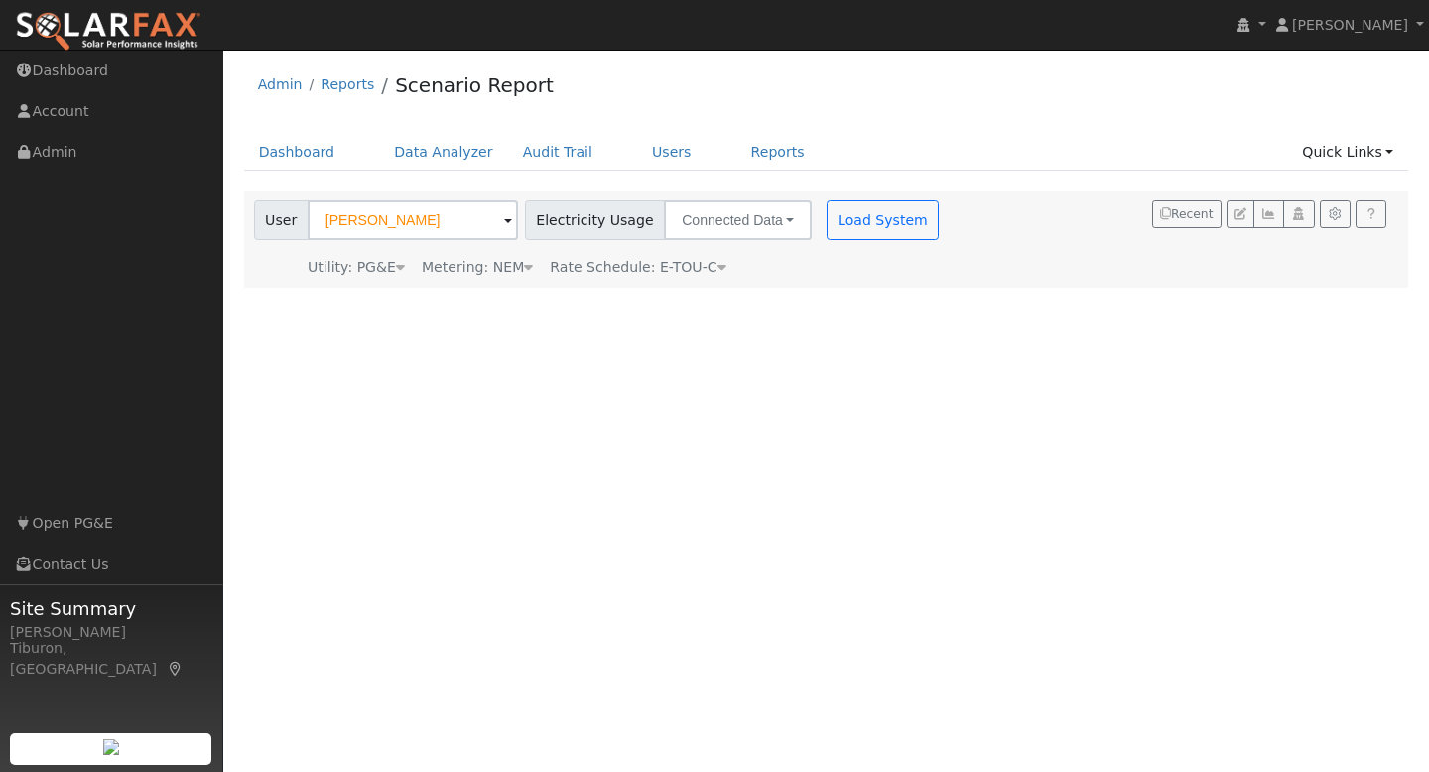
click at [509, 256] on div "Utility: PG&E Pacific Gas & Electric Metering: NEM NEM NEM NBT Rate Schedule: E…" at bounding box center [599, 264] width 698 height 28
click at [509, 265] on div "Metering: NEM" at bounding box center [477, 267] width 111 height 21
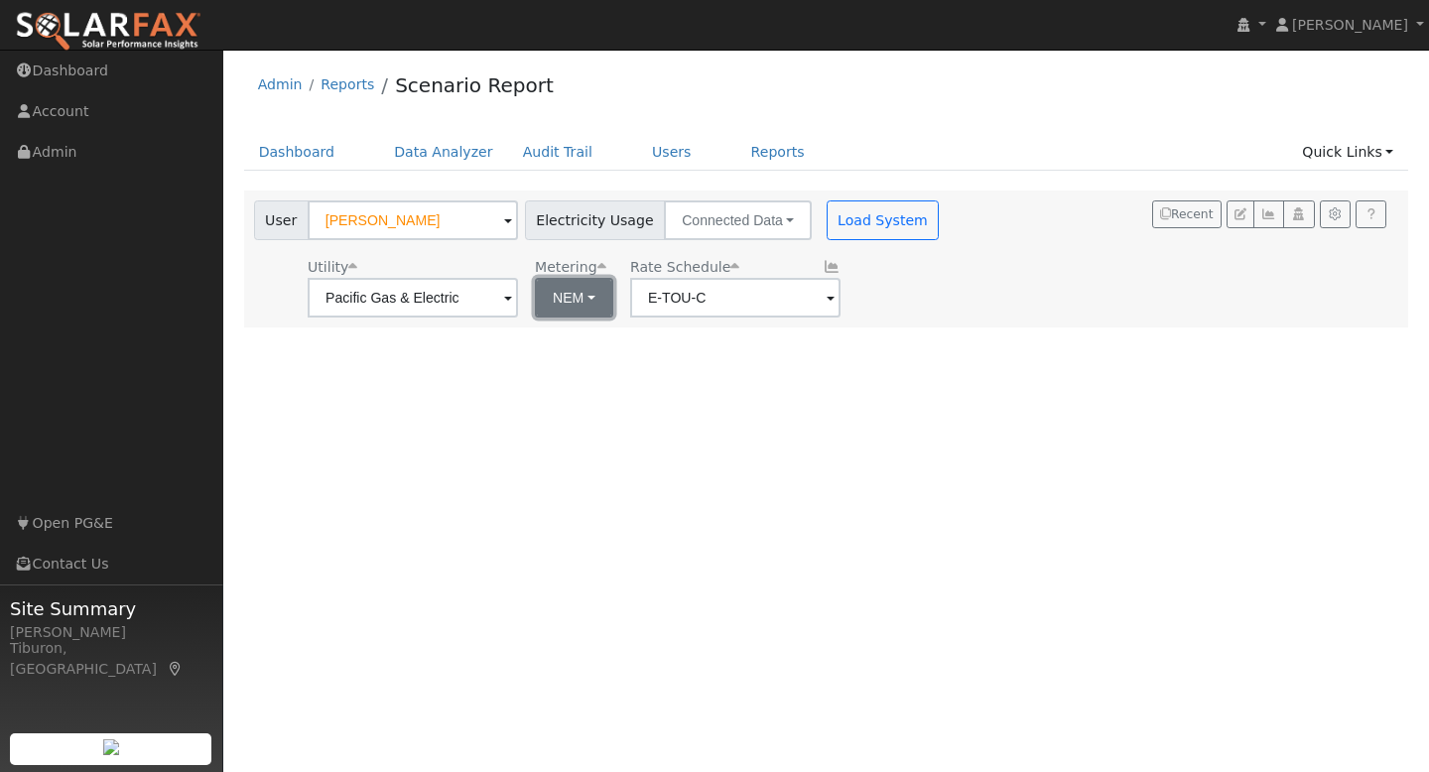
click at [559, 306] on button "NEM" at bounding box center [574, 298] width 78 height 40
click at [577, 371] on link "NBT" at bounding box center [586, 370] width 138 height 28
type input "E-ELEC"
click at [840, 219] on button "Load System" at bounding box center [883, 220] width 113 height 40
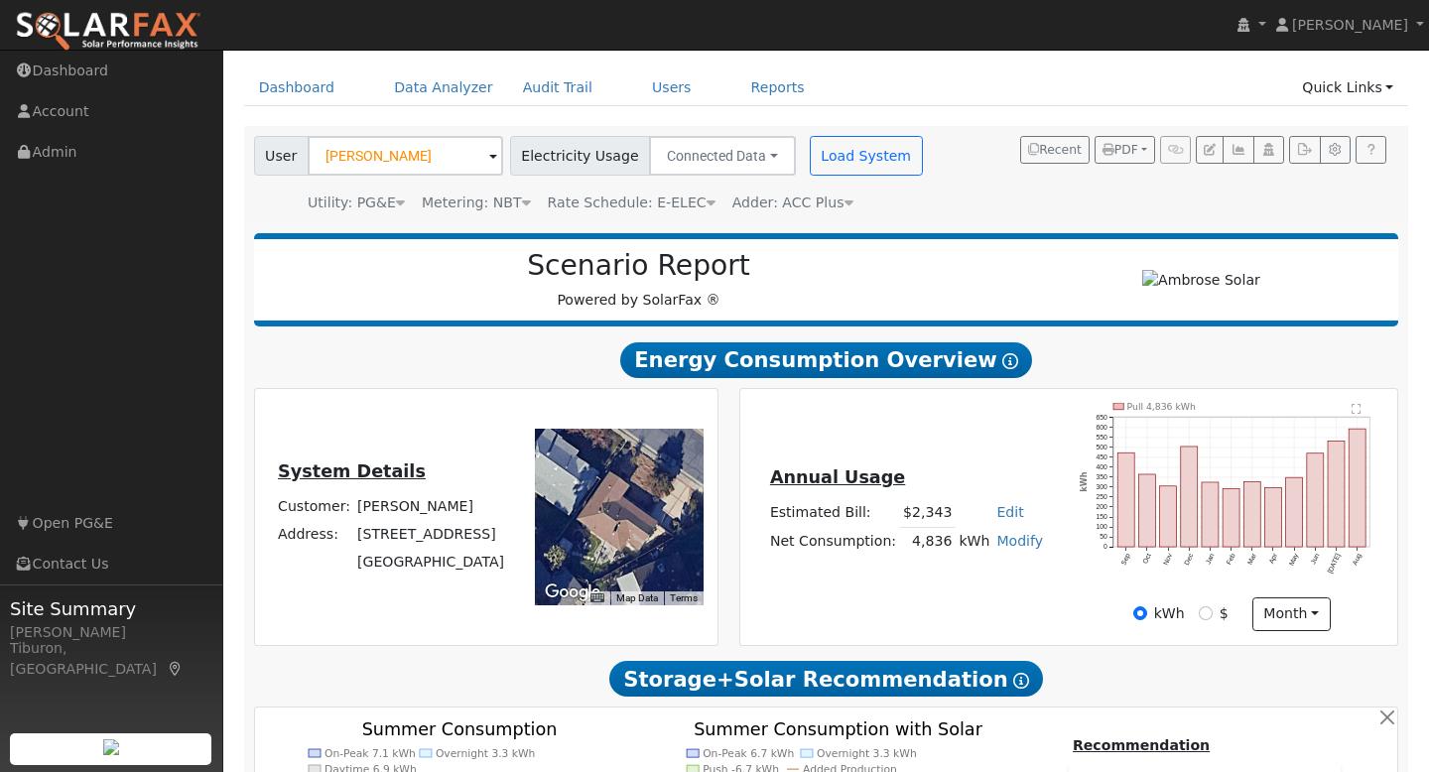
scroll to position [177, 0]
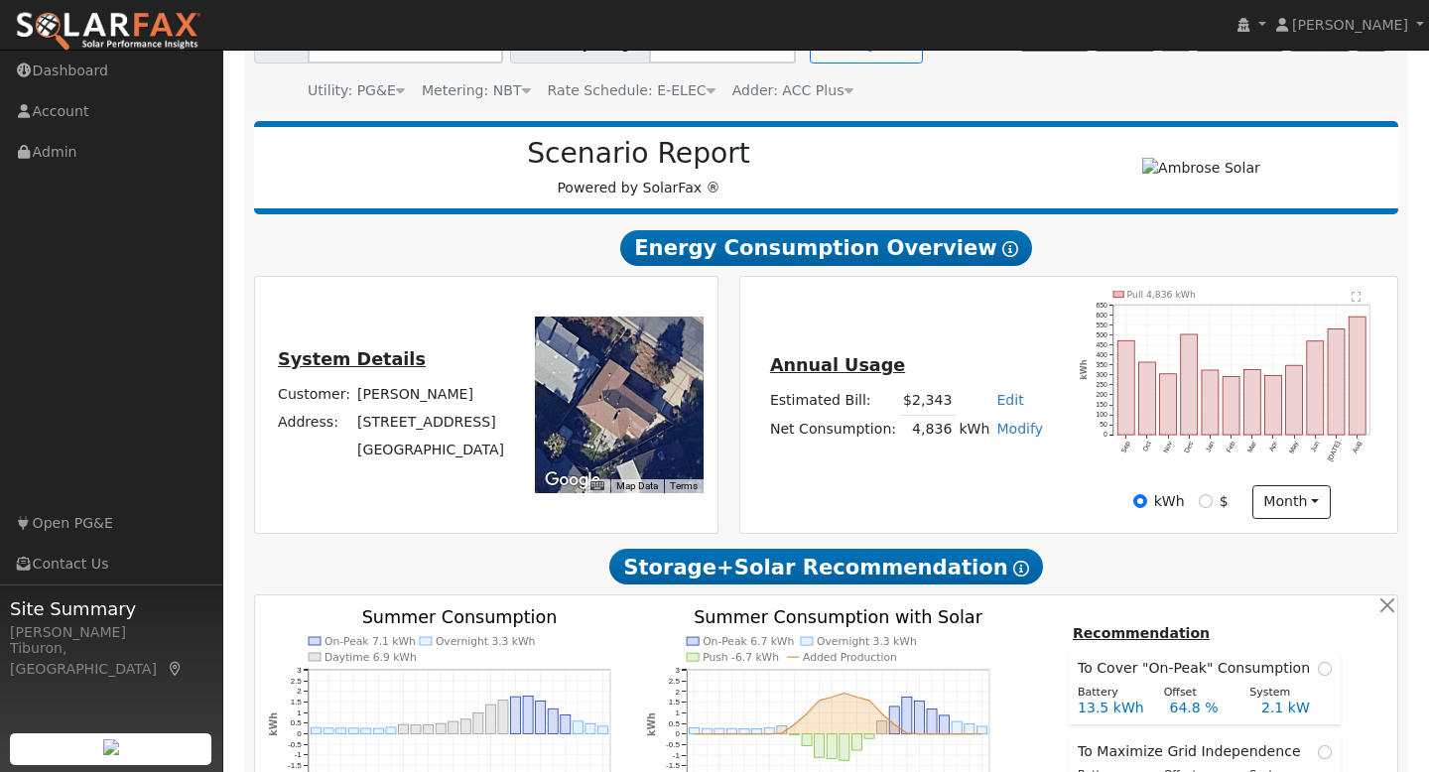
click at [1010, 431] on link "Modify" at bounding box center [1019, 429] width 47 height 16
click at [977, 463] on link "Add Consumption" at bounding box center [952, 462] width 166 height 28
type input "4836"
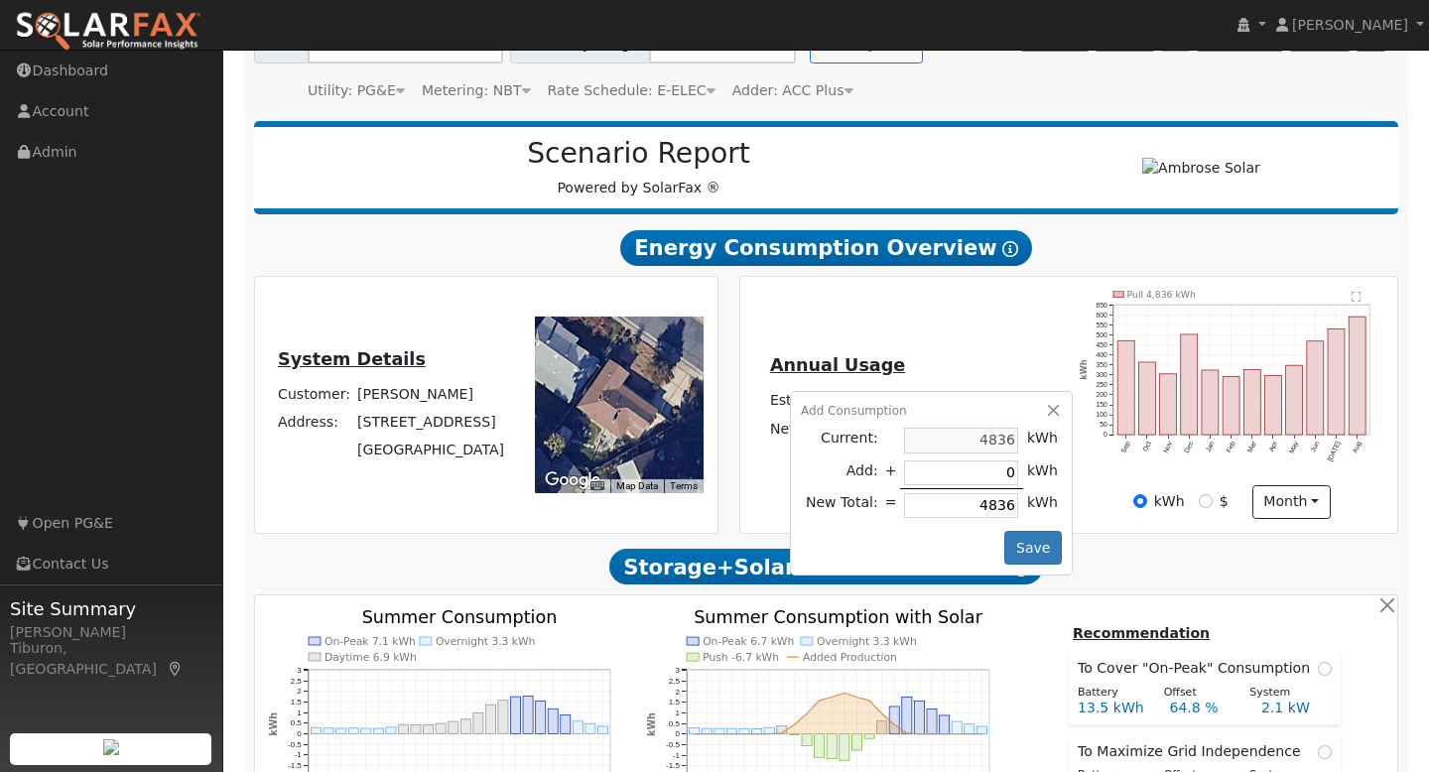
type input "1"
type input "4837"
type input "10"
type input "4846"
type input "100"
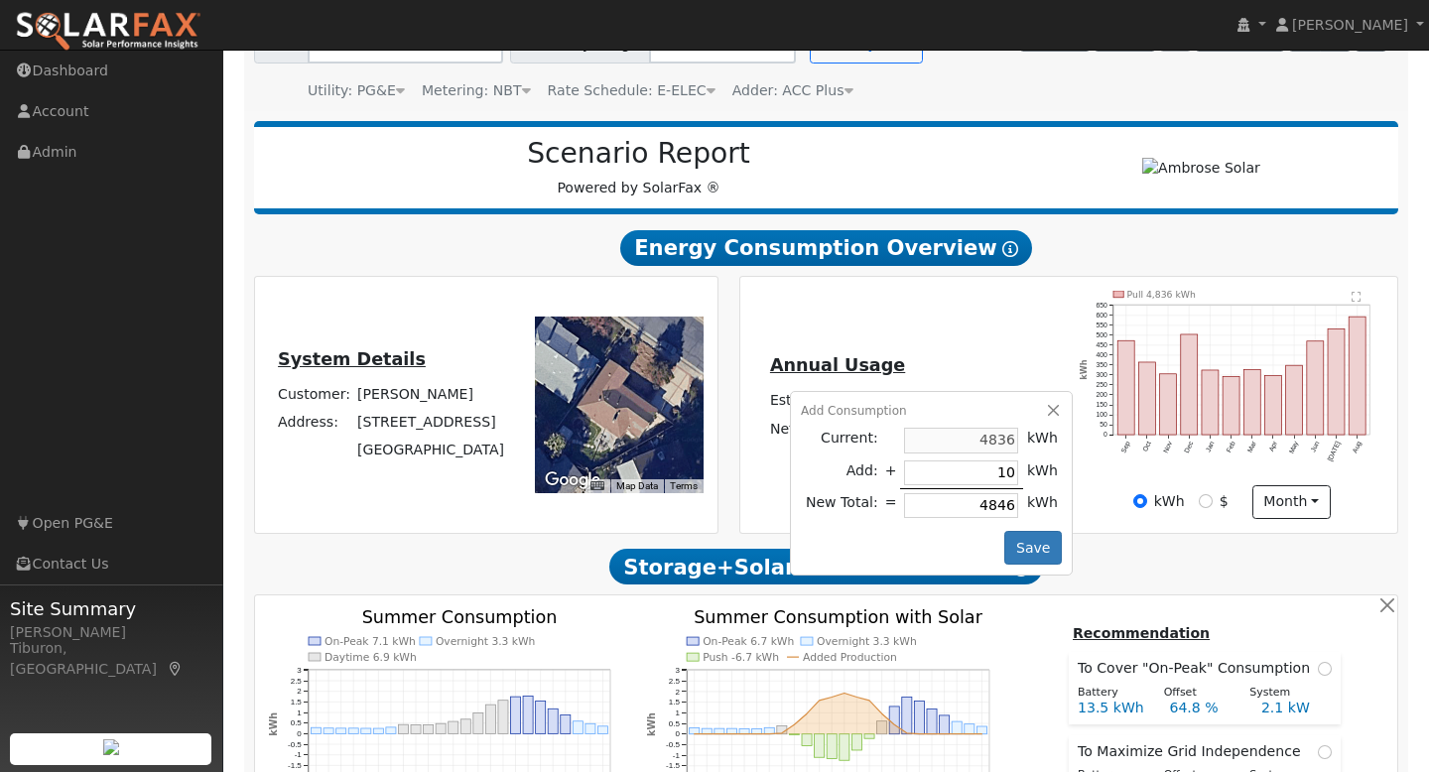
type input "4936"
type input "1000"
type input "5836"
type input "1000"
click at [1034, 549] on button "Save" at bounding box center [1033, 548] width 58 height 34
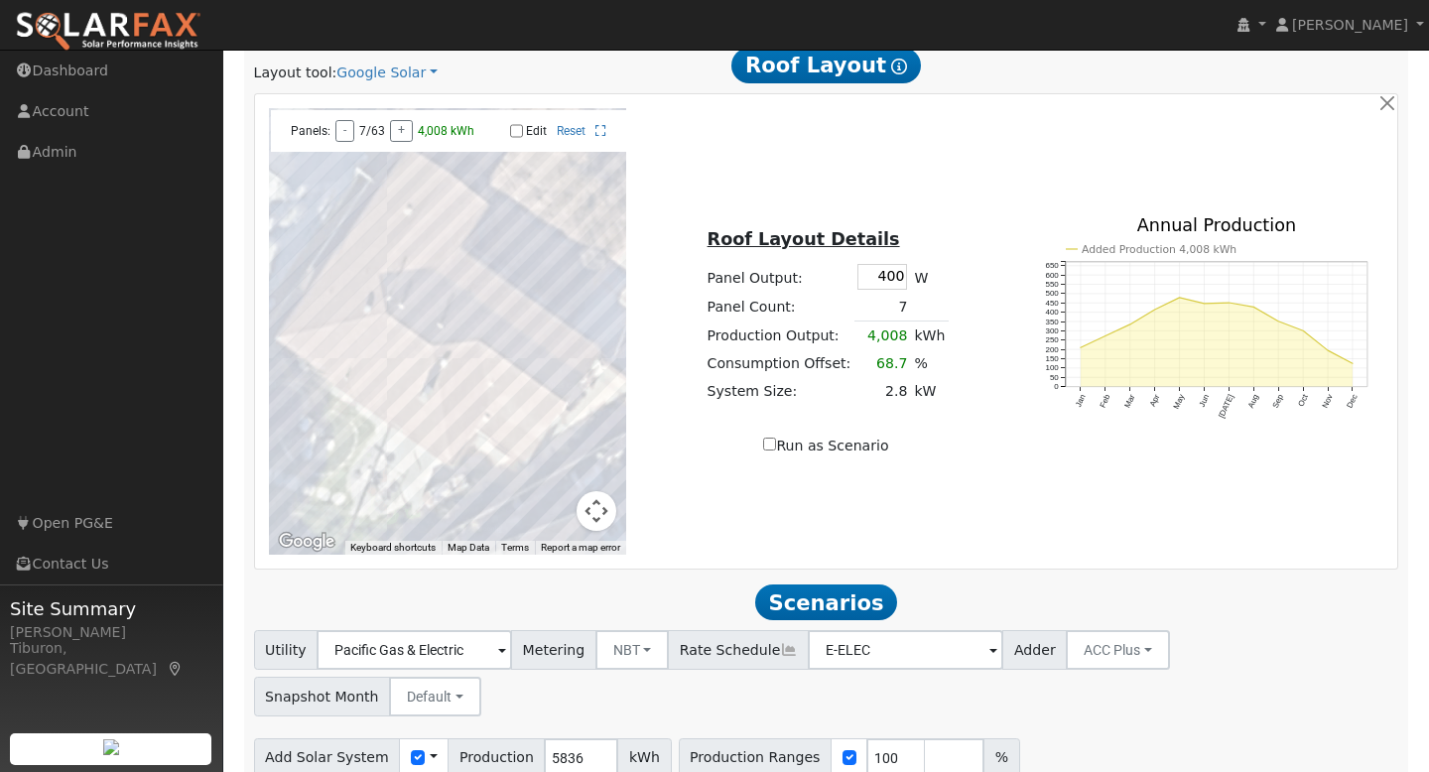
scroll to position [1087, 0]
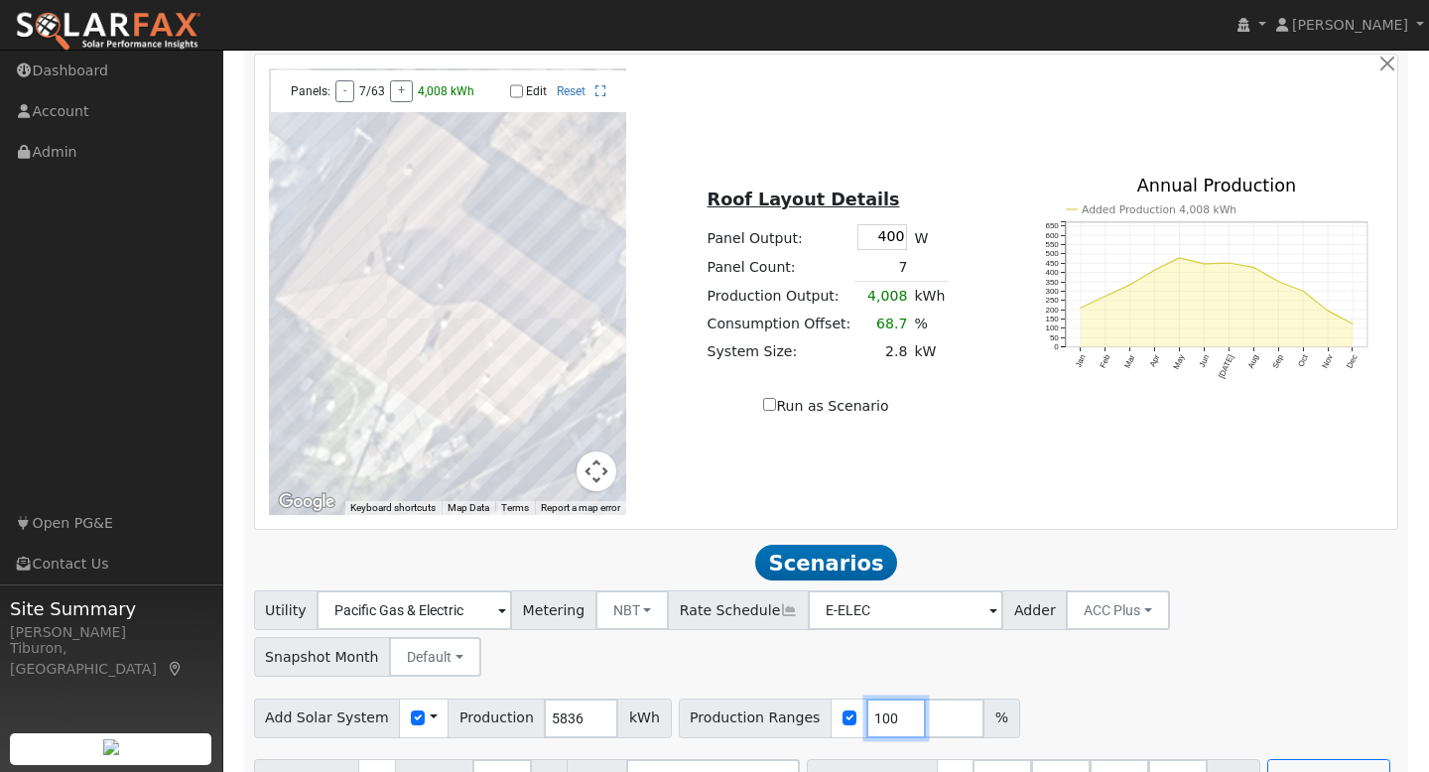
drag, startPoint x: 874, startPoint y: 669, endPoint x: 816, endPoint y: 681, distance: 59.7
click at [816, 699] on div "Production Ranges 100 %" at bounding box center [849, 719] width 341 height 40
drag, startPoint x: 876, startPoint y: 667, endPoint x: 823, endPoint y: 670, distance: 53.7
click at [823, 699] on div "Production Ranges 100 %" at bounding box center [849, 719] width 341 height 40
type input "188"
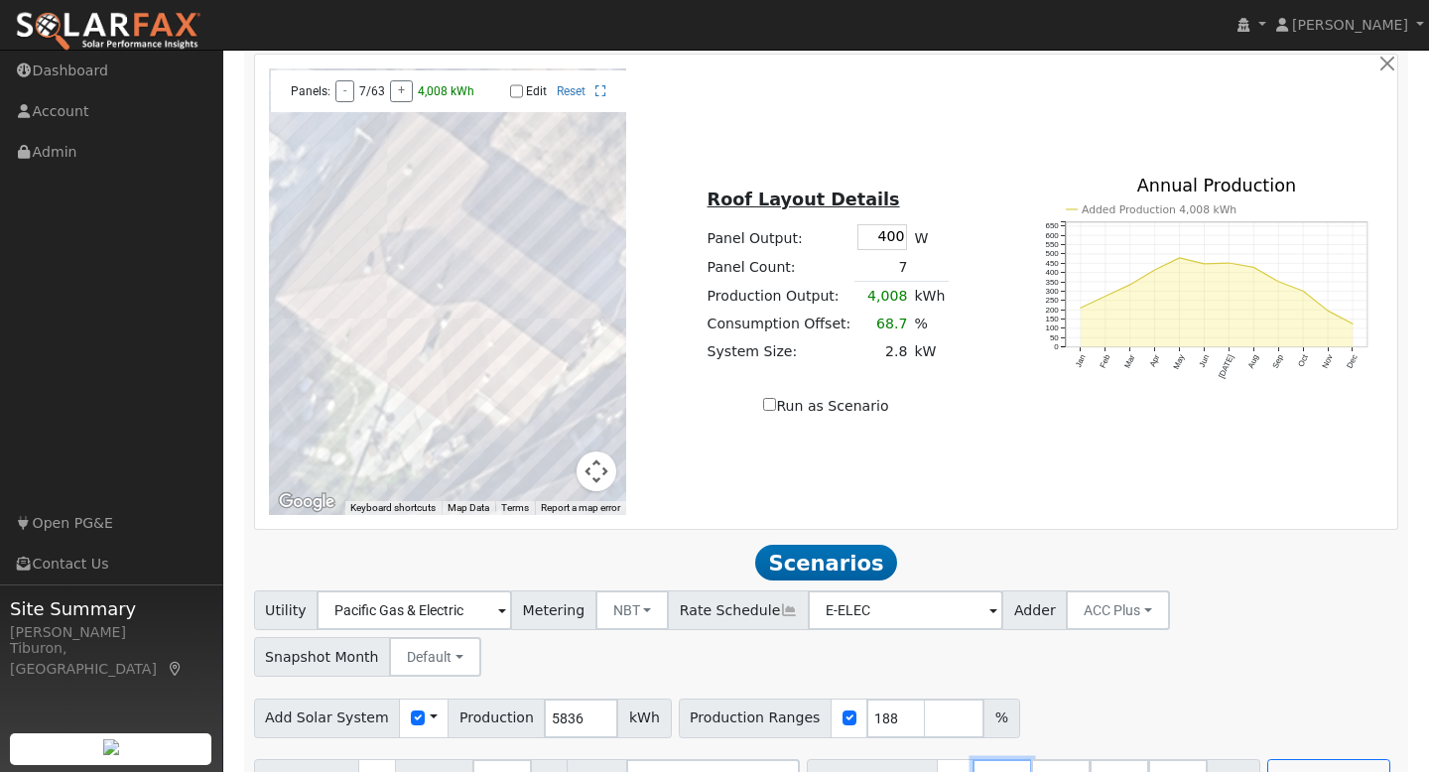
drag, startPoint x: 991, startPoint y: 733, endPoint x: 922, endPoint y: 733, distance: 69.5
click at [922, 759] on div "Battery Ranges 13.5 Overrides Reserve % Mode None None Self Consumption Peak Sa…" at bounding box center [1033, 779] width 453 height 40
type input "27"
type input "40.5"
drag, startPoint x: 976, startPoint y: 732, endPoint x: 987, endPoint y: 730, distance: 11.1
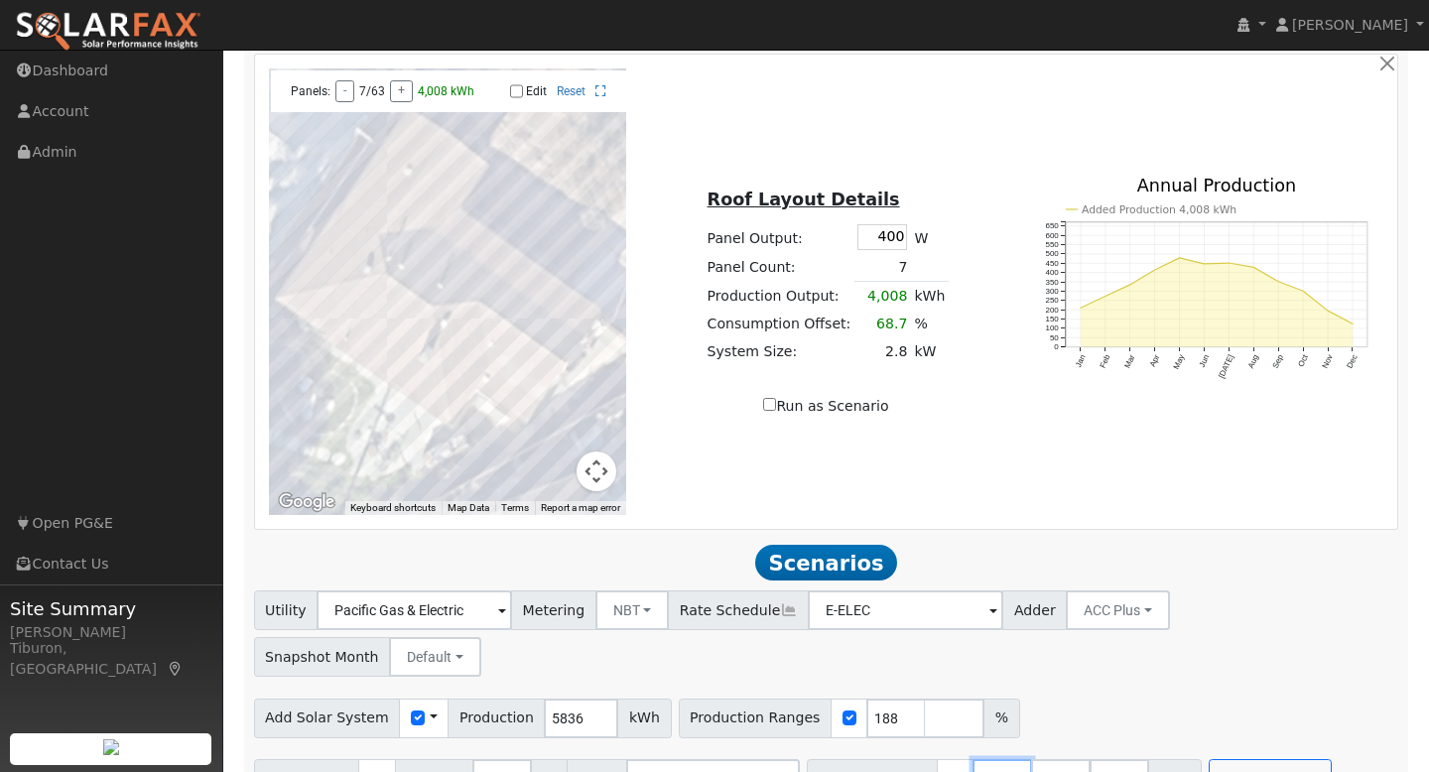
click at [940, 759] on div "Battery Ranges 27 Overrides Reserve % Mode None None Self Consumption Peak Savi…" at bounding box center [1004, 779] width 395 height 40
type input "40.5"
drag, startPoint x: 984, startPoint y: 730, endPoint x: 920, endPoint y: 728, distance: 64.5
click at [920, 759] on div "Battery Ranges 40.5 Overrides Reserve % Mode None None Self Consumption Peak Sa…" at bounding box center [975, 779] width 336 height 40
type input "16"
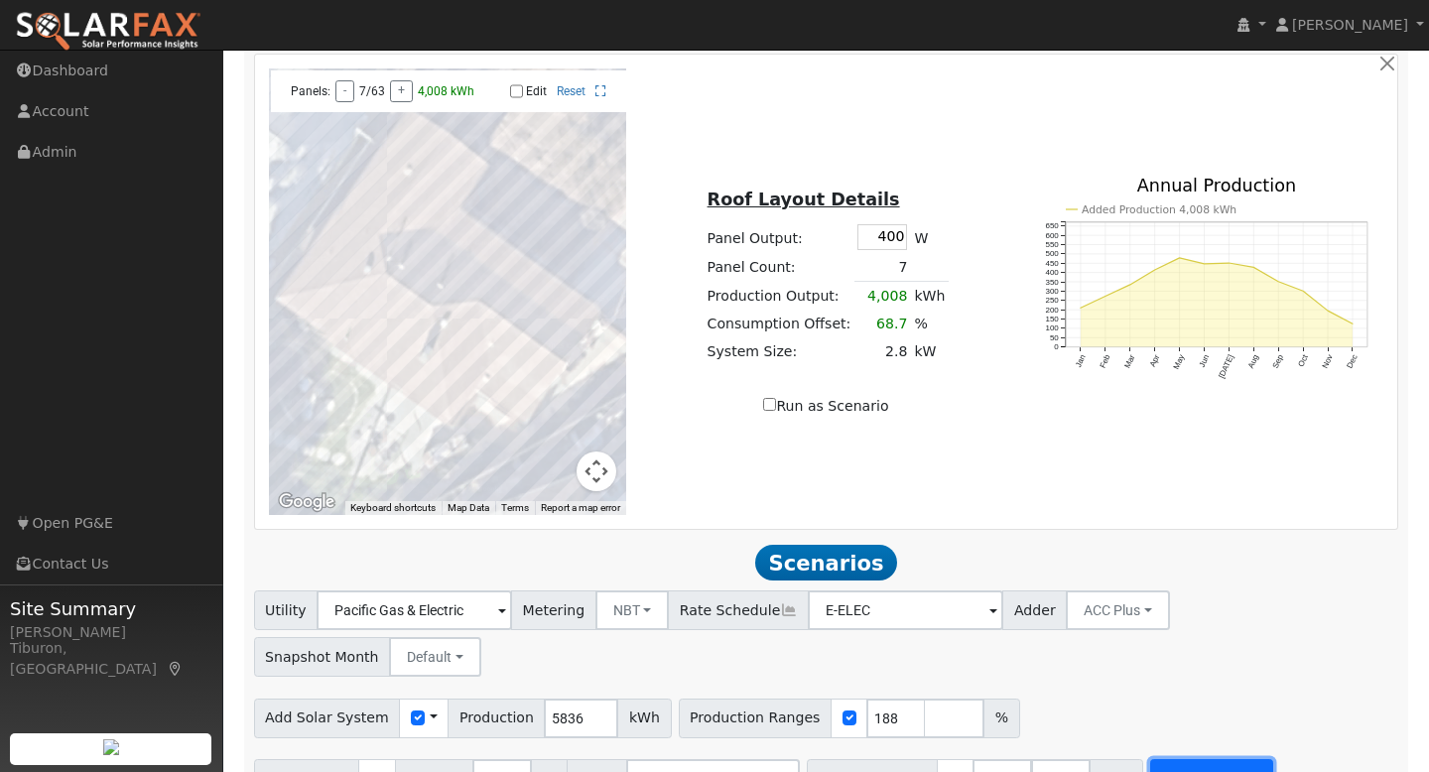
click at [1192, 759] on button "Run Scenarios" at bounding box center [1211, 779] width 122 height 40
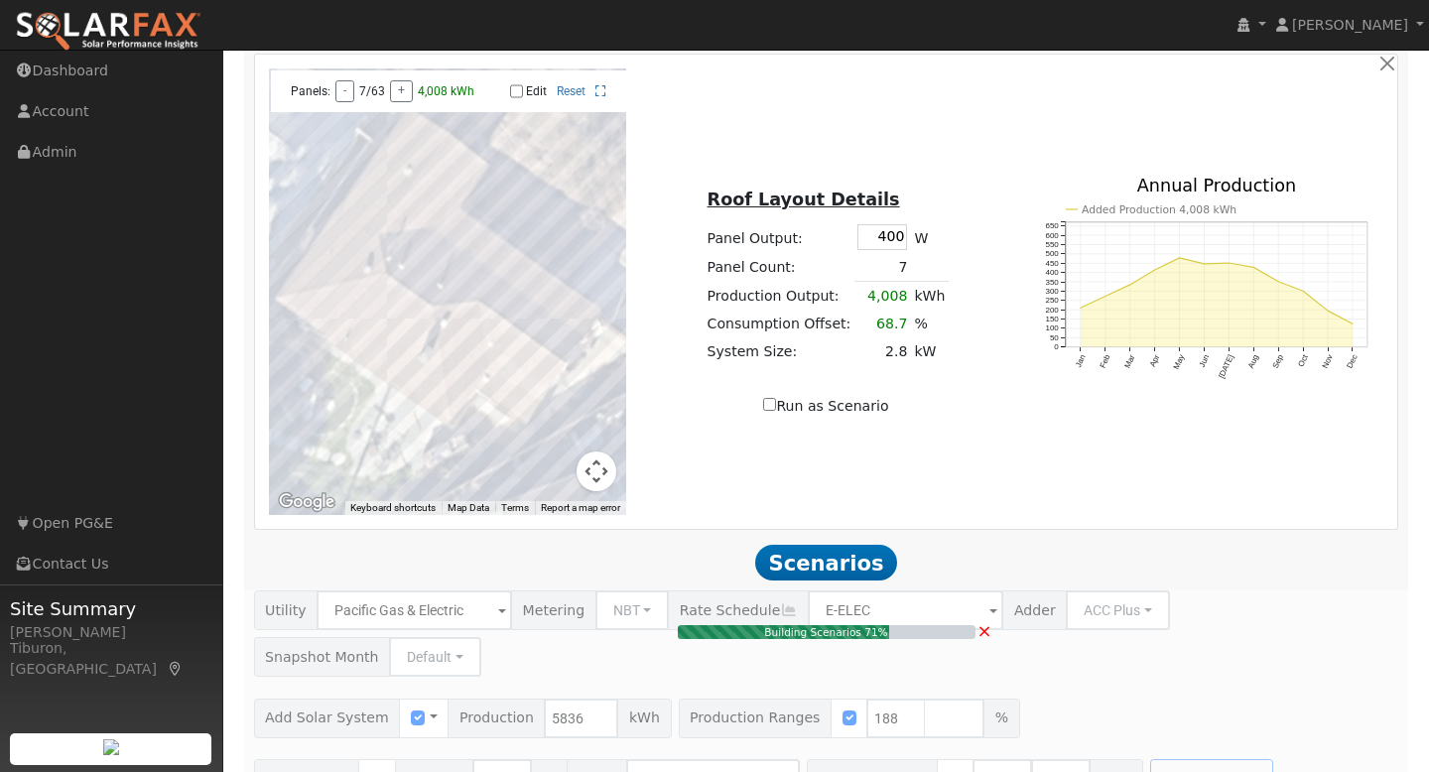
type input "7.3"
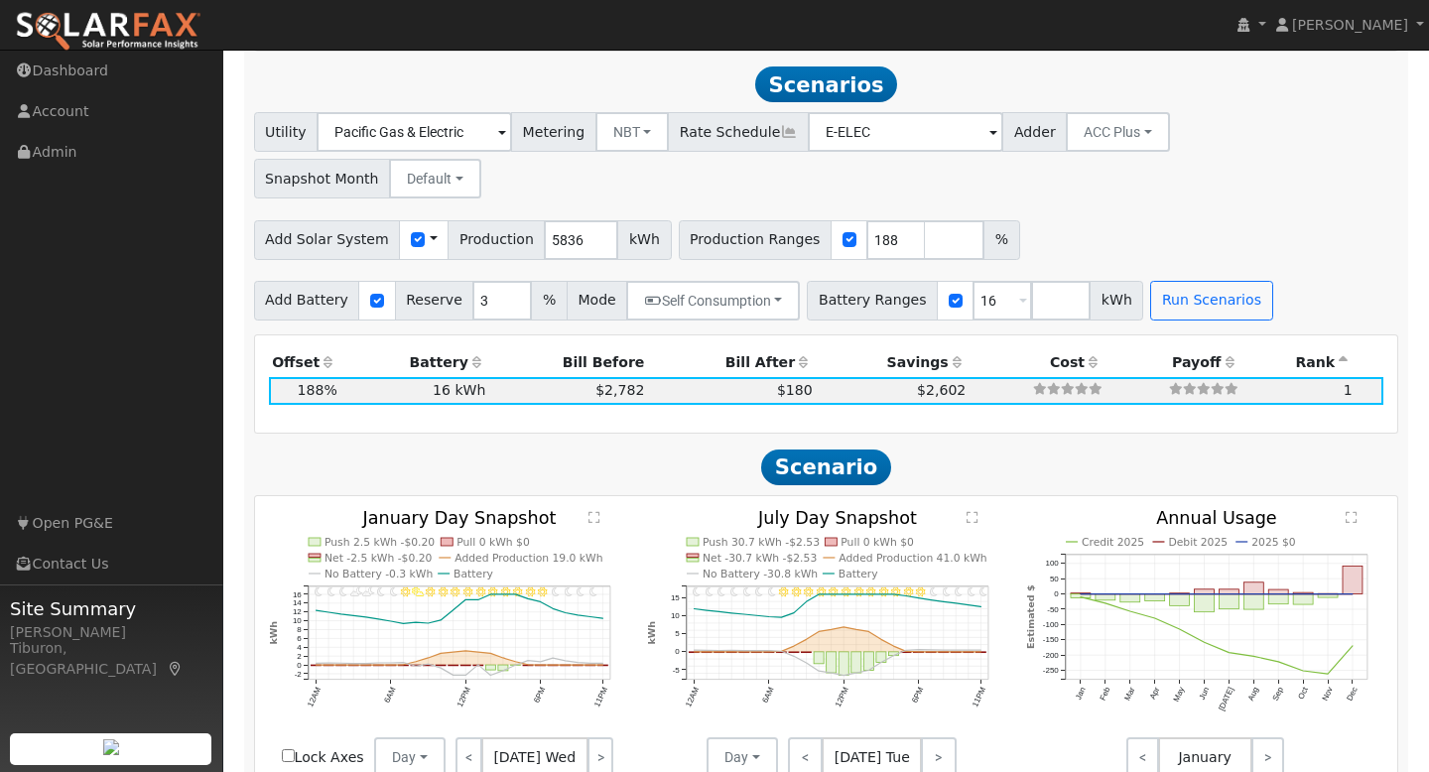
scroll to position [1535, 0]
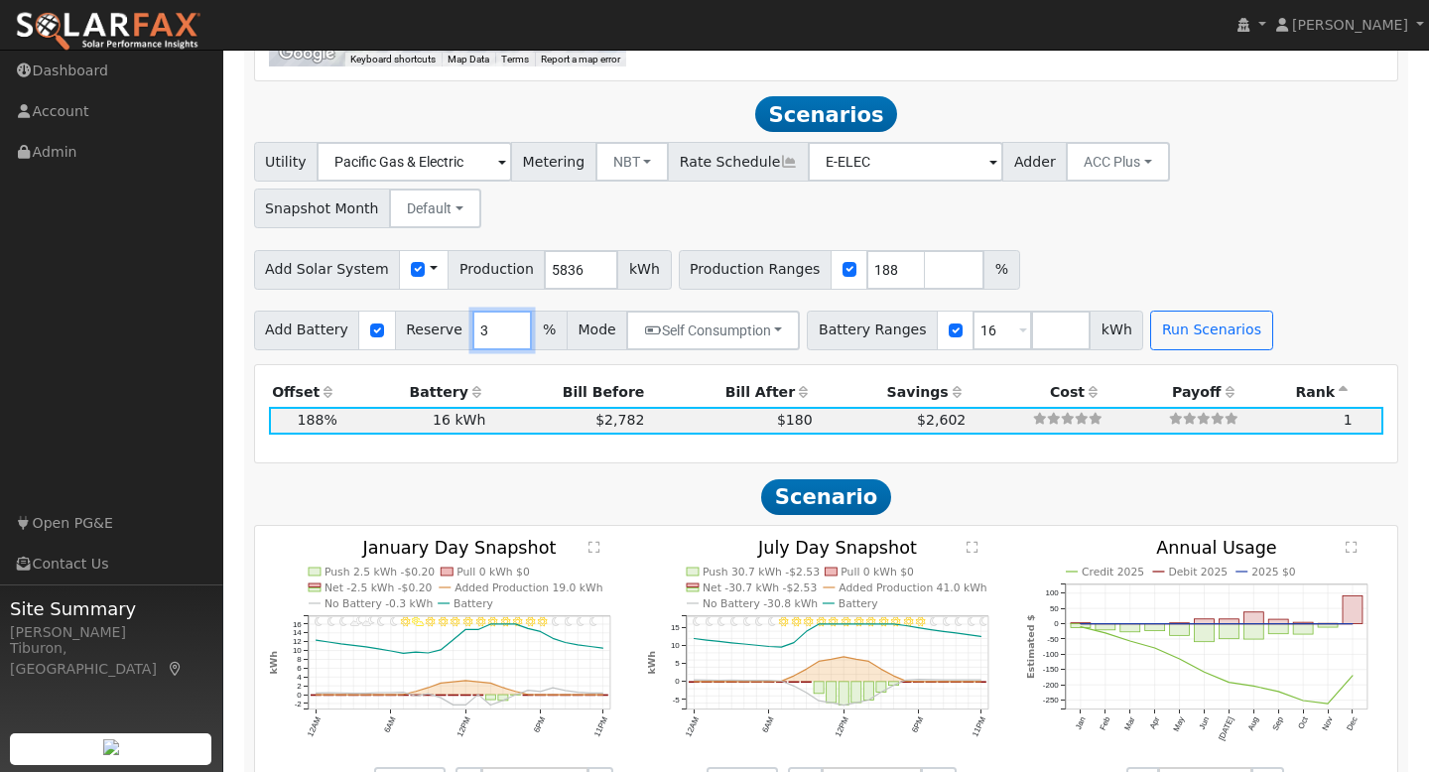
drag, startPoint x: 487, startPoint y: 284, endPoint x: 422, endPoint y: 283, distance: 65.5
click at [422, 311] on div "Add Battery Reserve 3 % Mode Self Consumption Self Consumption Peak Savings ACC…" at bounding box center [527, 331] width 547 height 40
type input "10"
click at [1162, 311] on button "Run Scenarios" at bounding box center [1211, 331] width 122 height 40
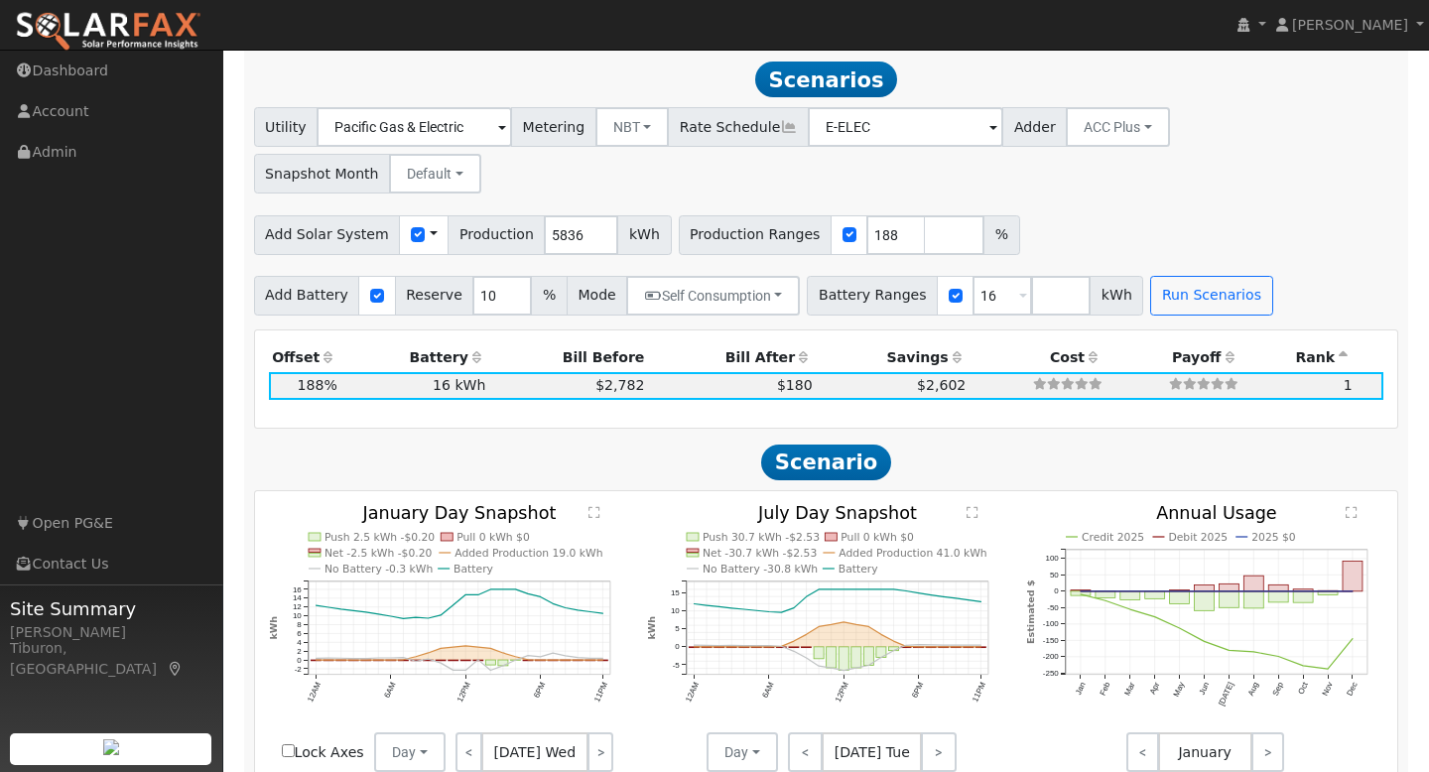
scroll to position [1572, 0]
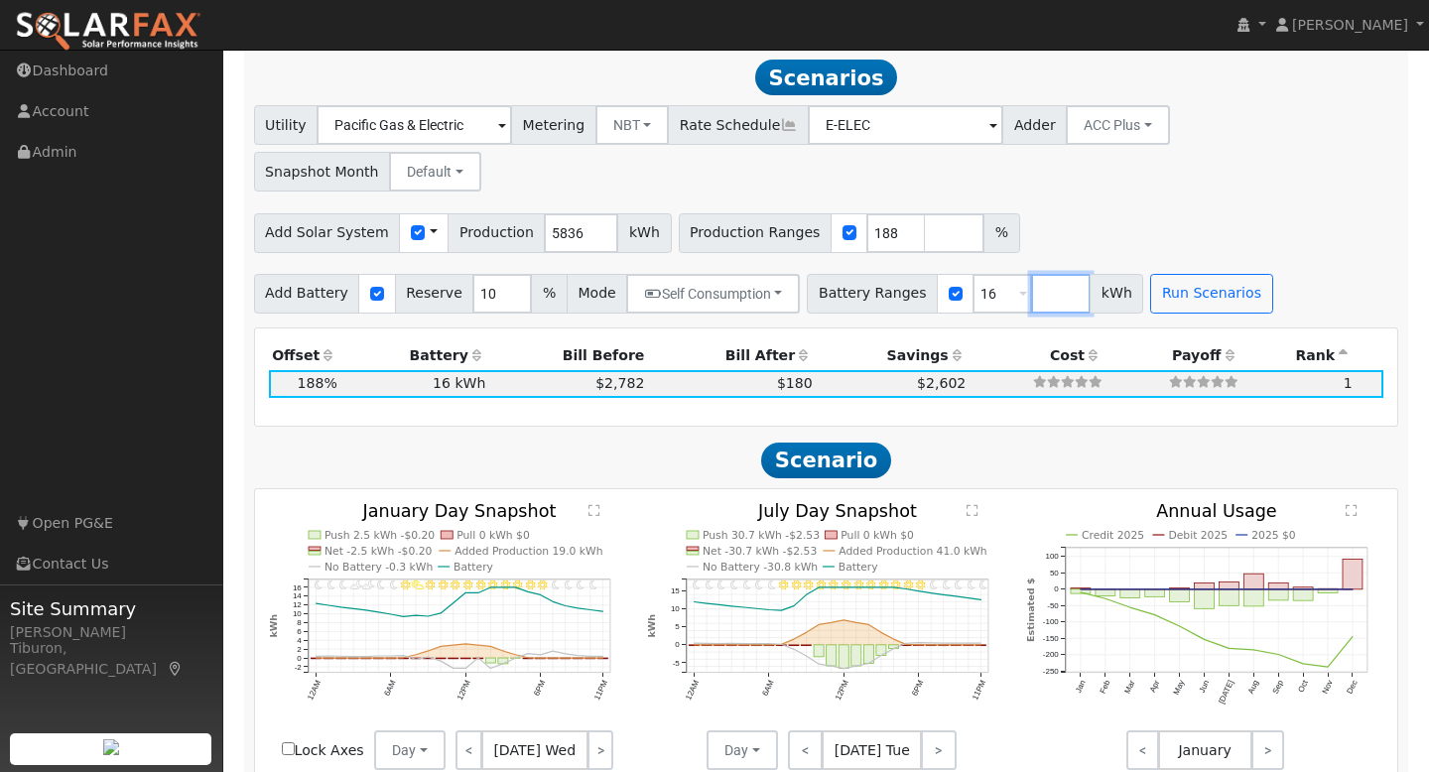
click at [1031, 274] on input "number" at bounding box center [1061, 294] width 60 height 40
type input "0"
type input "16"
click at [1261, 274] on button "Run Scenarios" at bounding box center [1270, 294] width 122 height 40
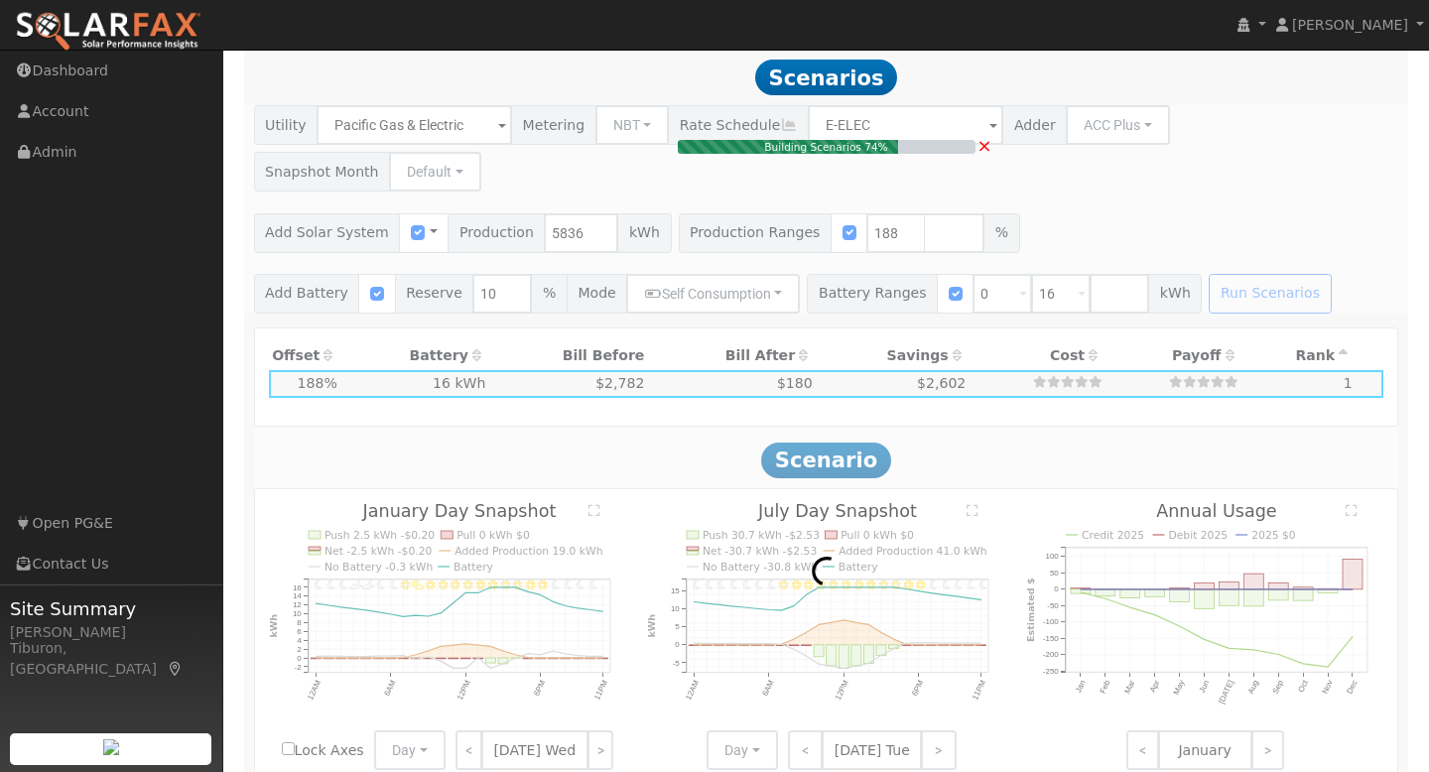
type input "$7,680"
